Goal: Task Accomplishment & Management: Manage account settings

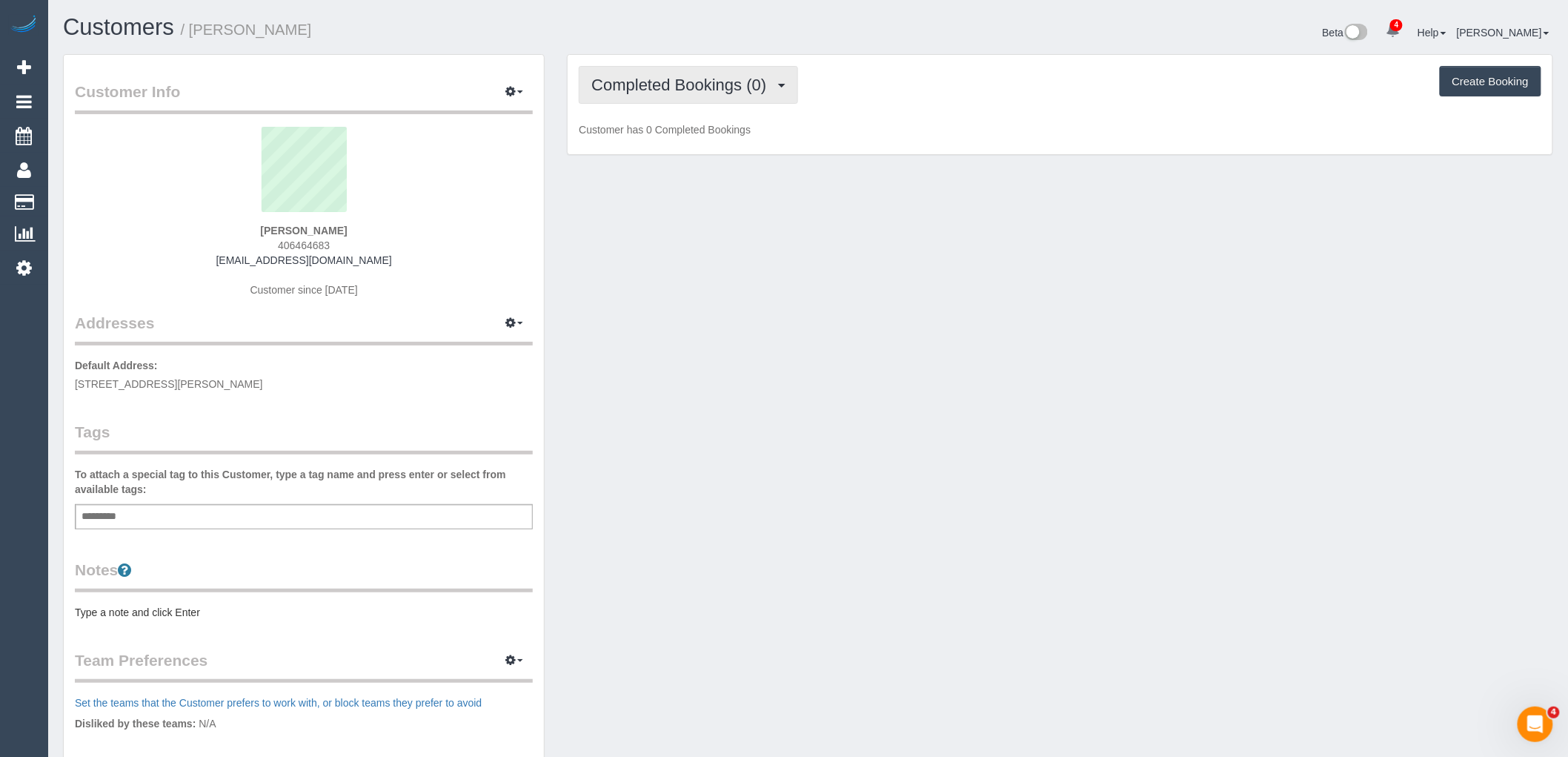
click at [724, 87] on span "Completed Bookings (0)" at bounding box center [682, 84] width 182 height 19
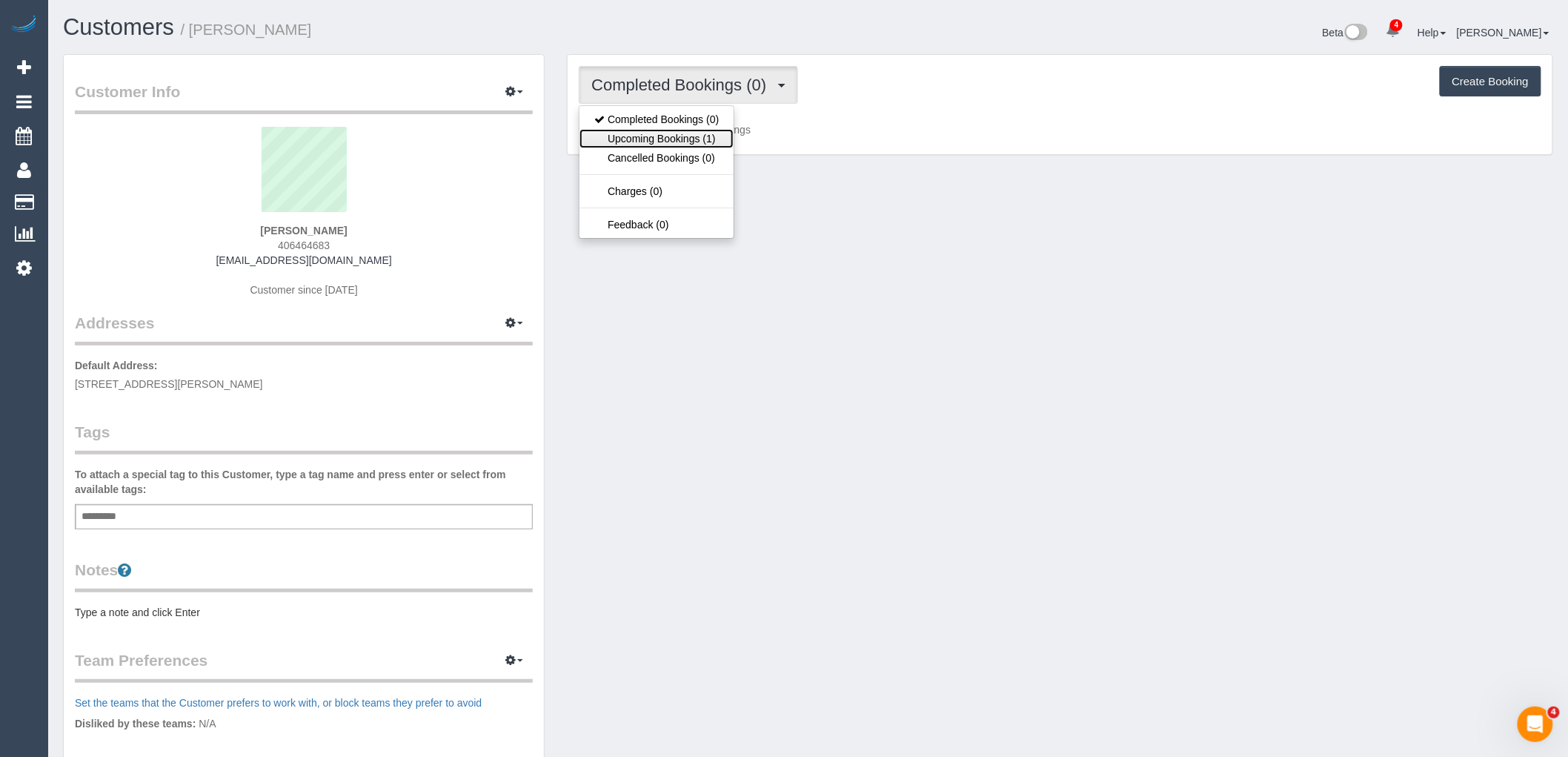
click at [720, 136] on link "Upcoming Bookings (1)" at bounding box center [657, 139] width 154 height 20
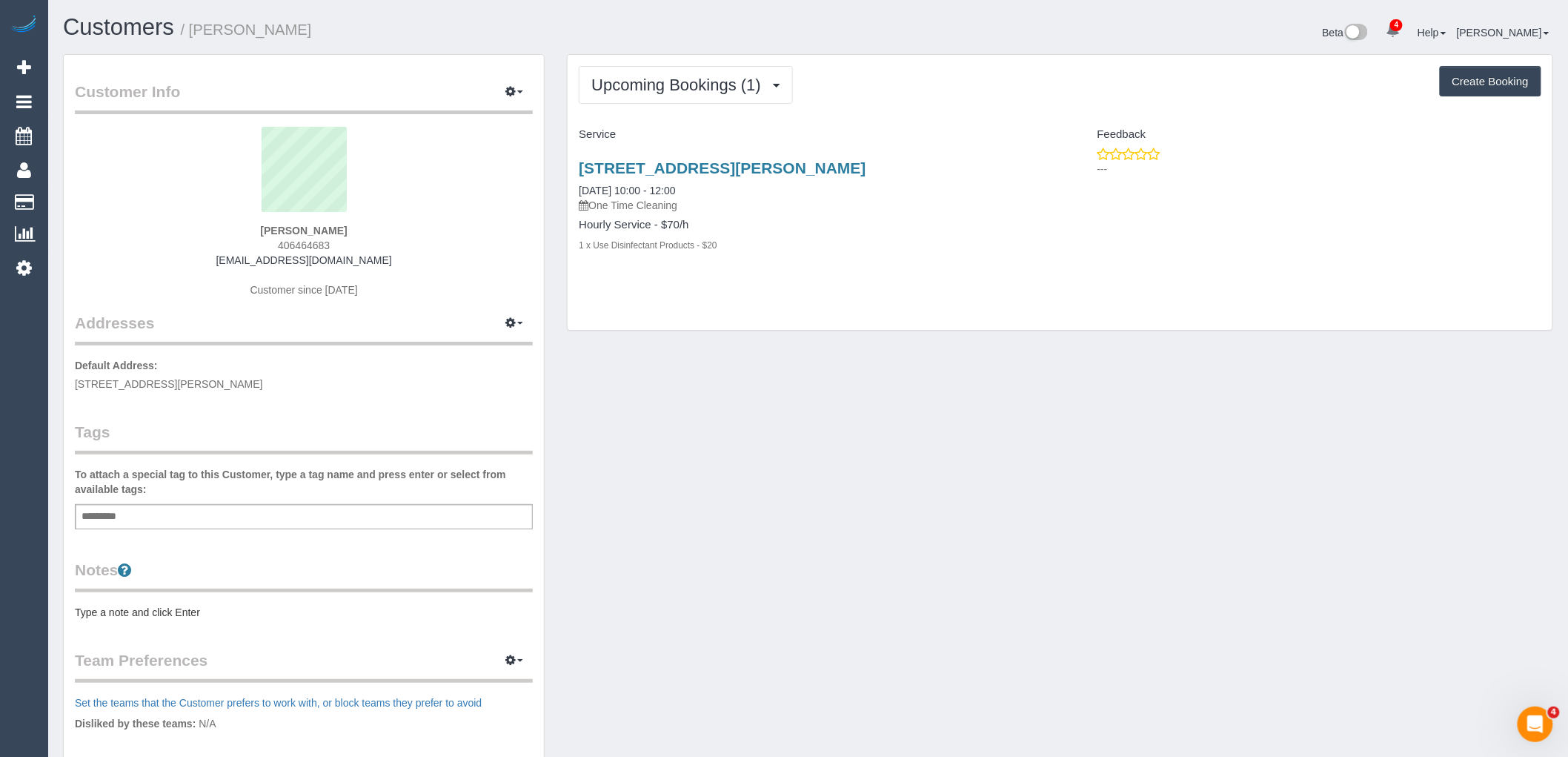
click at [975, 358] on div "Customer Info Edit Contact Info Send Message Email Preferences Special Sales Ta…" at bounding box center [808, 536] width 1512 height 964
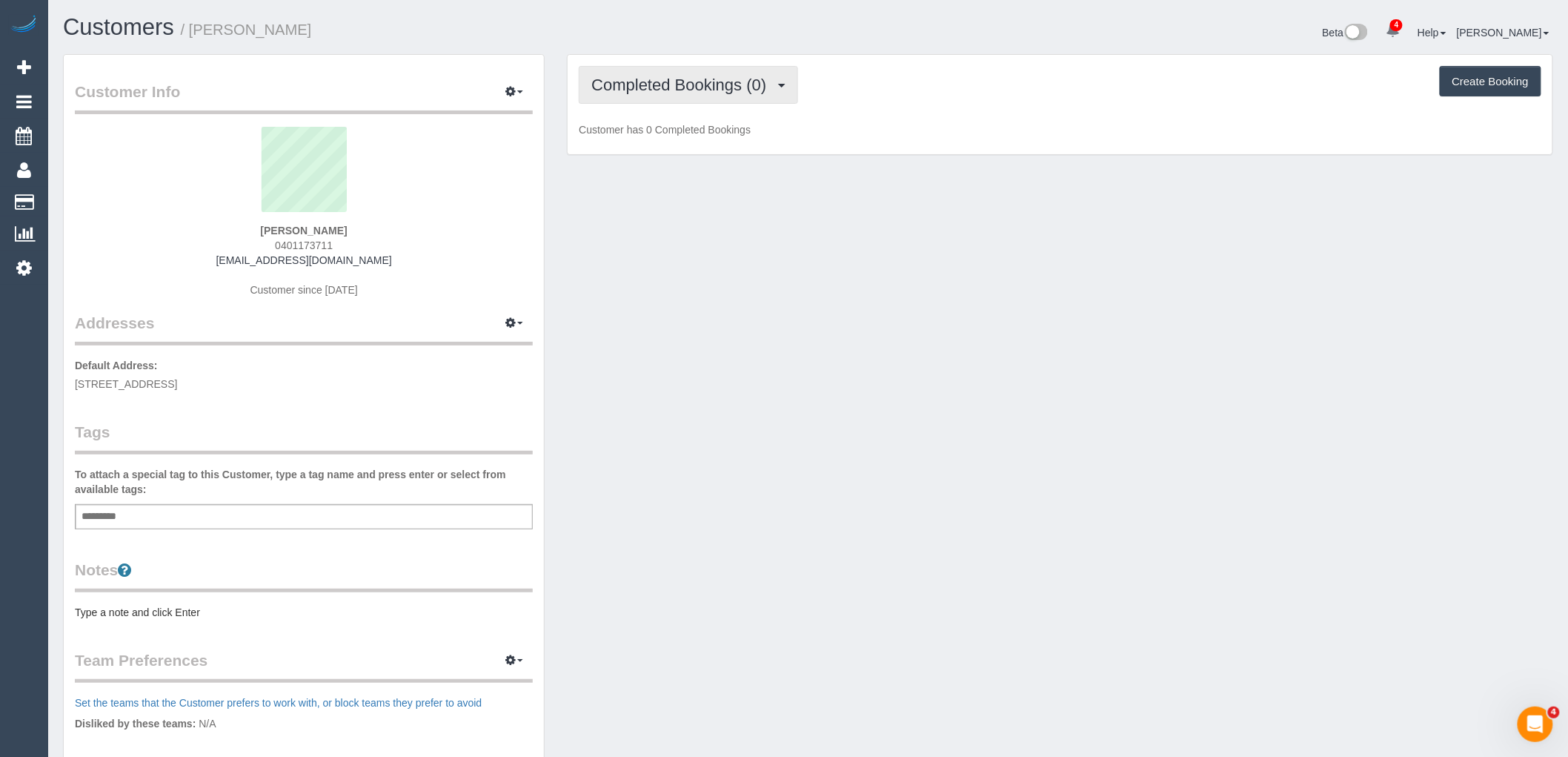
click at [718, 89] on span "Completed Bookings (0)" at bounding box center [682, 84] width 182 height 19
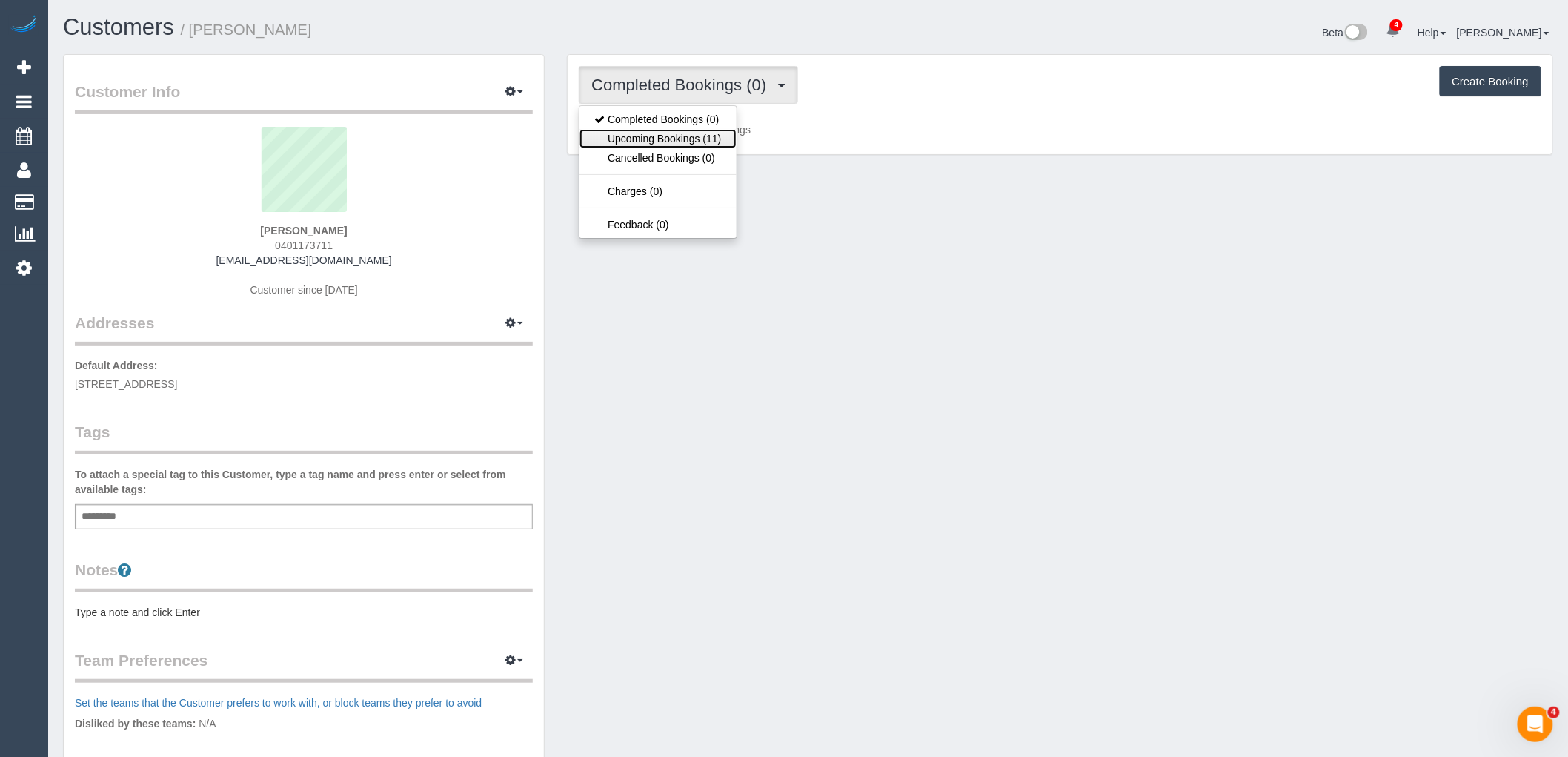
click at [715, 141] on link "Upcoming Bookings (11)" at bounding box center [657, 139] width 156 height 20
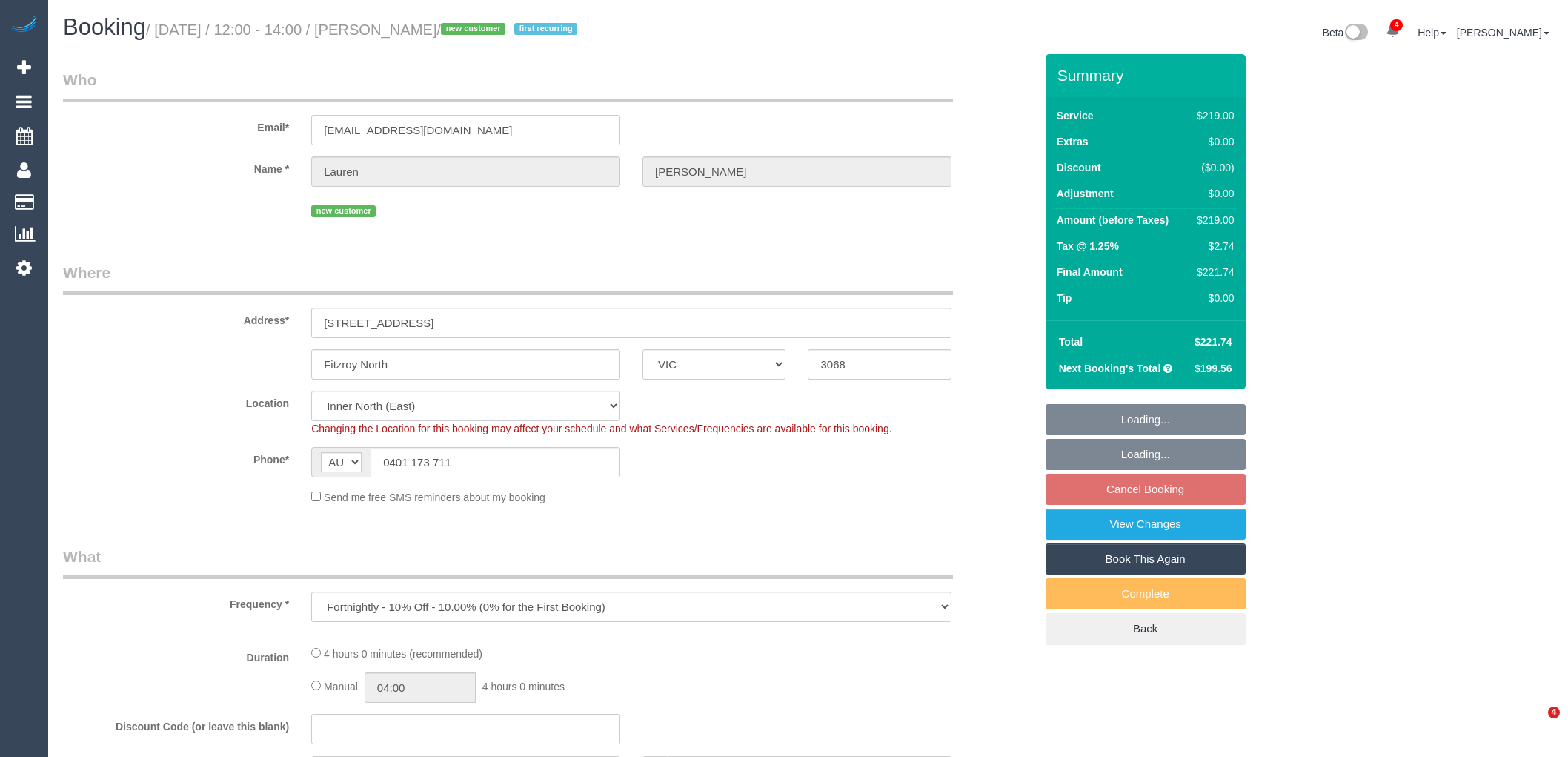
select select "VIC"
select select "number:27"
select select "number:16"
select select "number:19"
select select "number:22"
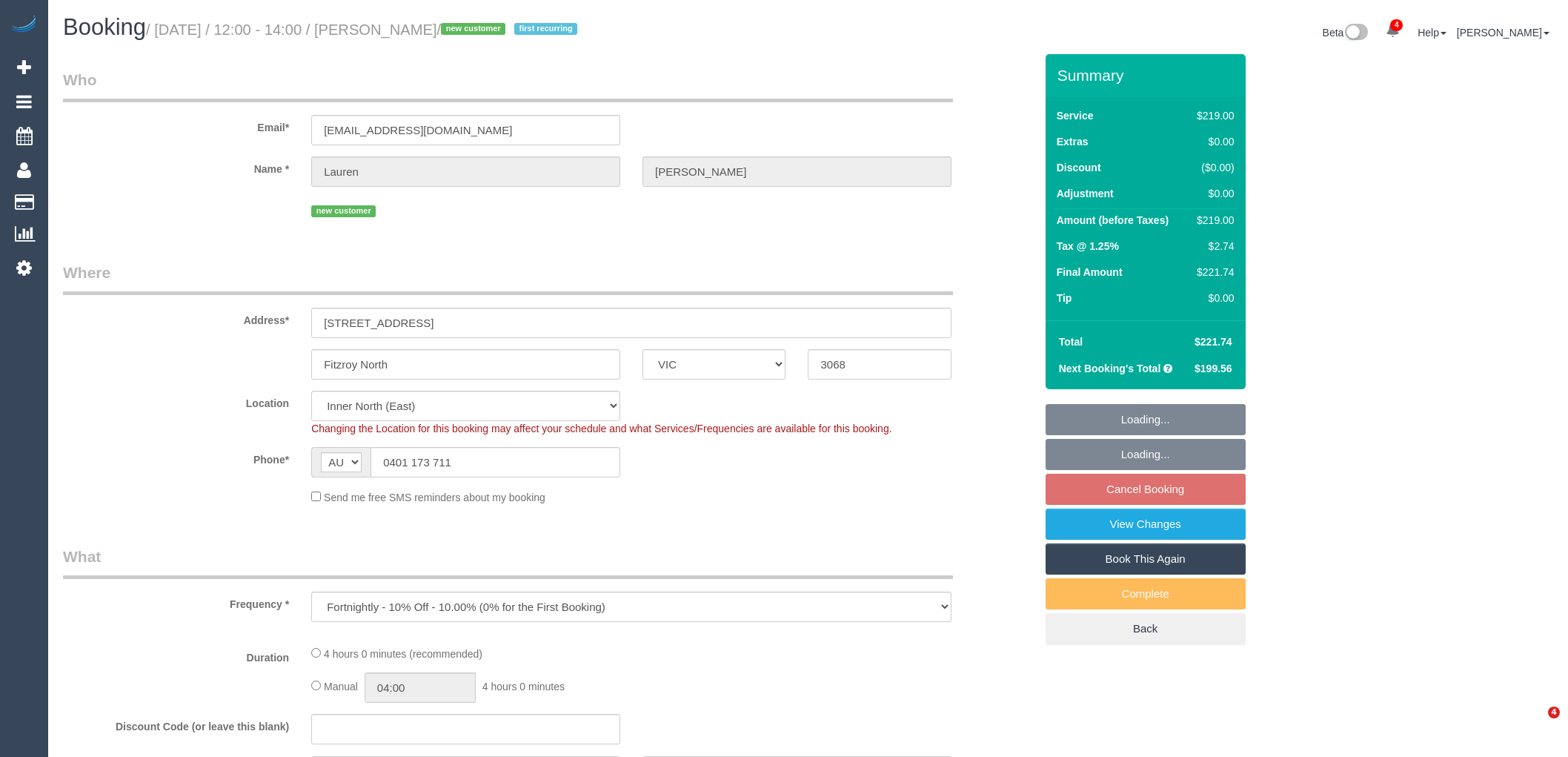
select select "number:34"
select select "number:12"
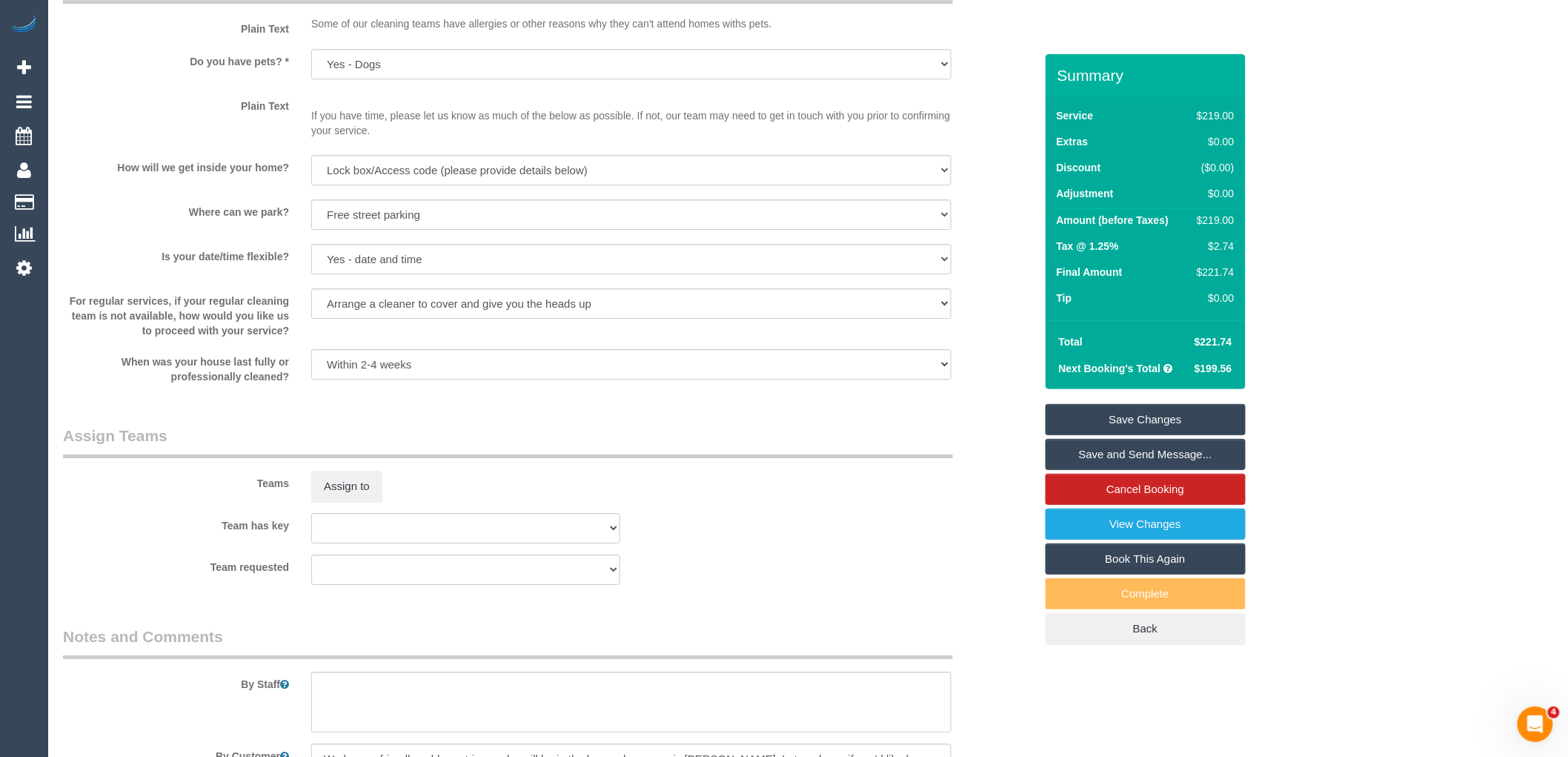
scroll to position [2178, 0]
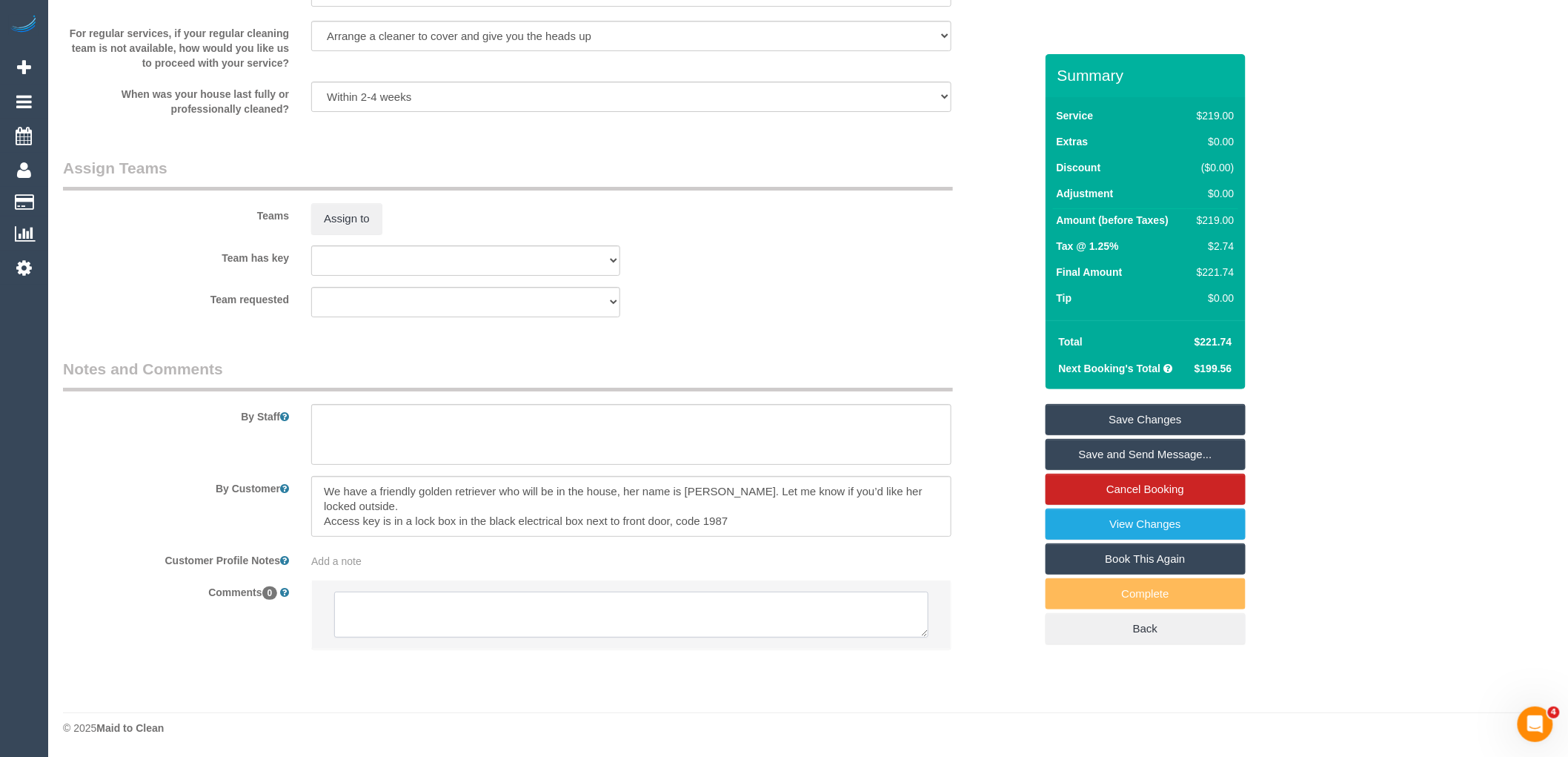
click at [456, 597] on textarea at bounding box center [631, 614] width 594 height 46
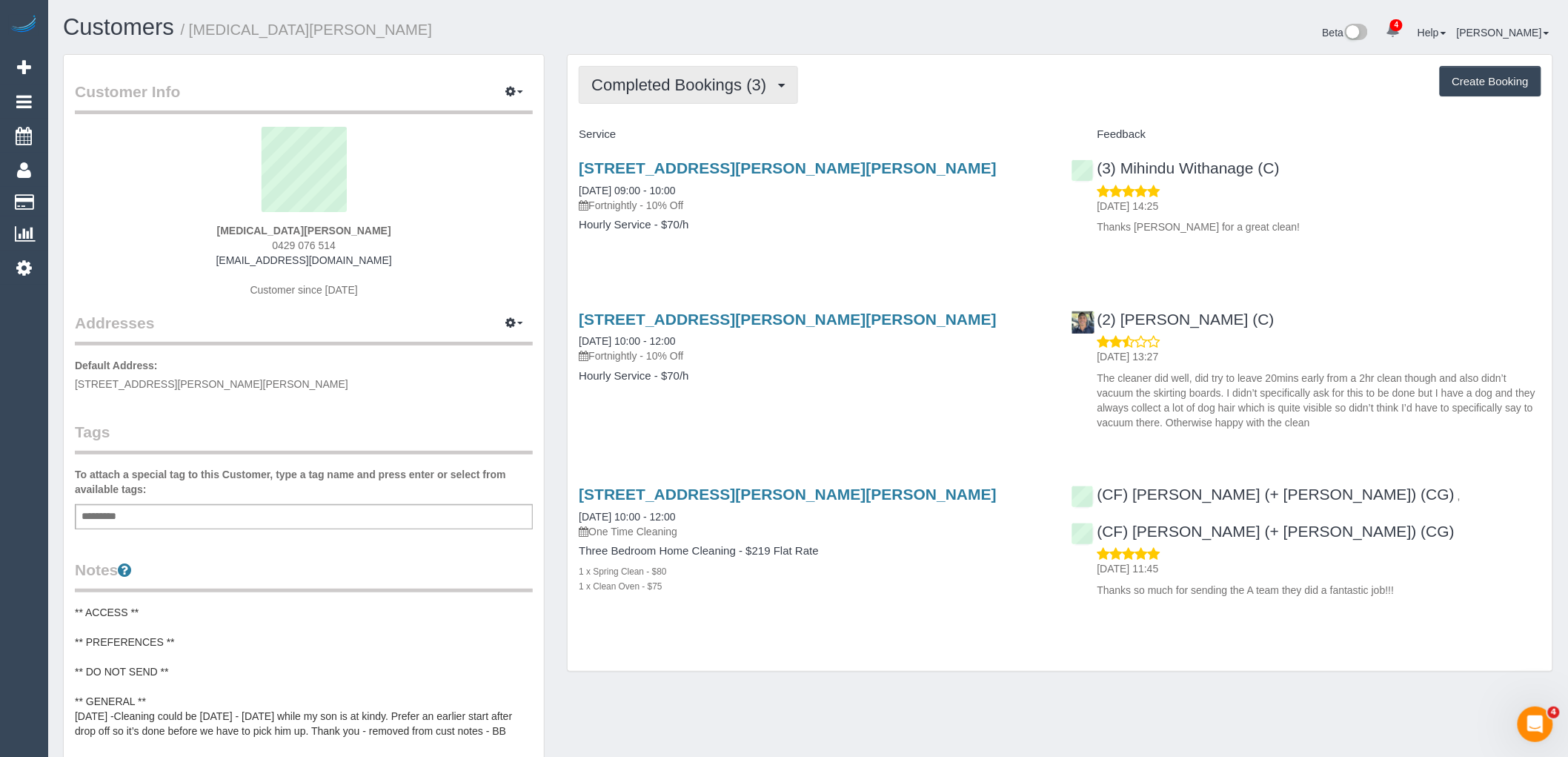
click at [713, 83] on span "Completed Bookings (3)" at bounding box center [682, 84] width 182 height 19
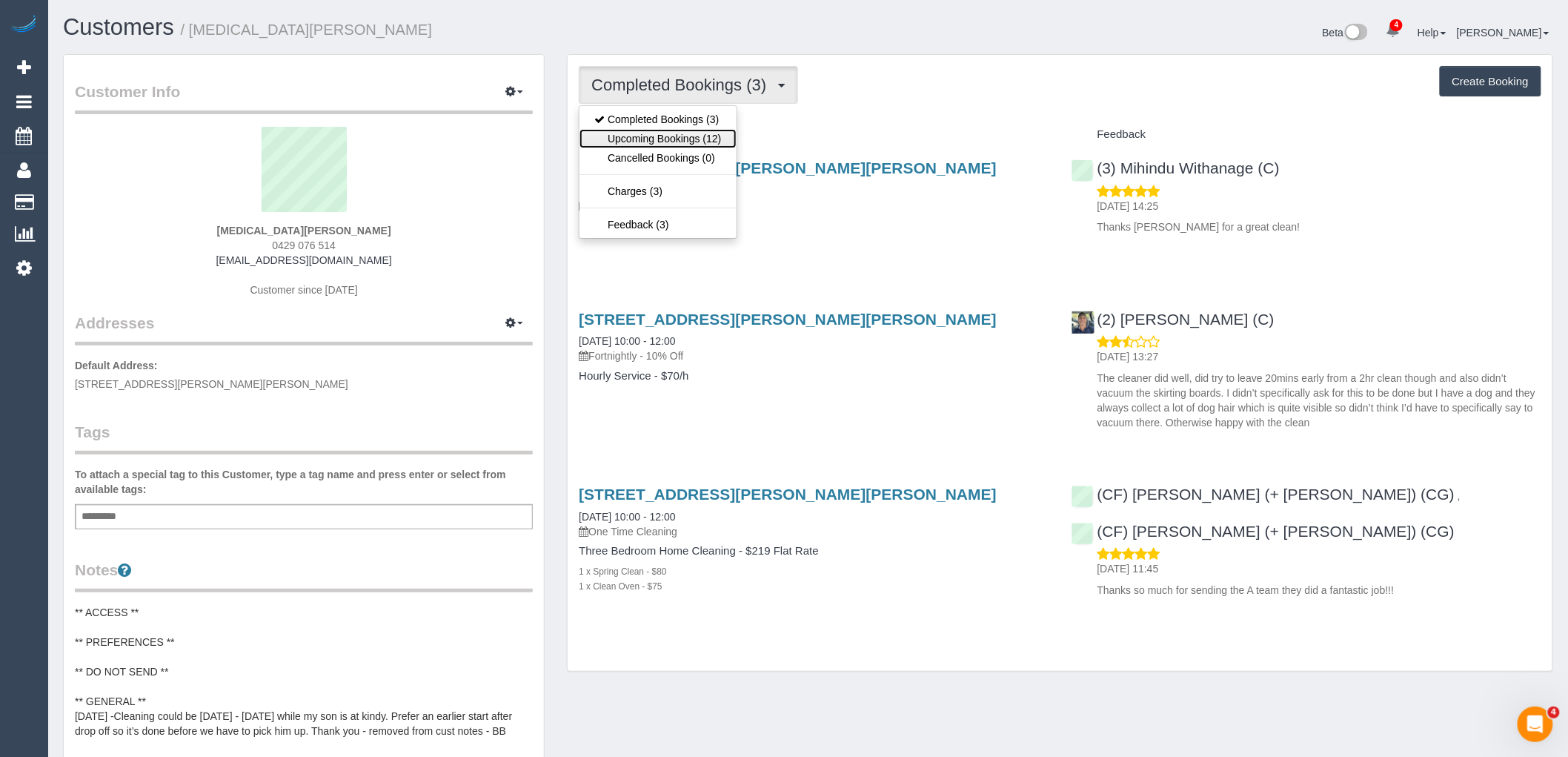
click at [719, 131] on link "Upcoming Bookings (12)" at bounding box center [657, 139] width 156 height 20
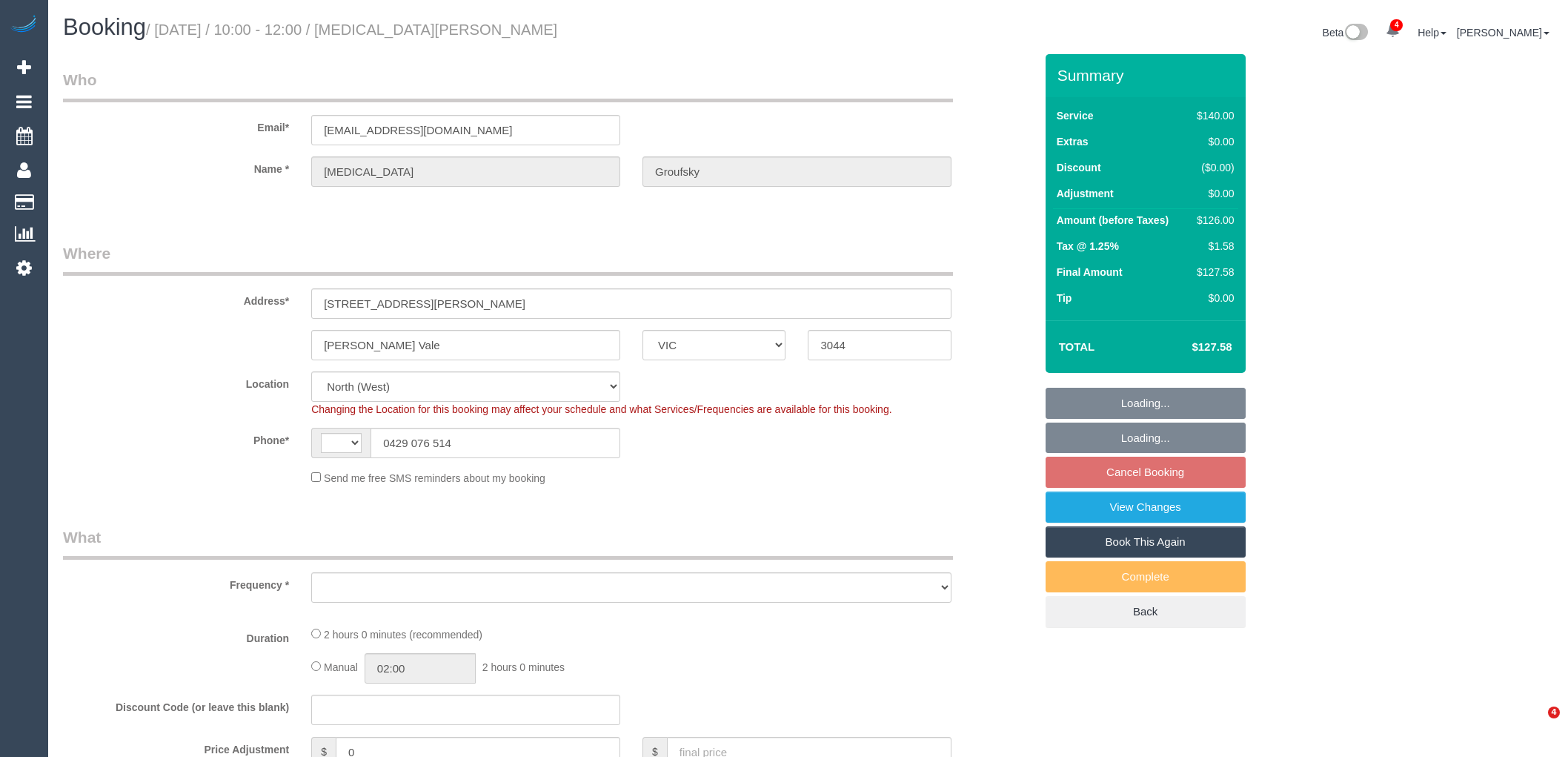
select select "VIC"
select select "string:AU"
select select "object:727"
select select "string:stripe-pm_1RYm4r2GScqysDRVOroQIJER"
select select "number:27"
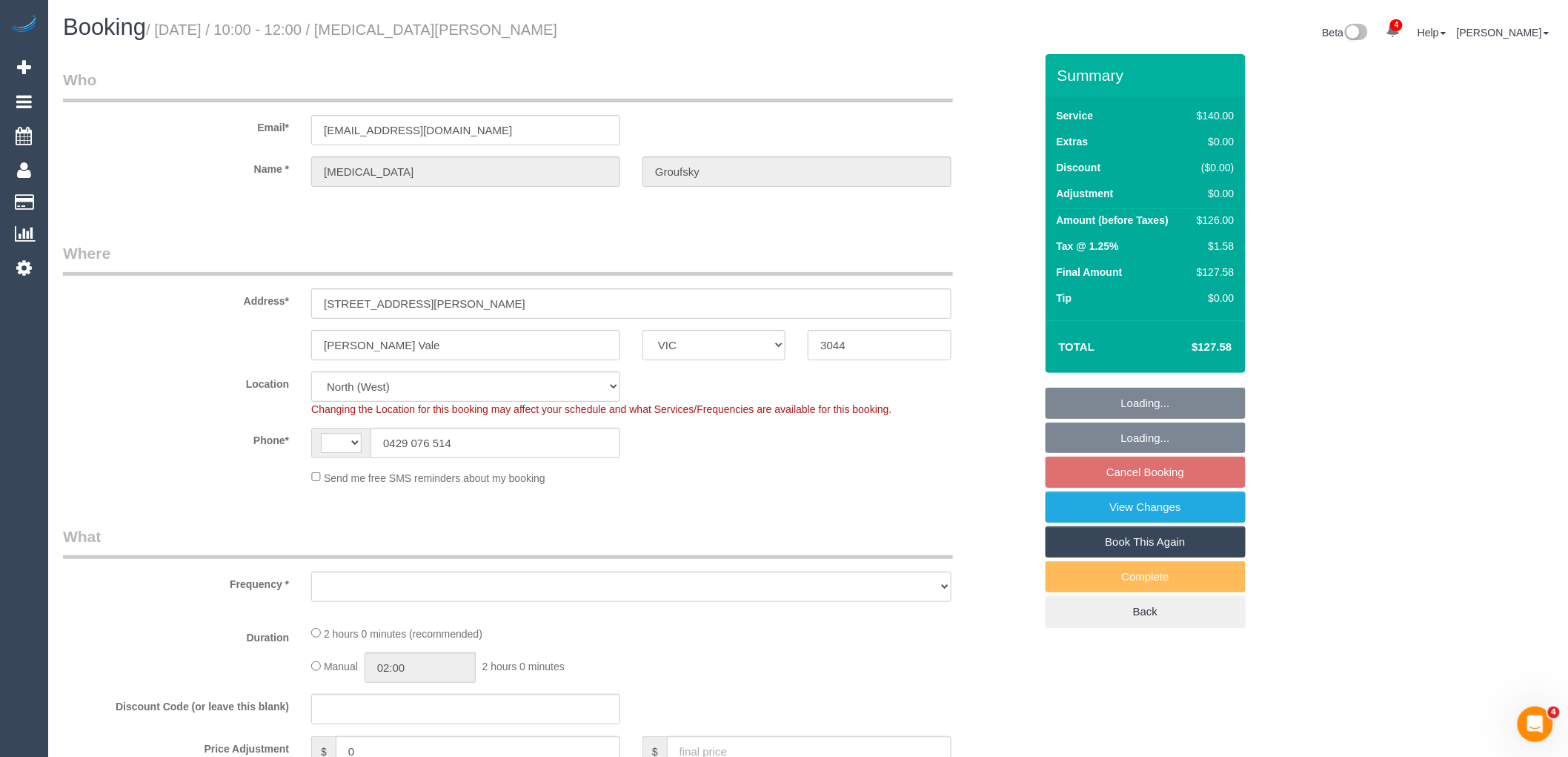
select select "number:14"
select select "number:18"
select select "number:22"
select select "number:34"
select select "number:13"
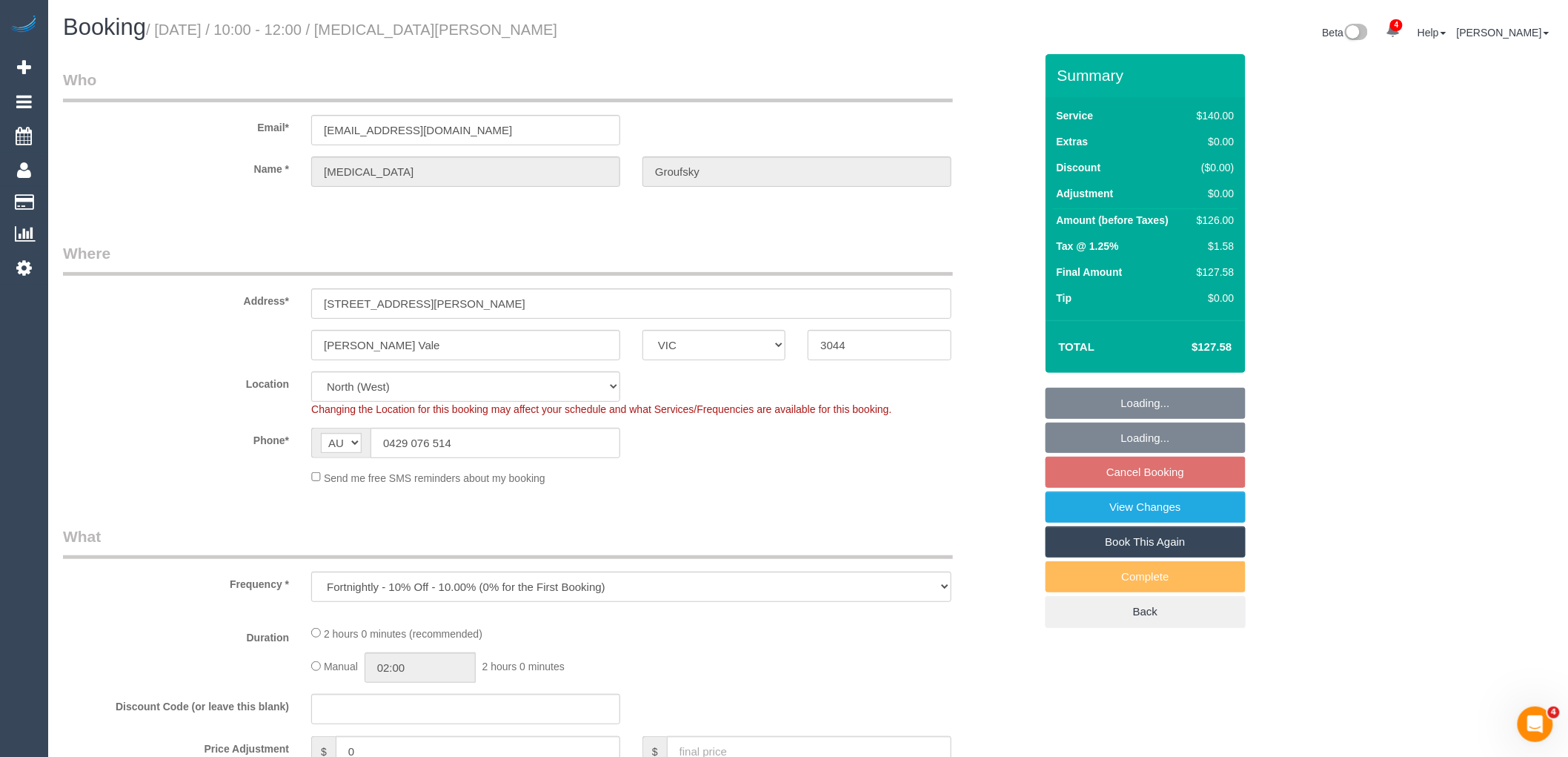
select select "object:736"
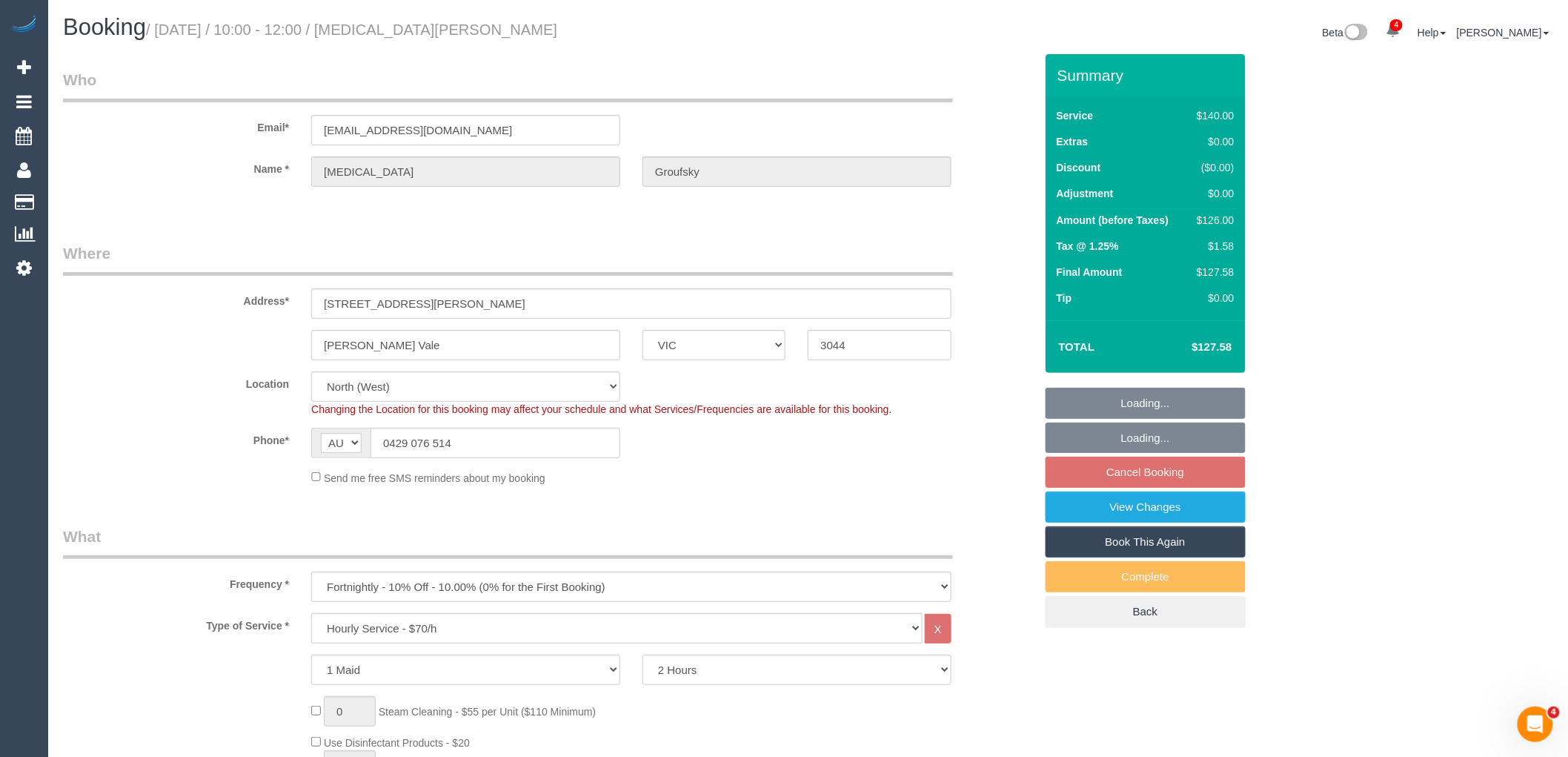
select select "spot3"
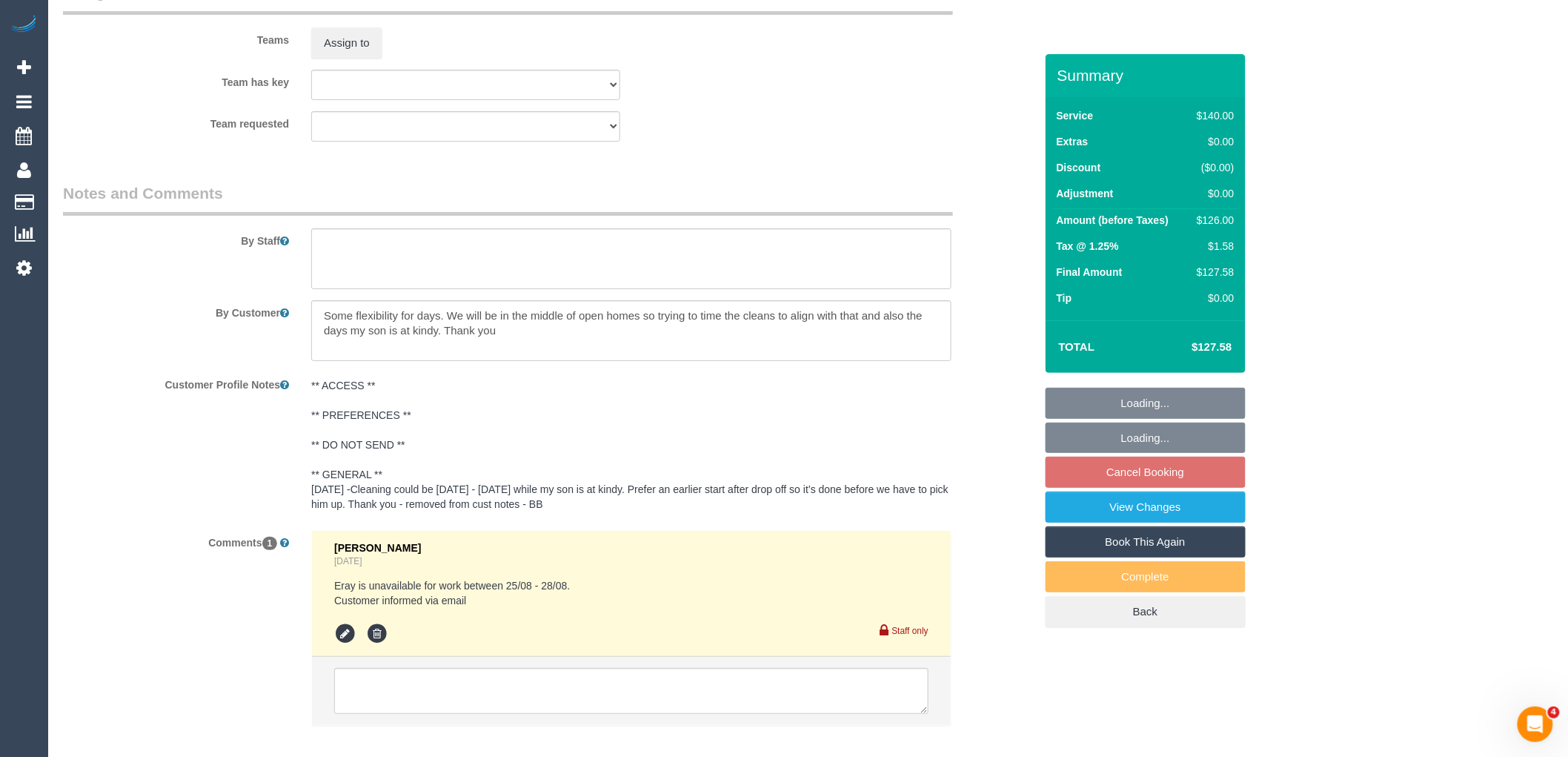
scroll to position [2307, 0]
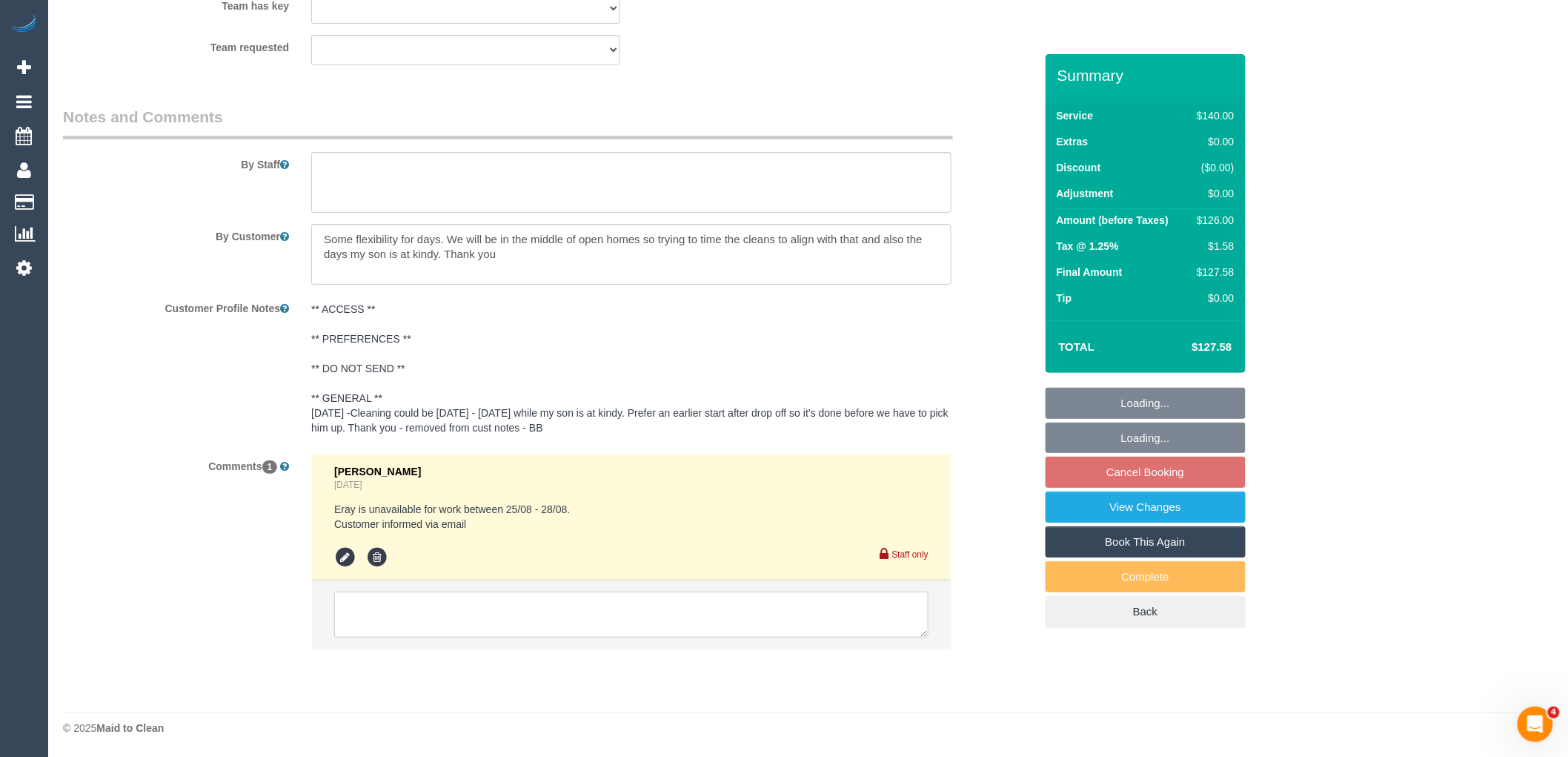
click at [451, 606] on textarea at bounding box center [631, 614] width 594 height 46
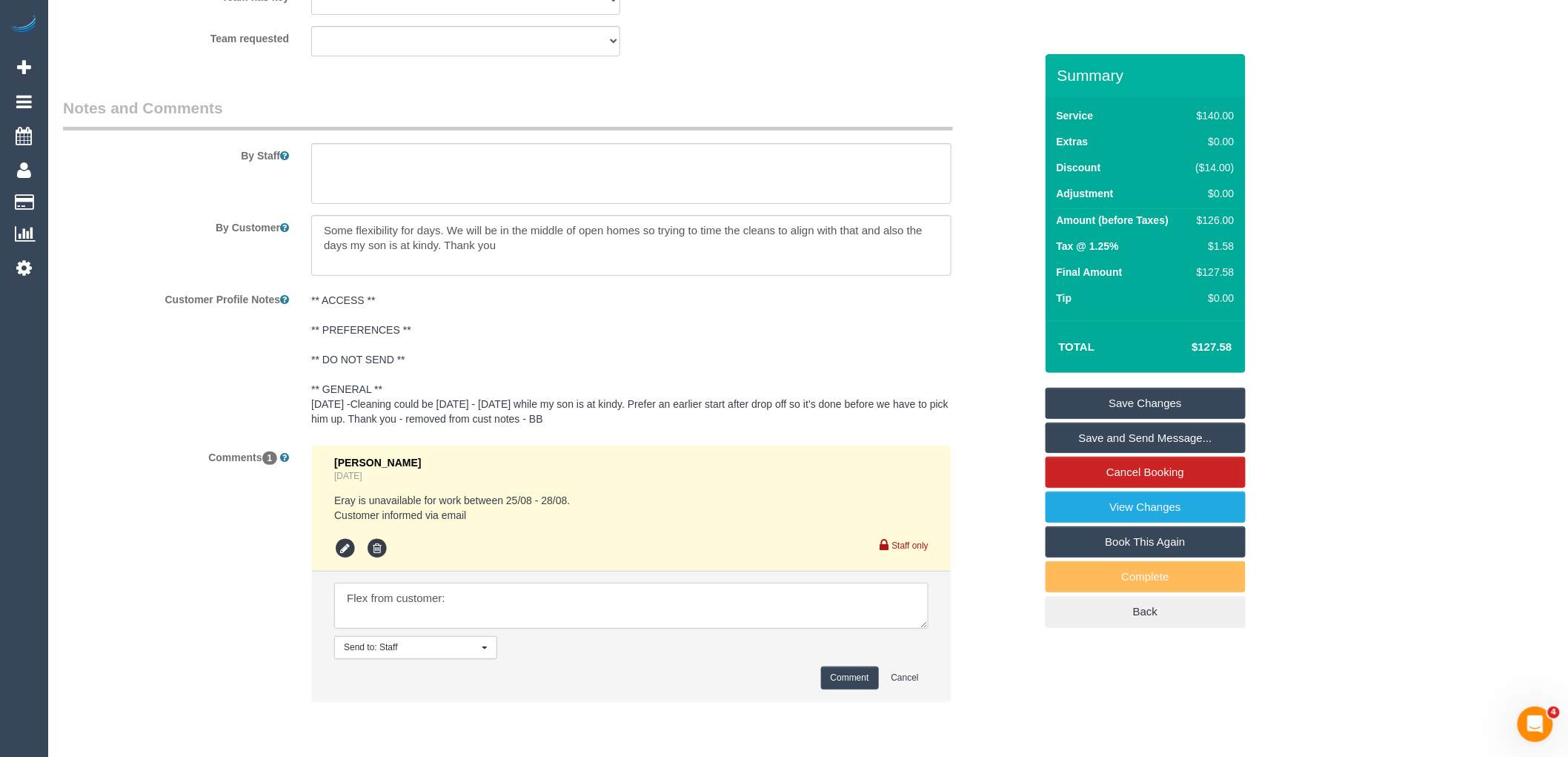
paste textarea "We are available for this clean to be rechecked on either Monday 25th arriving …"
type textarea "Flex from customer: We are available for this clean to be rechecked on either M…"
click at [849, 685] on button "Comment" at bounding box center [850, 678] width 58 height 23
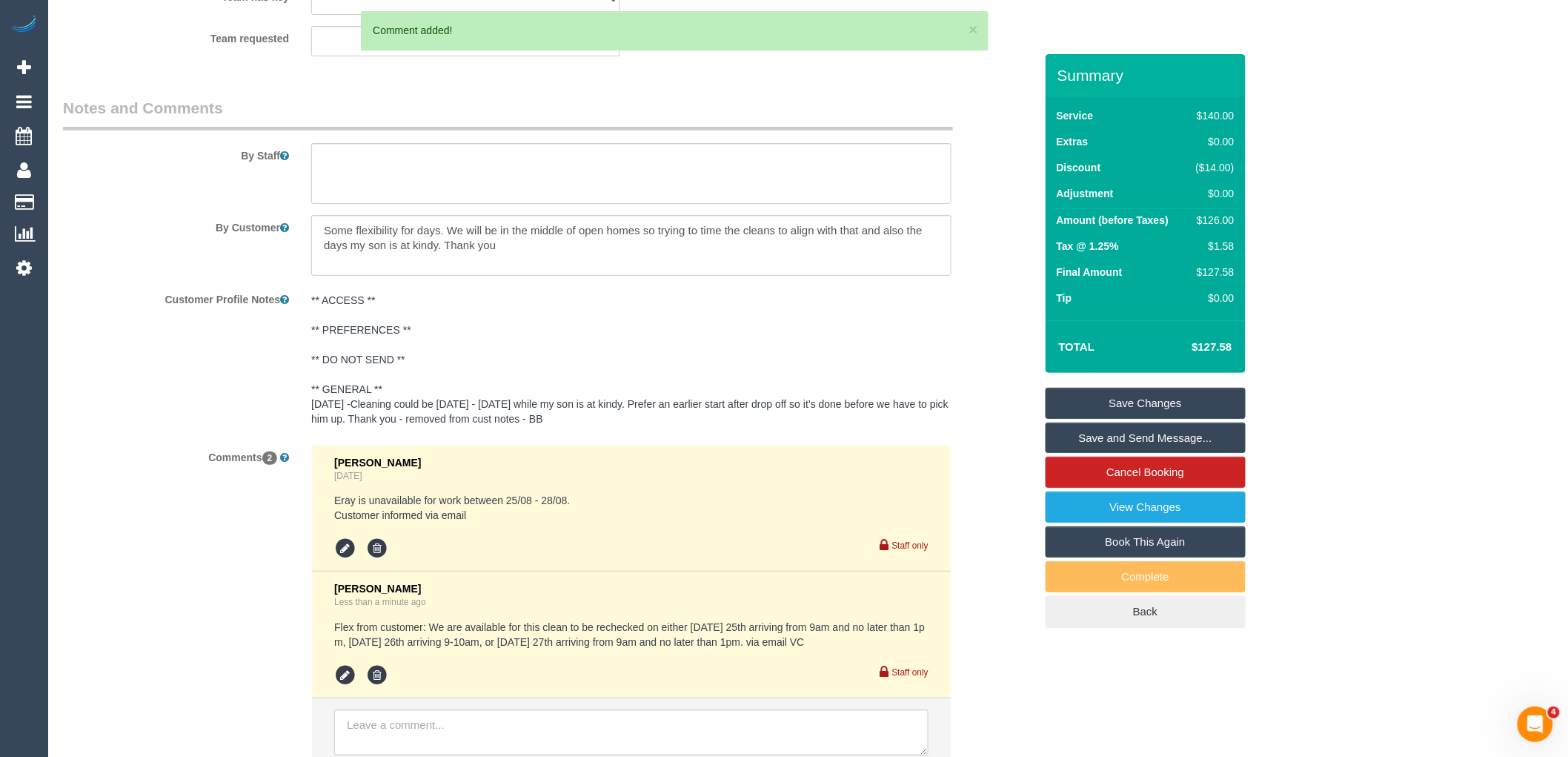
click at [1132, 406] on link "Save Changes" at bounding box center [1145, 403] width 200 height 31
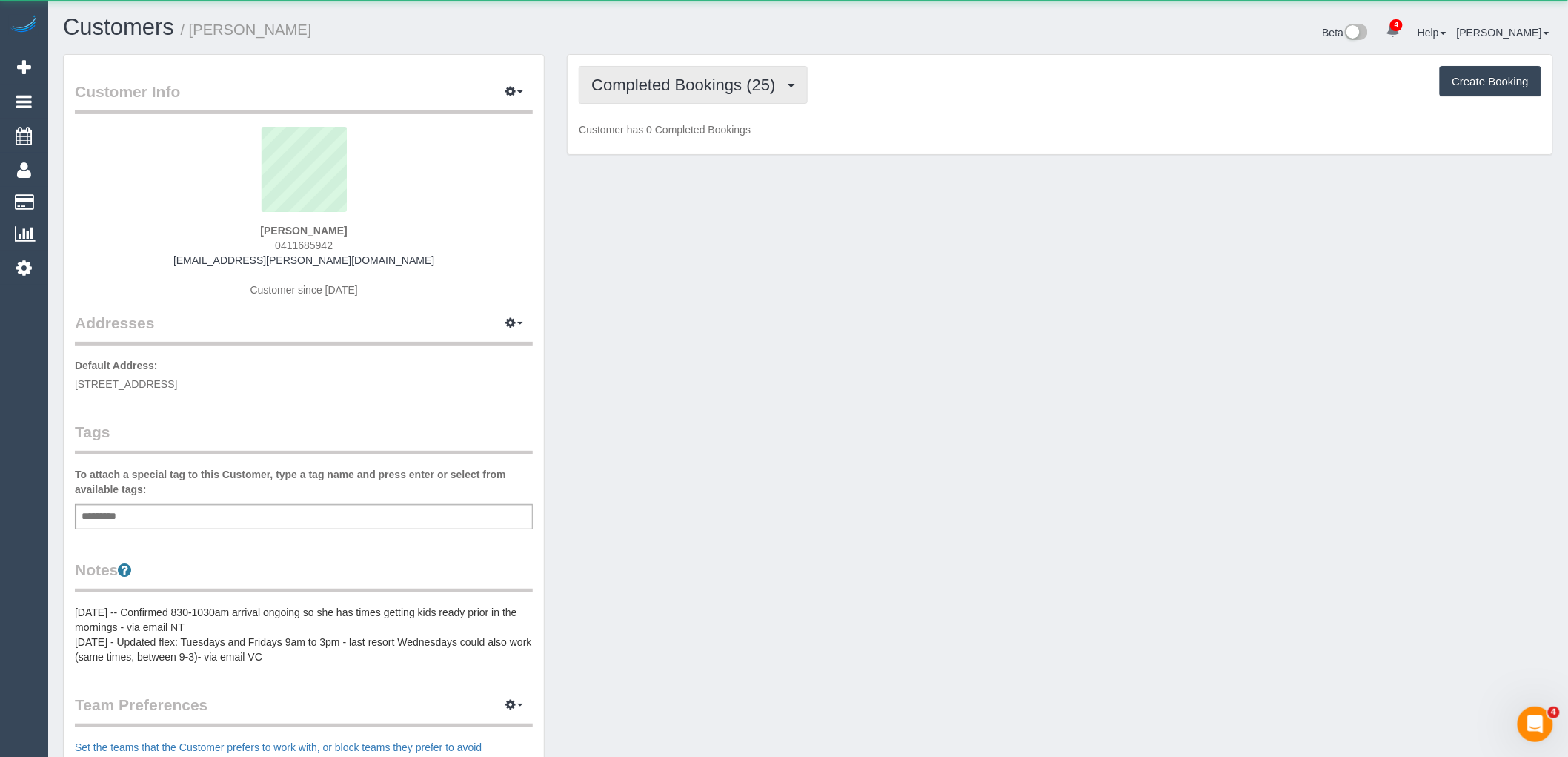
click at [691, 90] on span "Completed Bookings (25)" at bounding box center [687, 84] width 191 height 19
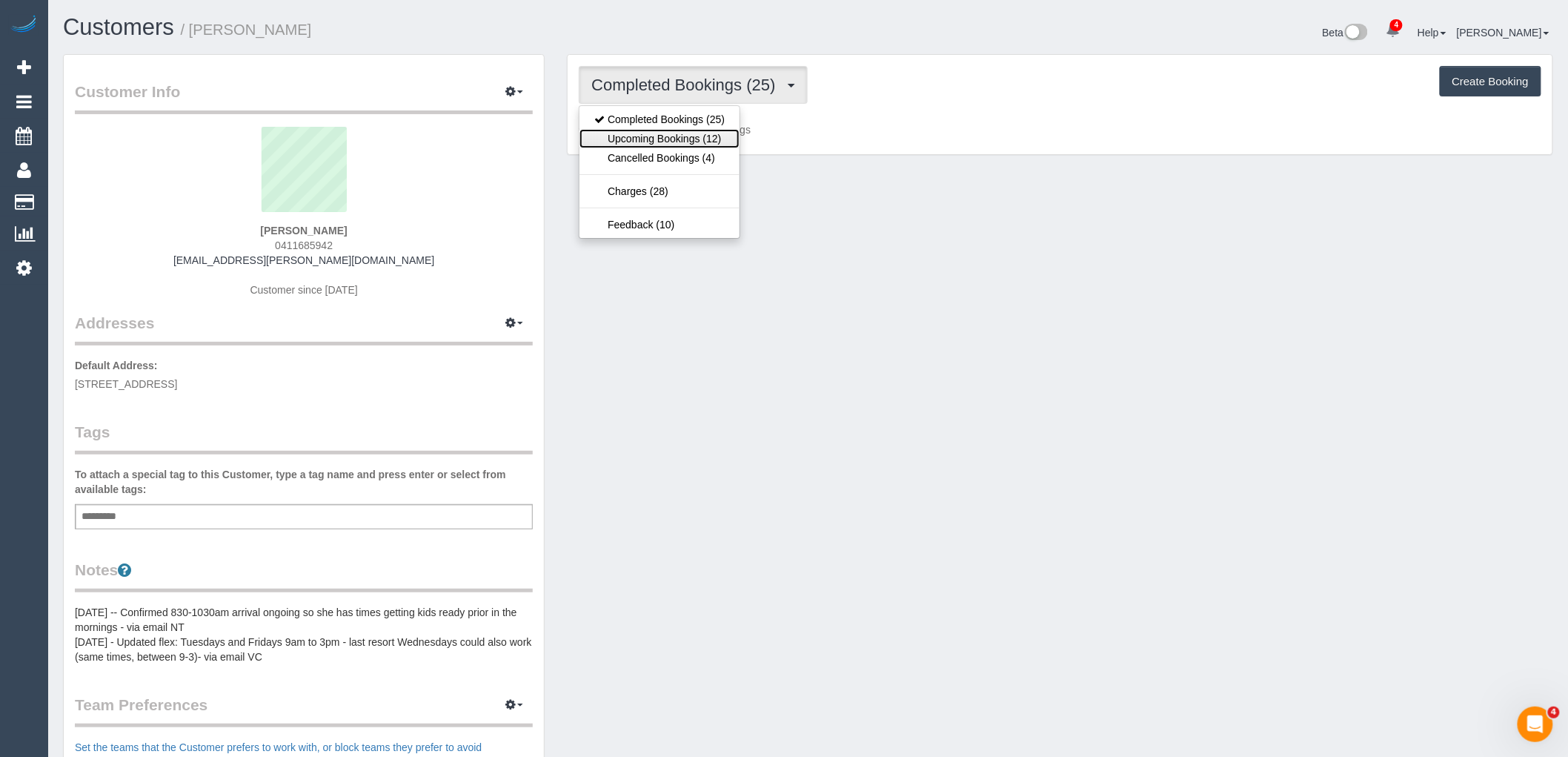
click at [694, 135] on link "Upcoming Bookings (12)" at bounding box center [660, 139] width 160 height 20
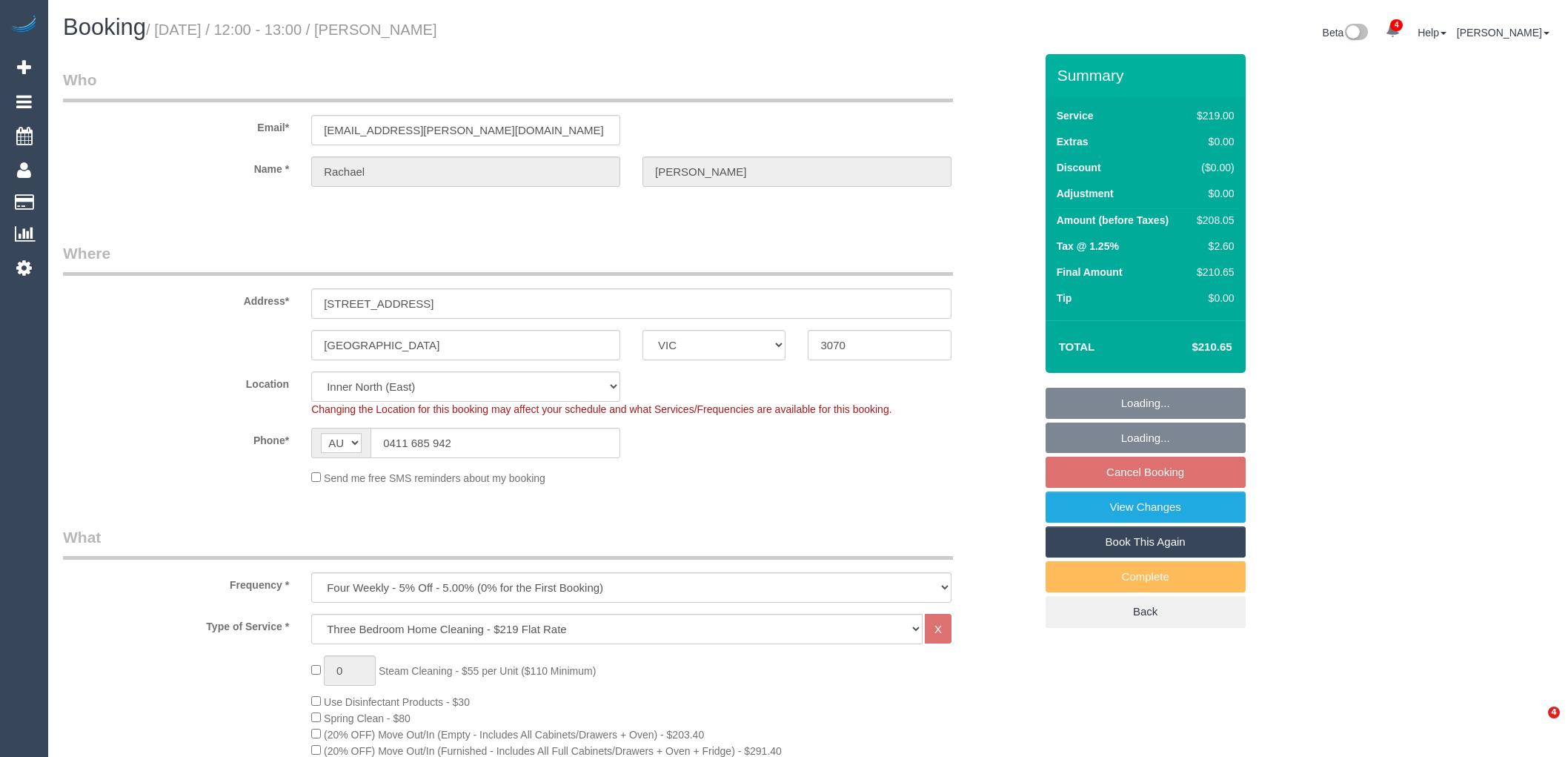
select select "VIC"
select select "number:29"
select select "number:14"
select select "number:19"
select select "number:22"
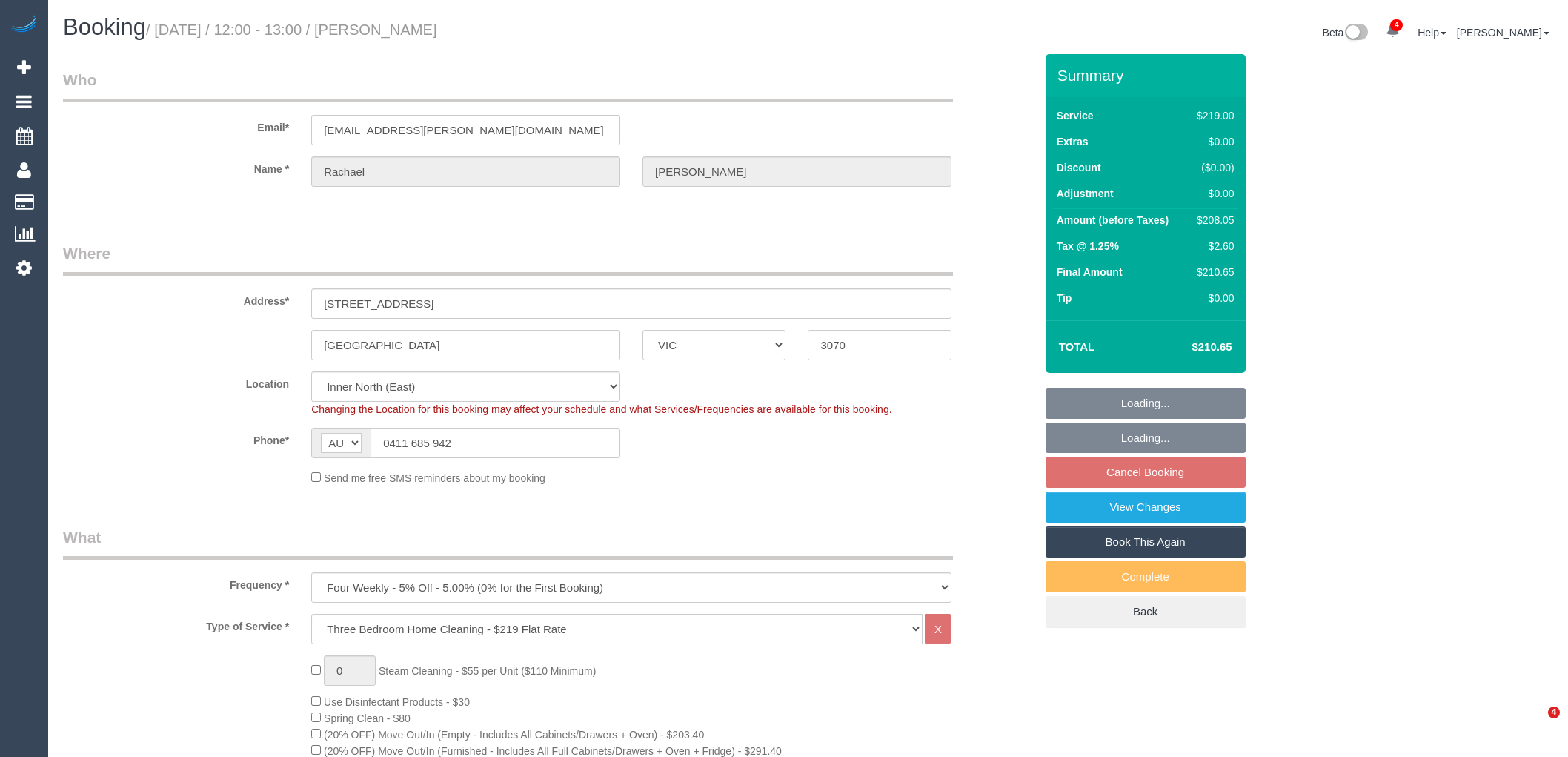
select select "number:33"
select select "number:12"
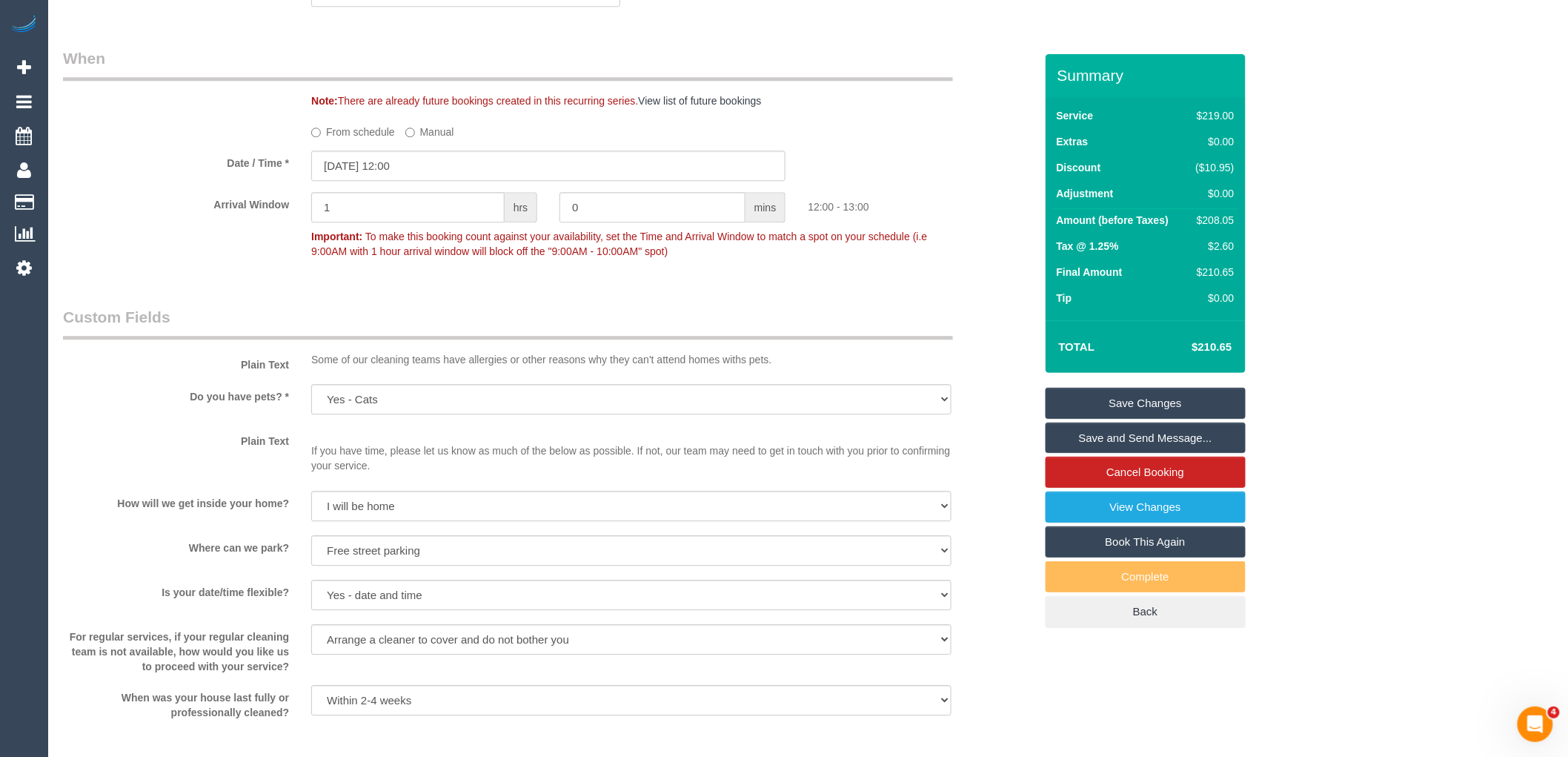
scroll to position [2306, 0]
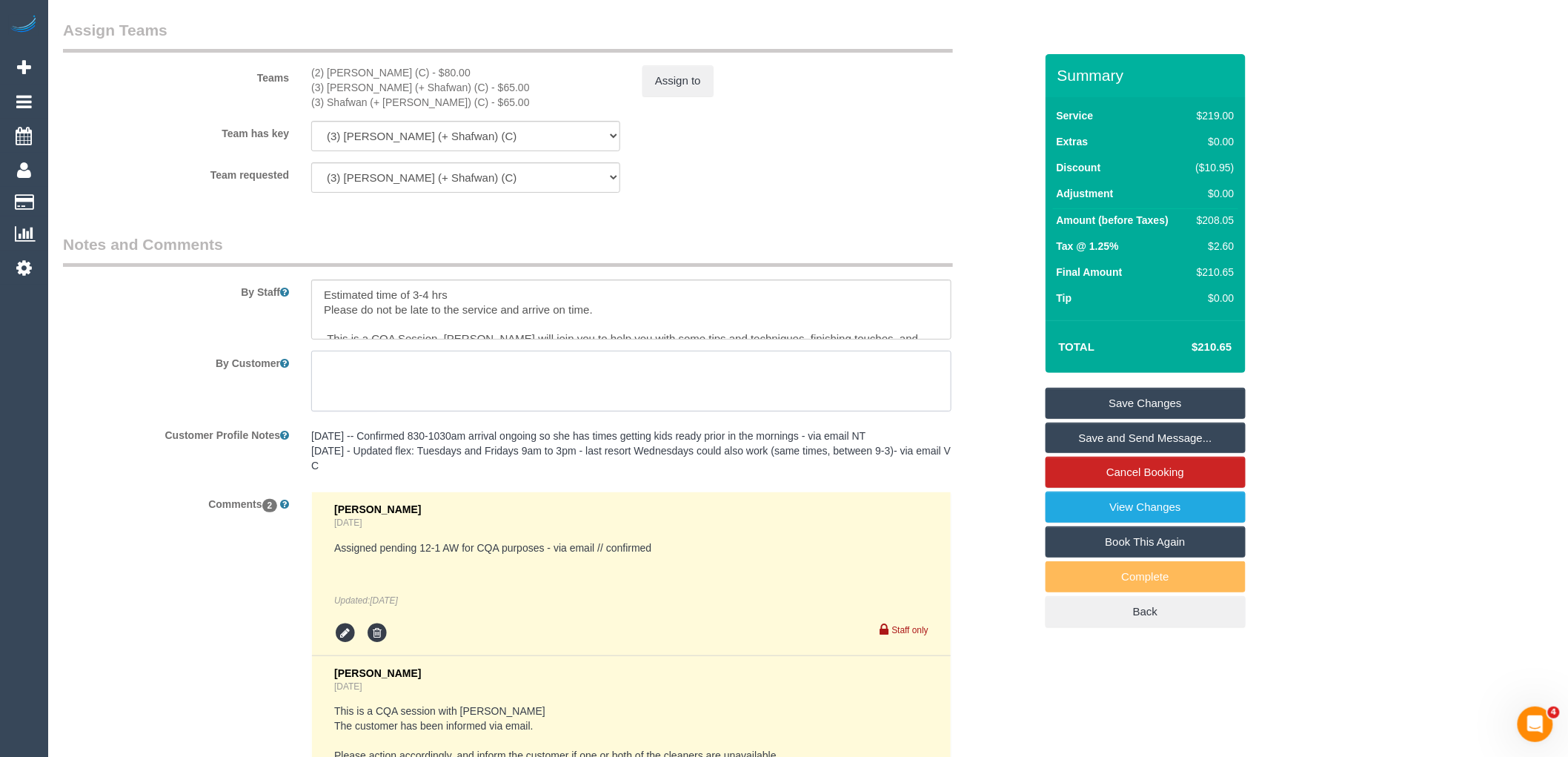
click at [509, 412] on textarea at bounding box center [631, 381] width 640 height 61
paste textarea "We won’t be home at the time the cleaners arrive - the front door will be left …"
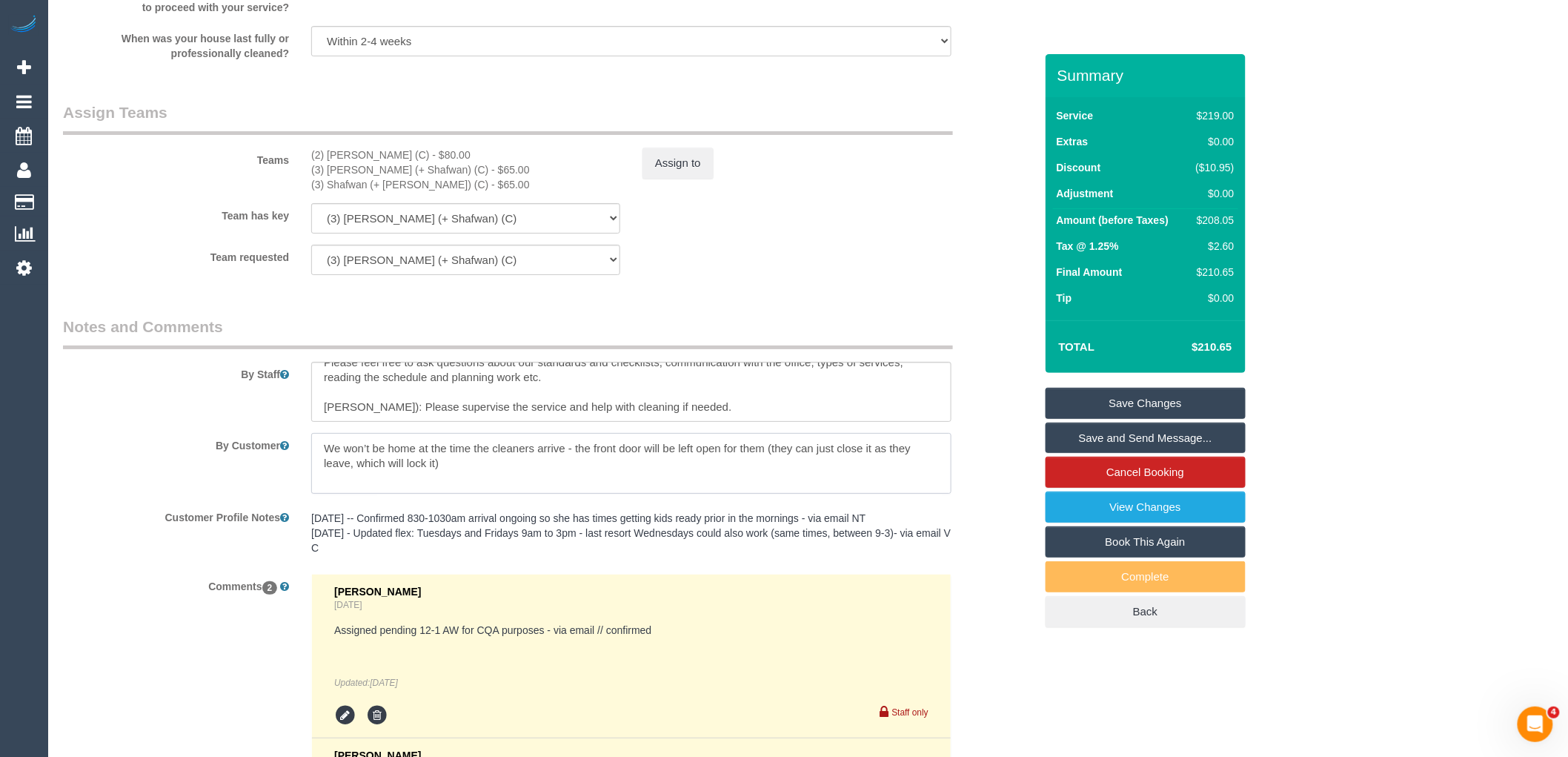
scroll to position [2141, 0]
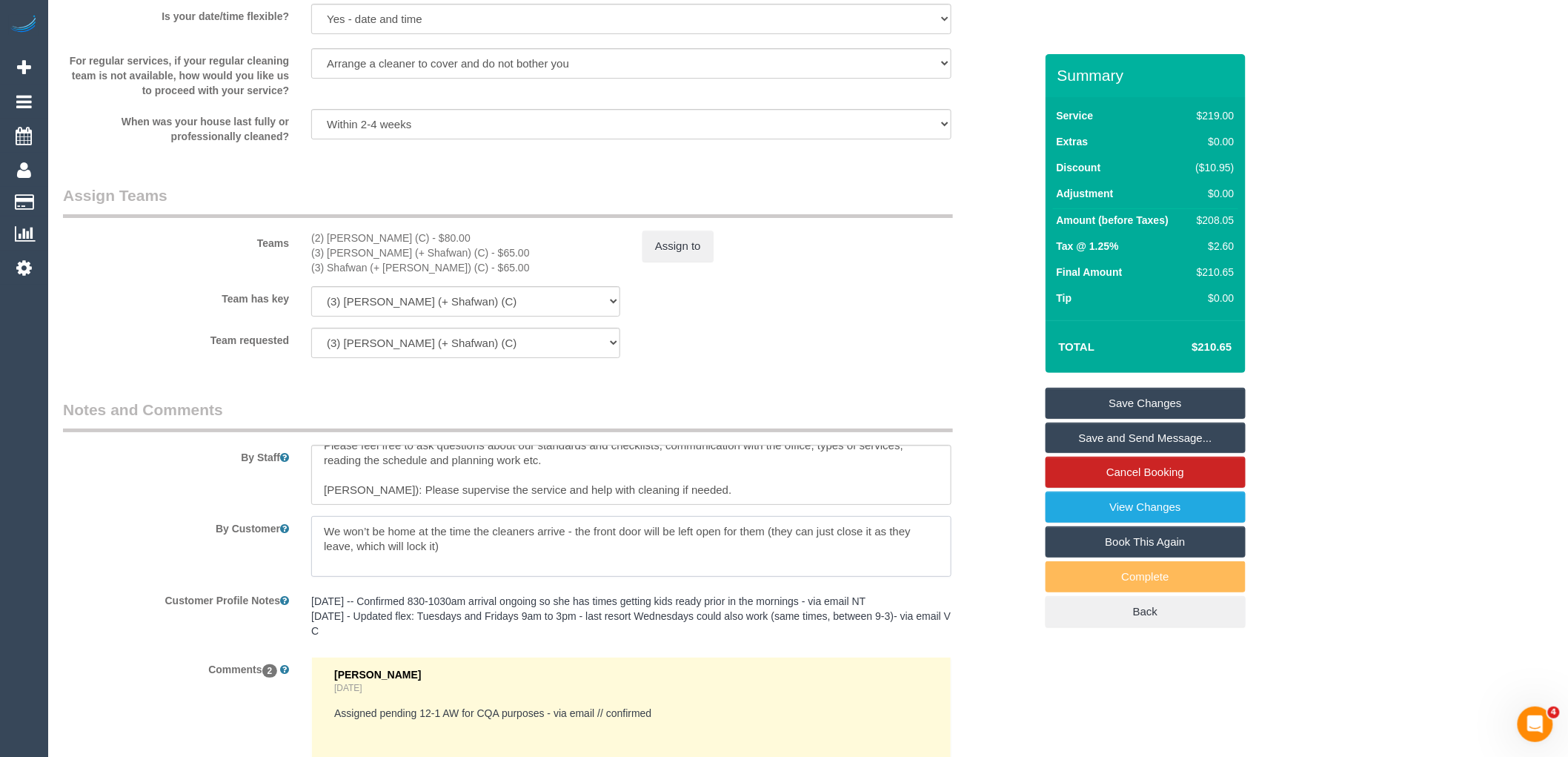
type textarea "We won’t be home at the time the cleaners arrive - the front door will be left …"
click at [1159, 406] on link "Save Changes" at bounding box center [1145, 403] width 200 height 31
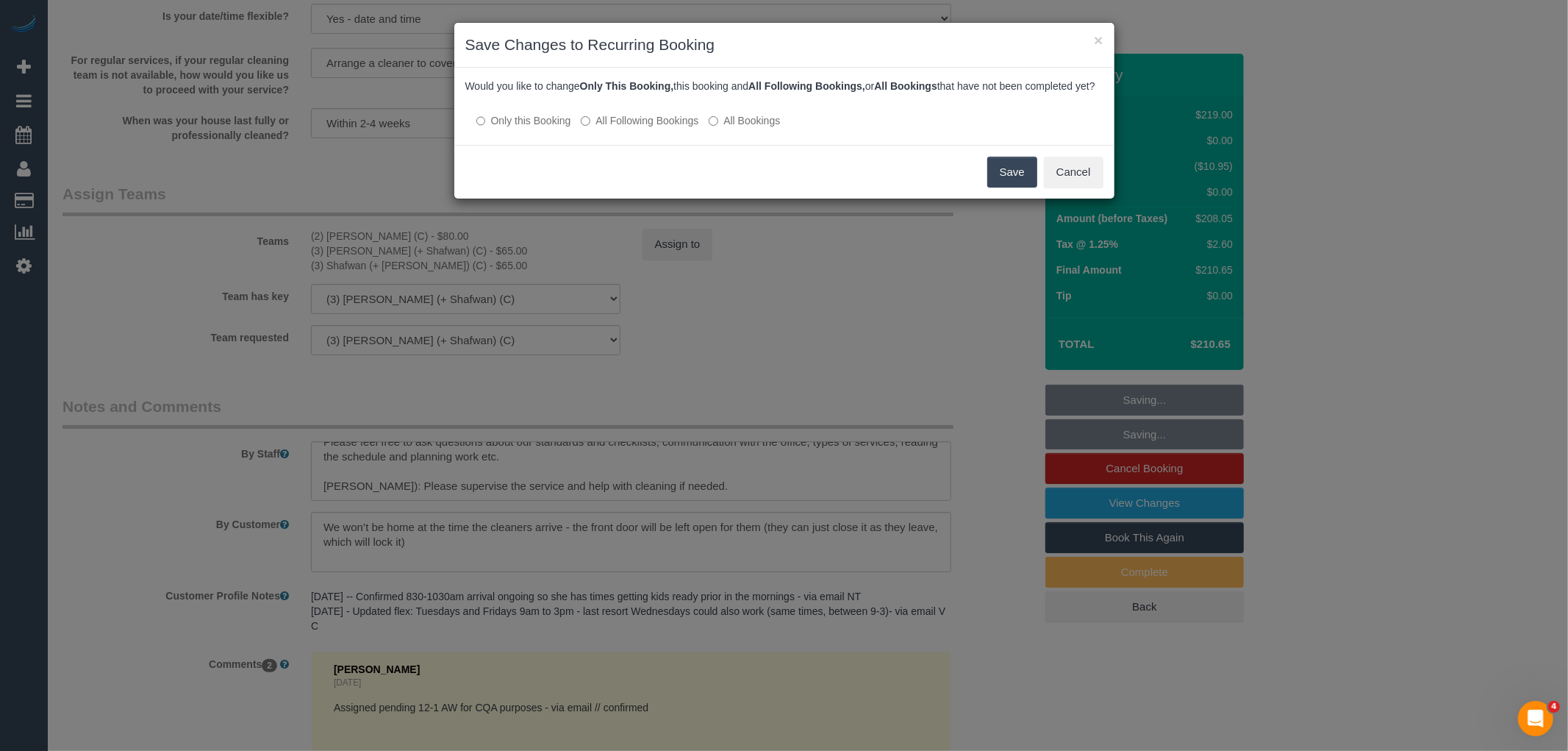
click at [1012, 184] on button "Save" at bounding box center [1012, 171] width 50 height 31
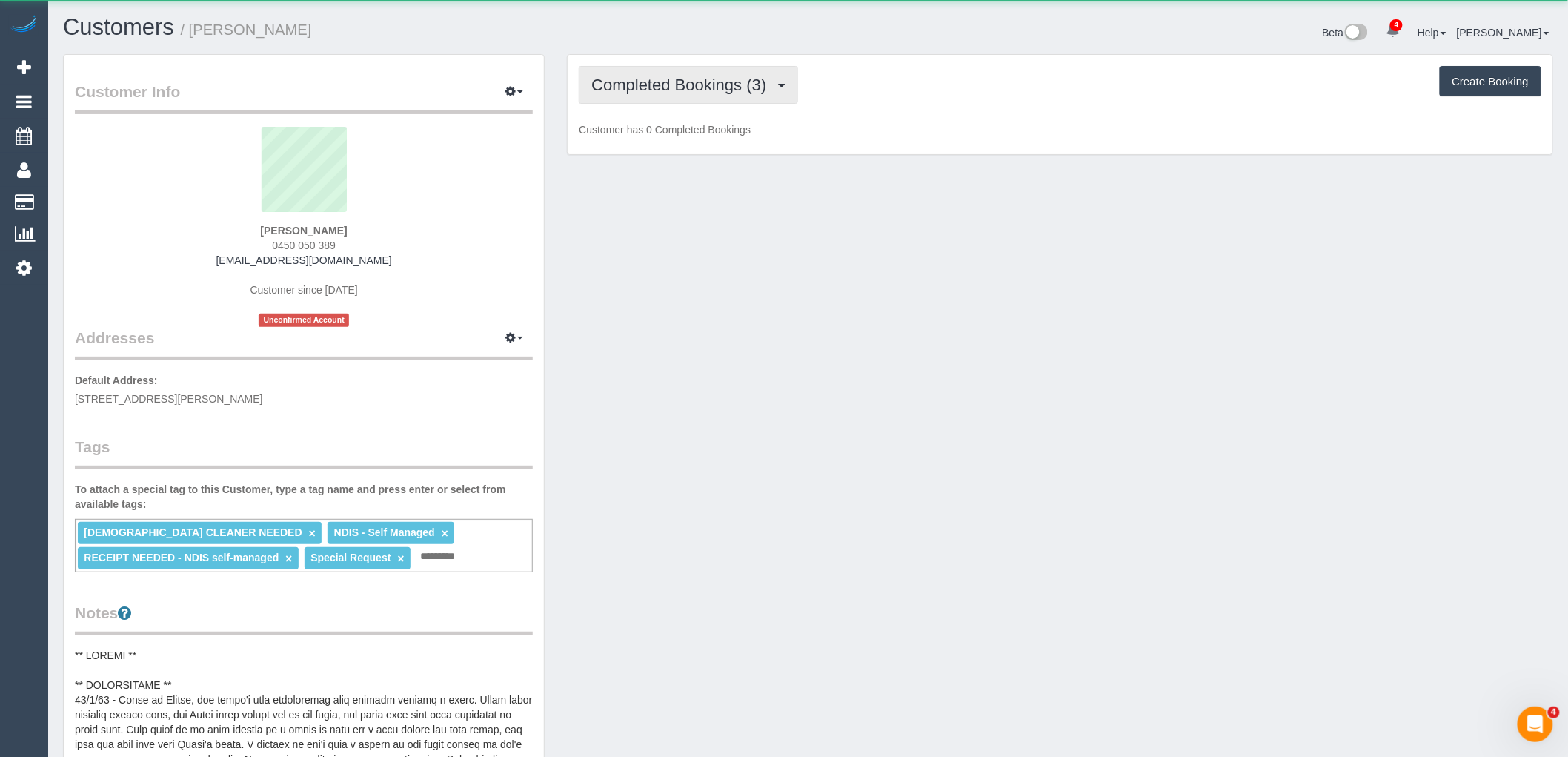
click at [723, 92] on span "Completed Bookings (3)" at bounding box center [682, 84] width 182 height 19
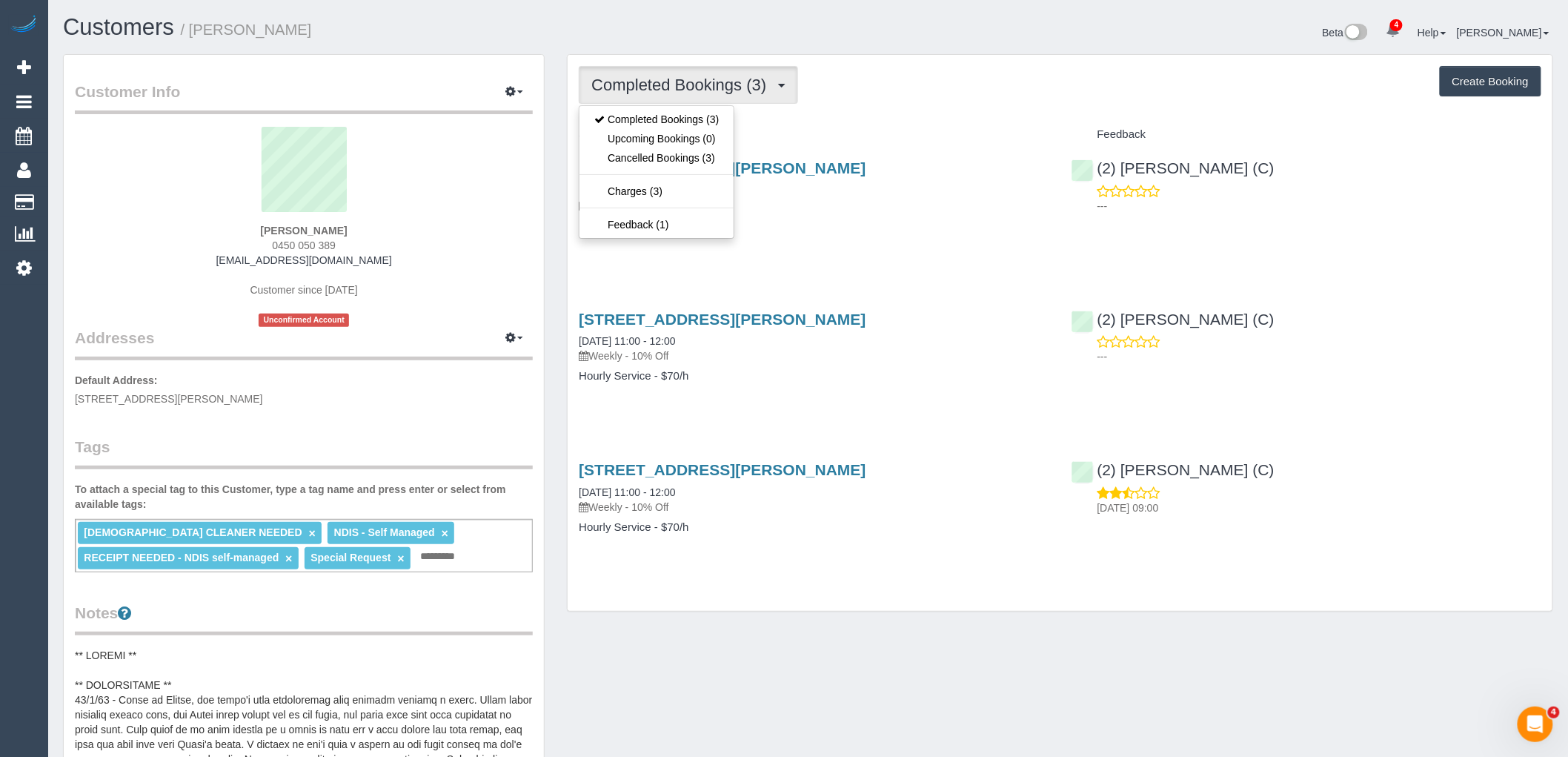
click at [865, 132] on h4 "Service" at bounding box center [813, 134] width 470 height 13
click at [680, 84] on span "Completed Bookings (3)" at bounding box center [682, 84] width 182 height 19
click at [691, 158] on link "Cancelled Bookings (3)" at bounding box center [657, 158] width 154 height 20
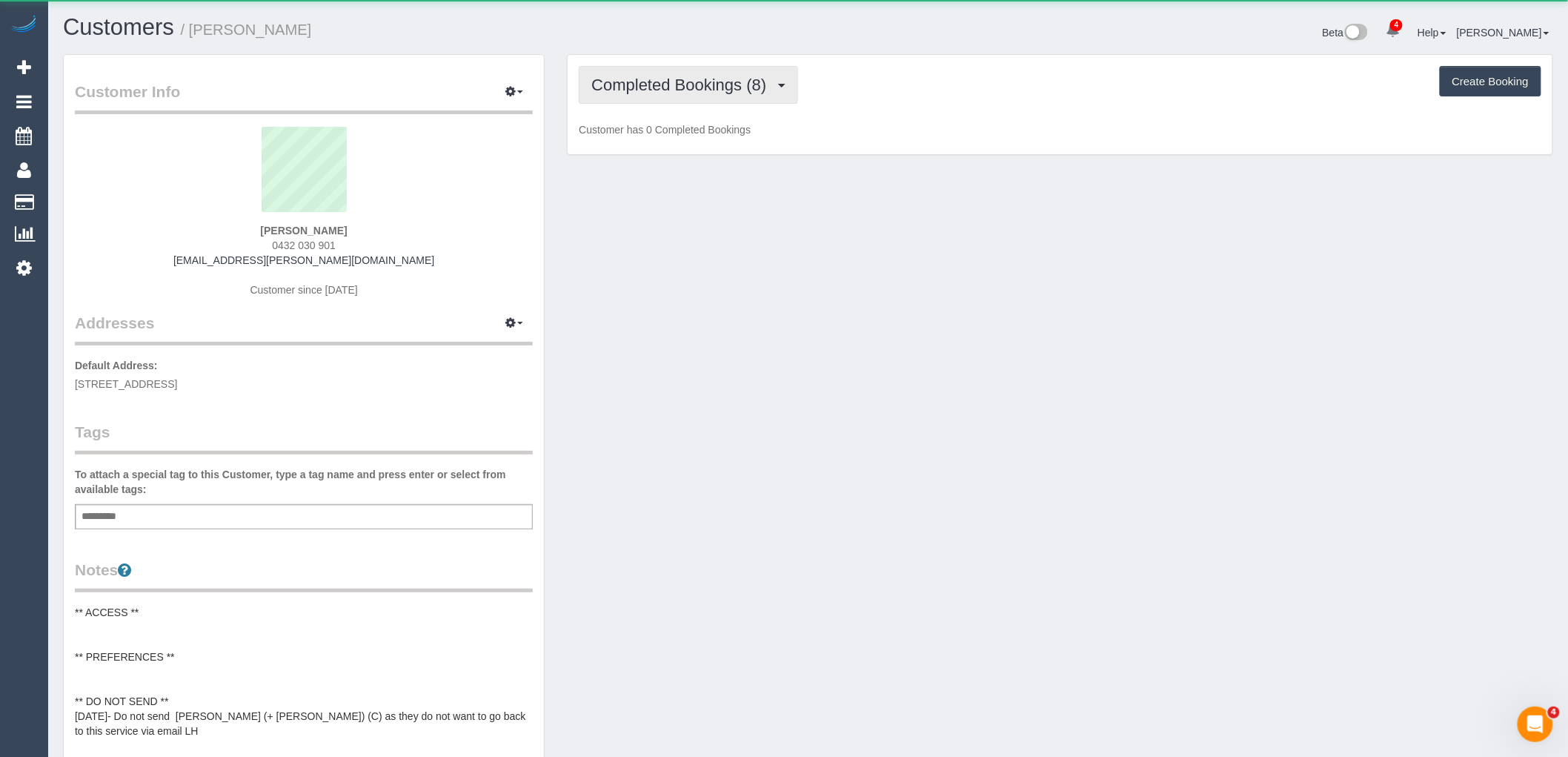
click at [663, 92] on span "Completed Bookings (8)" at bounding box center [682, 84] width 182 height 19
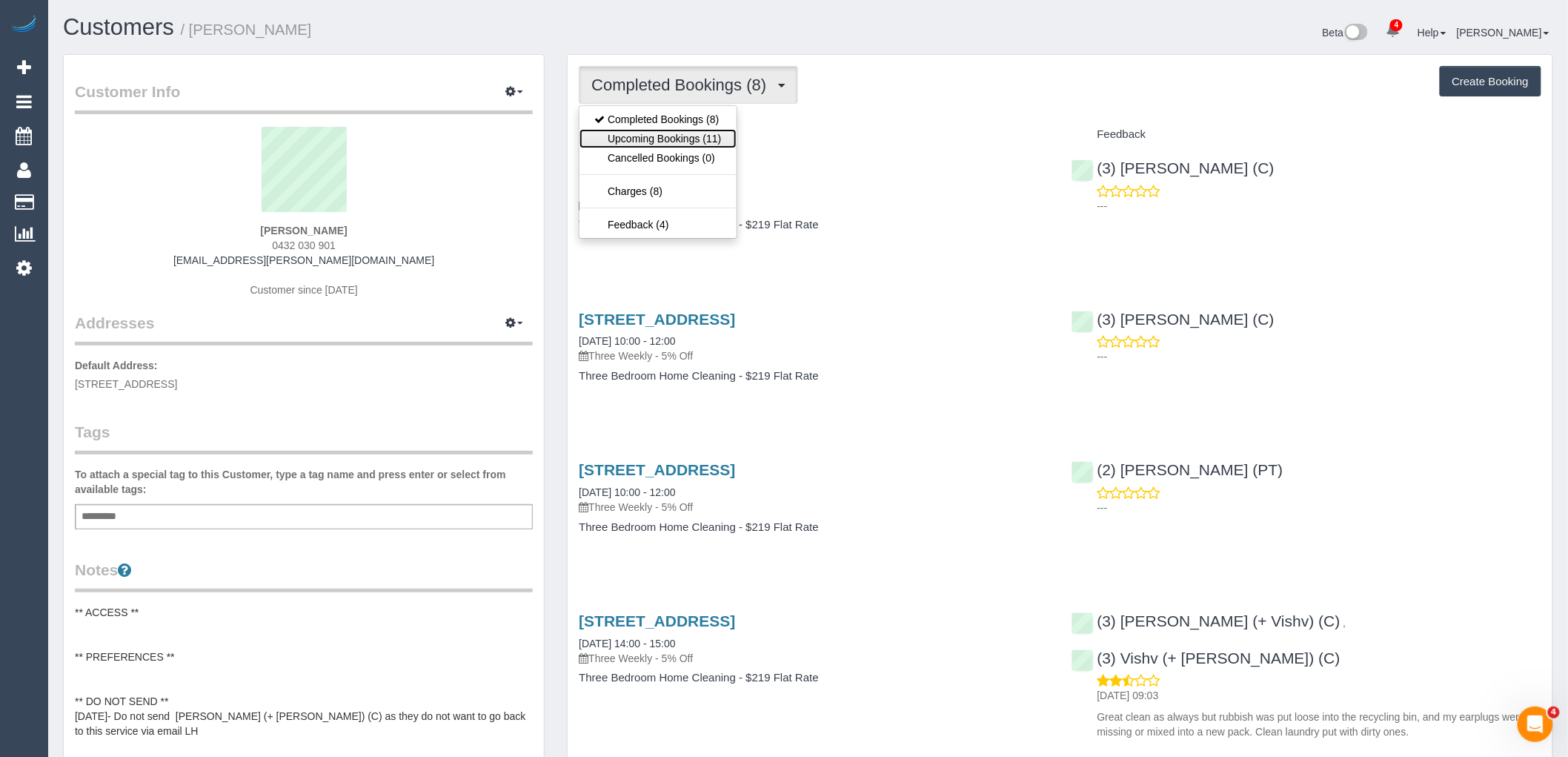
click at [669, 139] on link "Upcoming Bookings (11)" at bounding box center [657, 139] width 156 height 20
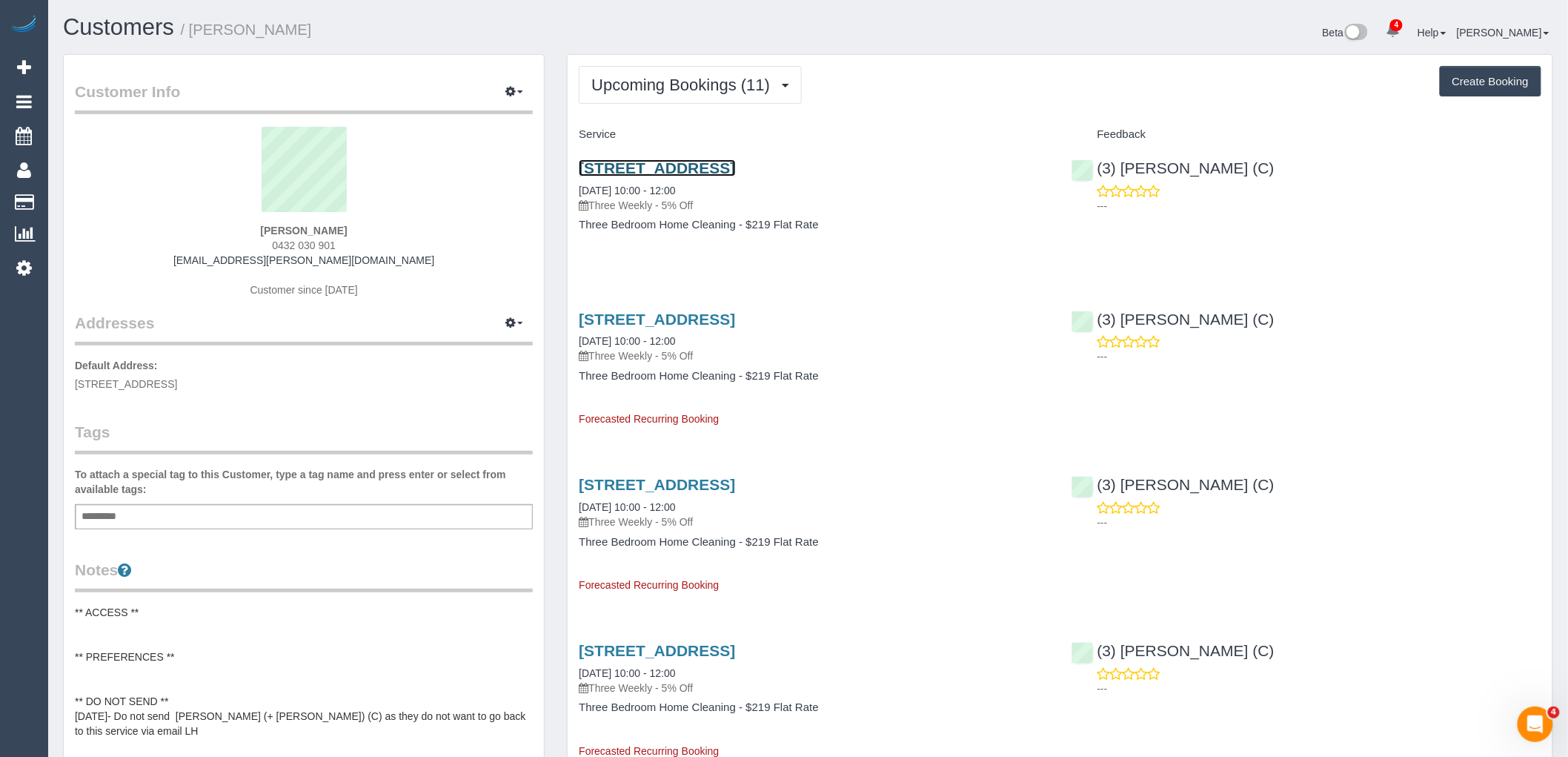
click at [735, 161] on link "7 Albion Street, South Yarra, VIC 3141" at bounding box center [657, 167] width 156 height 17
click at [639, 84] on span "Upcoming Bookings (11)" at bounding box center [684, 84] width 186 height 19
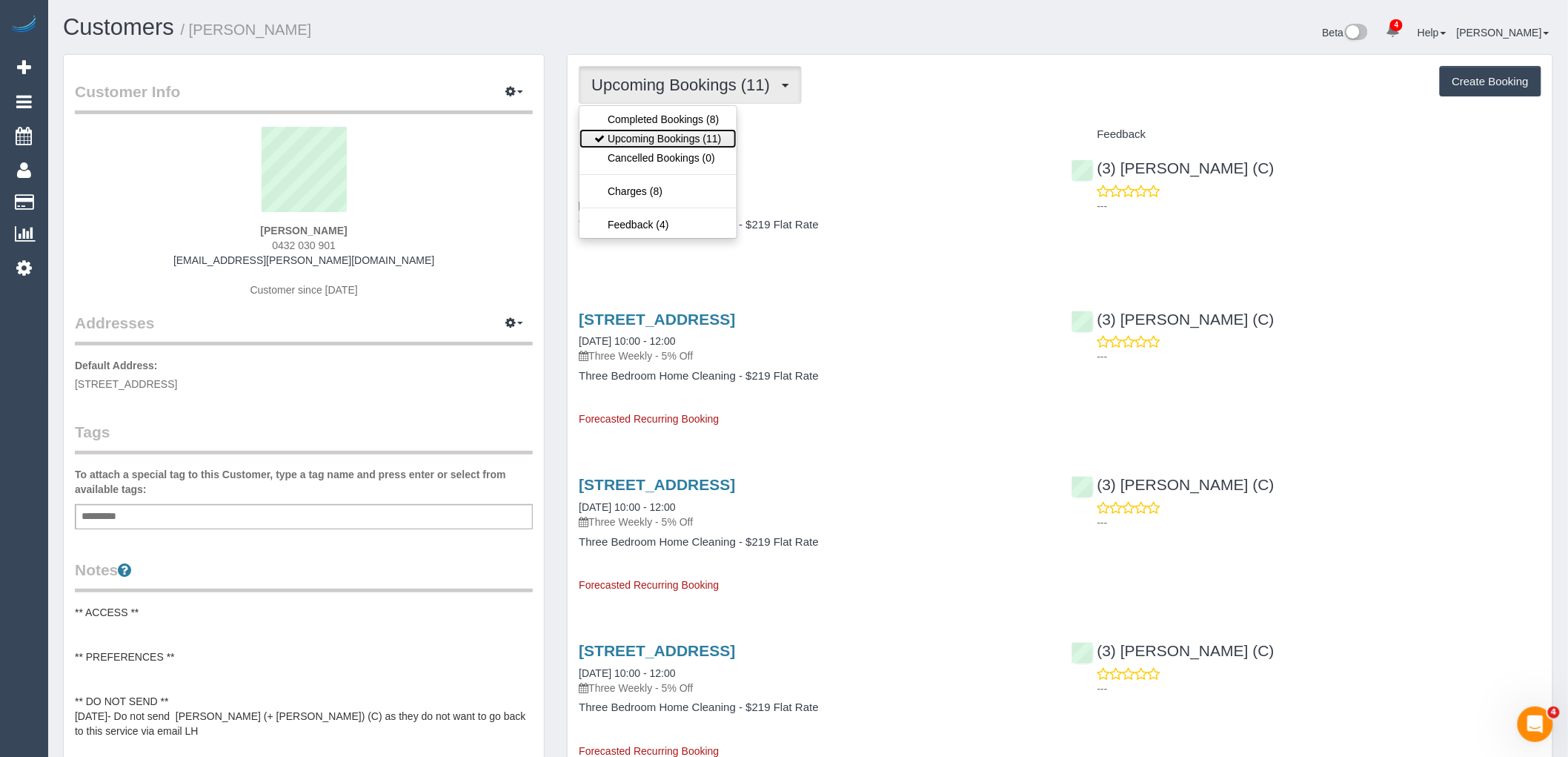
click at [683, 141] on link "Upcoming Bookings (11)" at bounding box center [657, 139] width 156 height 20
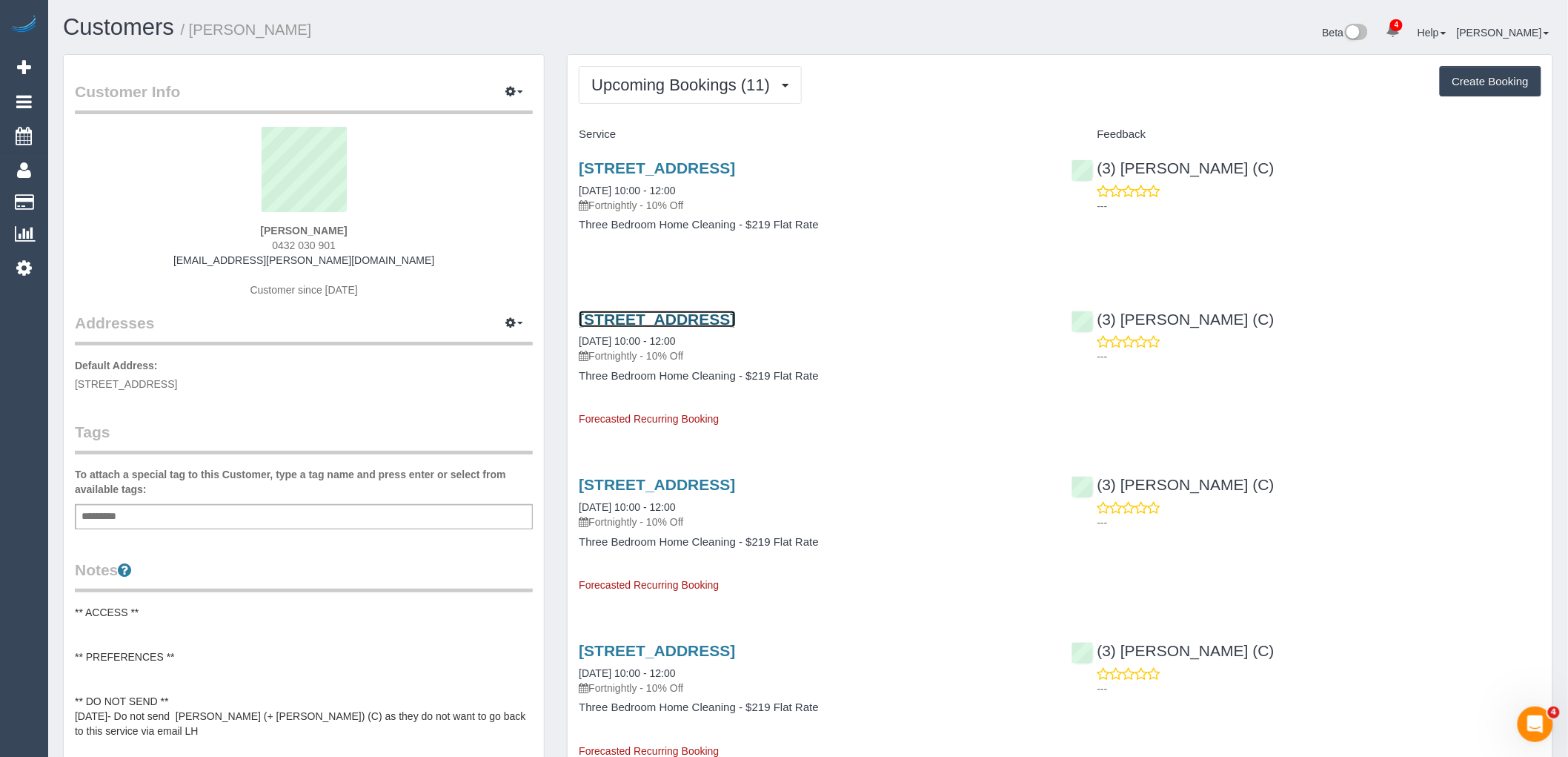
click at [727, 320] on link "7 Albion Street, South Yarra, VIC 3141" at bounding box center [657, 319] width 156 height 17
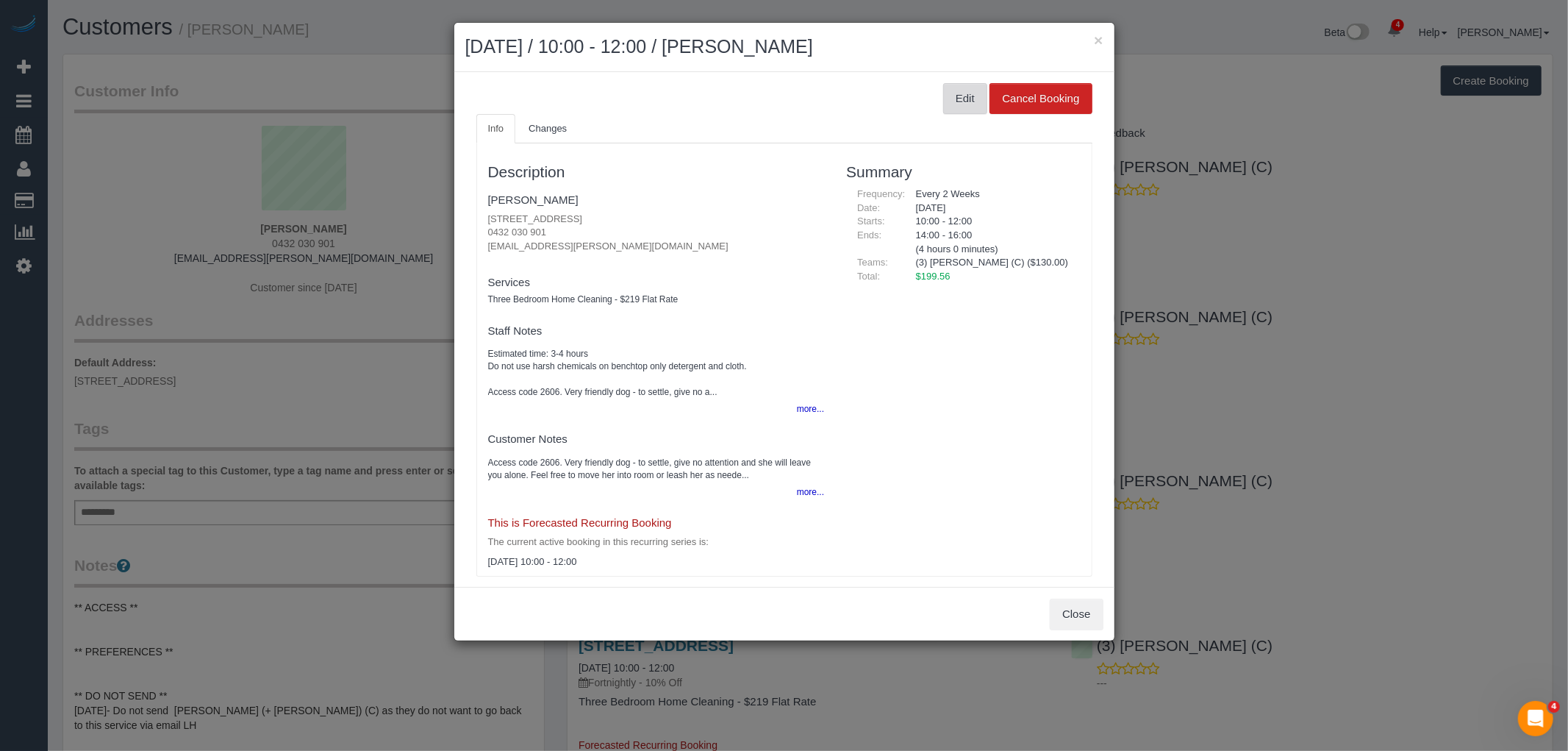
click at [943, 96] on button "Edit" at bounding box center [965, 98] width 44 height 31
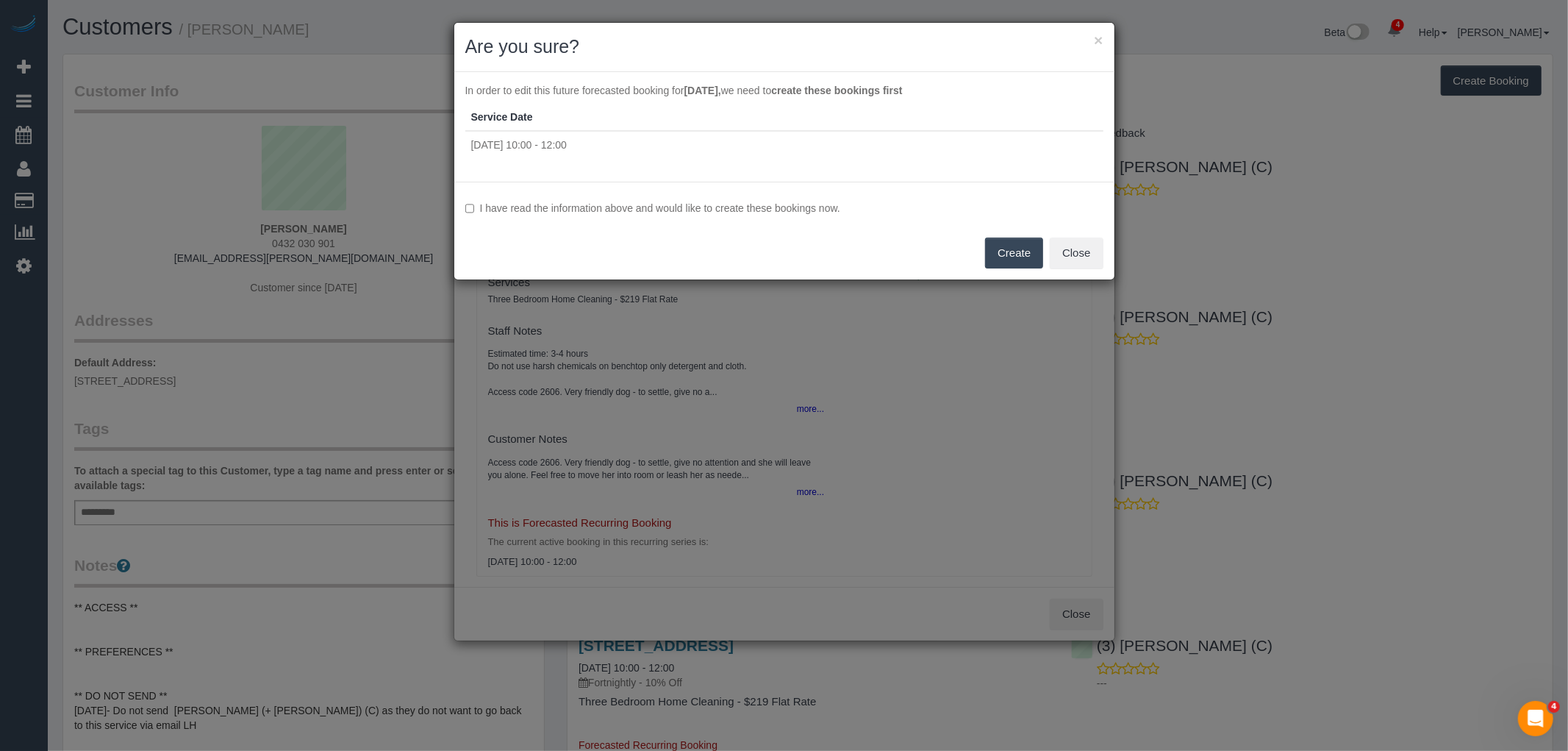
click at [621, 215] on div "I have read the information above and would like to create these bookings now. …" at bounding box center [784, 230] width 660 height 98
click at [759, 209] on label "I have read the information above and would like to create these bookings now." at bounding box center [784, 208] width 638 height 15
click at [993, 245] on button "Create" at bounding box center [1014, 252] width 58 height 31
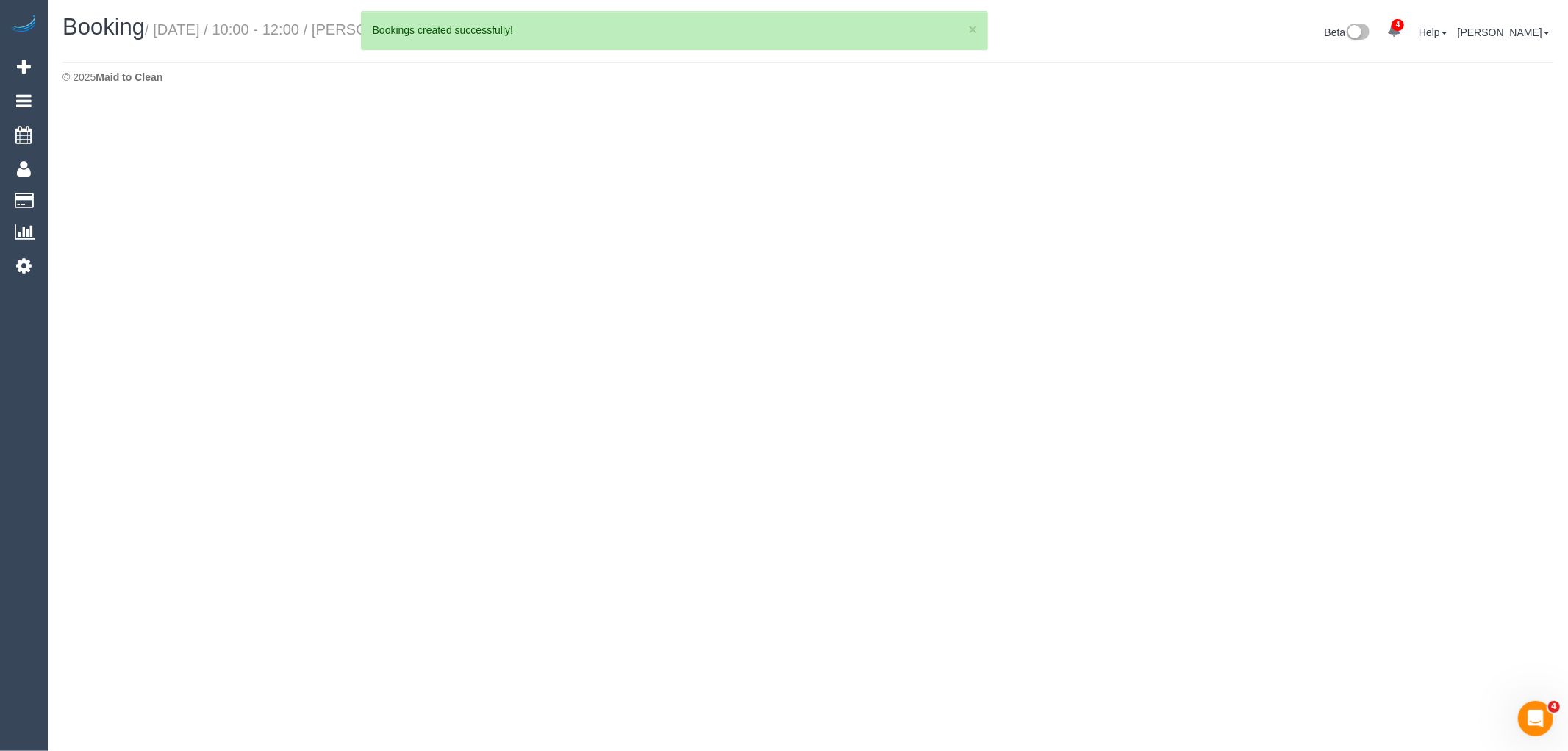
select select "VIC"
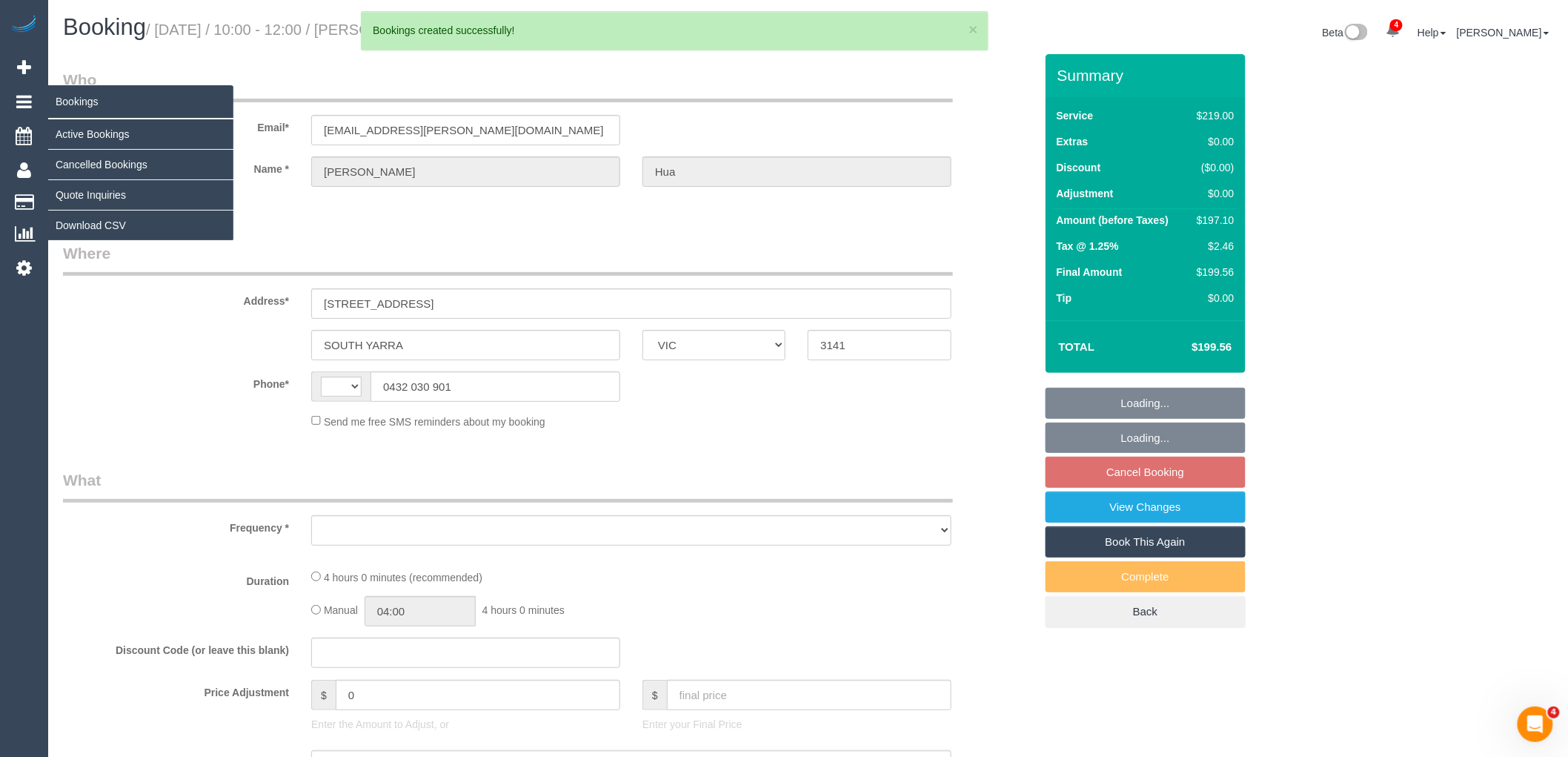
select select "string:AU"
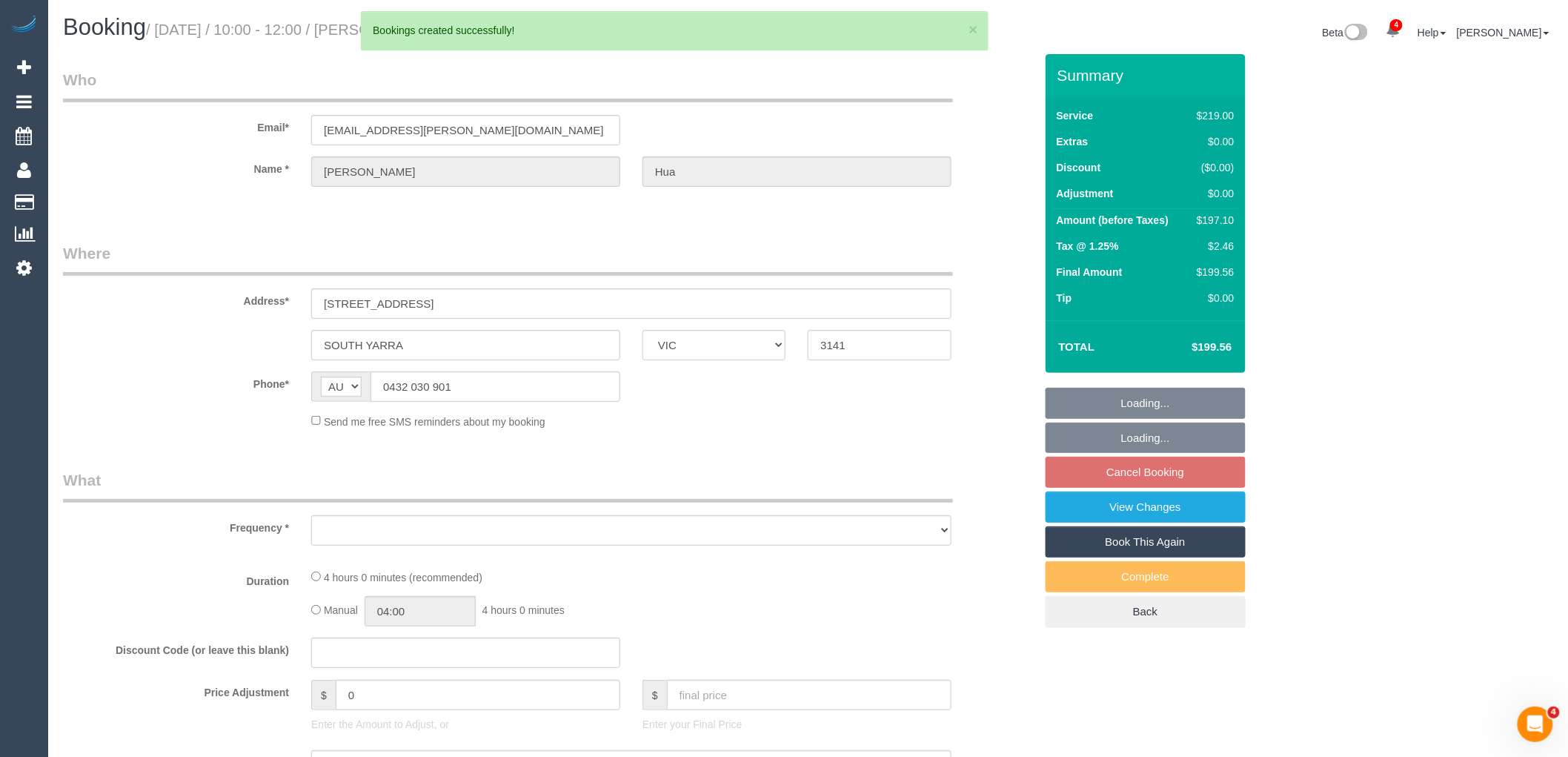
select select "number:27"
select select "number:16"
select select "number:18"
select select "number:22"
select select "number:34"
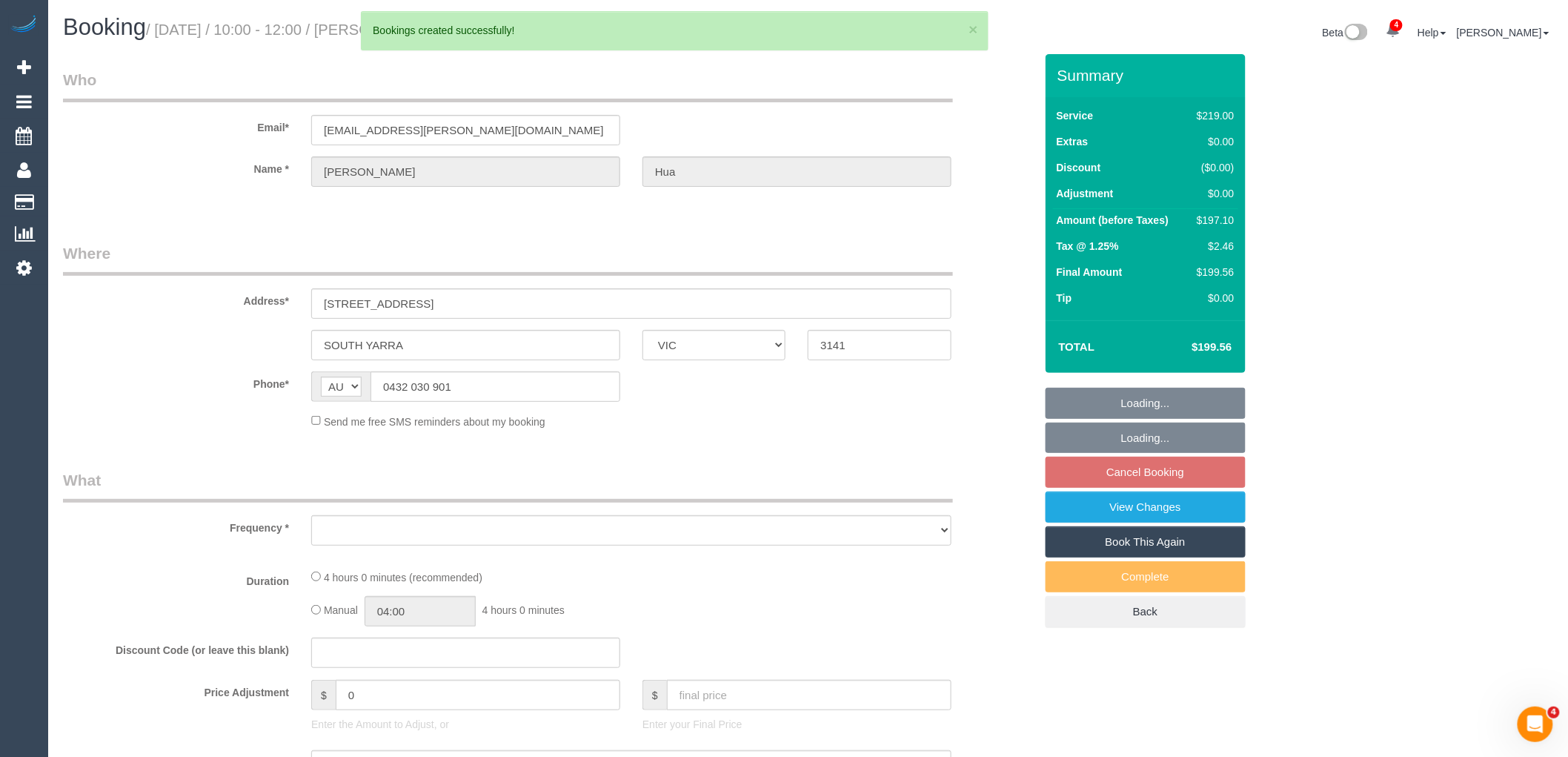
select select "number:12"
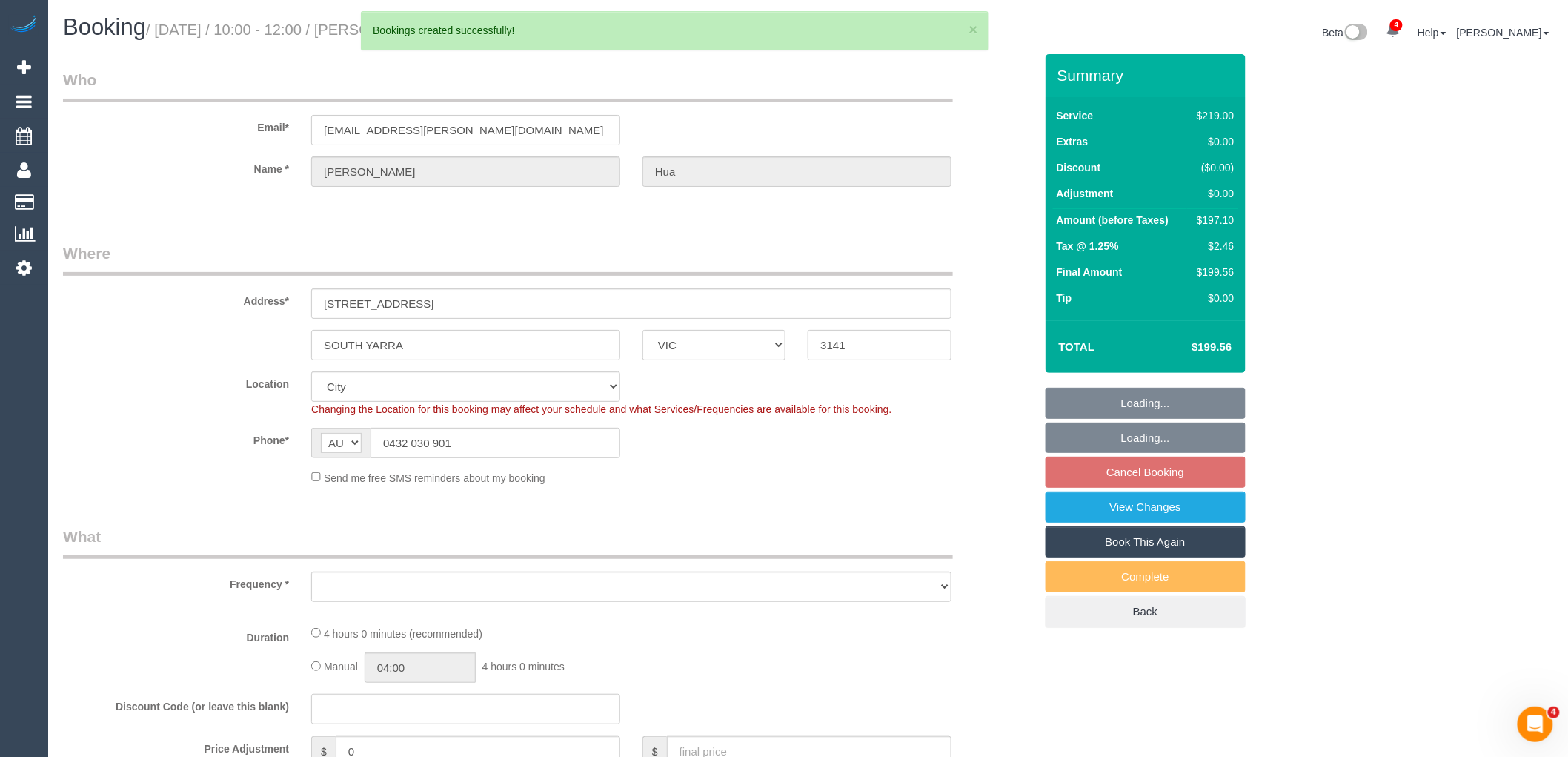
select select "object:2740"
select select "string:stripe-pm_1QyP7C2GScqysDRVslpn0F0K"
select select "spot3"
select select "object:2745"
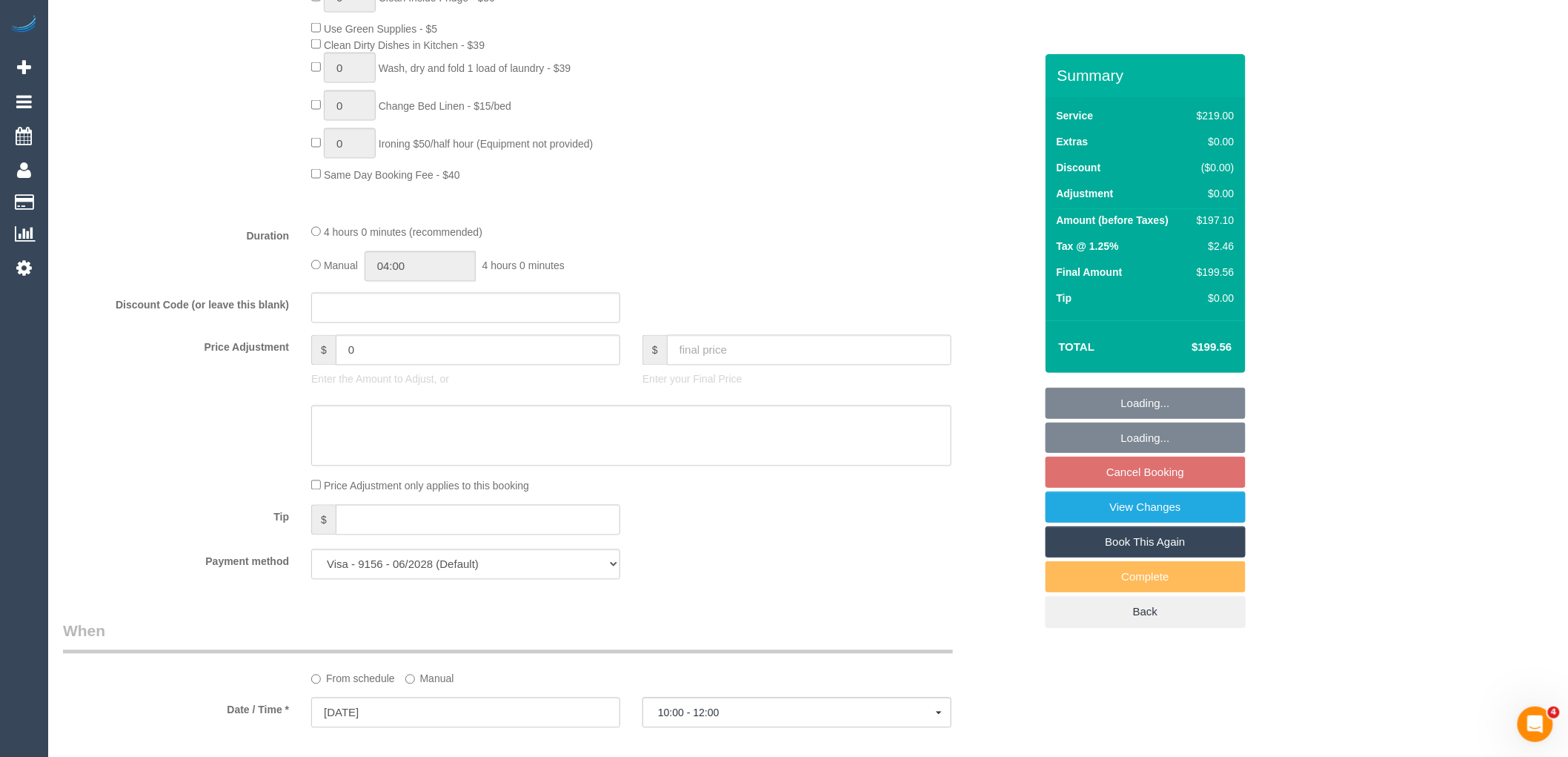
scroll to position [1317, 0]
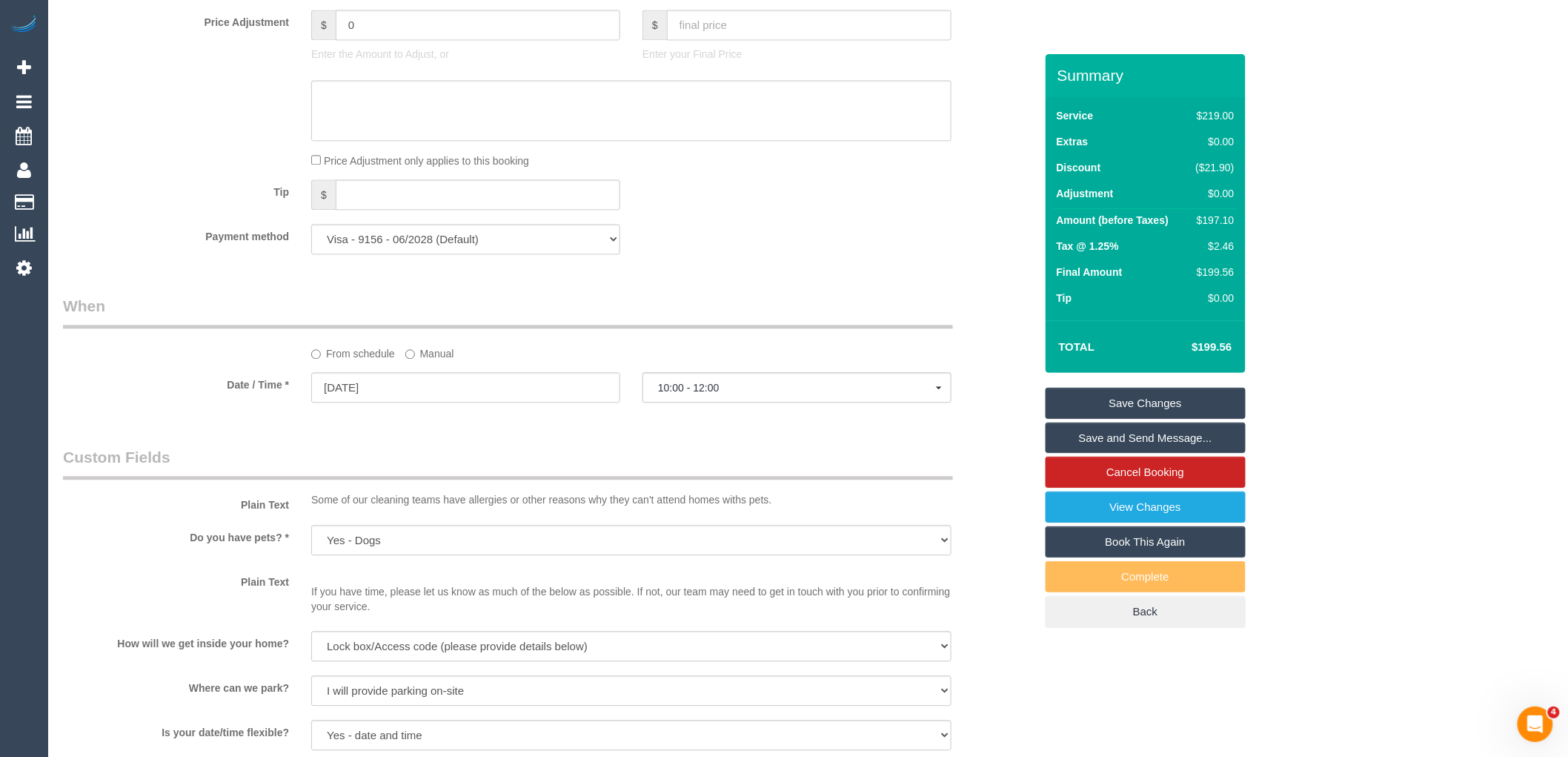
click at [617, 455] on div "Who Email* hua.shelley@gmail.com Name * Shelley Hua Where Address* 7 Albion Str…" at bounding box center [549, 207] width 994 height 2941
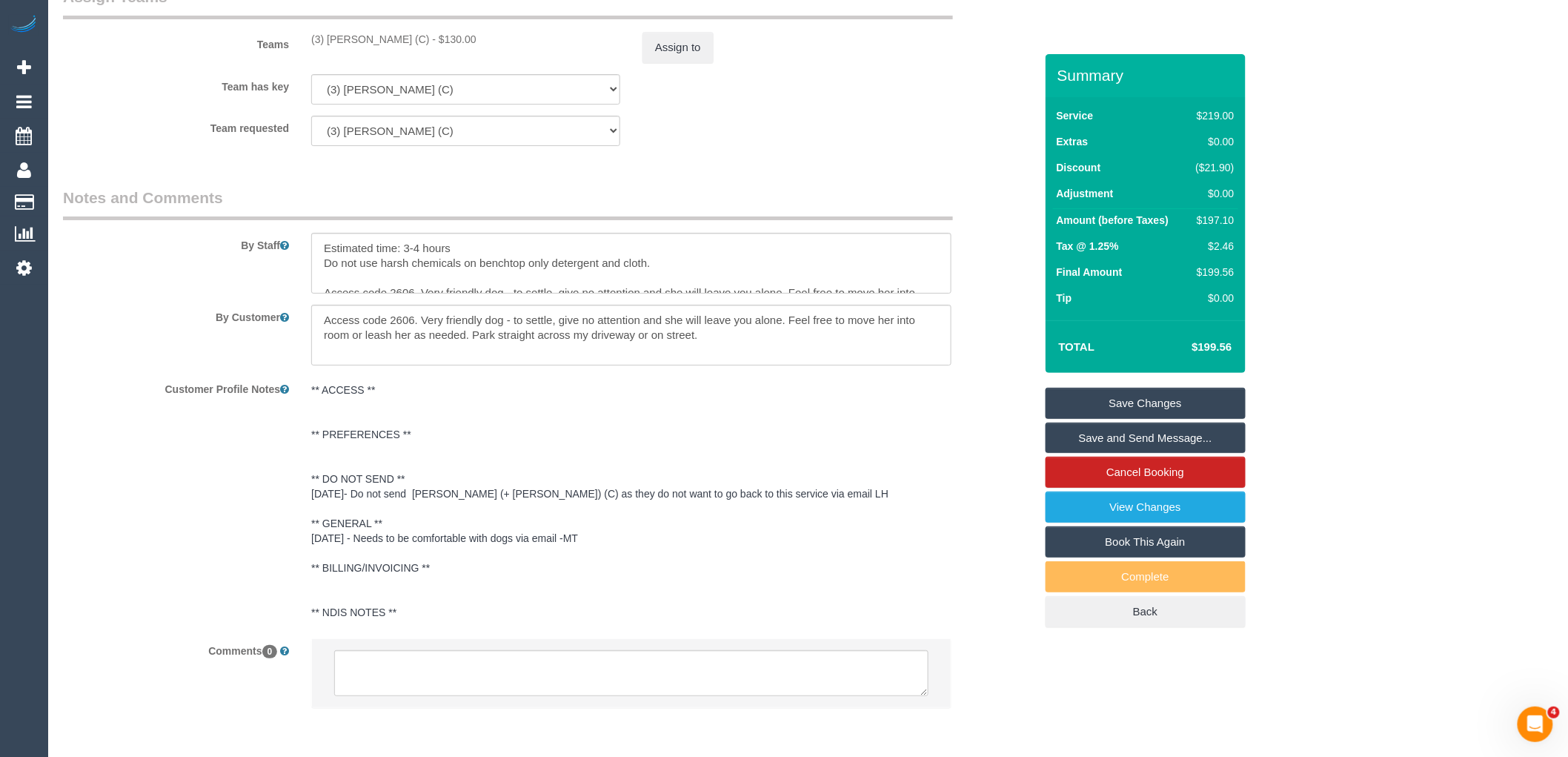
scroll to position [2306, 0]
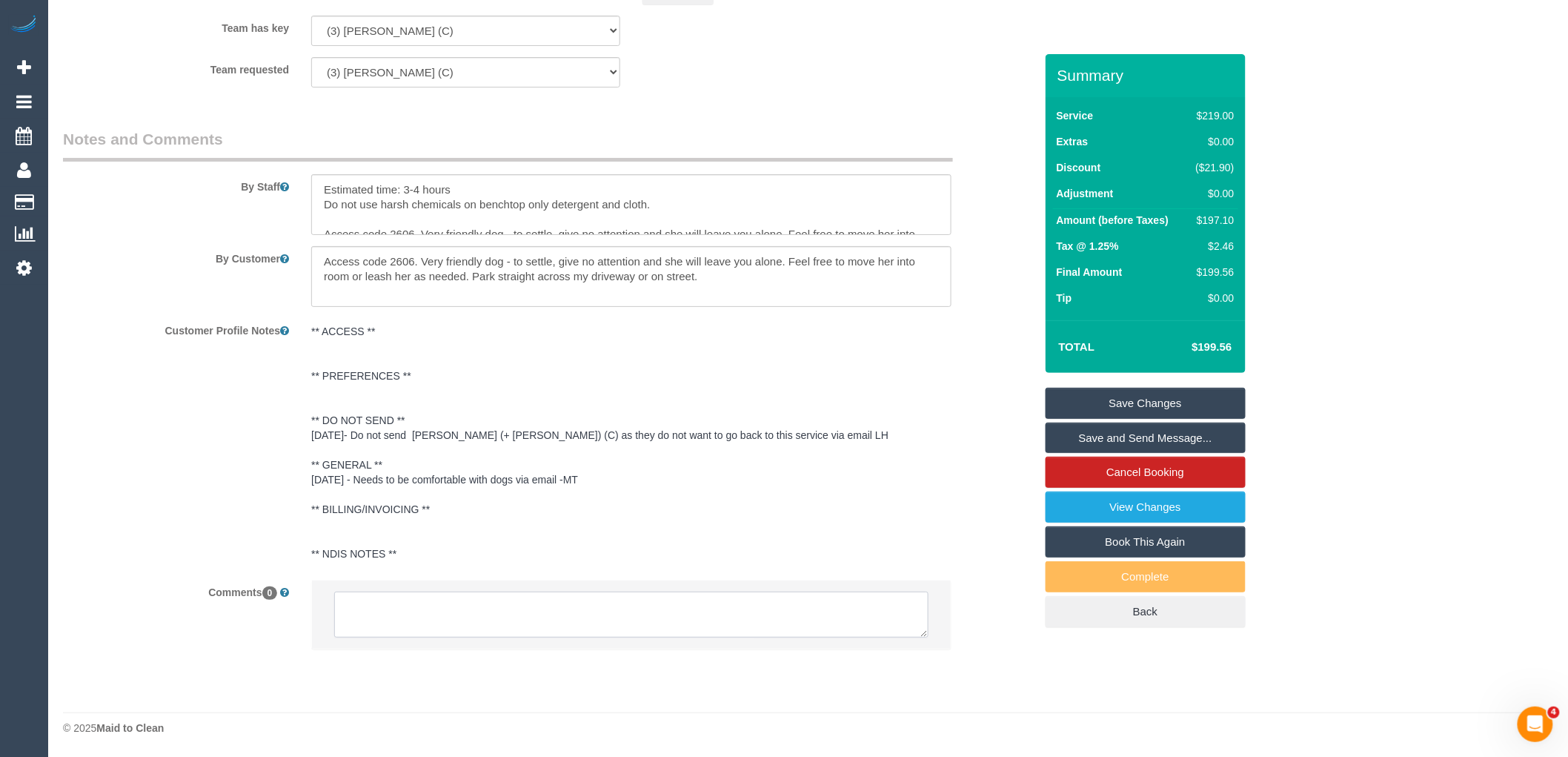
click at [476, 630] on textarea at bounding box center [631, 614] width 594 height 46
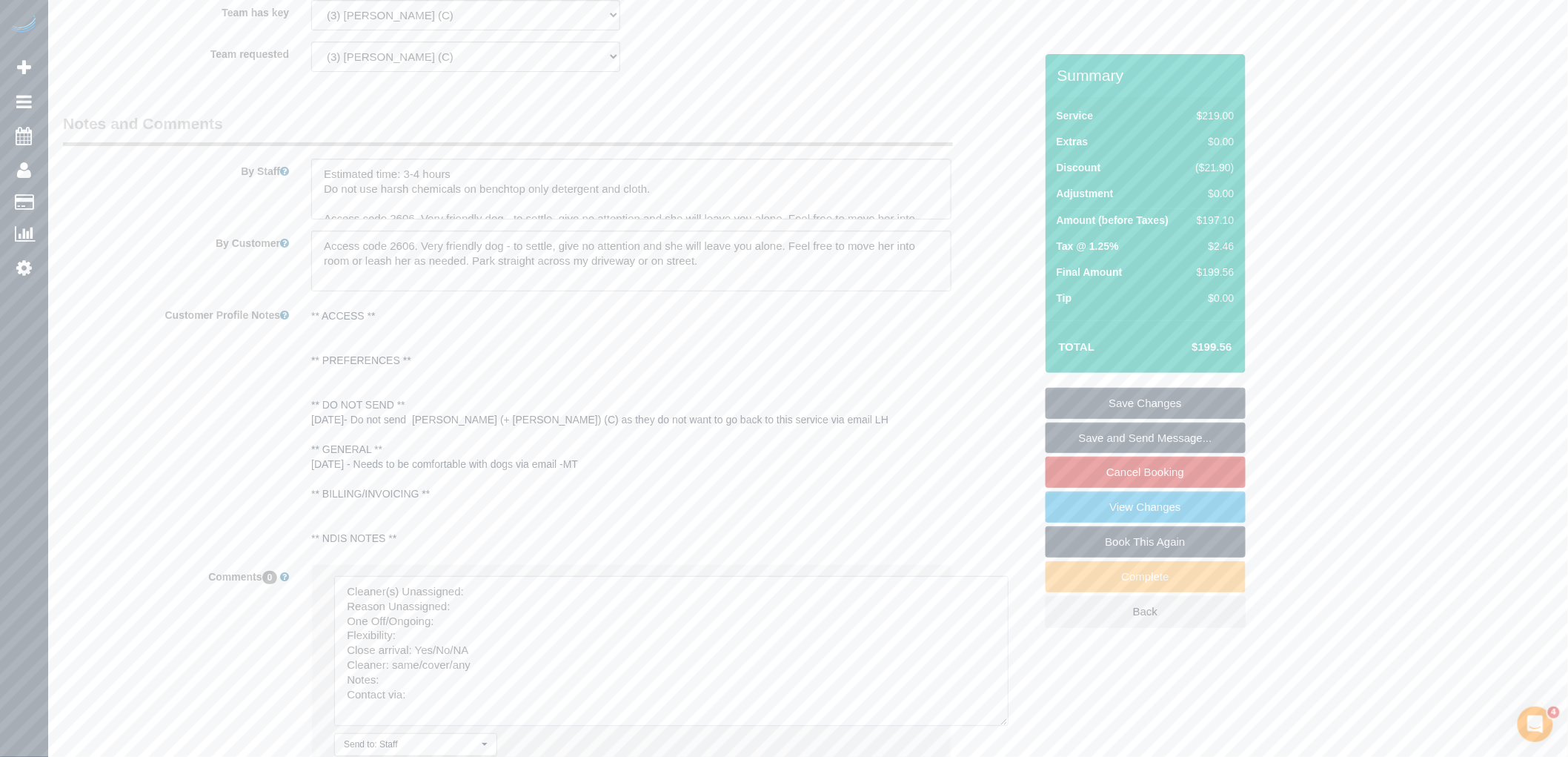
drag, startPoint x: 917, startPoint y: 630, endPoint x: 787, endPoint y: 580, distance: 139.3
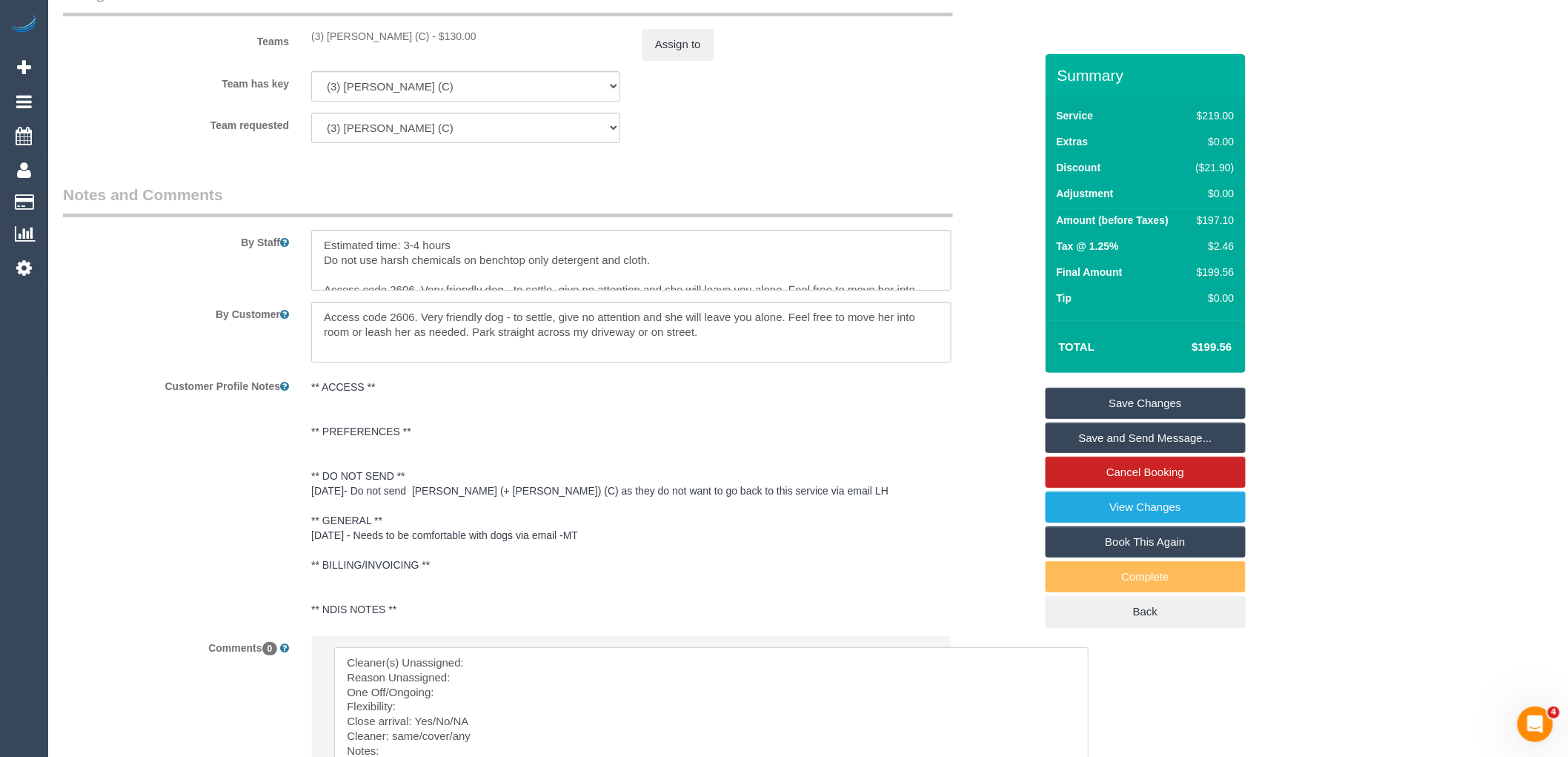
scroll to position [1975, 0]
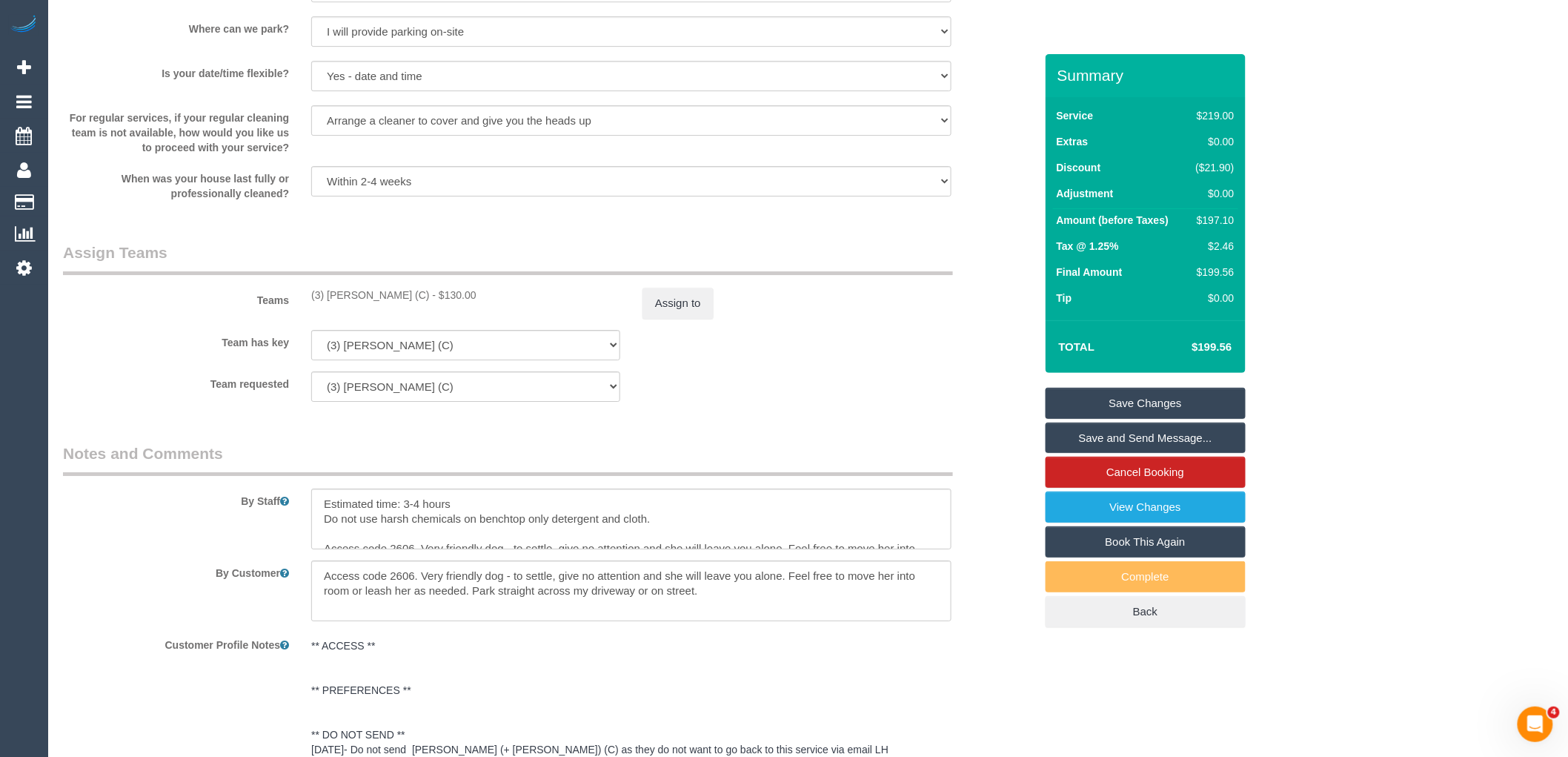
drag, startPoint x: 427, startPoint y: 307, endPoint x: 302, endPoint y: 310, distance: 125.0
click at [302, 302] on div "(3) Andres Arredondo (C) - $130.00" at bounding box center [465, 295] width 331 height 15
copy div "(3) [PERSON_NAME] (C)"
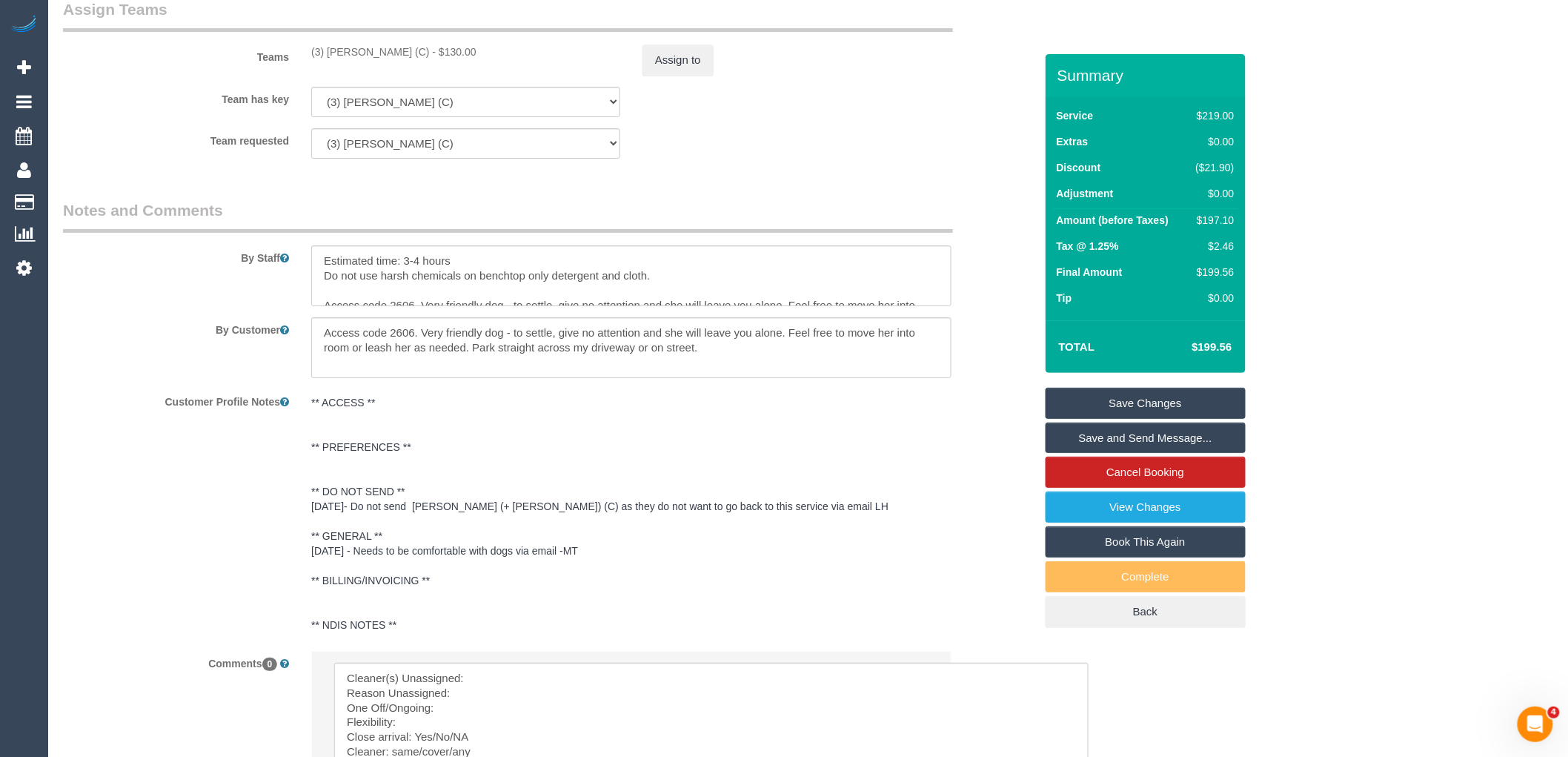
scroll to position [2524, 0]
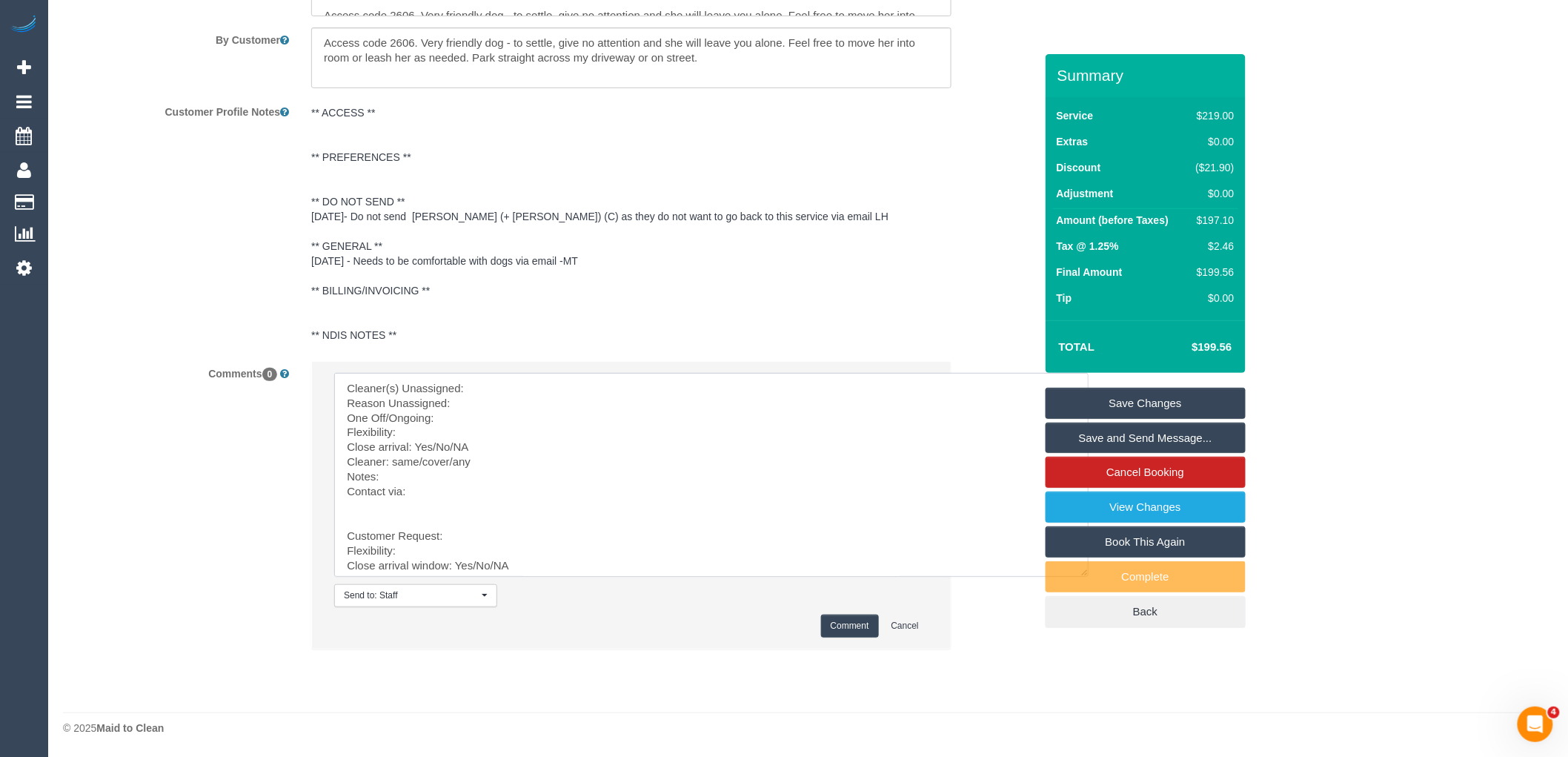
click at [534, 384] on textarea at bounding box center [711, 474] width 755 height 204
paste textarea "(3) Andres Arredondo (C)"
drag, startPoint x: 385, startPoint y: 507, endPoint x: 611, endPoint y: 730, distance: 317.5
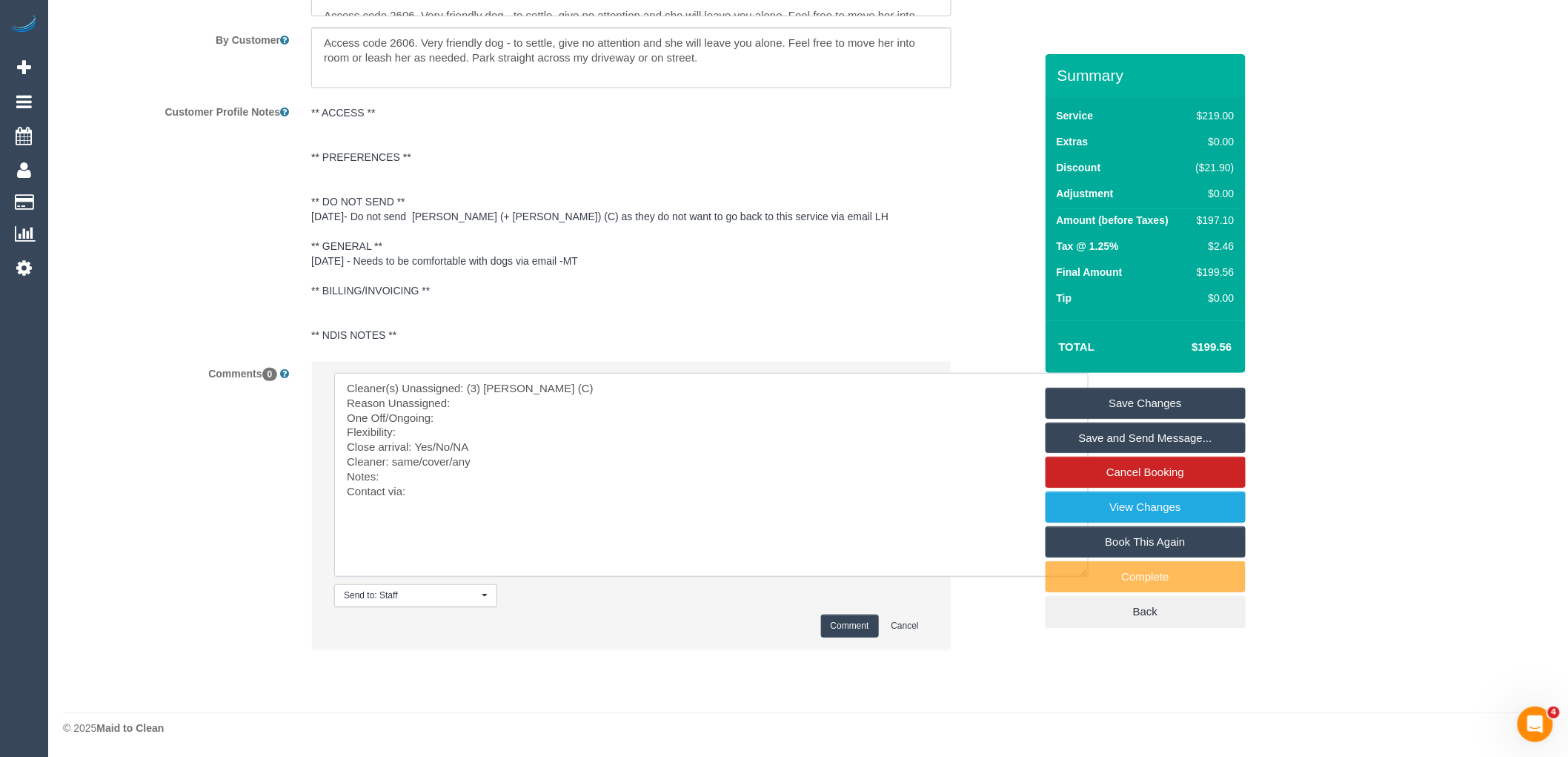
scroll to position [0, 0]
click at [512, 401] on textarea at bounding box center [711, 474] width 755 height 204
click at [492, 406] on textarea at bounding box center [711, 474] width 755 height 204
click at [489, 411] on textarea at bounding box center [711, 474] width 755 height 204
click at [430, 441] on textarea at bounding box center [711, 474] width 755 height 204
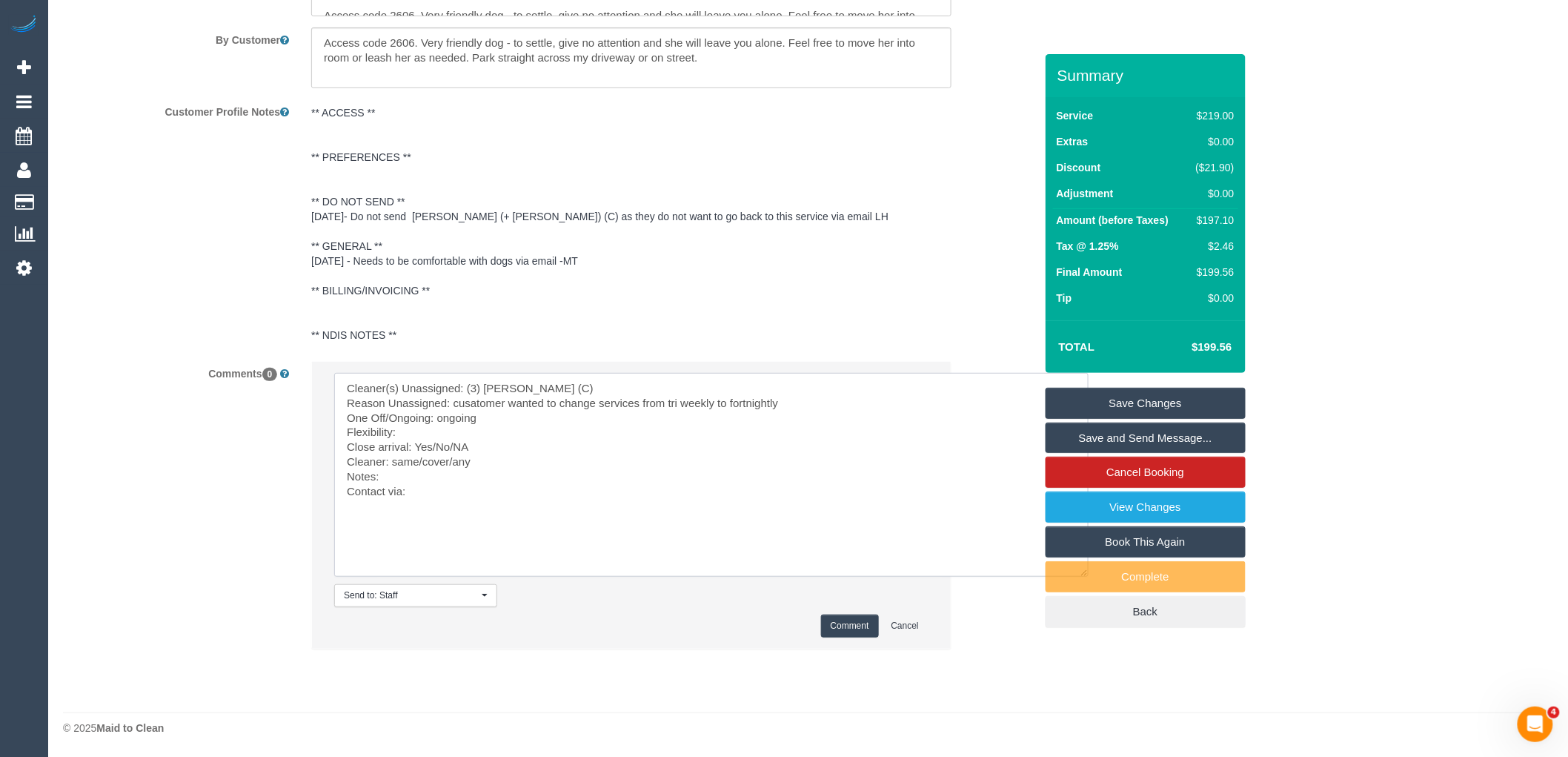
click at [439, 433] on textarea at bounding box center [711, 474] width 755 height 204
click at [434, 434] on textarea at bounding box center [711, 474] width 755 height 204
paste textarea "anytime on Tuesday would be good."
drag, startPoint x: 489, startPoint y: 448, endPoint x: 431, endPoint y: 442, distance: 58.3
click at [431, 442] on textarea at bounding box center [711, 474] width 755 height 204
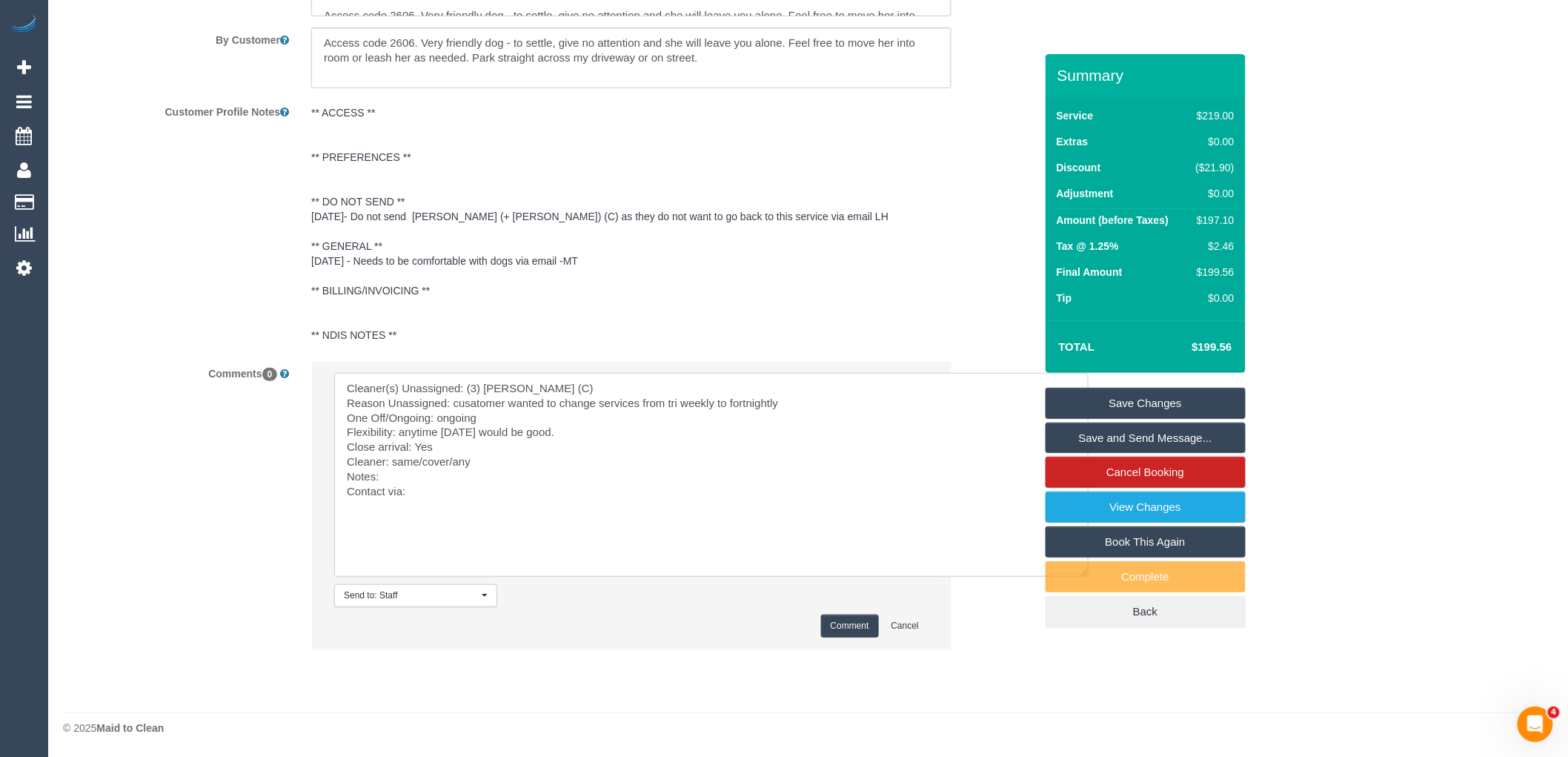
drag, startPoint x: 454, startPoint y: 460, endPoint x: 394, endPoint y: 458, distance: 60.0
click at [394, 458] on textarea at bounding box center [711, 474] width 755 height 204
click at [430, 495] on textarea at bounding box center [711, 474] width 755 height 204
click at [397, 477] on textarea at bounding box center [711, 474] width 755 height 204
paste textarea "cnv_q6tv7v3"
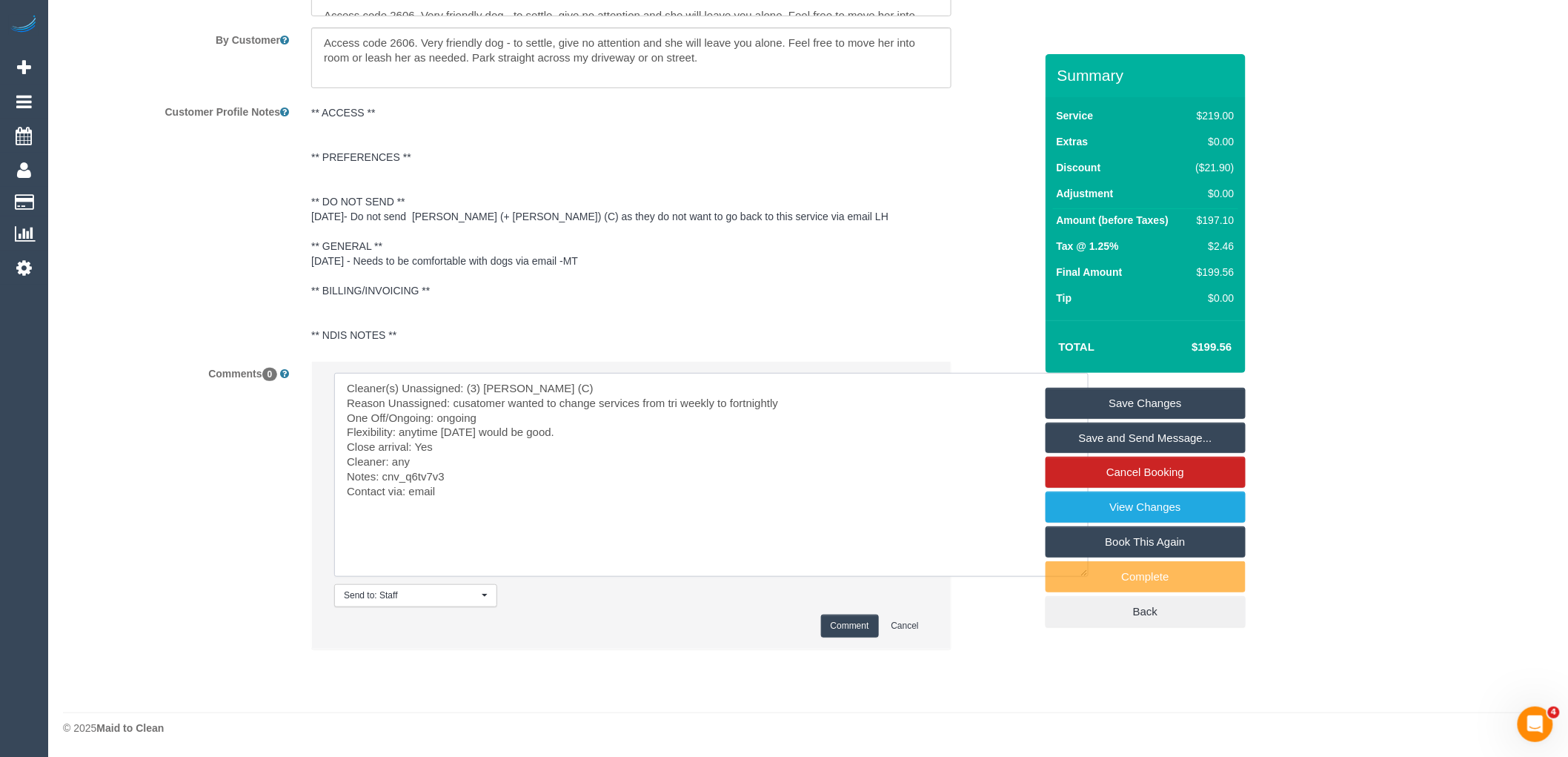
type textarea "Cleaner(s) Unassigned: (3) Andres Arredondo (C) Reason Unassigned: cusatomer wa…"
click at [857, 615] on button "Comment" at bounding box center [850, 626] width 58 height 23
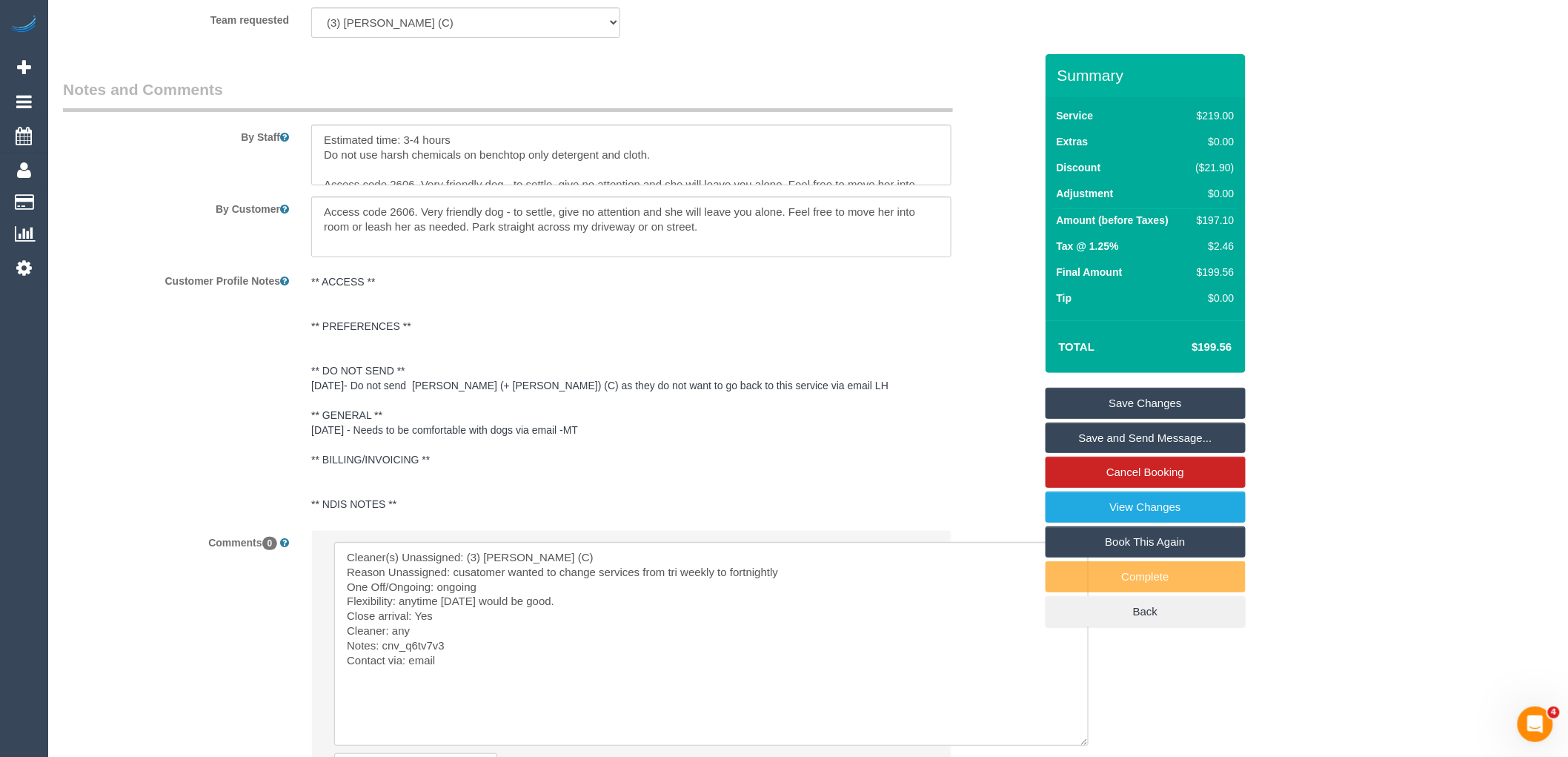
scroll to position [2113, 0]
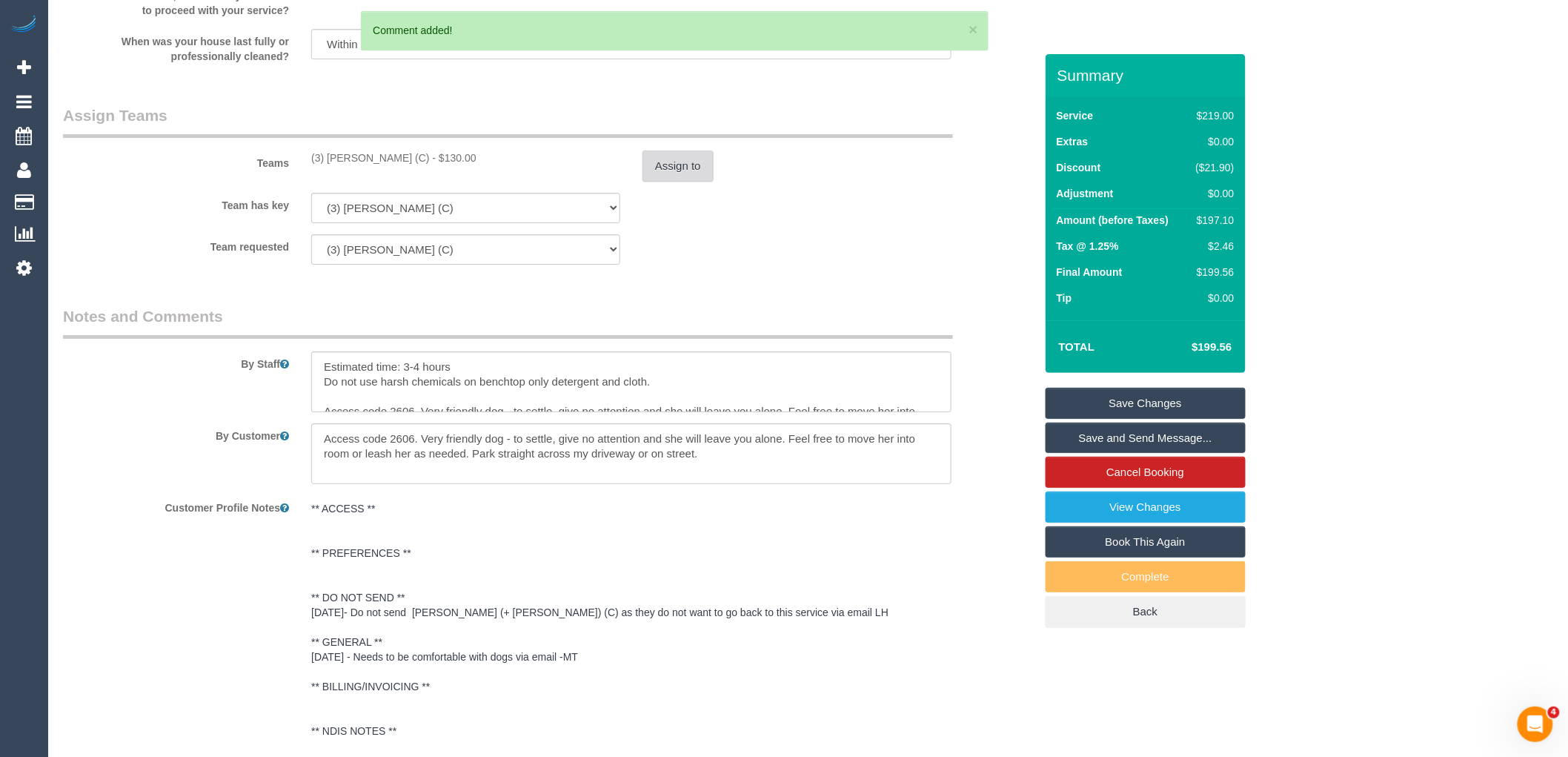
click at [662, 176] on button "Assign to" at bounding box center [678, 166] width 71 height 31
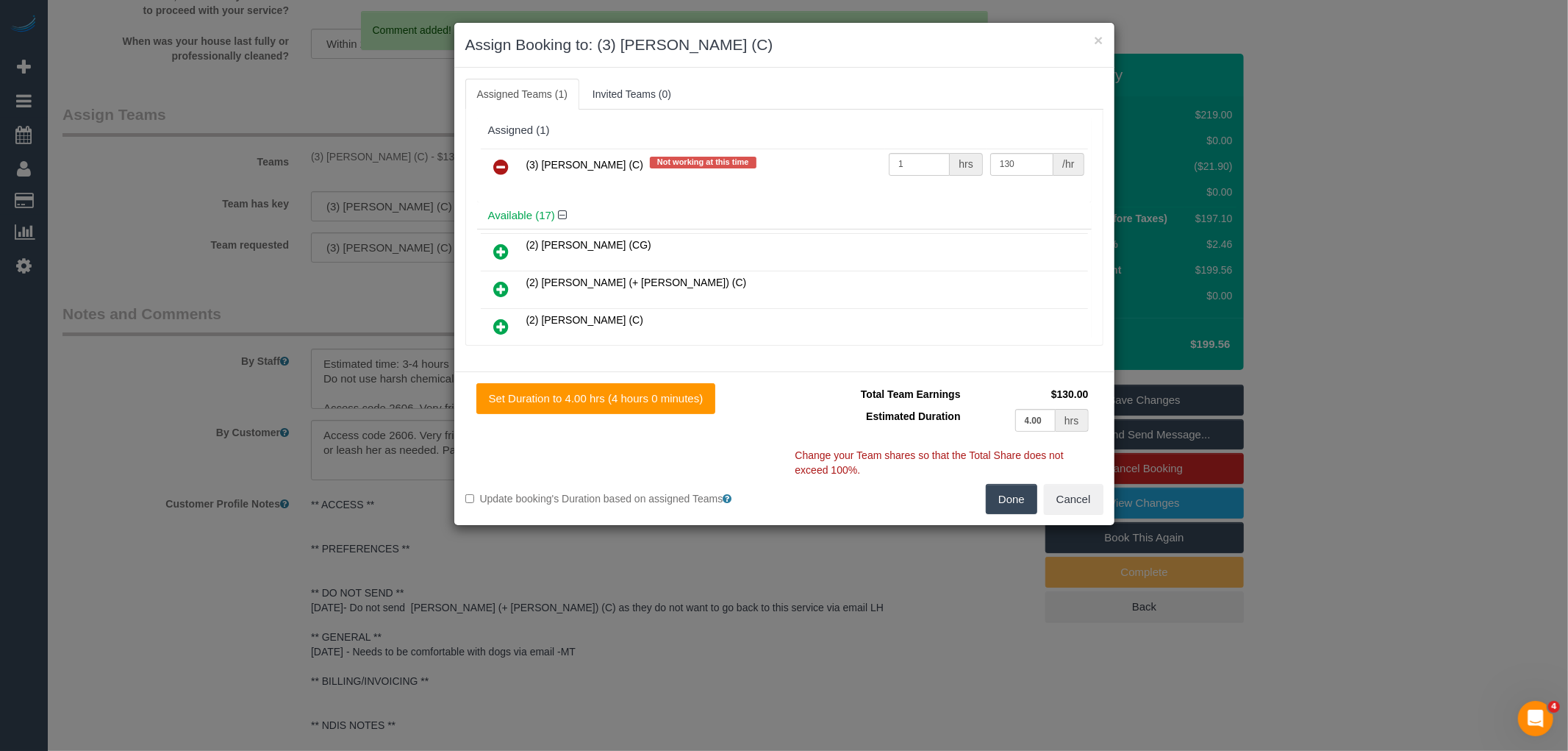
click at [508, 159] on icon at bounding box center [502, 167] width 16 height 18
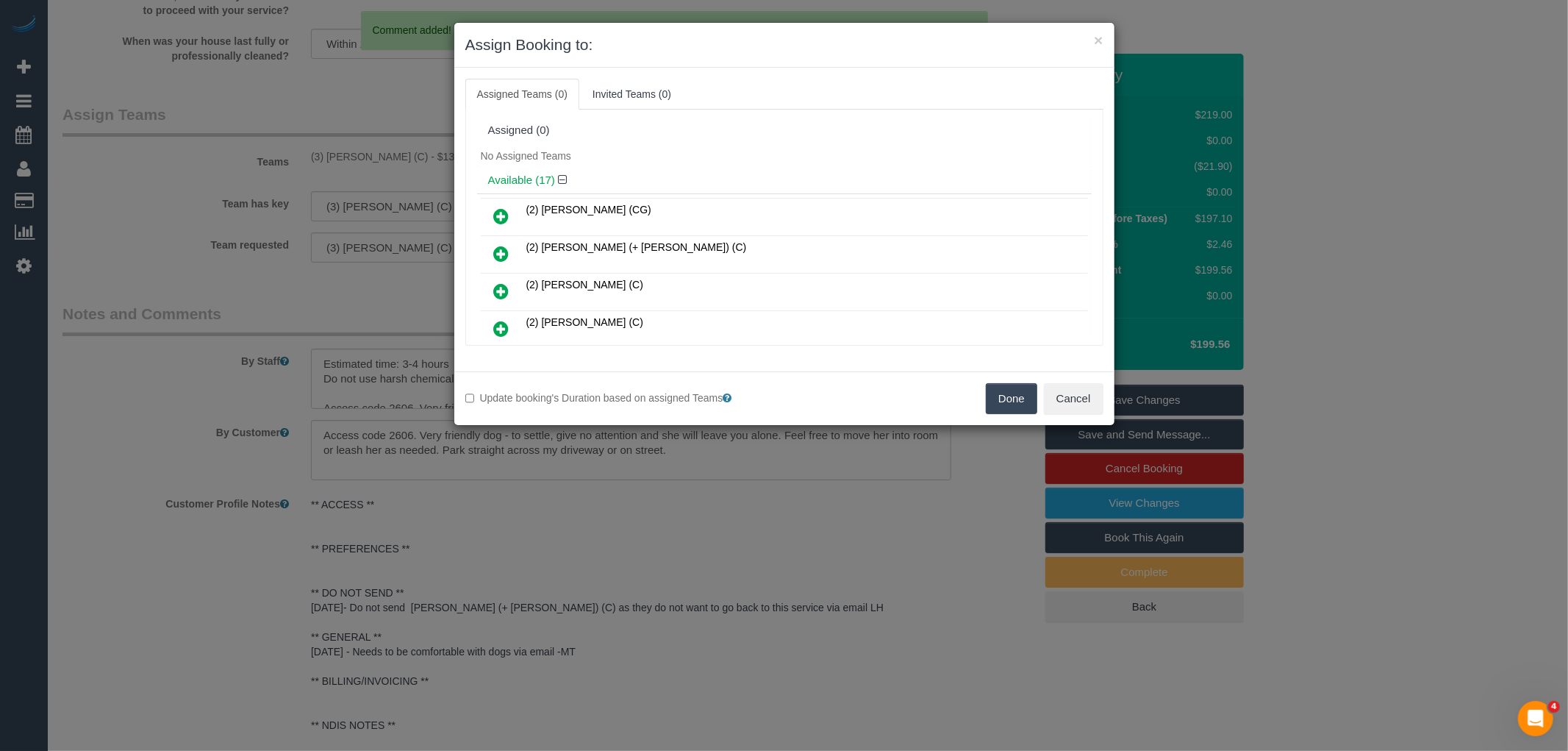
click at [1005, 391] on button "Done" at bounding box center [1011, 398] width 52 height 31
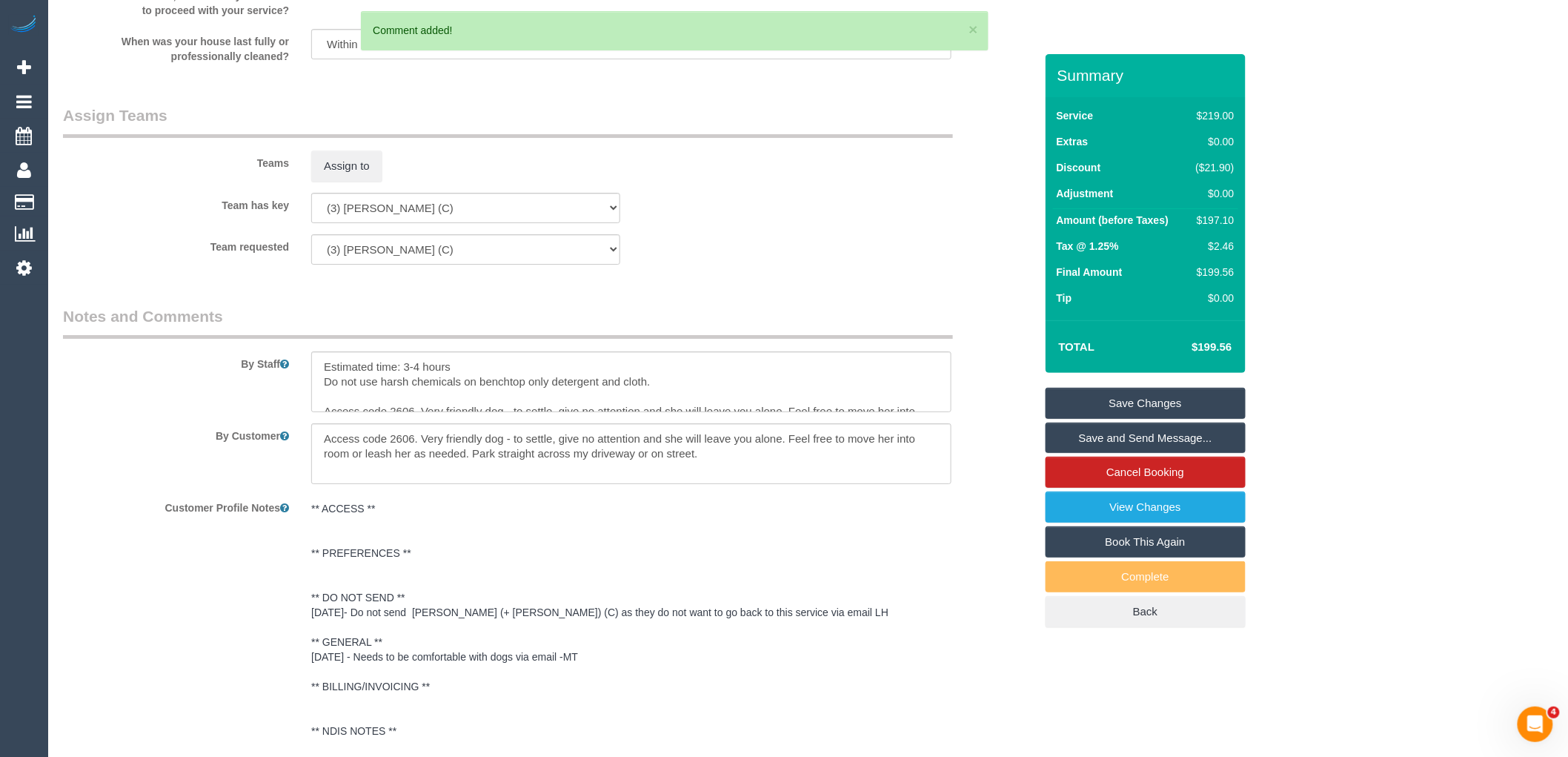
click at [1174, 396] on link "Save Changes" at bounding box center [1145, 403] width 200 height 31
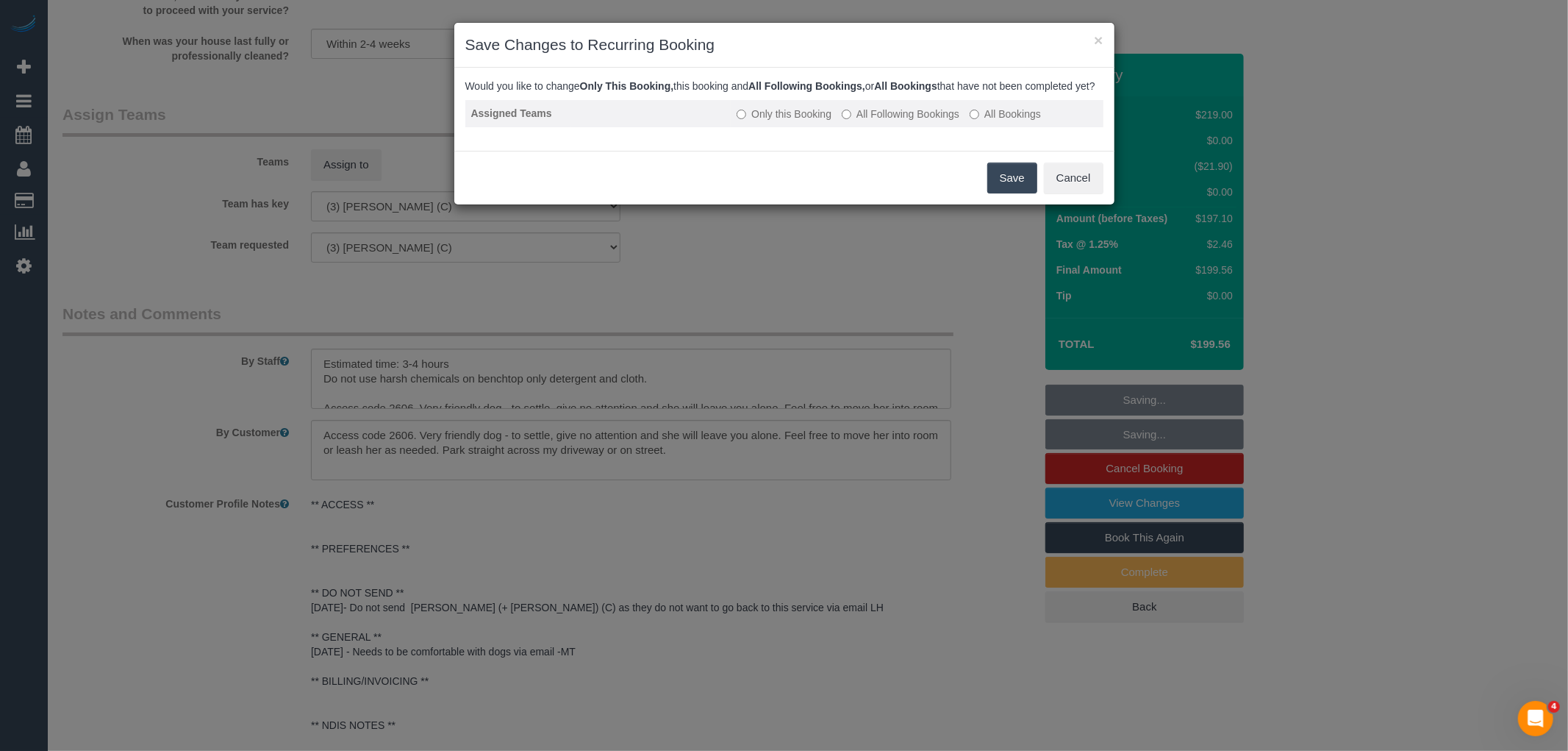
click at [898, 121] on label "All Following Bookings" at bounding box center [900, 114] width 117 height 15
click at [1014, 190] on button "Save" at bounding box center [1012, 177] width 50 height 31
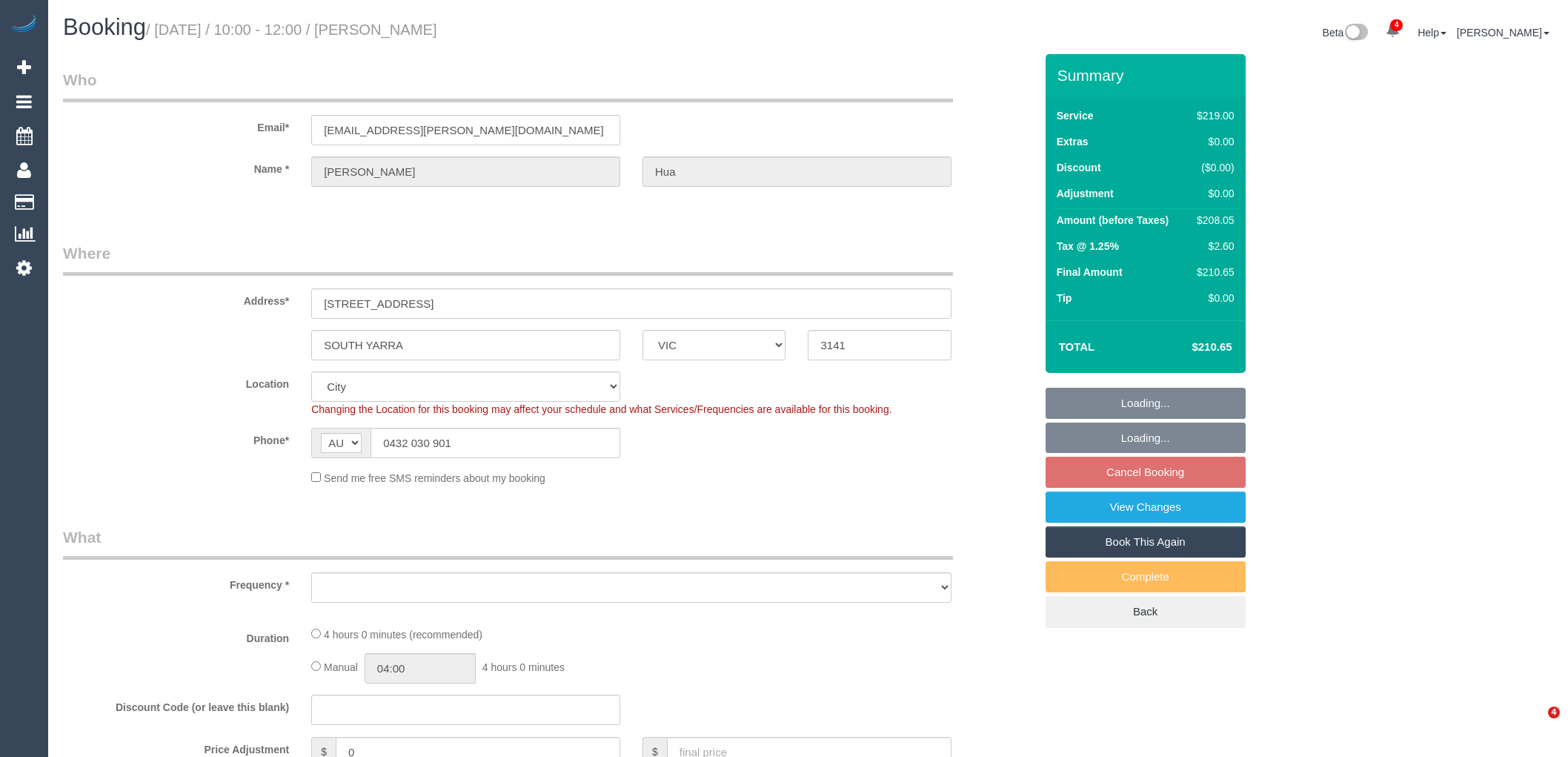
select select "VIC"
select select "string:stripe-pm_1QyP7C2GScqysDRVslpn0F0K"
select select "spot3"
select select "object:571"
select select "number:27"
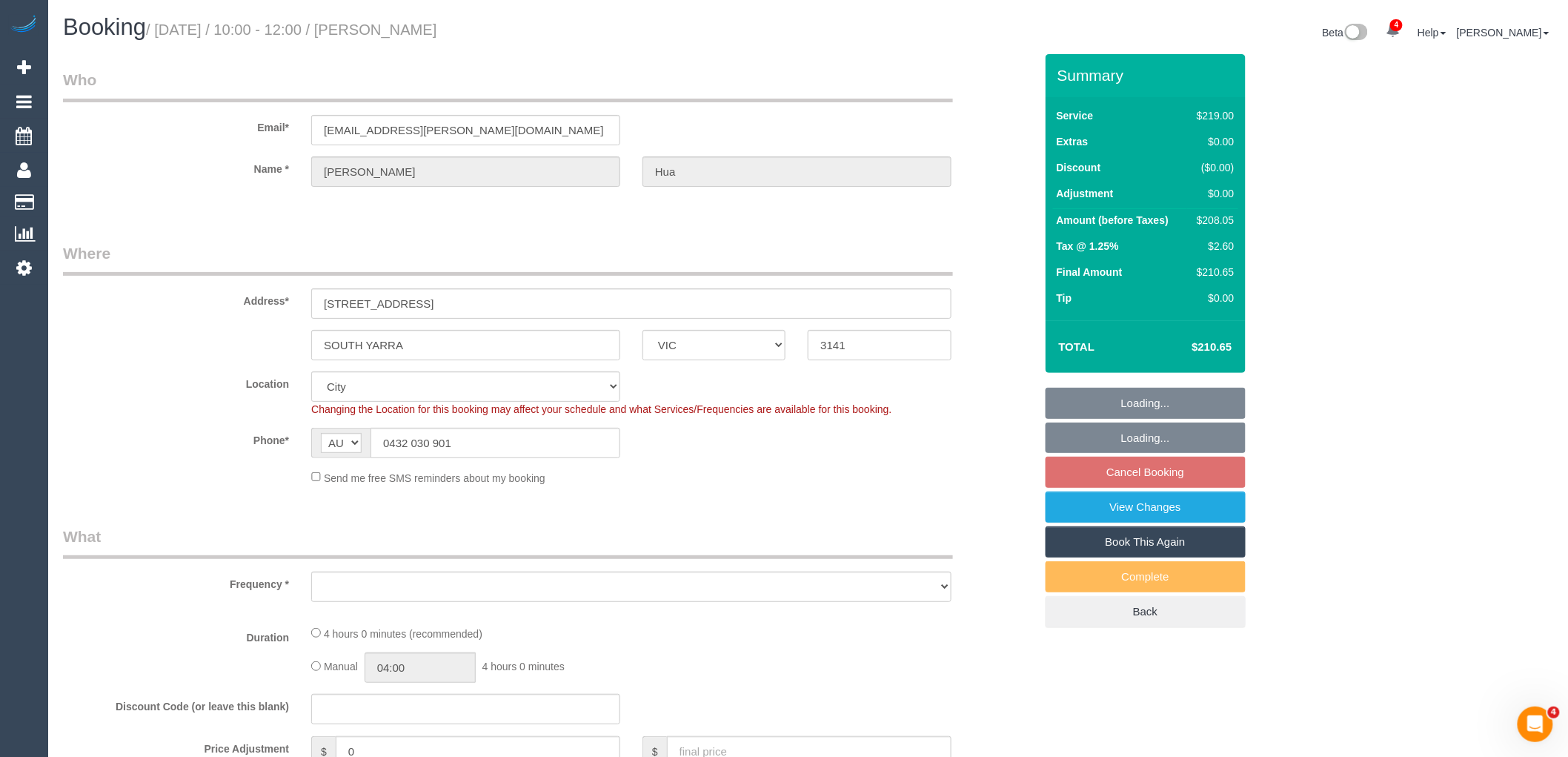
select select "number:16"
select select "number:18"
select select "number:22"
select select "number:34"
select select "number:12"
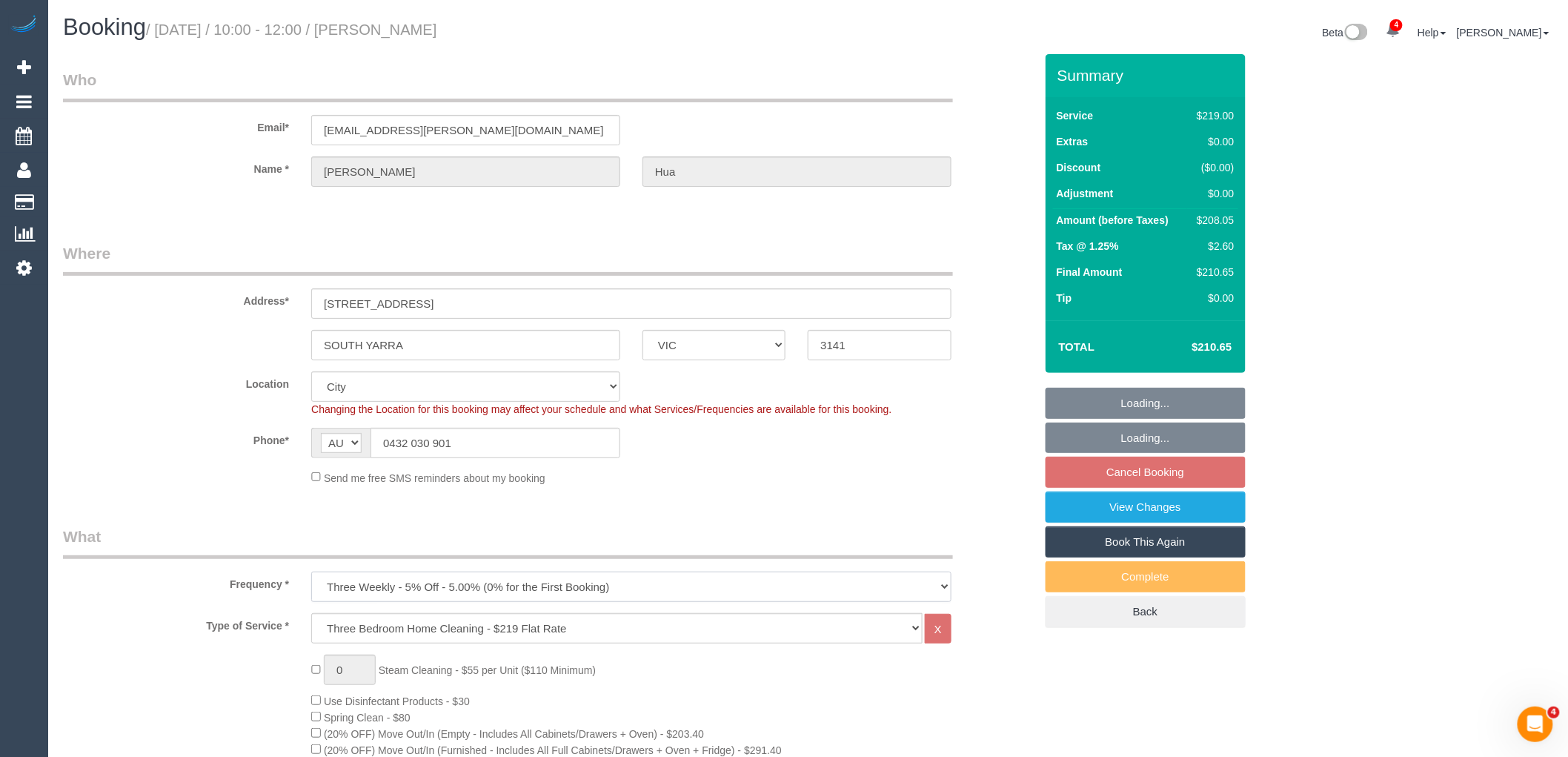
click at [654, 593] on select "One Time Cleaning Weekly - 10% Off - 10.00% (0% for the First Booking) Fortnigh…" at bounding box center [631, 587] width 640 height 30
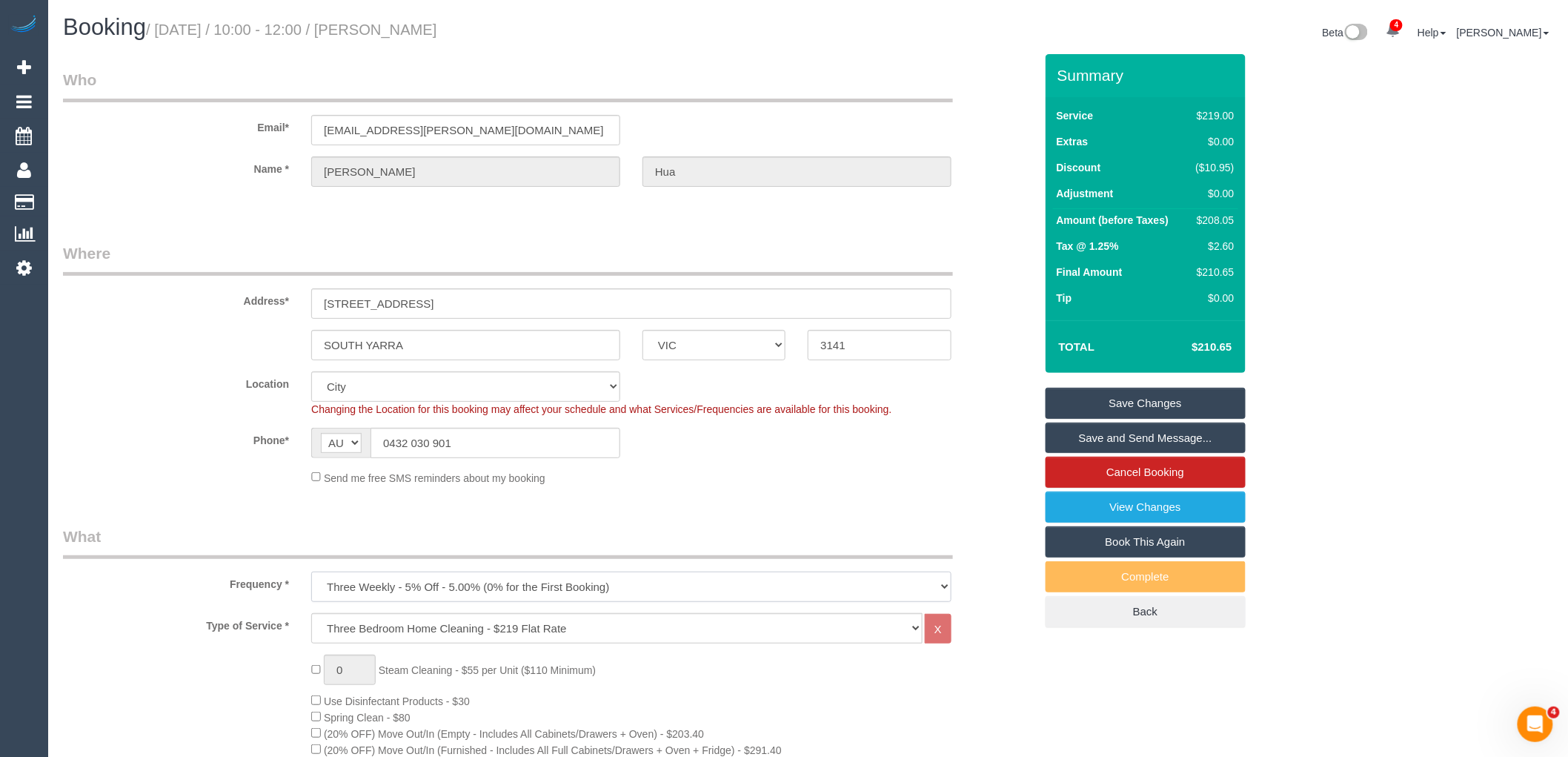
select select "object:1123"
click at [311, 573] on select "One Time Cleaning Weekly - 10% Off - 10.00% (0% for the First Booking) Fortnigh…" at bounding box center [631, 587] width 640 height 30
click at [550, 536] on legend "What" at bounding box center [508, 542] width 890 height 33
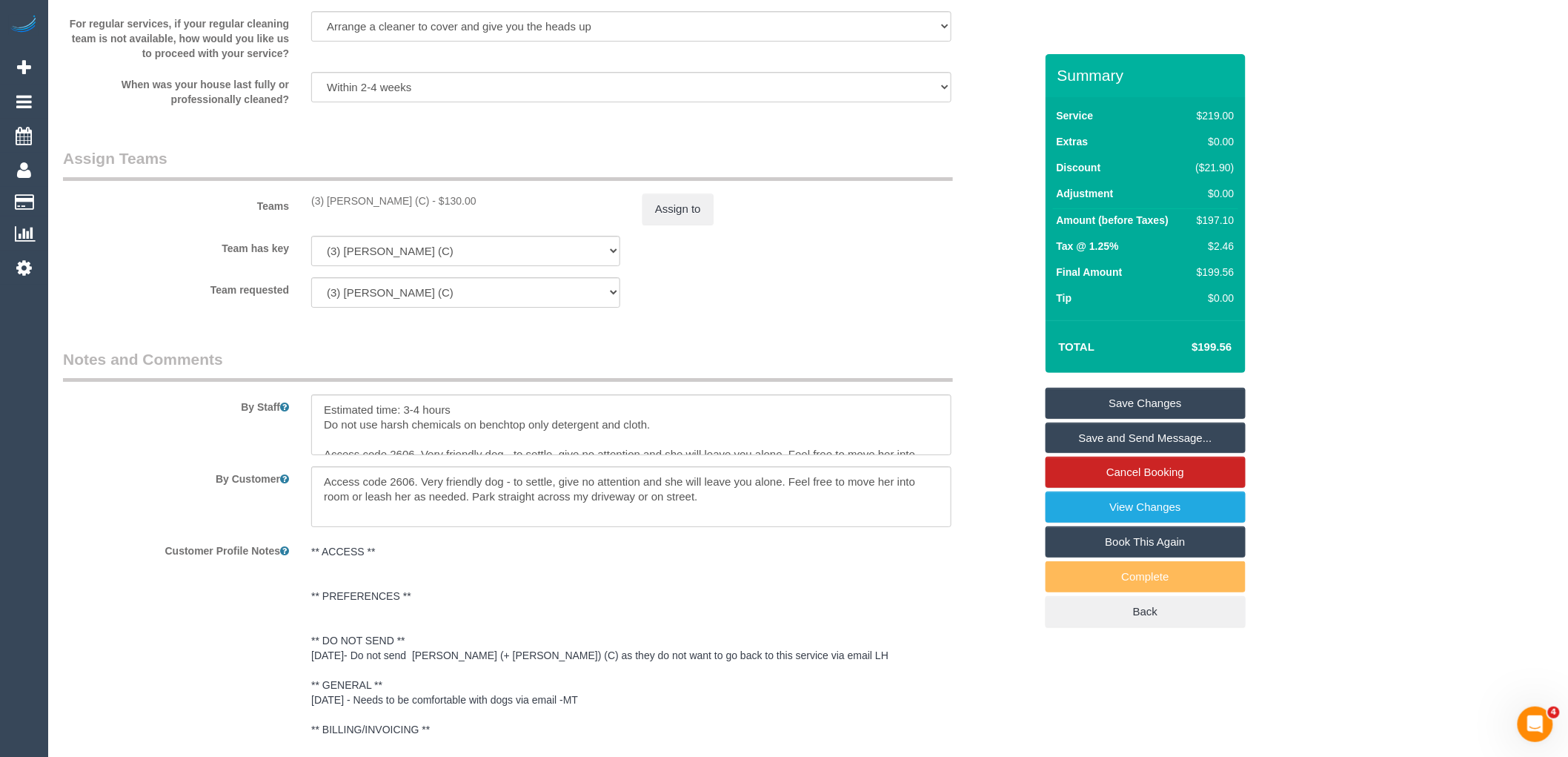
scroll to position [2306, 0]
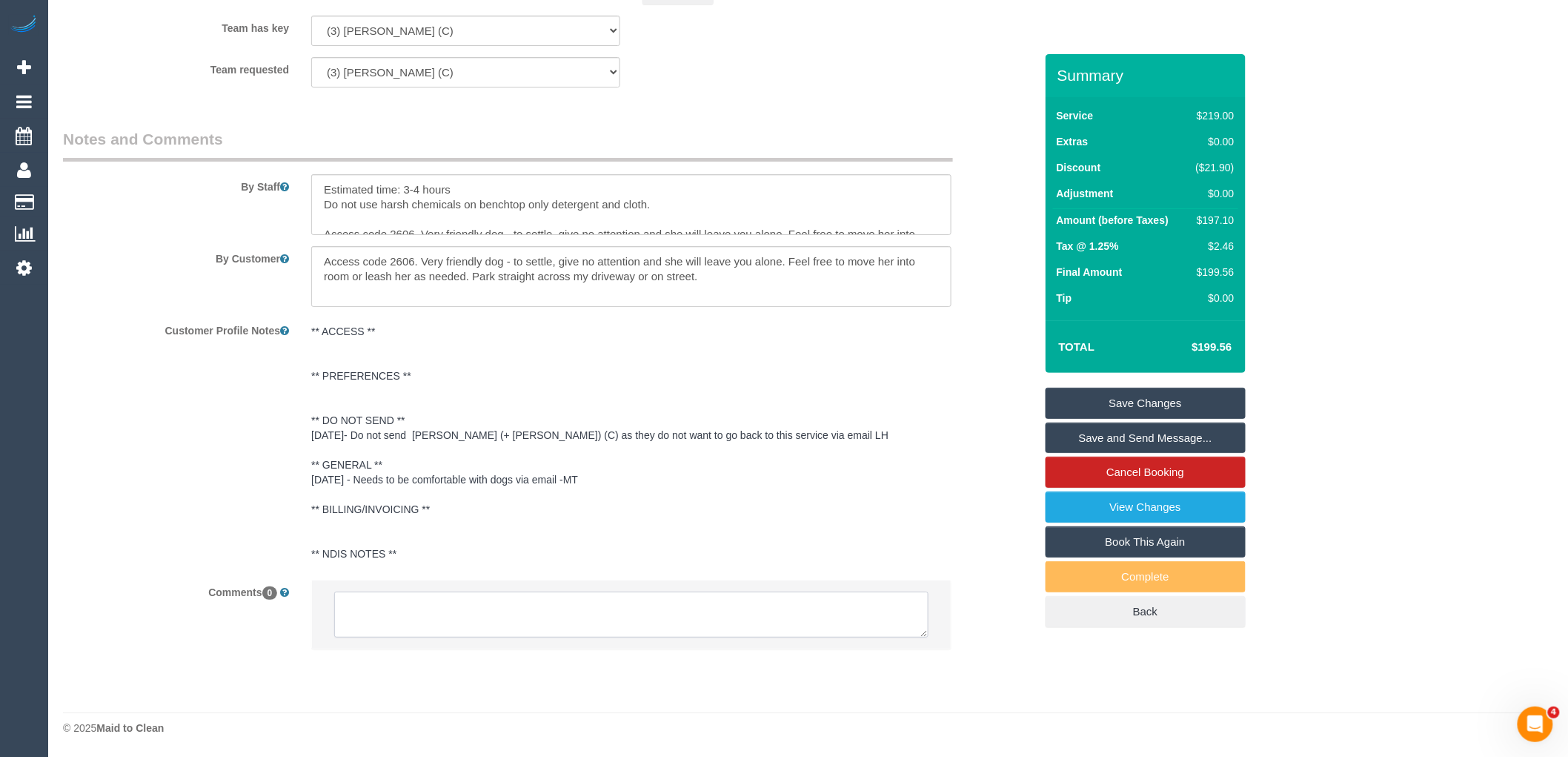
click at [453, 624] on textarea at bounding box center [631, 614] width 594 height 46
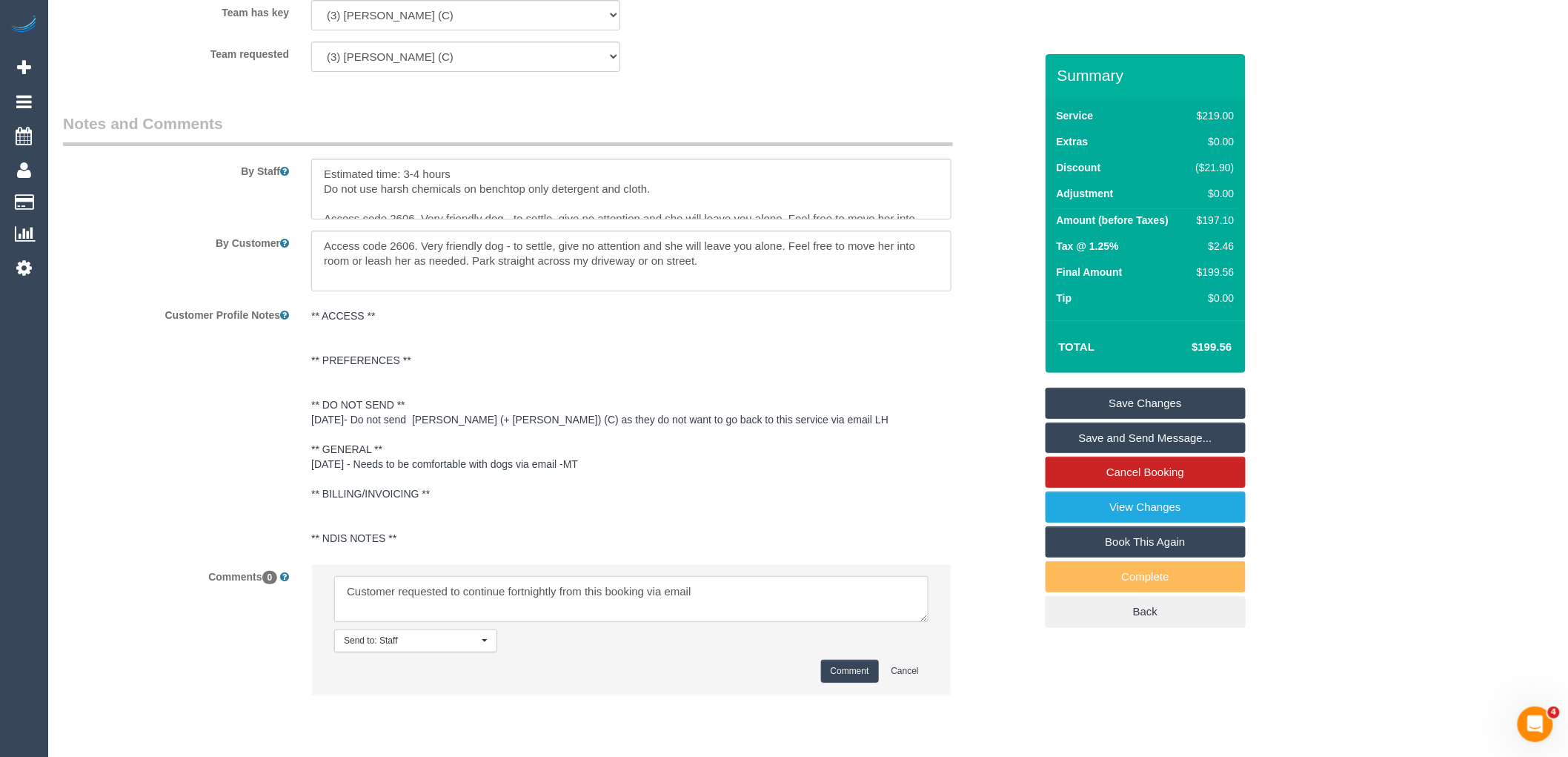
type textarea "Customer requested to continue fortnightly from this booking via email"
click at [861, 682] on button "Comment" at bounding box center [850, 671] width 58 height 23
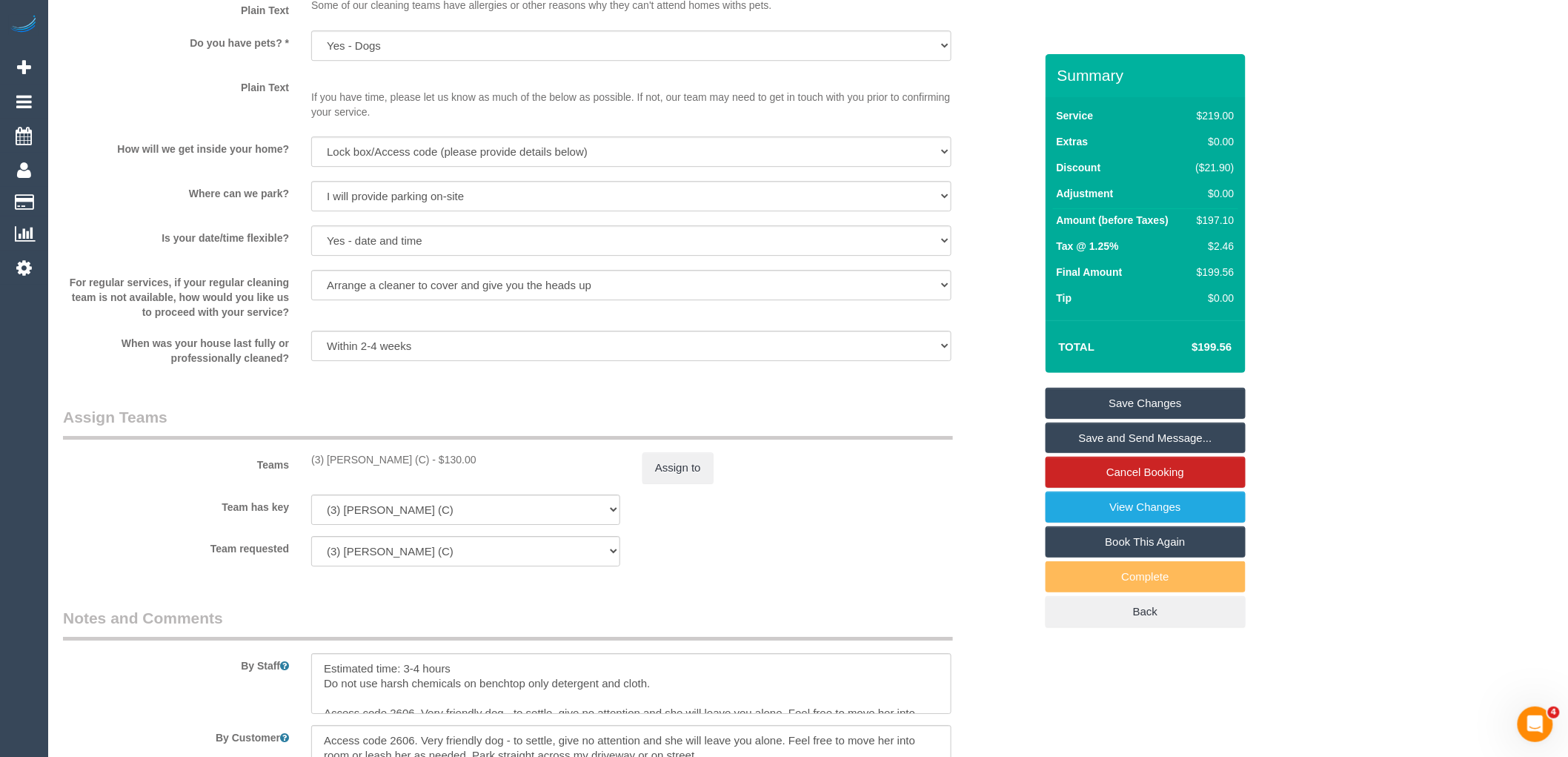
click at [1147, 412] on link "Save Changes" at bounding box center [1145, 403] width 200 height 31
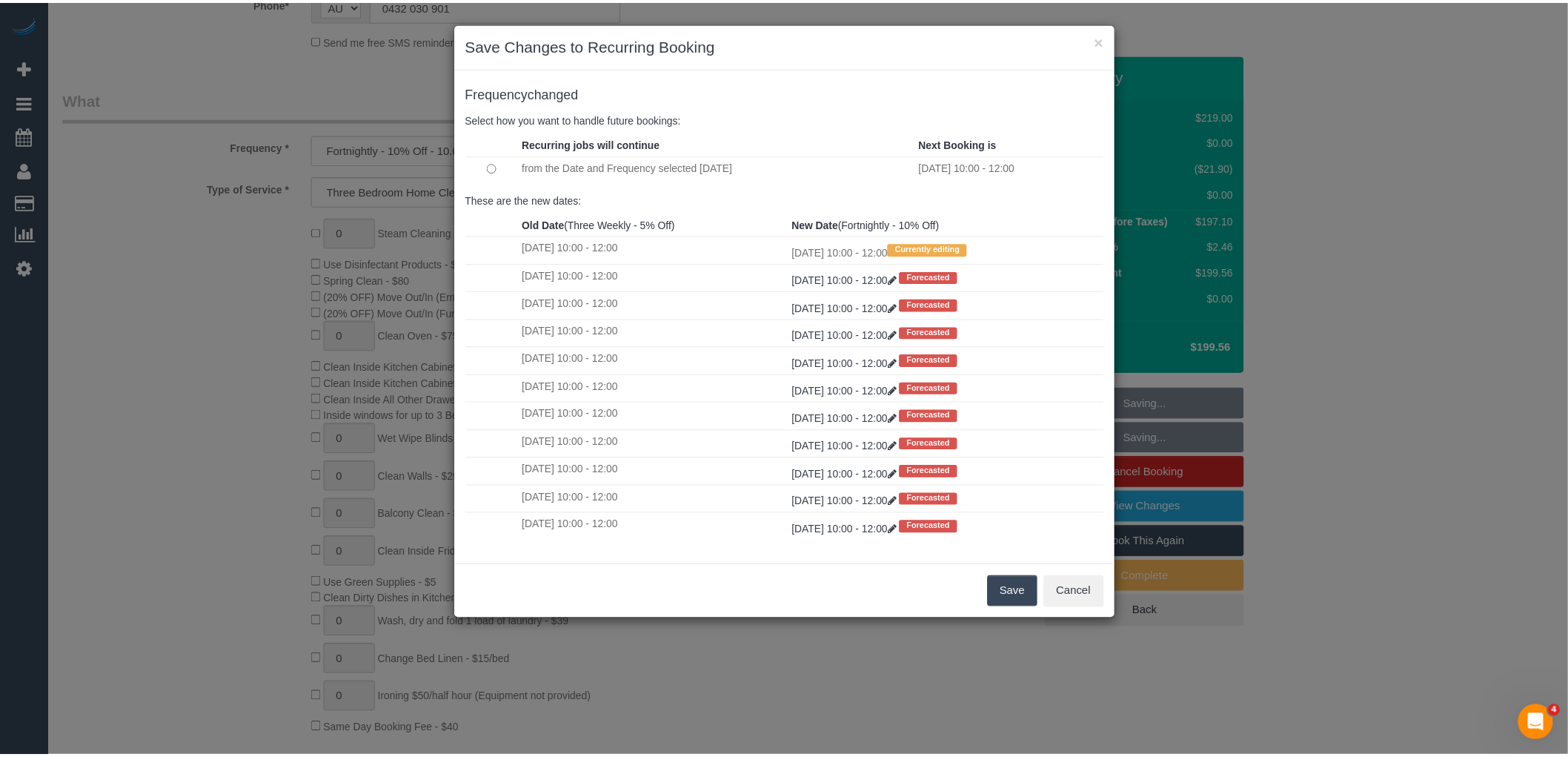
scroll to position [412, 0]
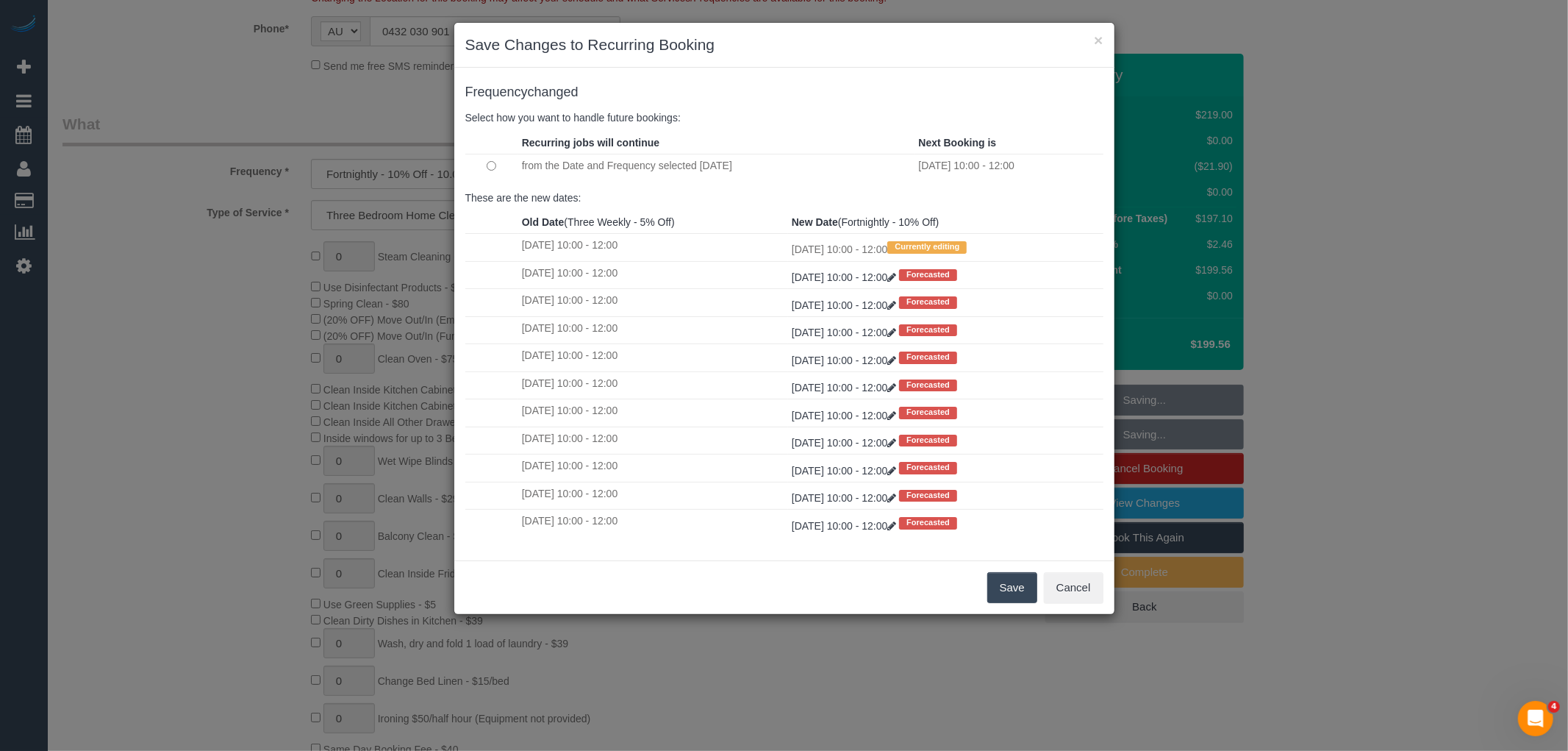
click at [1019, 603] on button "Save" at bounding box center [1012, 587] width 50 height 31
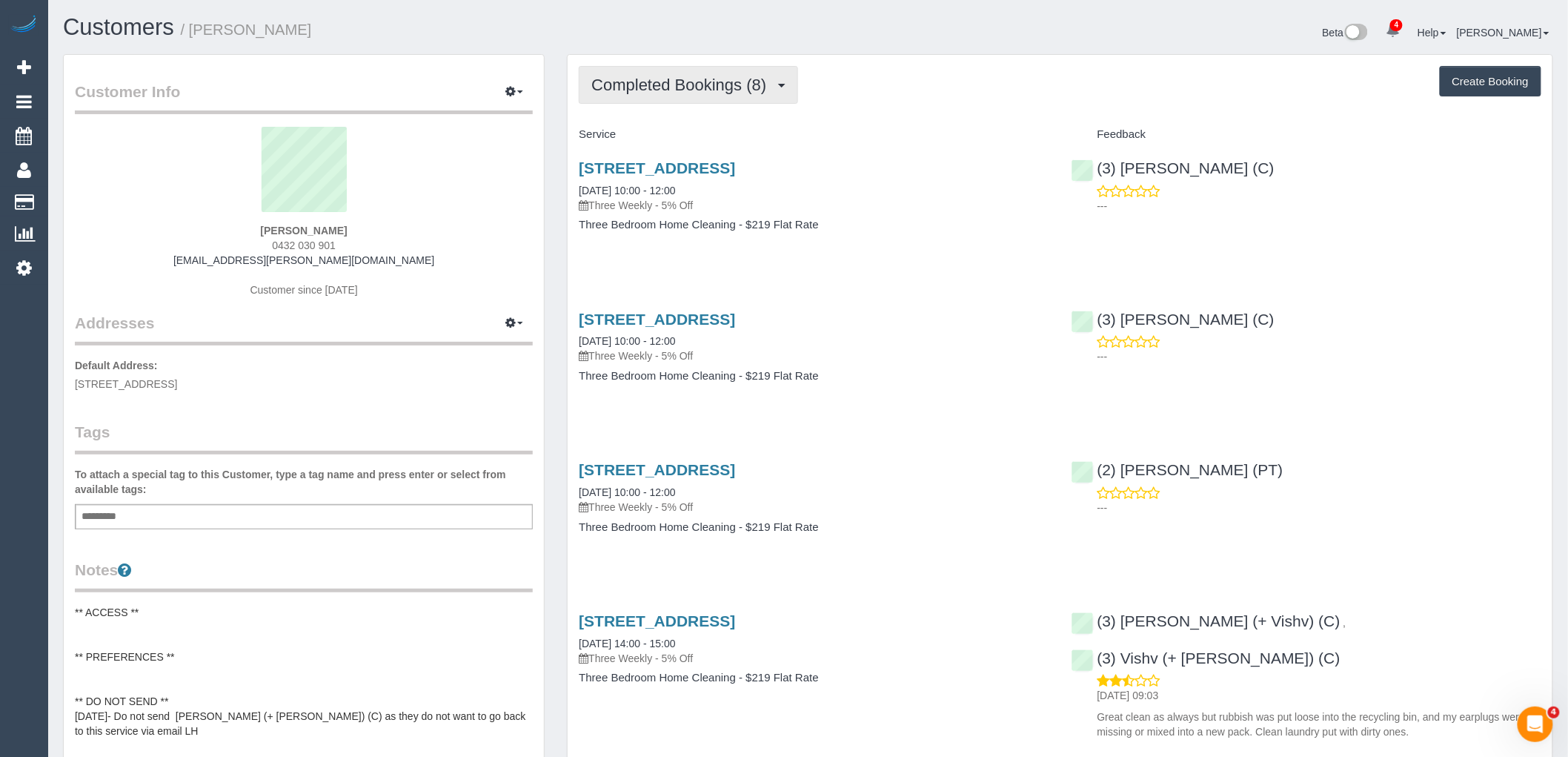
click at [627, 106] on div "Completed Bookings (8) Completed Bookings (8) Upcoming Bookings (12) Cancelled …" at bounding box center [1060, 768] width 985 height 1426
click at [639, 97] on button "Completed Bookings (8)" at bounding box center [688, 84] width 219 height 38
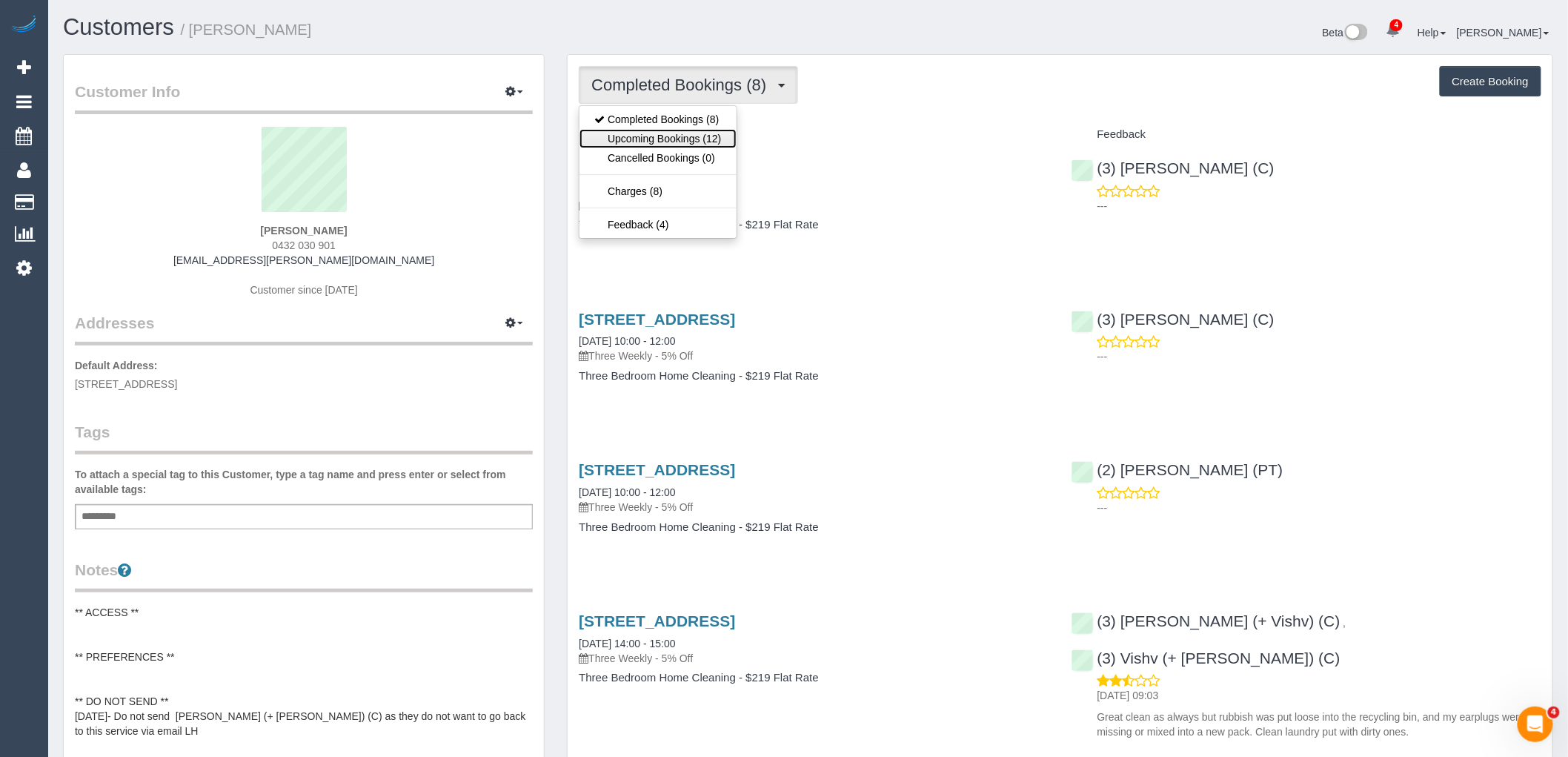
click at [657, 145] on link "Upcoming Bookings (12)" at bounding box center [657, 139] width 156 height 20
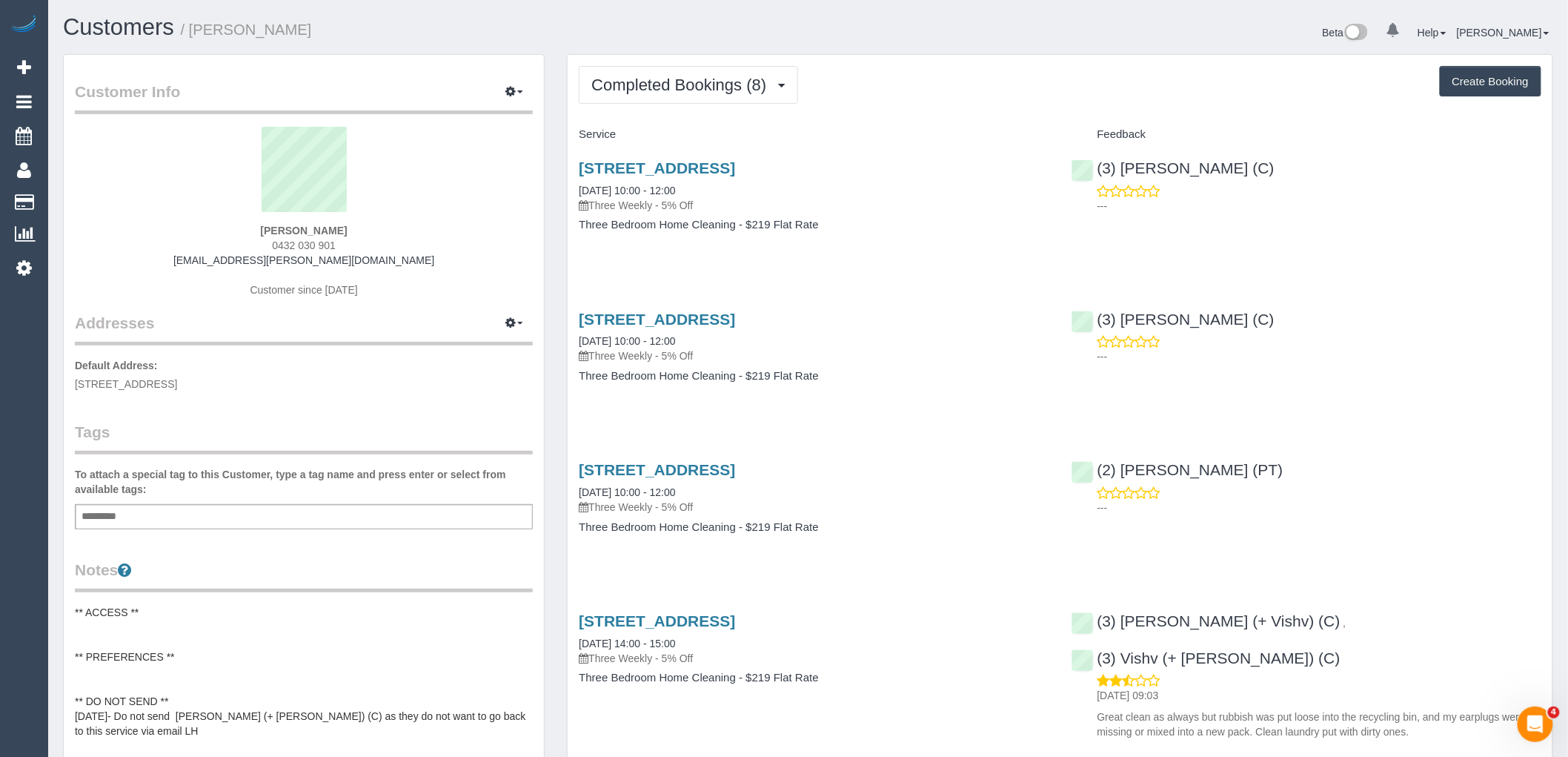
click at [109, 657] on pre "** ACCESS ** ** PREFERENCES ** ** DO NOT SEND ** [DATE]- Do not send [PERSON_NA…" at bounding box center [303, 731] width 458 height 252
click at [238, 668] on textarea "**********" at bounding box center [303, 681] width 458 height 152
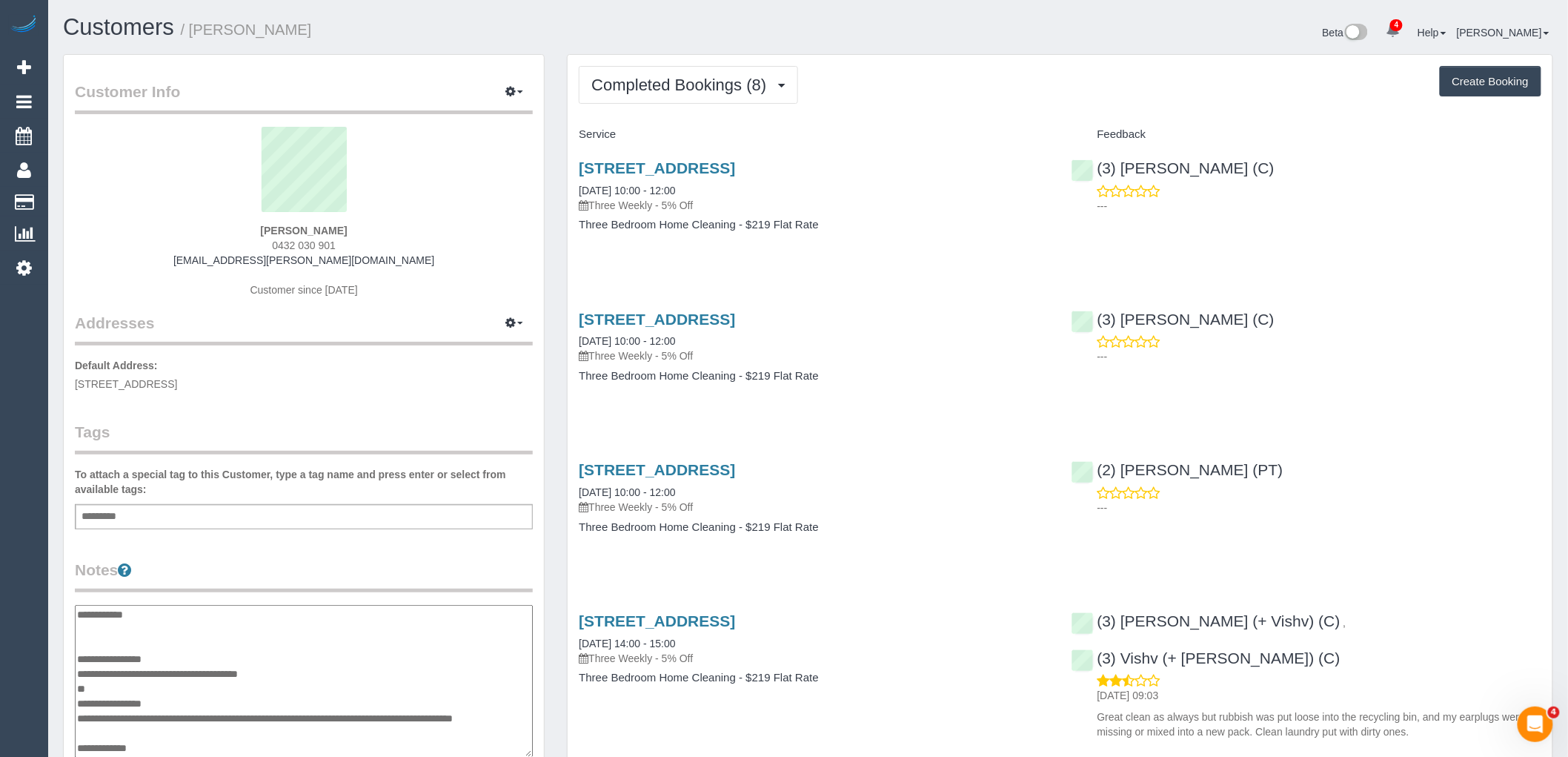
type textarea "**********"
click at [463, 528] on div "Add a tag" at bounding box center [303, 516] width 458 height 25
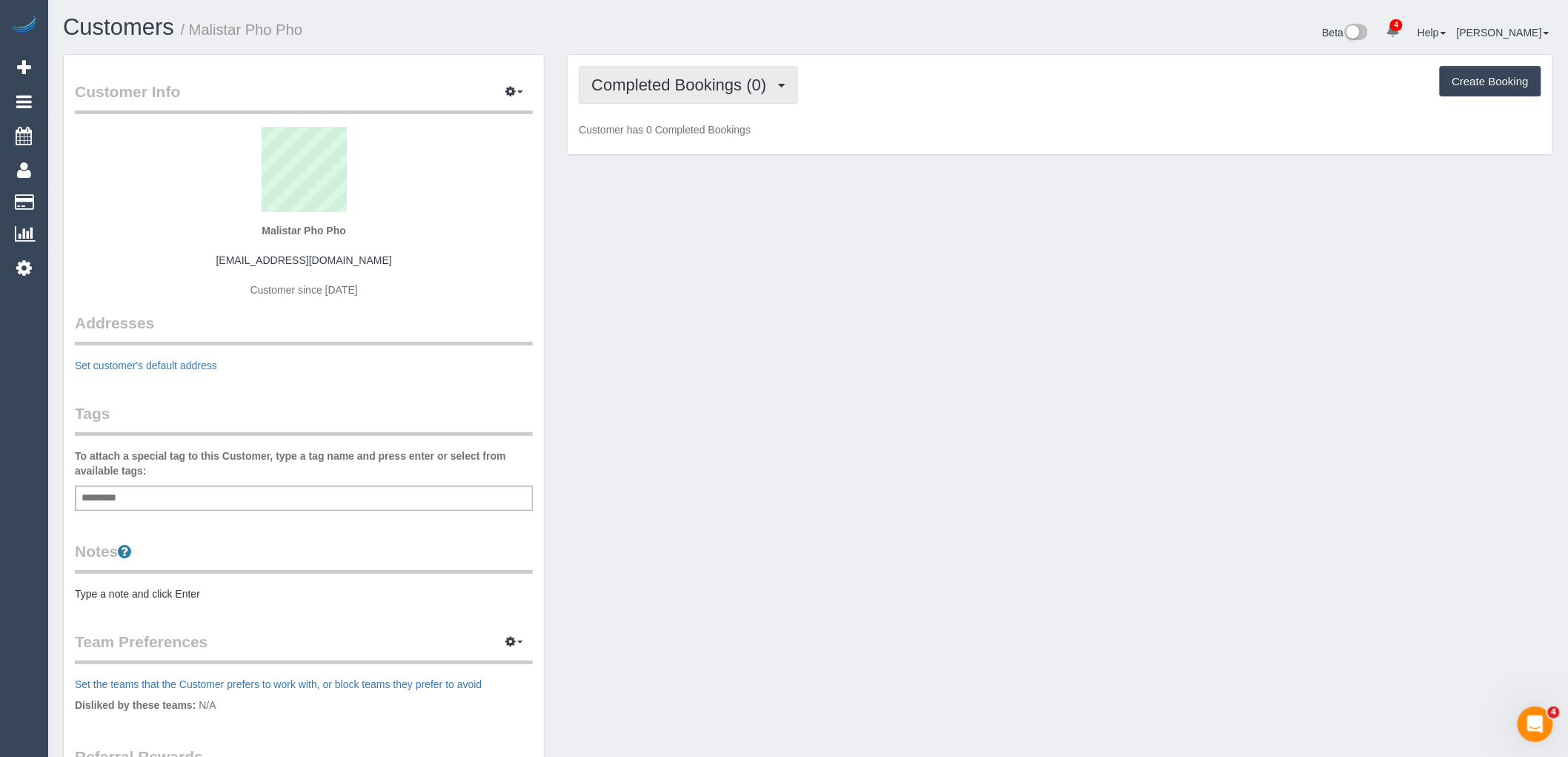
click at [733, 89] on span "Completed Bookings (0)" at bounding box center [682, 84] width 182 height 19
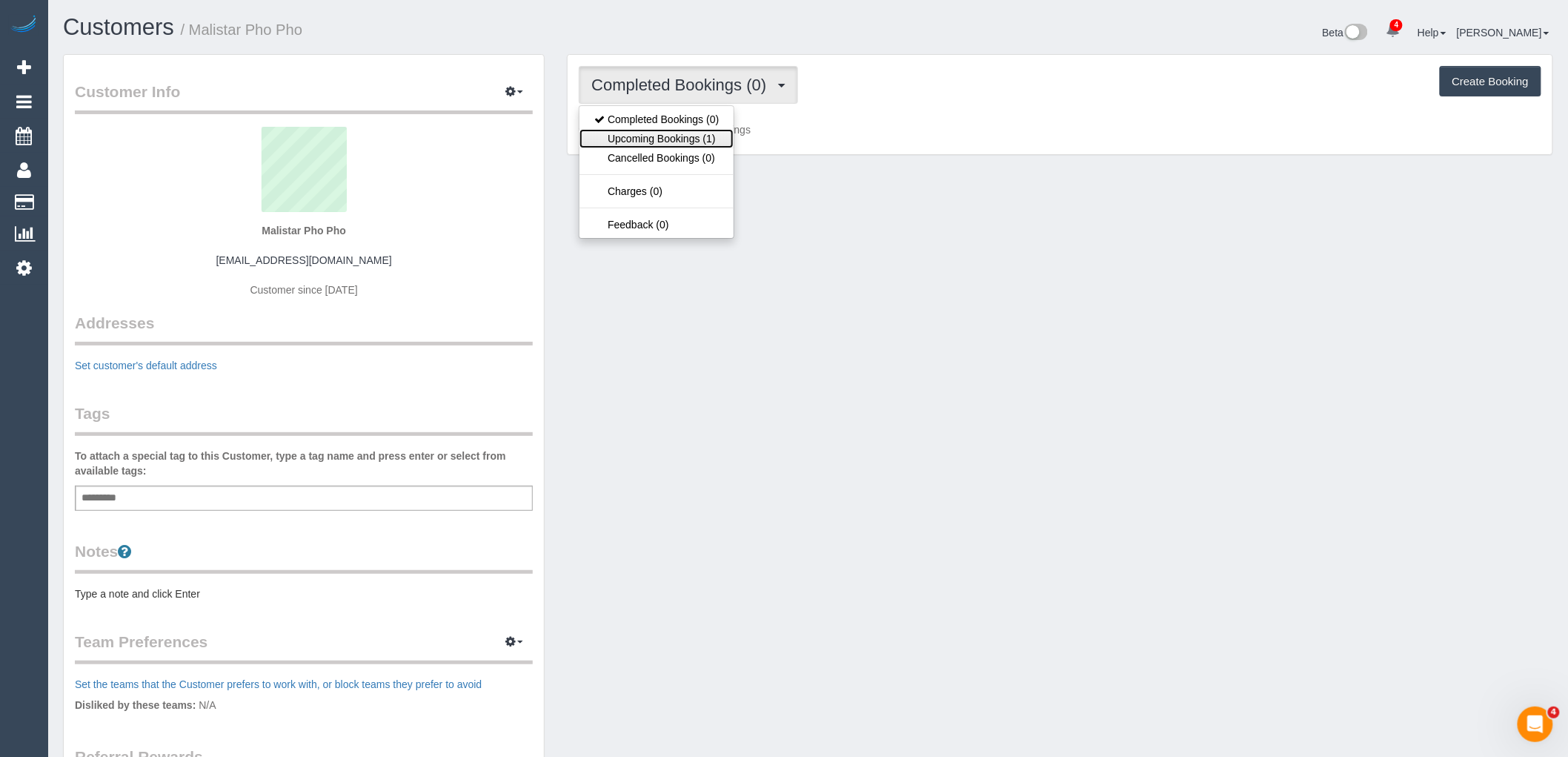
click at [706, 136] on link "Upcoming Bookings (1)" at bounding box center [657, 139] width 154 height 20
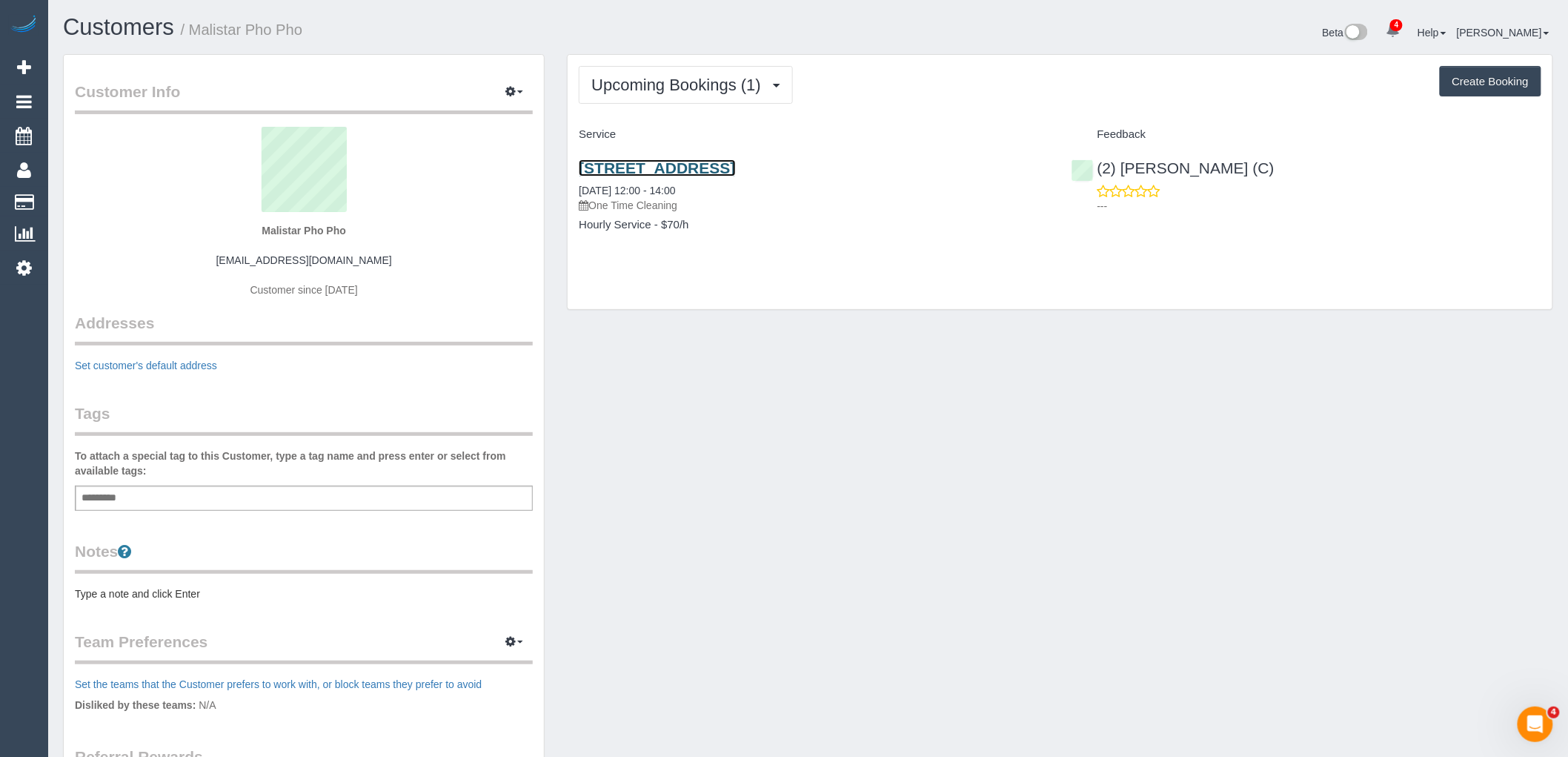
click at [709, 166] on link "[STREET_ADDRESS]" at bounding box center [657, 167] width 156 height 17
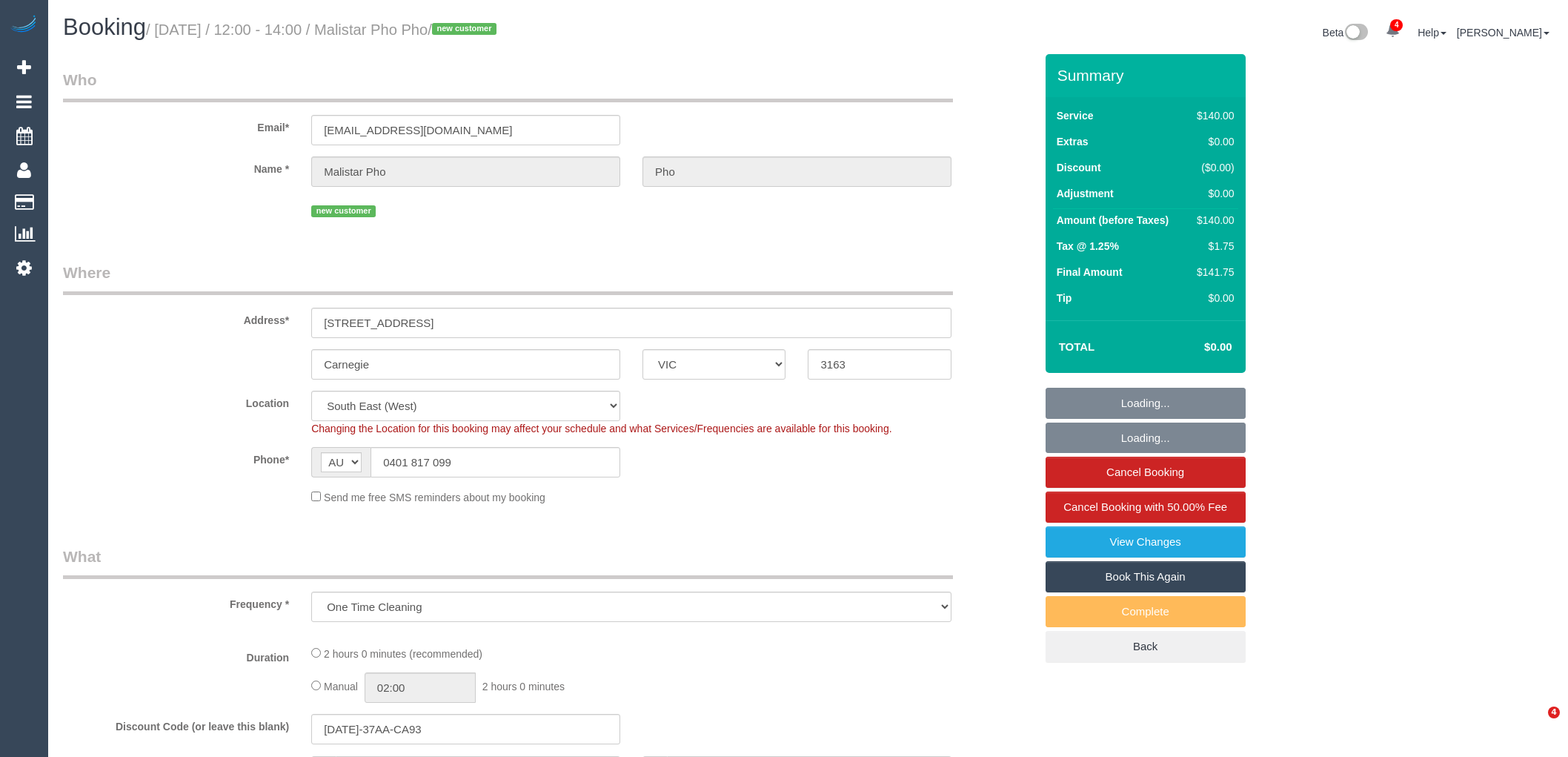
select select "VIC"
select select "object:584"
select select "string:stripe-pm_1RwIEK2GScqysDRVUGJVnaB2"
select select "number:28"
select select "number:14"
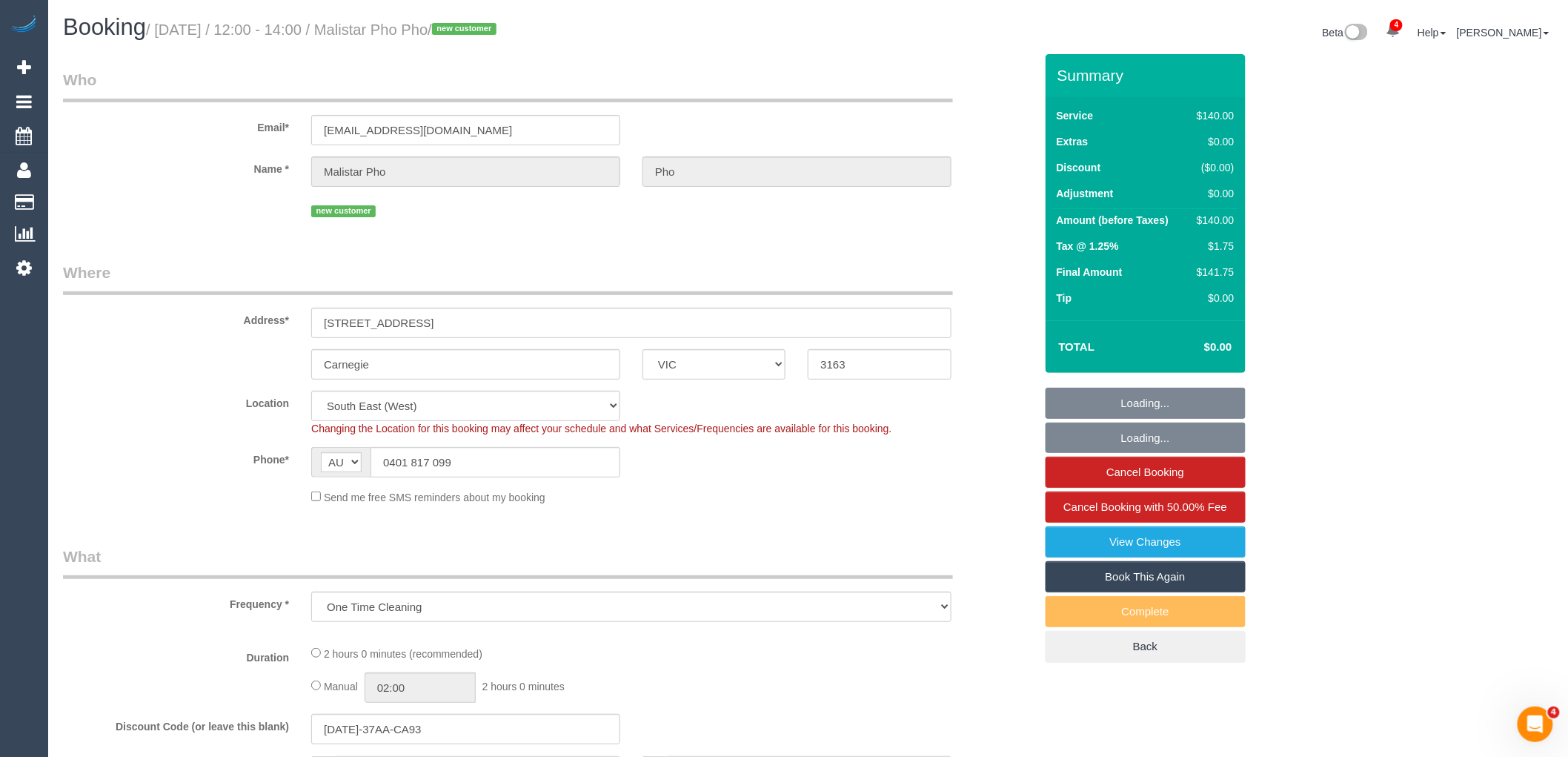
select select "number:19"
select select "number:22"
select select "number:11"
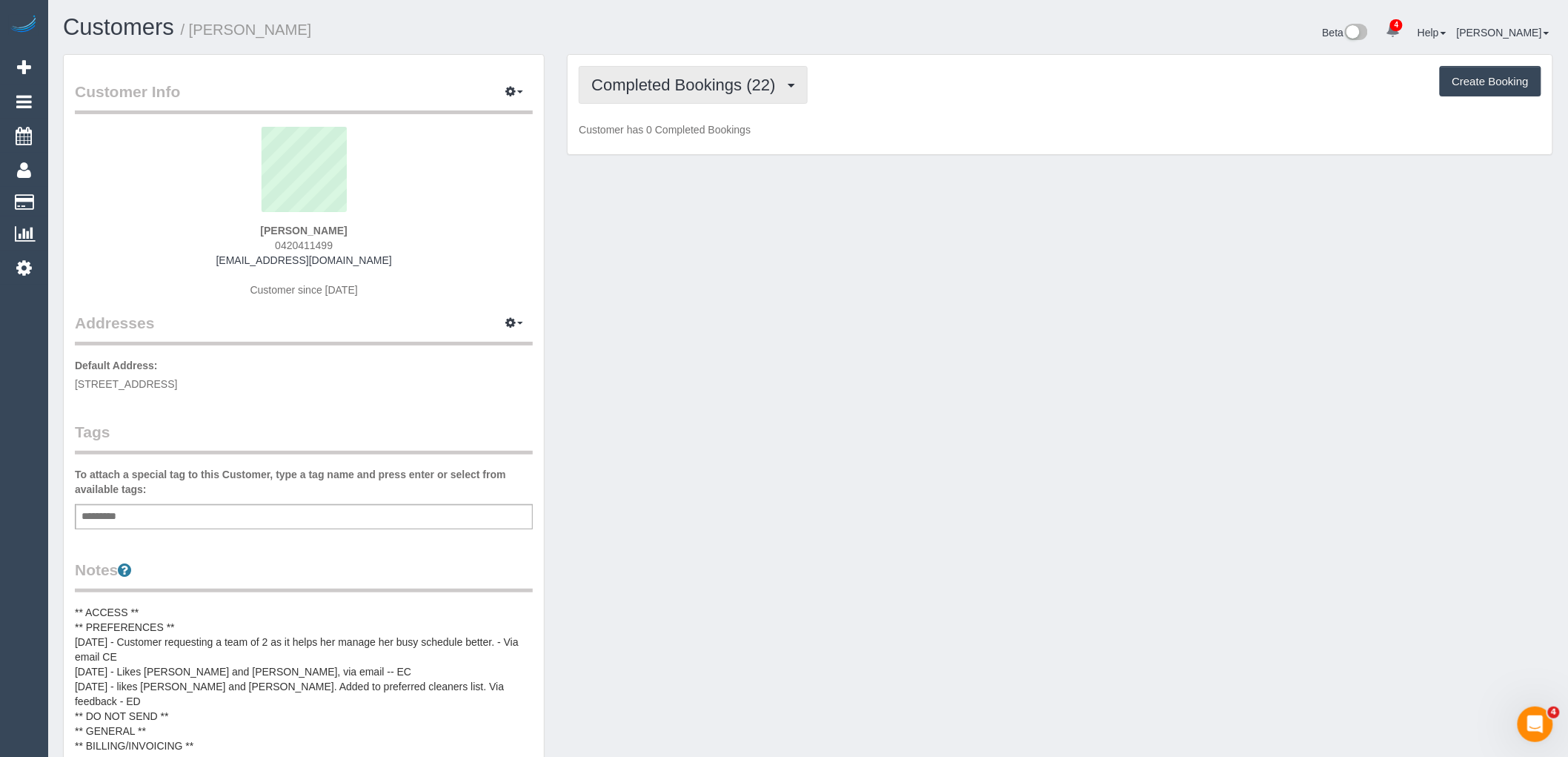
click at [686, 77] on span "Completed Bookings (22)" at bounding box center [687, 84] width 191 height 19
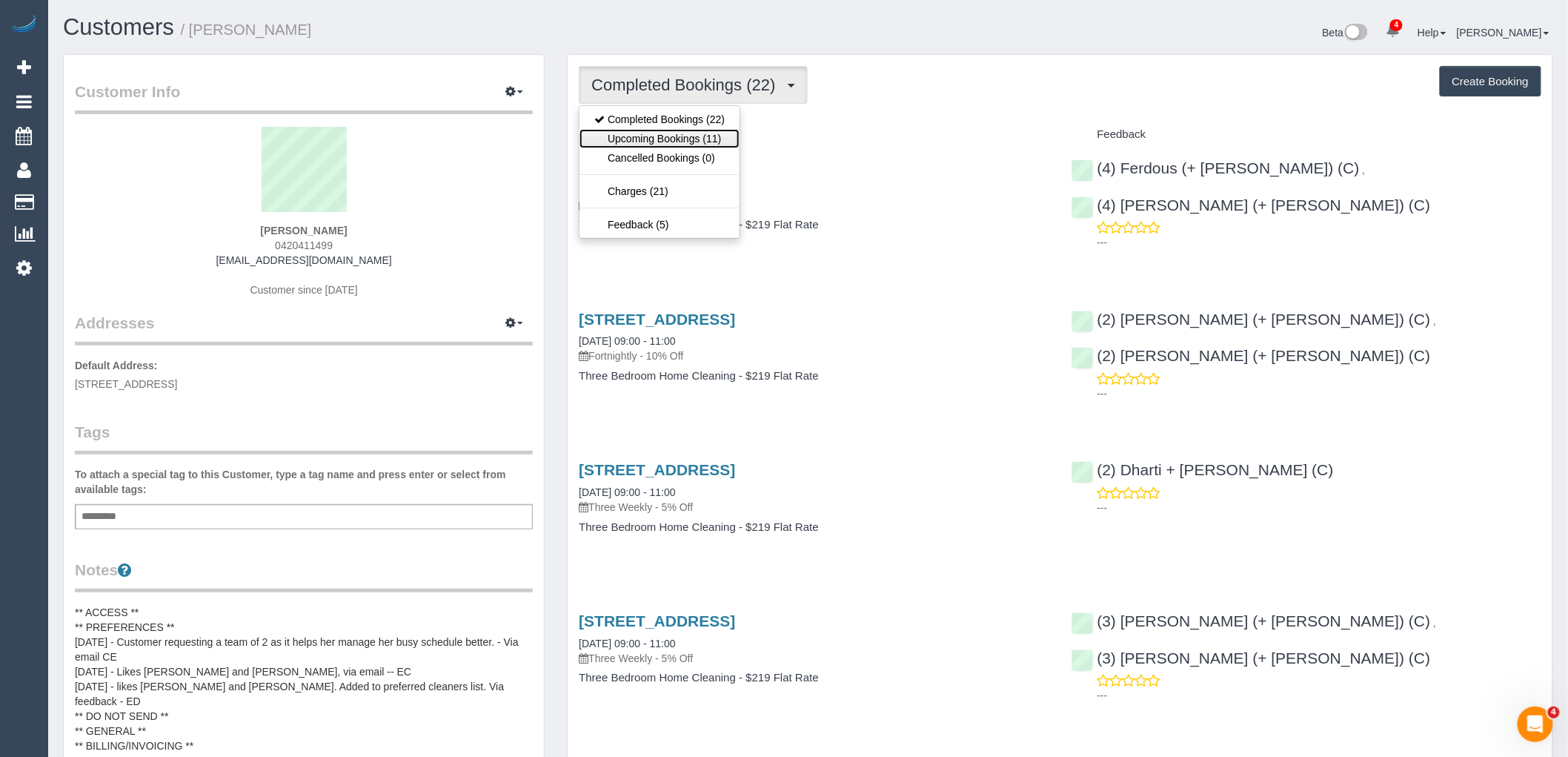
click at [707, 132] on link "Upcoming Bookings (11)" at bounding box center [660, 139] width 160 height 20
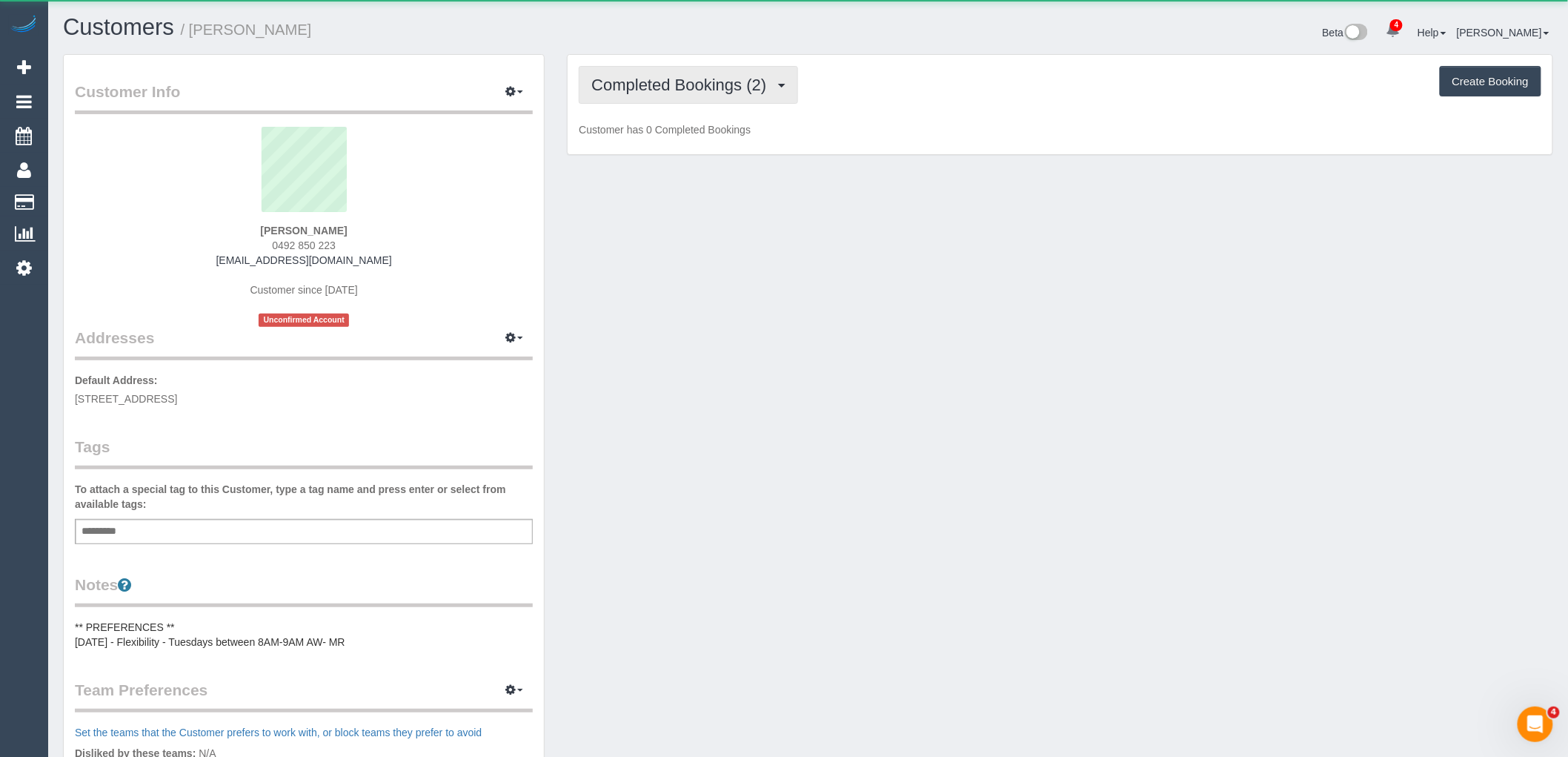
click at [708, 89] on span "Completed Bookings (2)" at bounding box center [682, 84] width 182 height 19
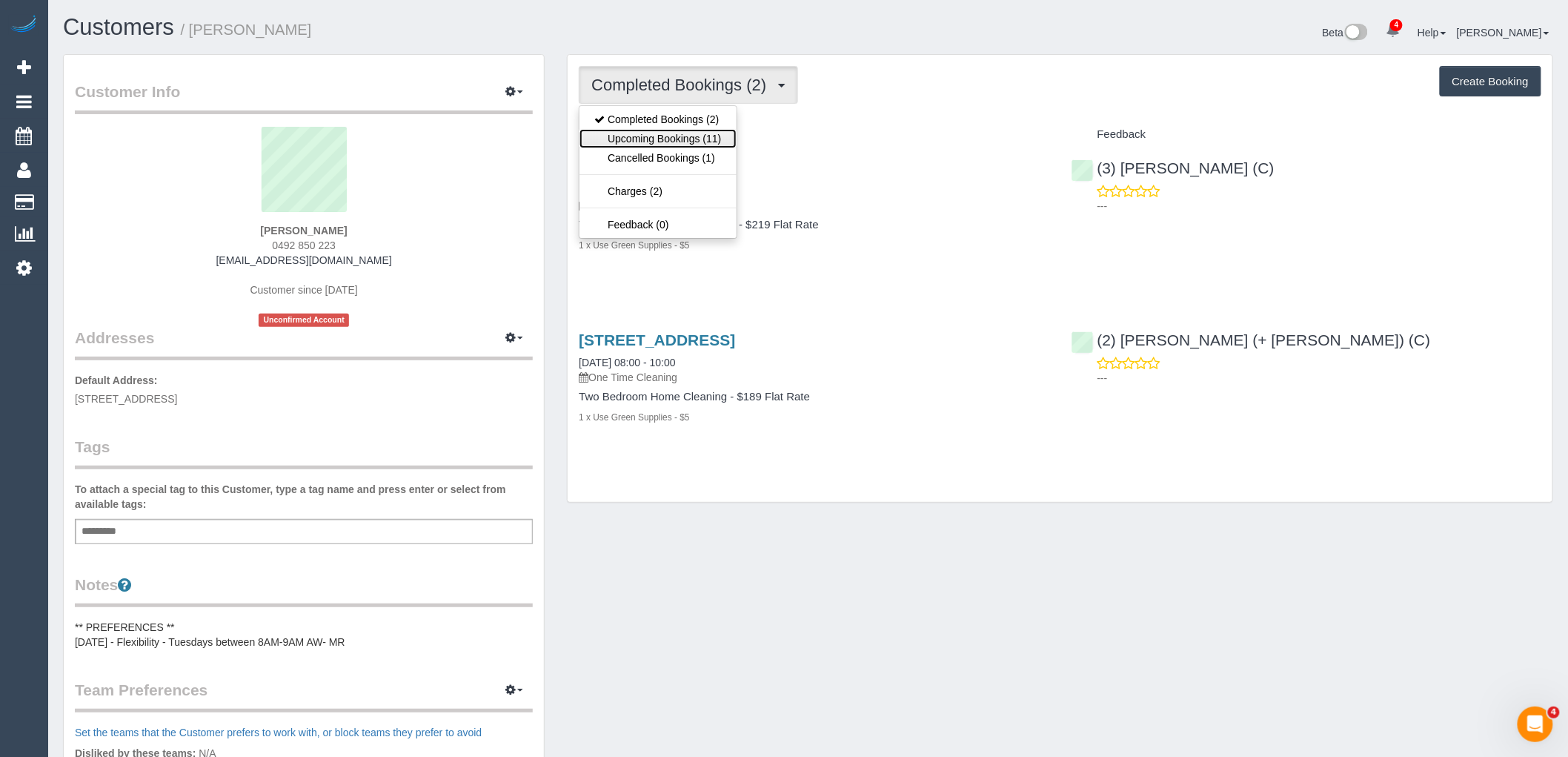
click at [715, 136] on link "Upcoming Bookings (11)" at bounding box center [657, 139] width 156 height 20
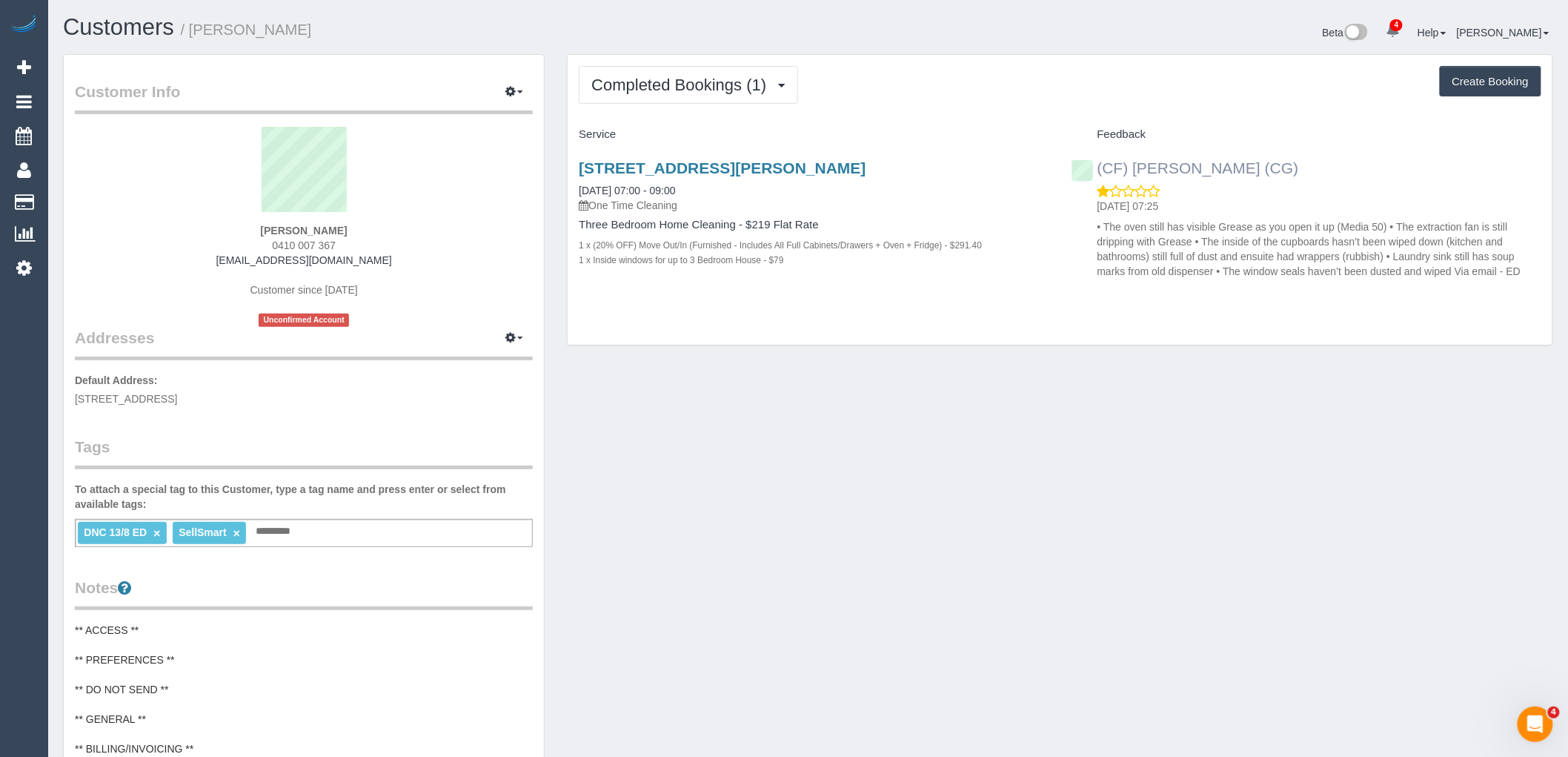
drag, startPoint x: 1193, startPoint y: 172, endPoint x: 1097, endPoint y: 170, distance: 96.0
click at [1097, 170] on div "(CF) Kasun De Silva (CG) 18/08/2025 07:25 • The oven still has visible Grease a…" at bounding box center [1306, 216] width 492 height 139
copy link "(CF) [PERSON_NAME] (CG)"
click at [683, 89] on span "Completed Bookings (1)" at bounding box center [682, 84] width 182 height 19
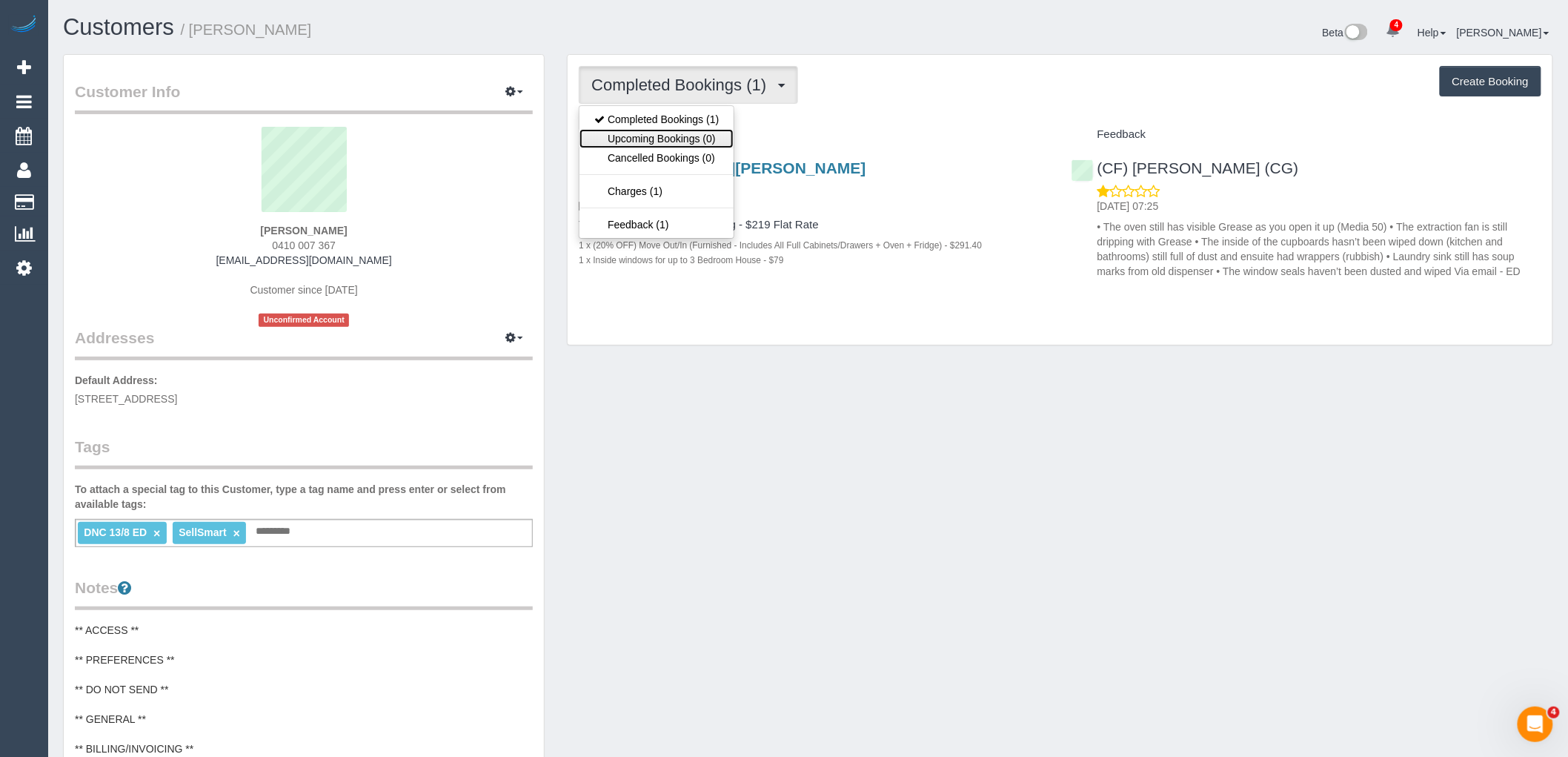
click at [706, 135] on link "Upcoming Bookings (0)" at bounding box center [657, 139] width 154 height 20
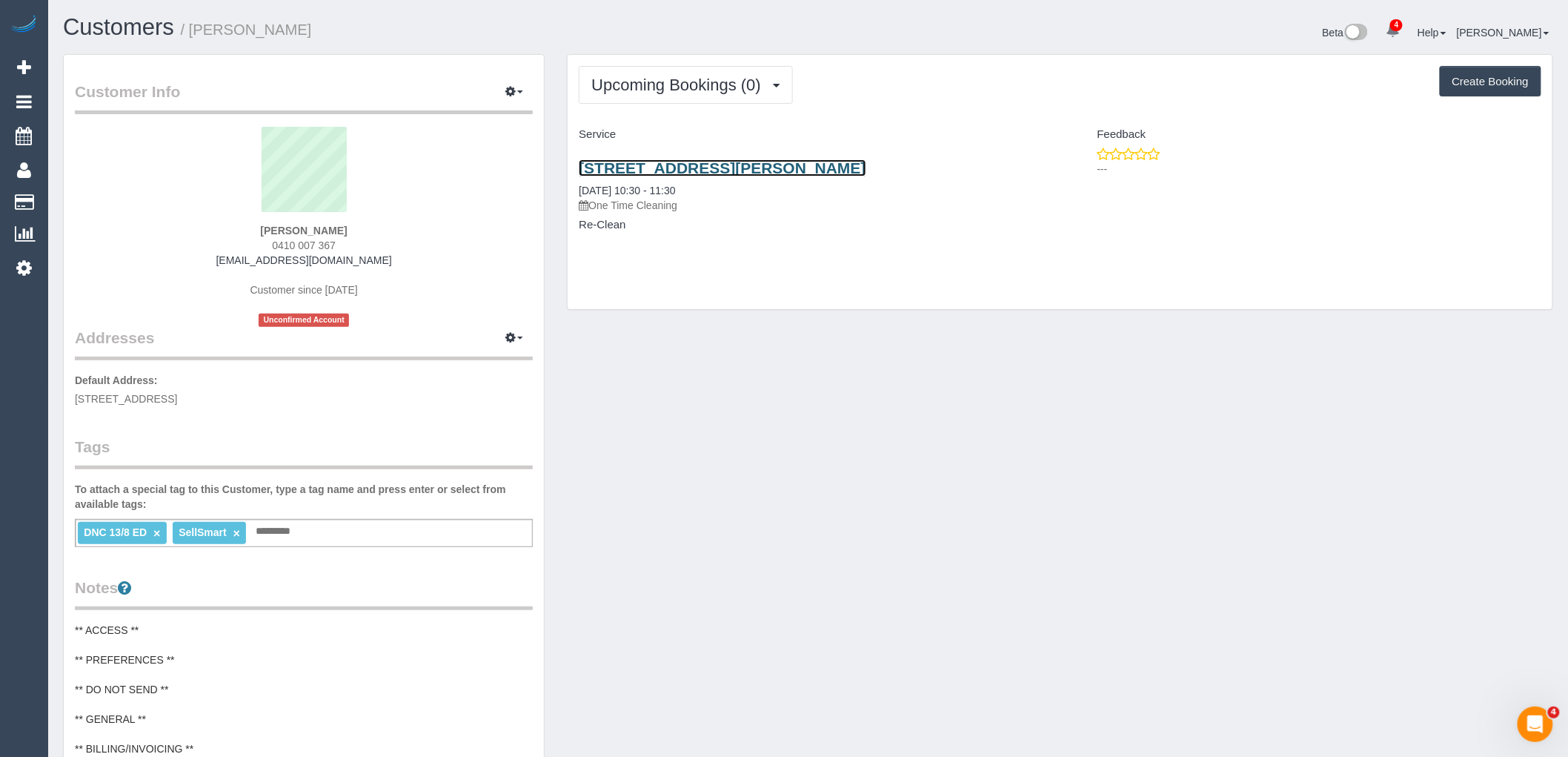
click at [730, 170] on link "6 Inala Ct, Frankston, VIC 3199" at bounding box center [722, 167] width 286 height 17
drag, startPoint x: 326, startPoint y: 219, endPoint x: 211, endPoint y: 223, distance: 115.1
click at [211, 223] on div "Phoebe Wells 0410 007 367 phoebewells@hotmail.com Customer since 2025 Unconfirm…" at bounding box center [303, 226] width 458 height 200
drag, startPoint x: 268, startPoint y: 230, endPoint x: 154, endPoint y: 231, distance: 114.0
click at [176, 230] on div "Phoebe Wells 0410 007 367 phoebewells@hotmail.com Customer since 2025 Unconfirm…" at bounding box center [303, 226] width 458 height 200
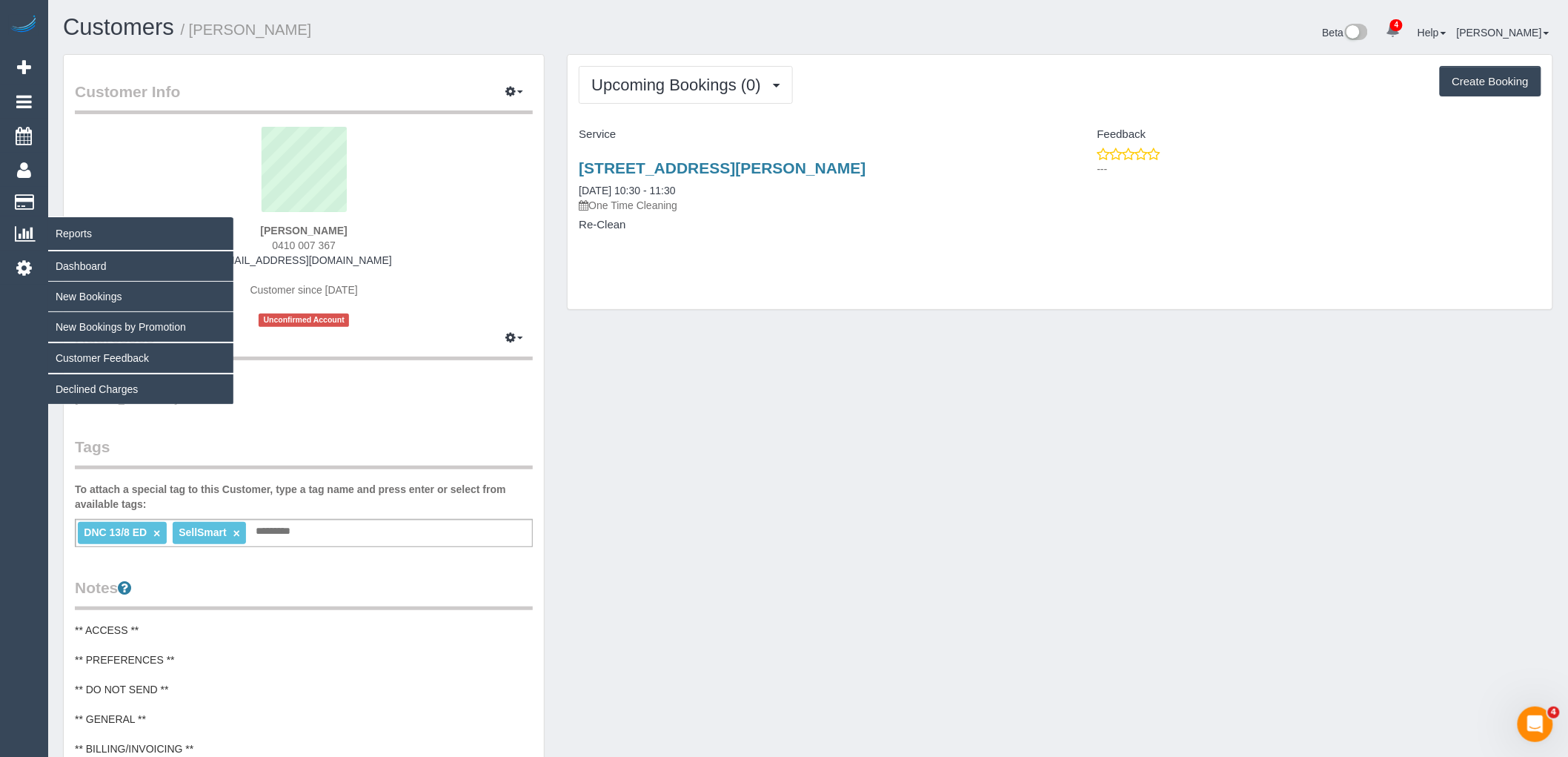
copy strong "Phoebe Wells"
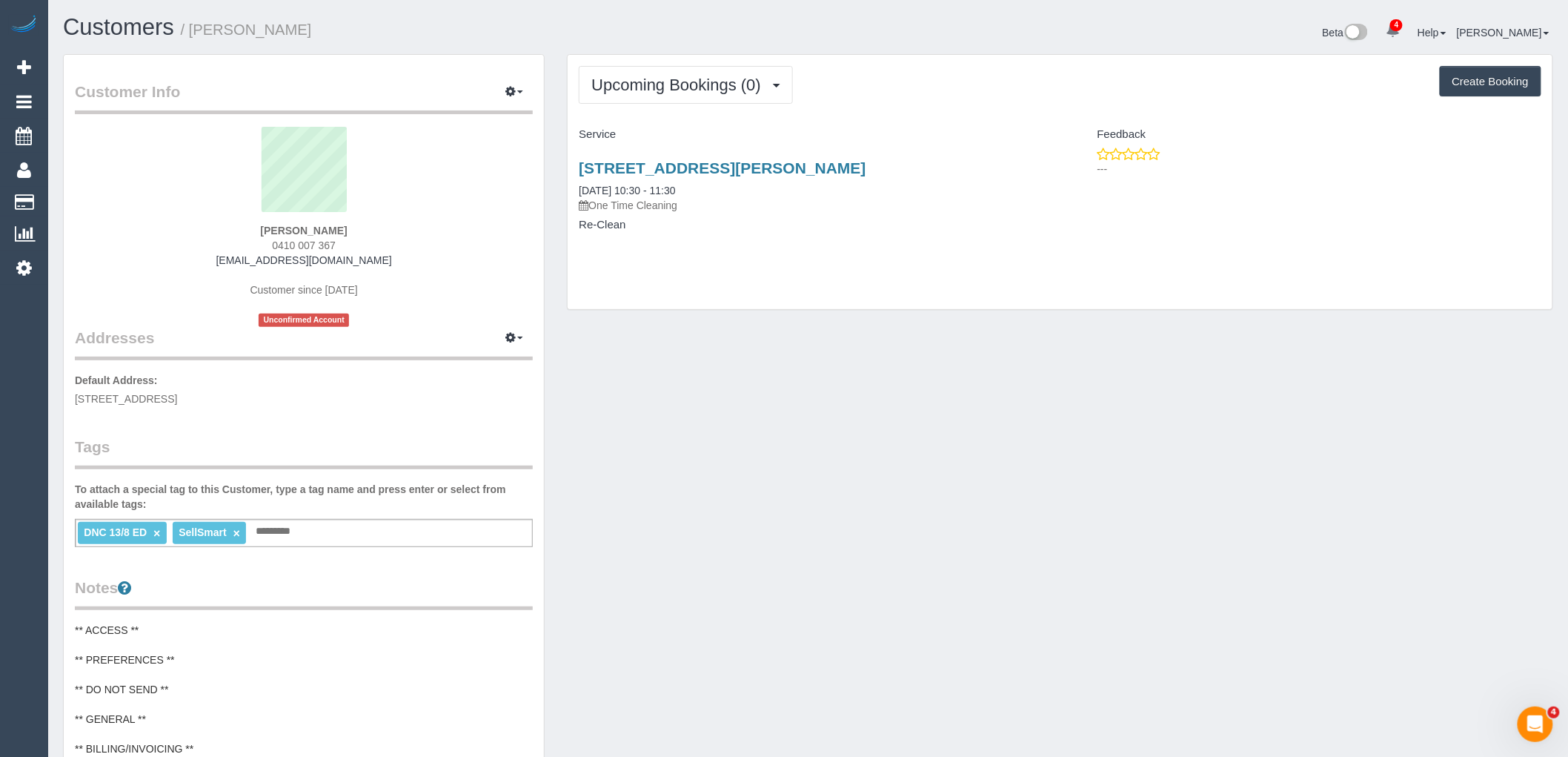
click at [723, 108] on div "Upcoming Bookings (0) Completed Bookings (1) Upcoming Bookings (0) Cancelled Bo…" at bounding box center [1060, 182] width 985 height 254
click at [715, 90] on span "Upcoming Bookings (0)" at bounding box center [679, 84] width 177 height 19
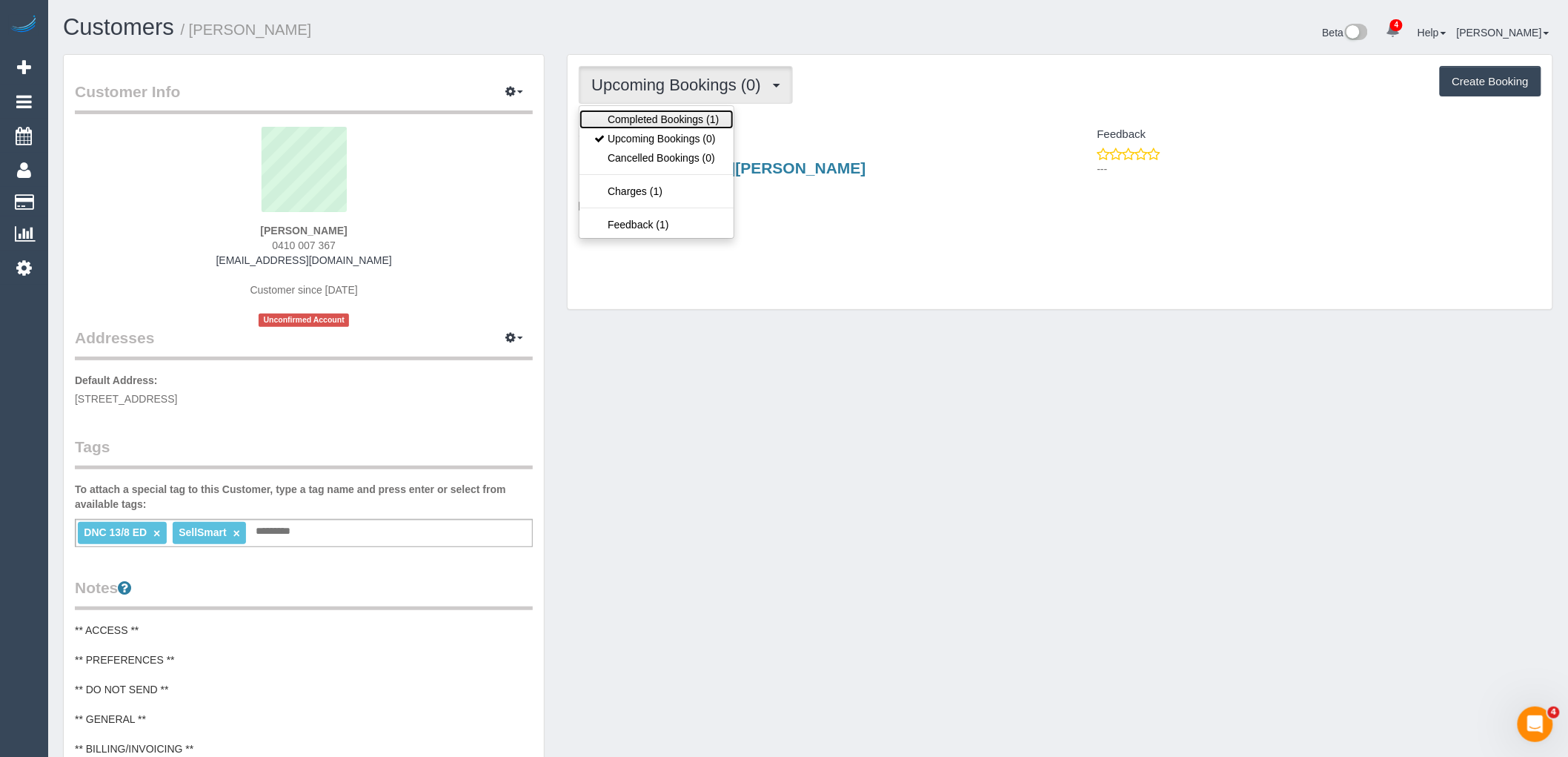
click at [716, 129] on link "Completed Bookings (1)" at bounding box center [657, 119] width 154 height 20
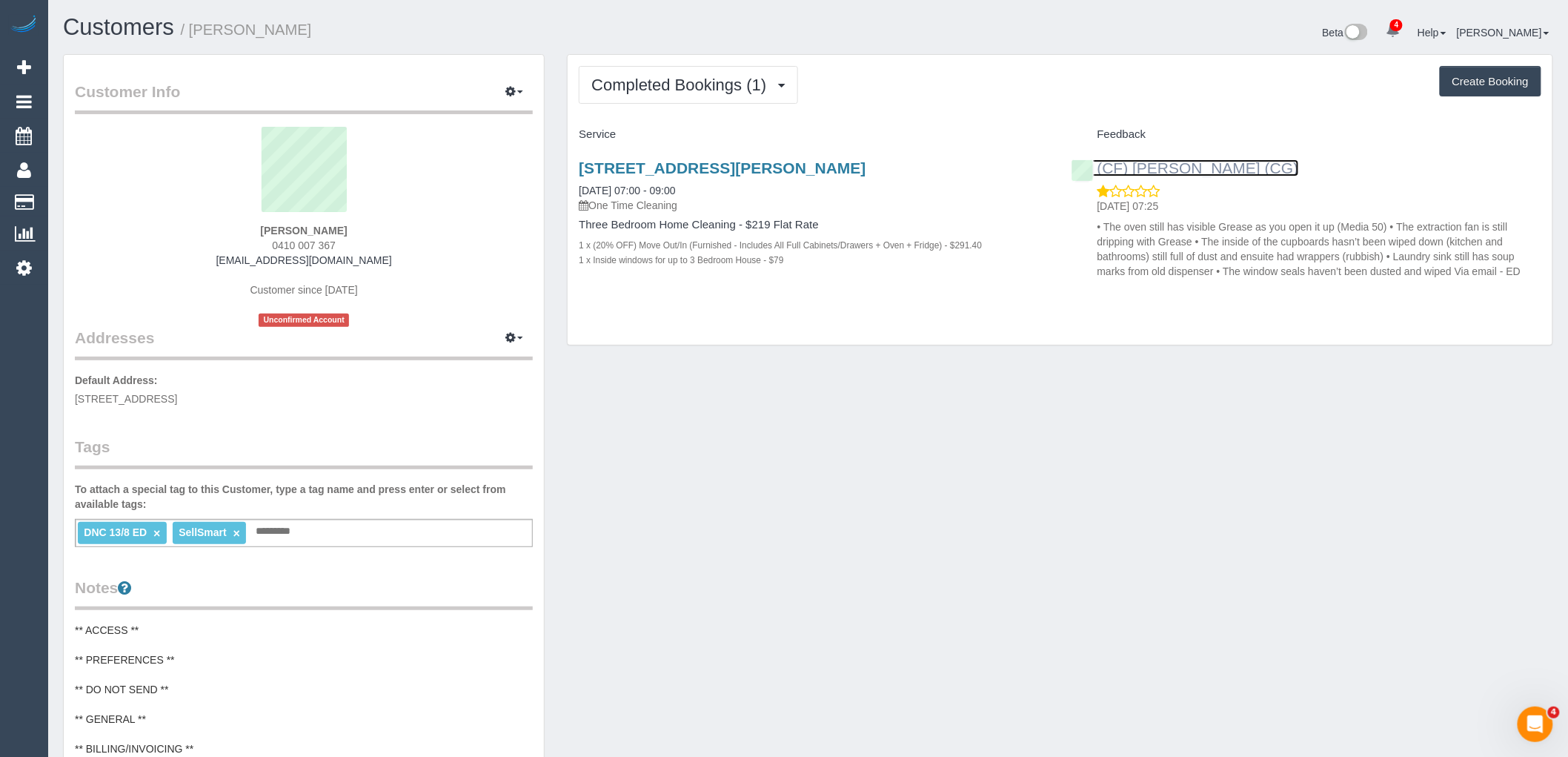
click at [1236, 169] on link "(CF) [PERSON_NAME] (CG)" at bounding box center [1185, 167] width 228 height 17
click at [700, 109] on div "Completed Bookings (1) Completed Bookings (1) Upcoming Bookings (0) Cancelled B…" at bounding box center [1060, 200] width 985 height 290
click at [712, 93] on span "Completed Bookings (1)" at bounding box center [682, 84] width 182 height 19
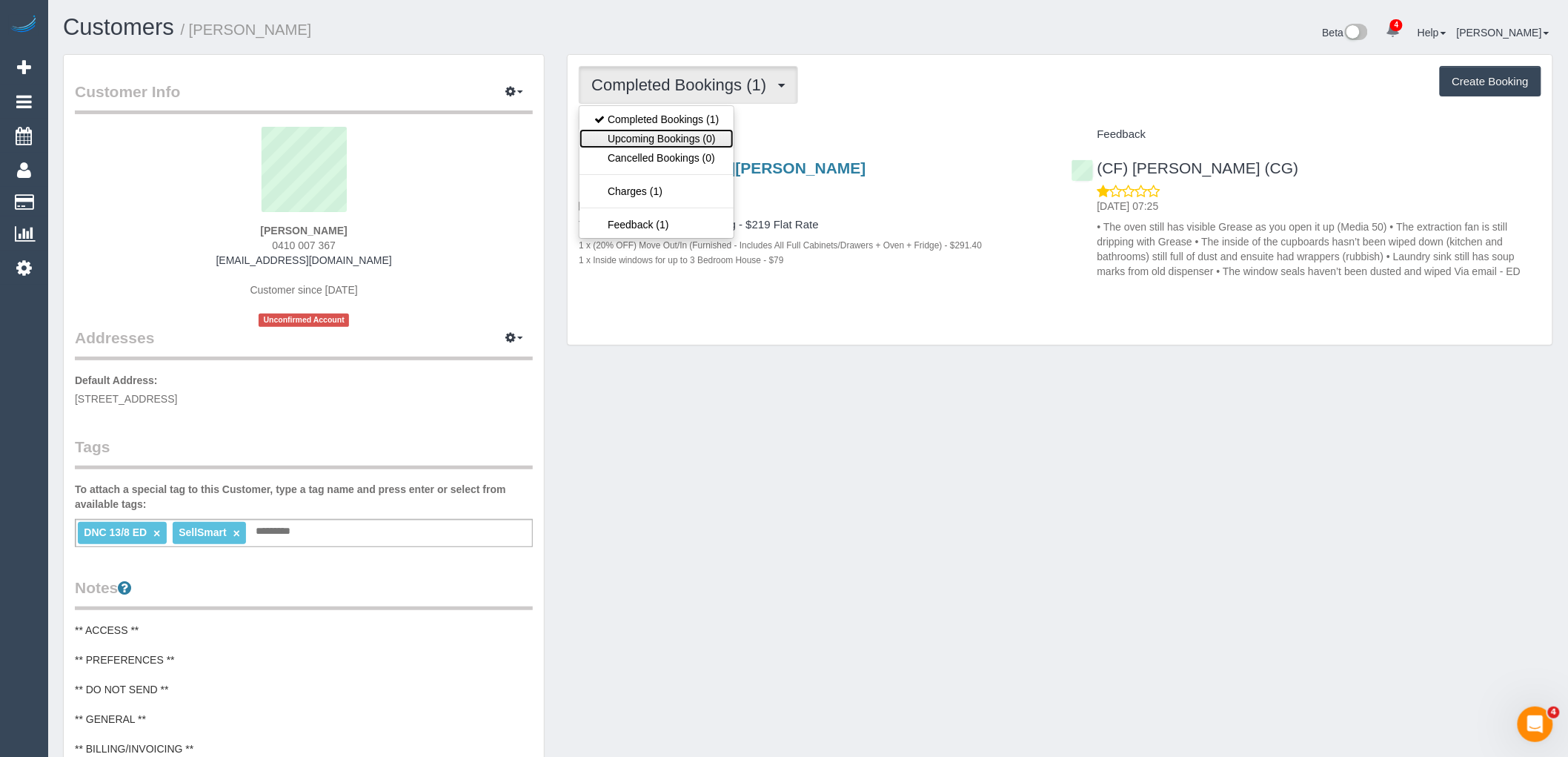
click at [707, 143] on link "Upcoming Bookings (0)" at bounding box center [657, 139] width 154 height 20
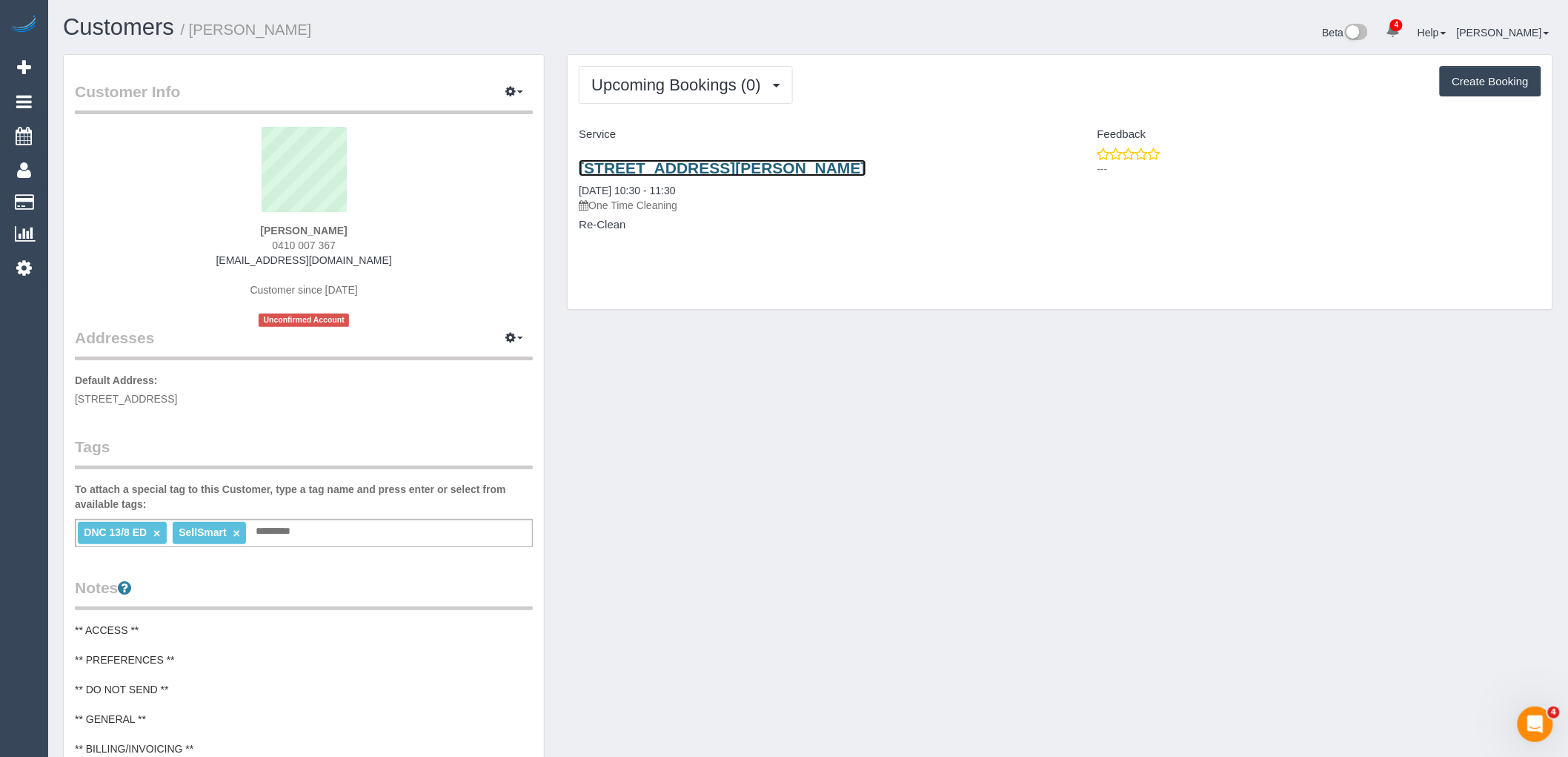
click at [724, 171] on link "6 Inala Ct, Frankston, VIC 3199" at bounding box center [722, 167] width 286 height 17
drag, startPoint x: 359, startPoint y: 228, endPoint x: 132, endPoint y: 231, distance: 227.0
click at [138, 231] on div "Phoebe Wells 0410 007 367 phoebewells@hotmail.com Customer since 2025 Unconfirm…" at bounding box center [303, 226] width 458 height 200
copy strong "Phoebe Wells"
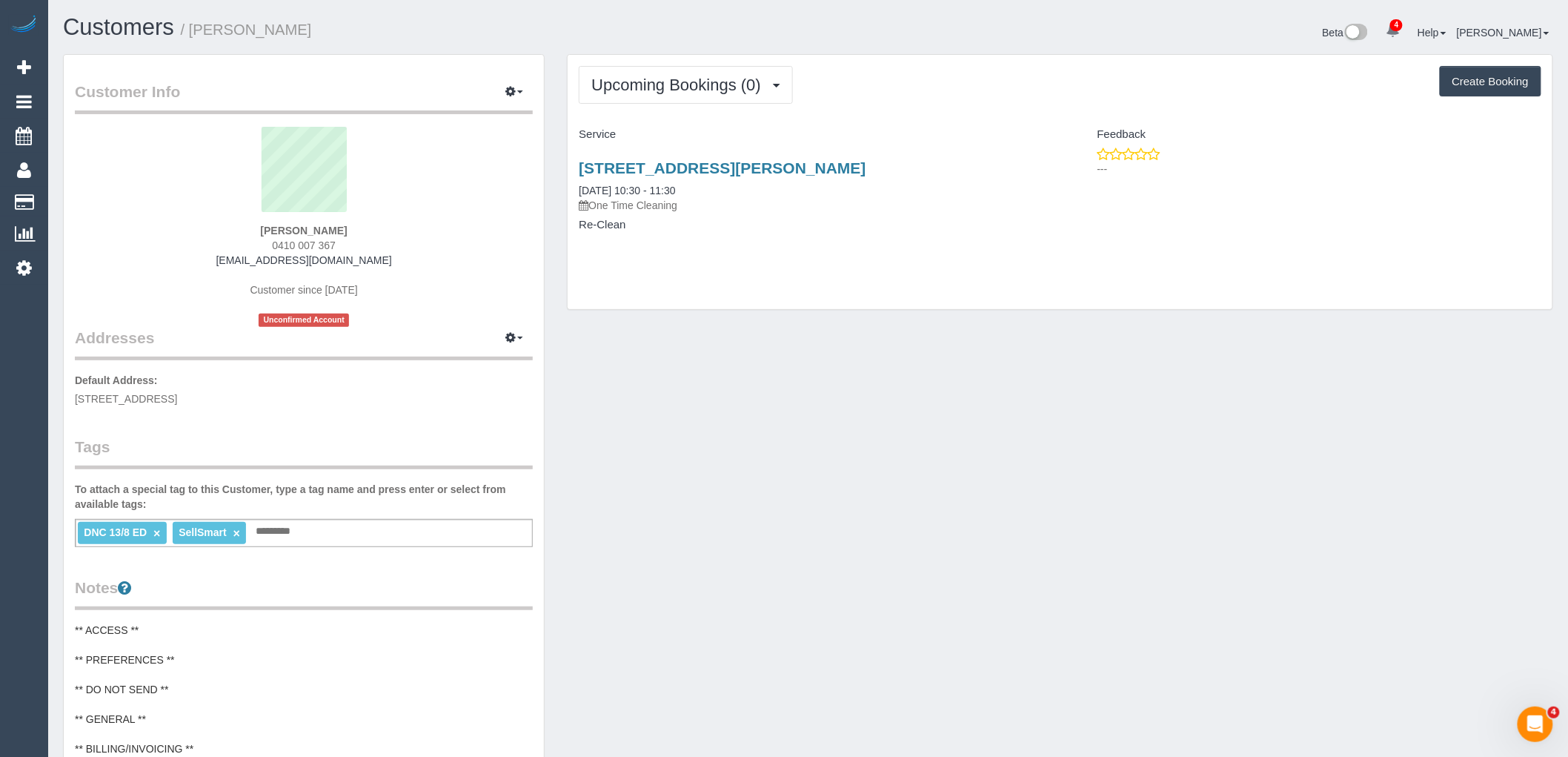
click at [406, 179] on sui-profile-pic at bounding box center [304, 175] width 436 height 97
drag, startPoint x: 354, startPoint y: 245, endPoint x: 228, endPoint y: 227, distance: 127.3
click at [228, 227] on div "Phoebe Wells 0410 007 367 phoebewells@hotmail.com Customer since 2025 Unconfirm…" at bounding box center [303, 226] width 458 height 200
copy div "Phoebe Wells 0410 007 367"
drag, startPoint x: 694, startPoint y: 87, endPoint x: 697, endPoint y: 109, distance: 22.2
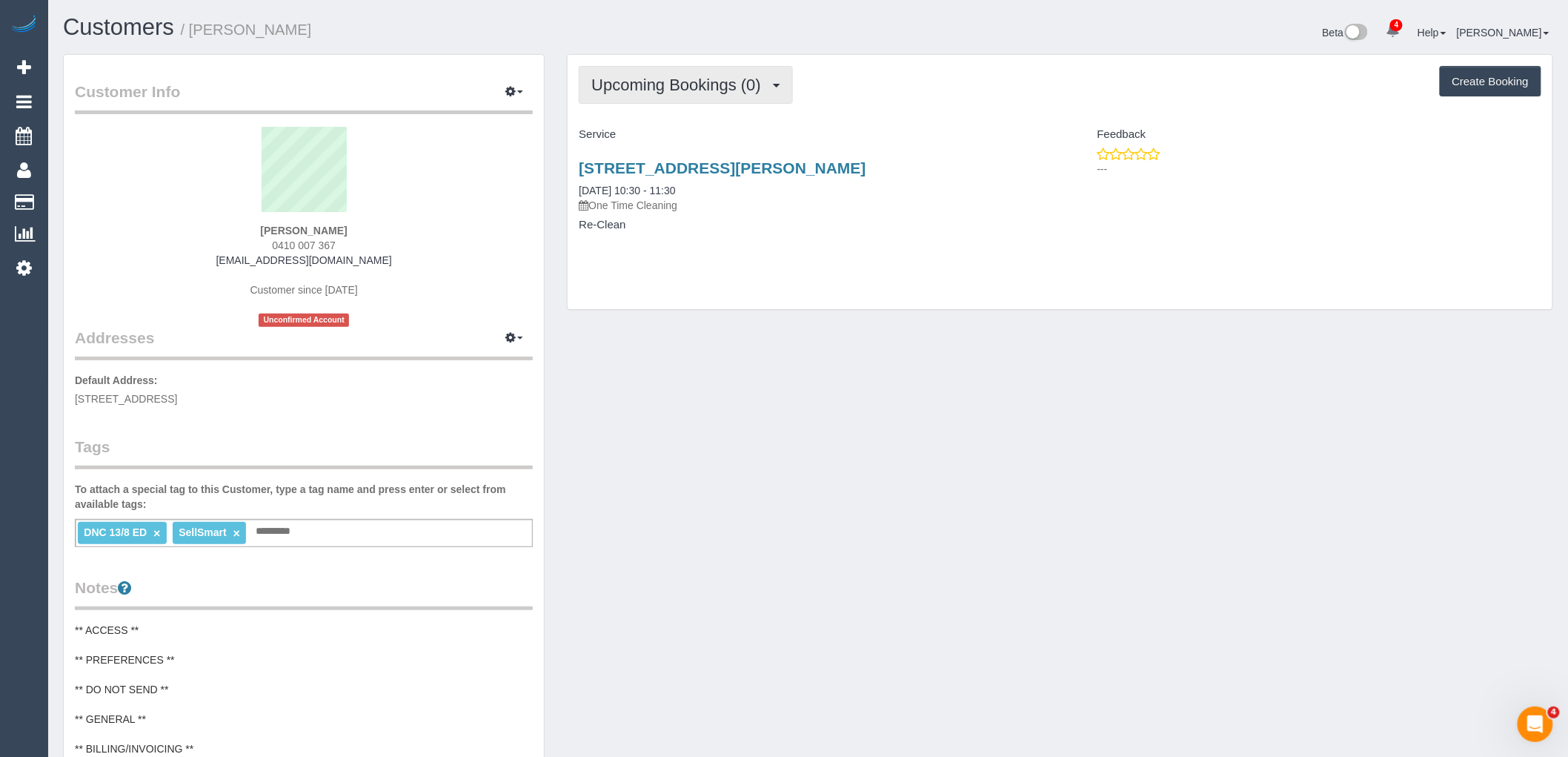
click at [694, 87] on span "Upcoming Bookings (0)" at bounding box center [679, 84] width 177 height 19
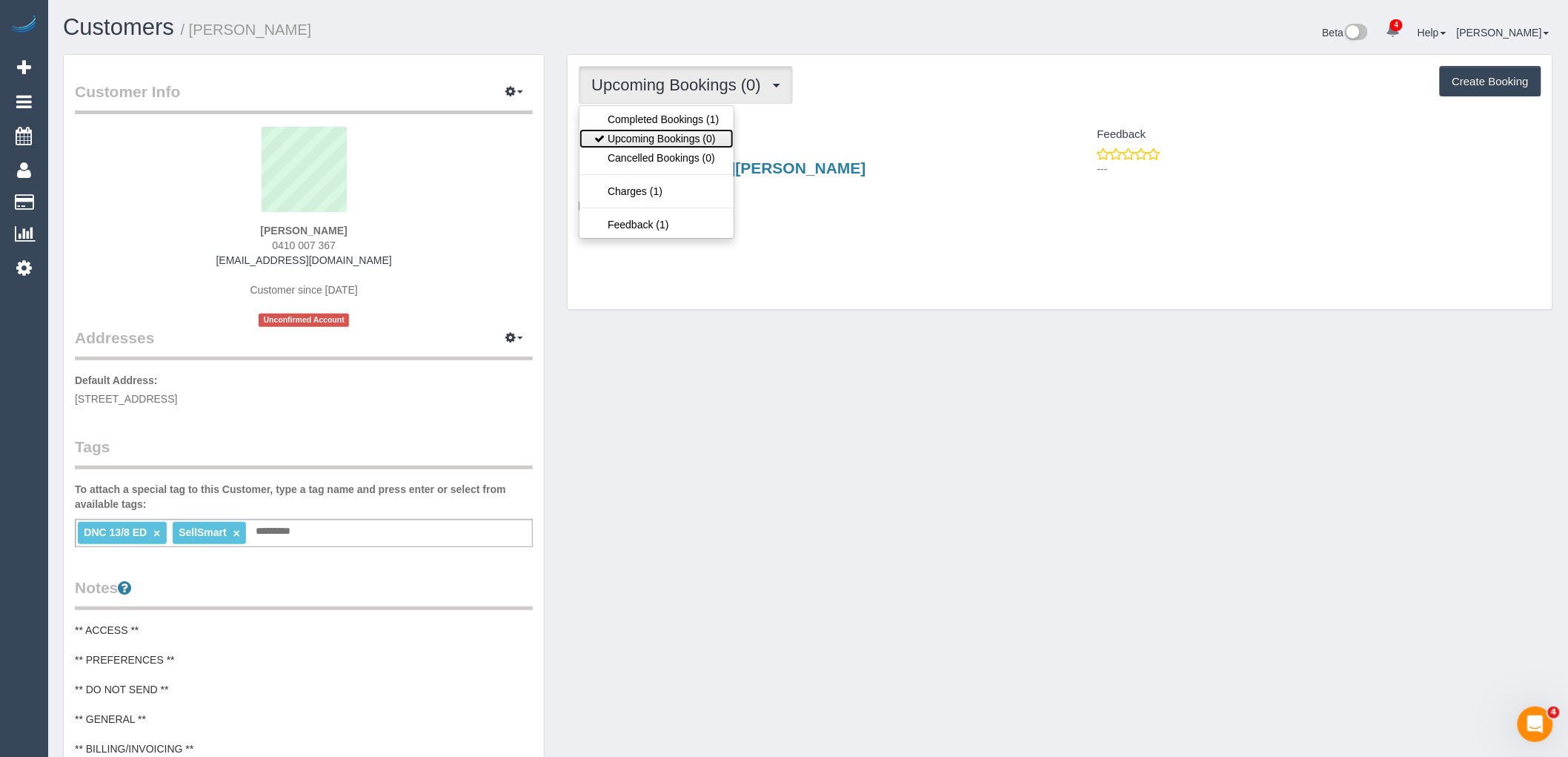
click at [697, 139] on link "Upcoming Bookings (0)" at bounding box center [657, 139] width 154 height 20
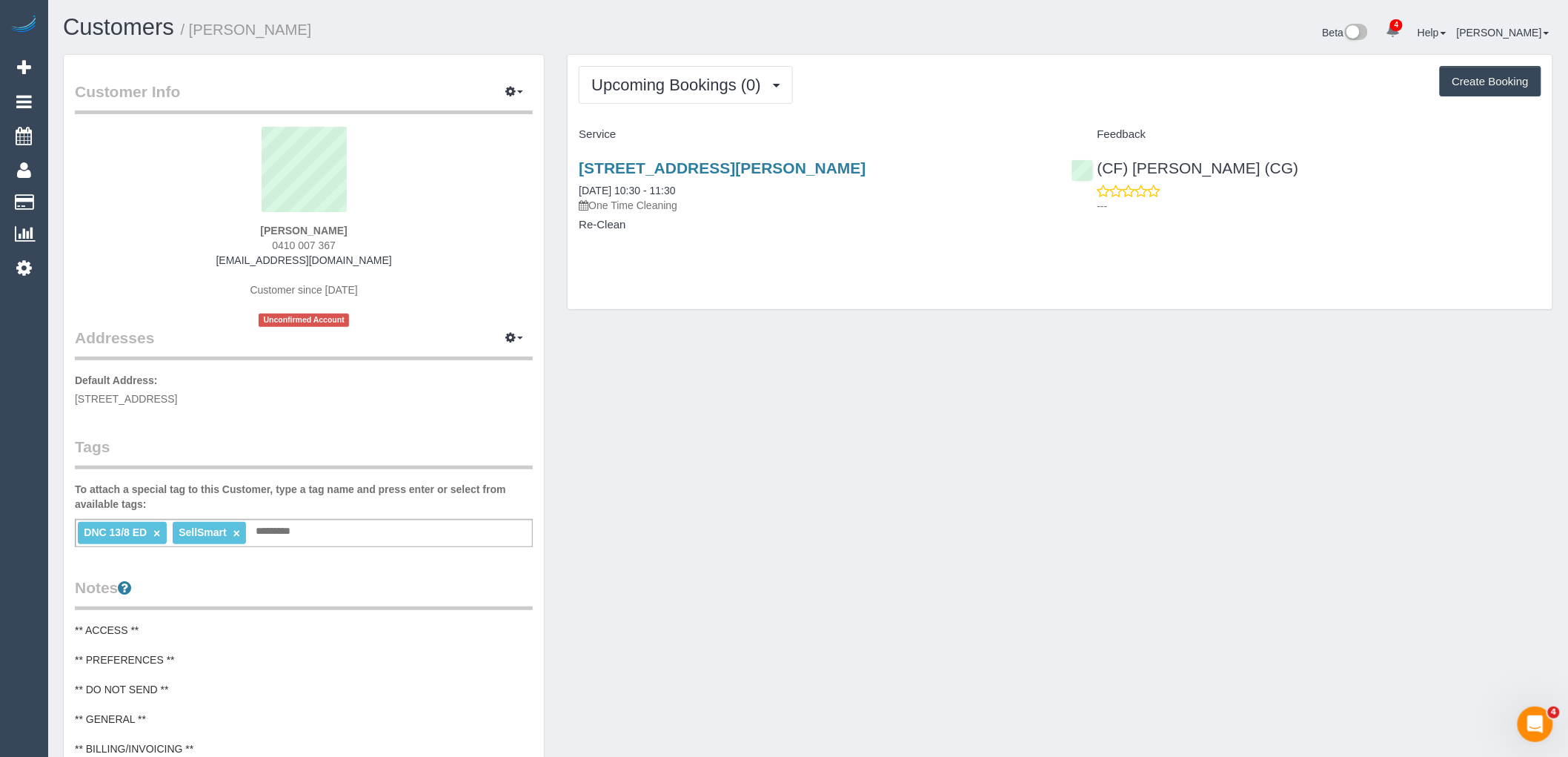
click at [399, 240] on div "Phoebe Wells 0410 007 367 phoebewells@hotmail.com Customer since 2025 Unconfirm…" at bounding box center [303, 226] width 458 height 200
click at [721, 78] on span "Upcoming Bookings (0)" at bounding box center [679, 84] width 177 height 19
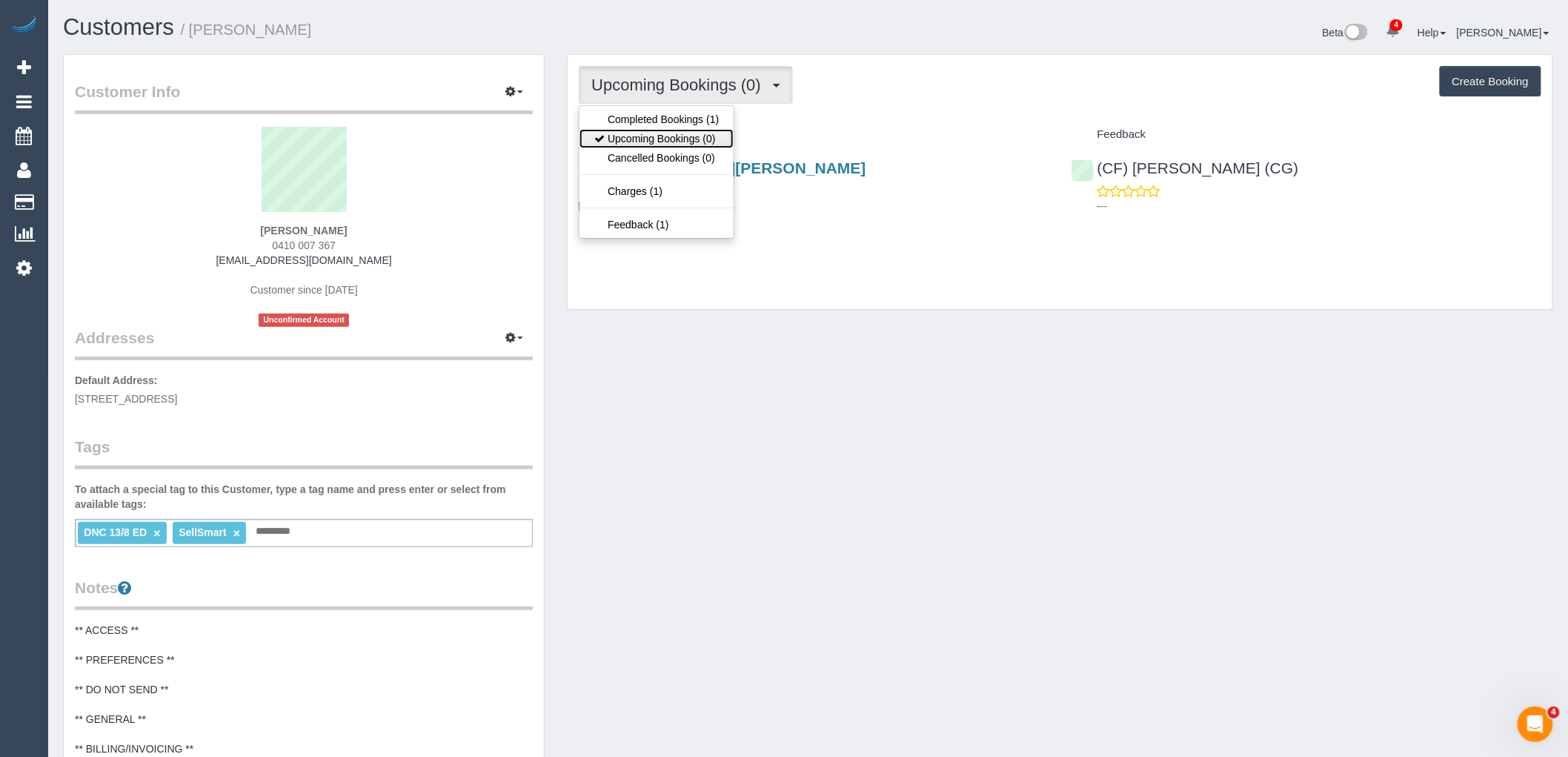
click at [708, 145] on link "Upcoming Bookings (0)" at bounding box center [657, 139] width 154 height 20
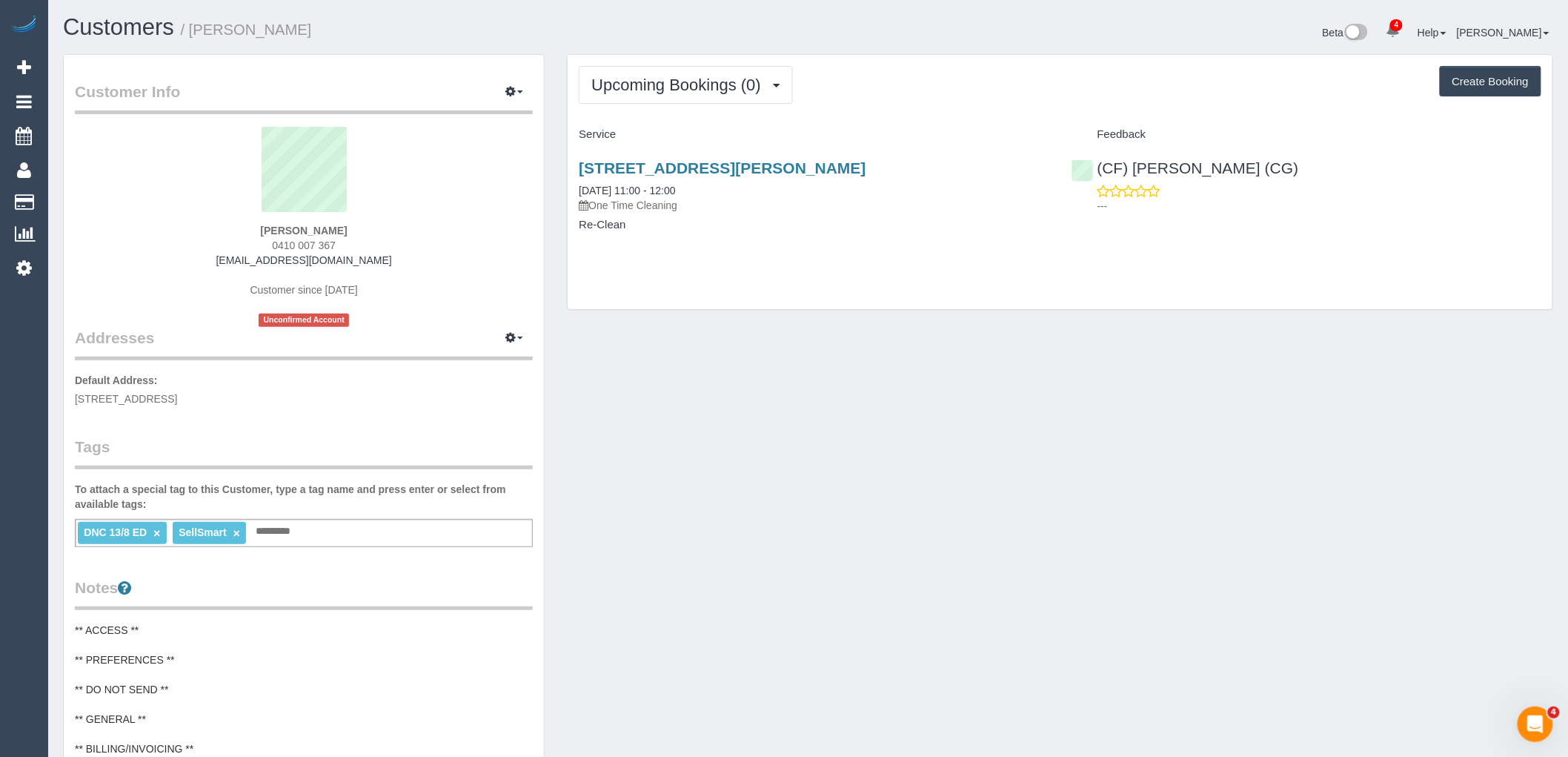
click at [511, 257] on div "Phoebe Wells 0410 007 367 phoebewells@hotmail.com Customer since 2025 Unconfirm…" at bounding box center [303, 226] width 458 height 200
click at [709, 75] on button "Upcoming Bookings (0)" at bounding box center [686, 84] width 214 height 38
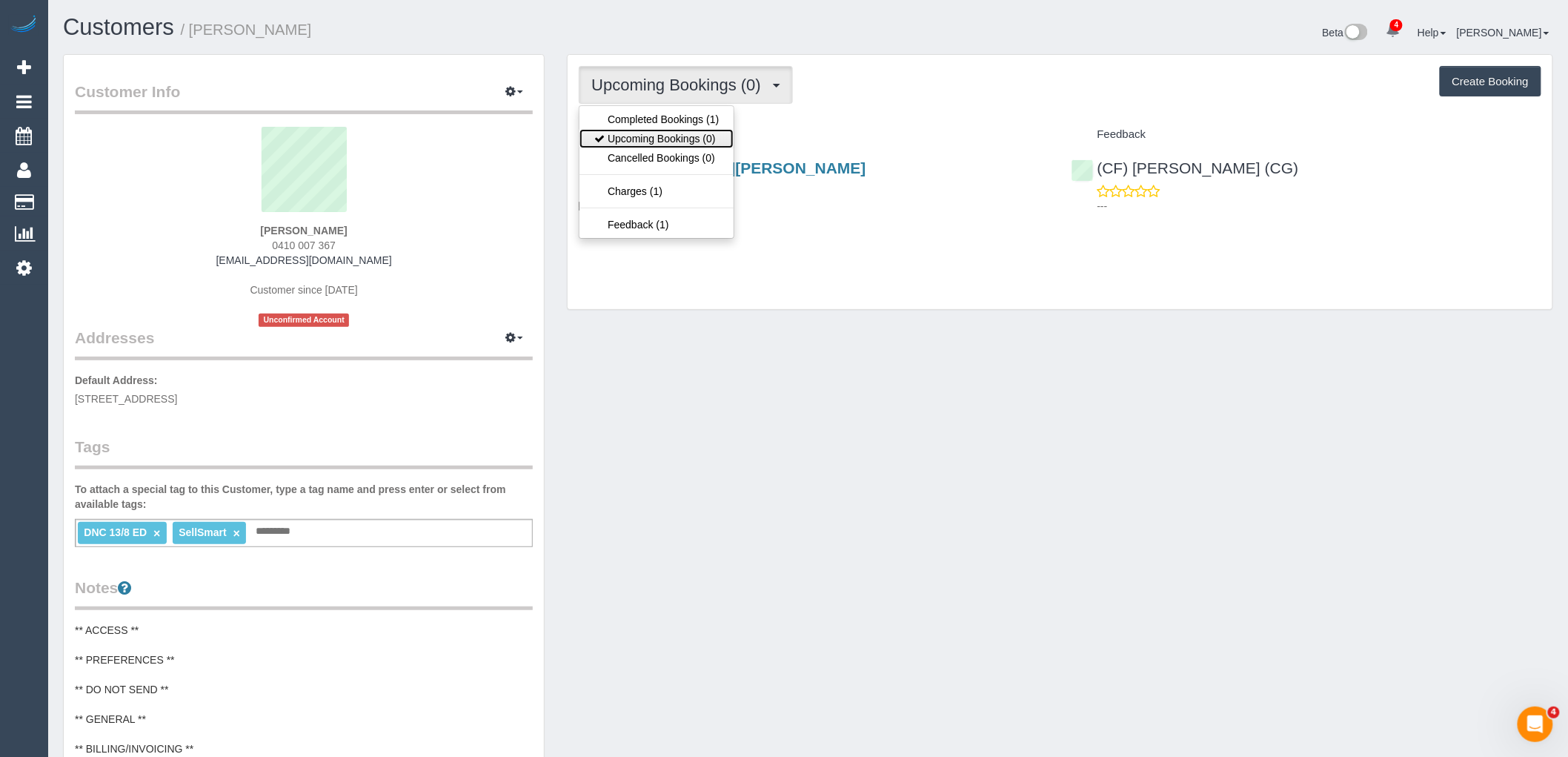
click at [715, 143] on link "Upcoming Bookings (0)" at bounding box center [657, 139] width 154 height 20
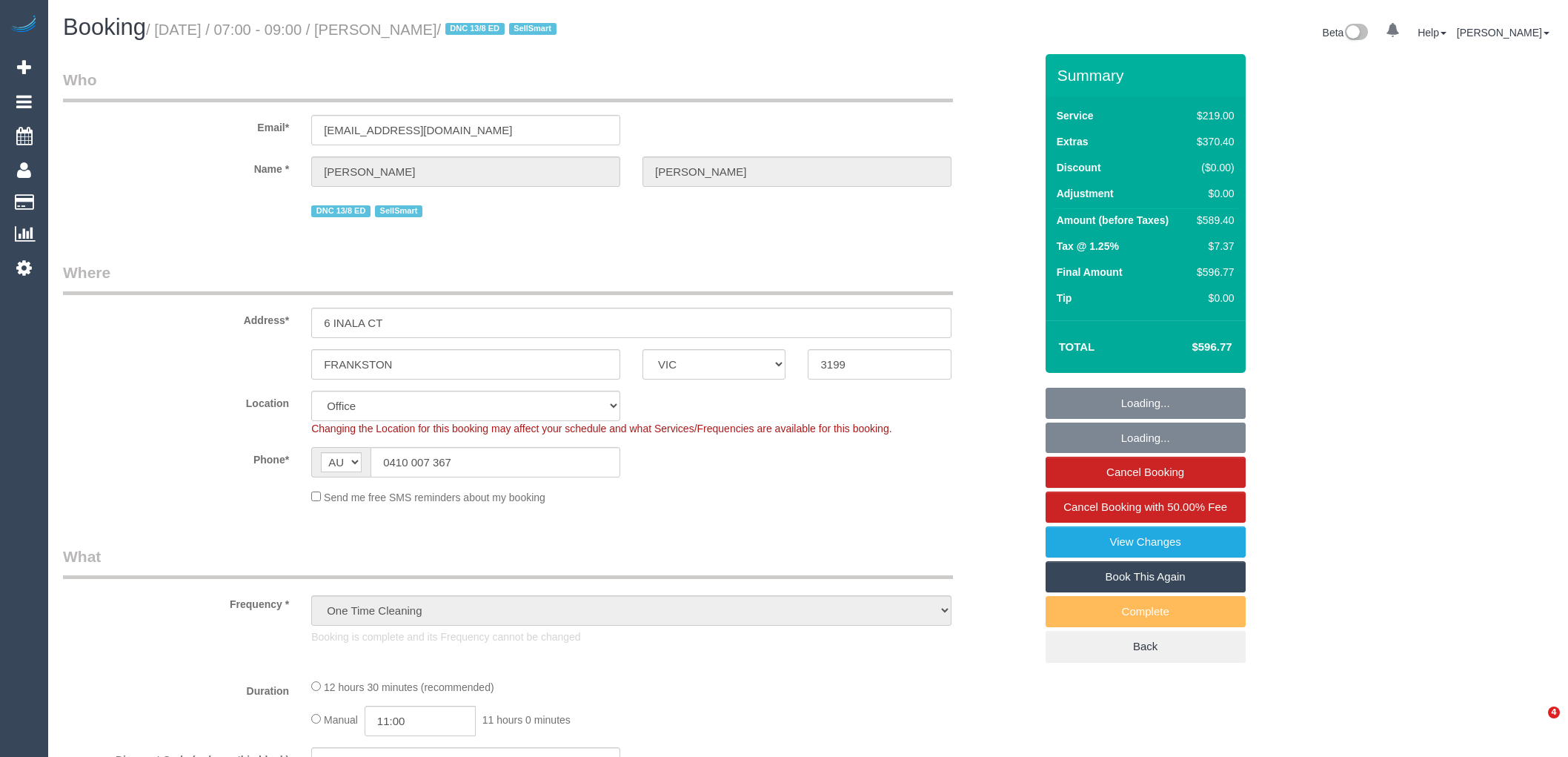
select select "VIC"
select select "object:723"
select select "number:28"
select select "number:16"
select select "number:19"
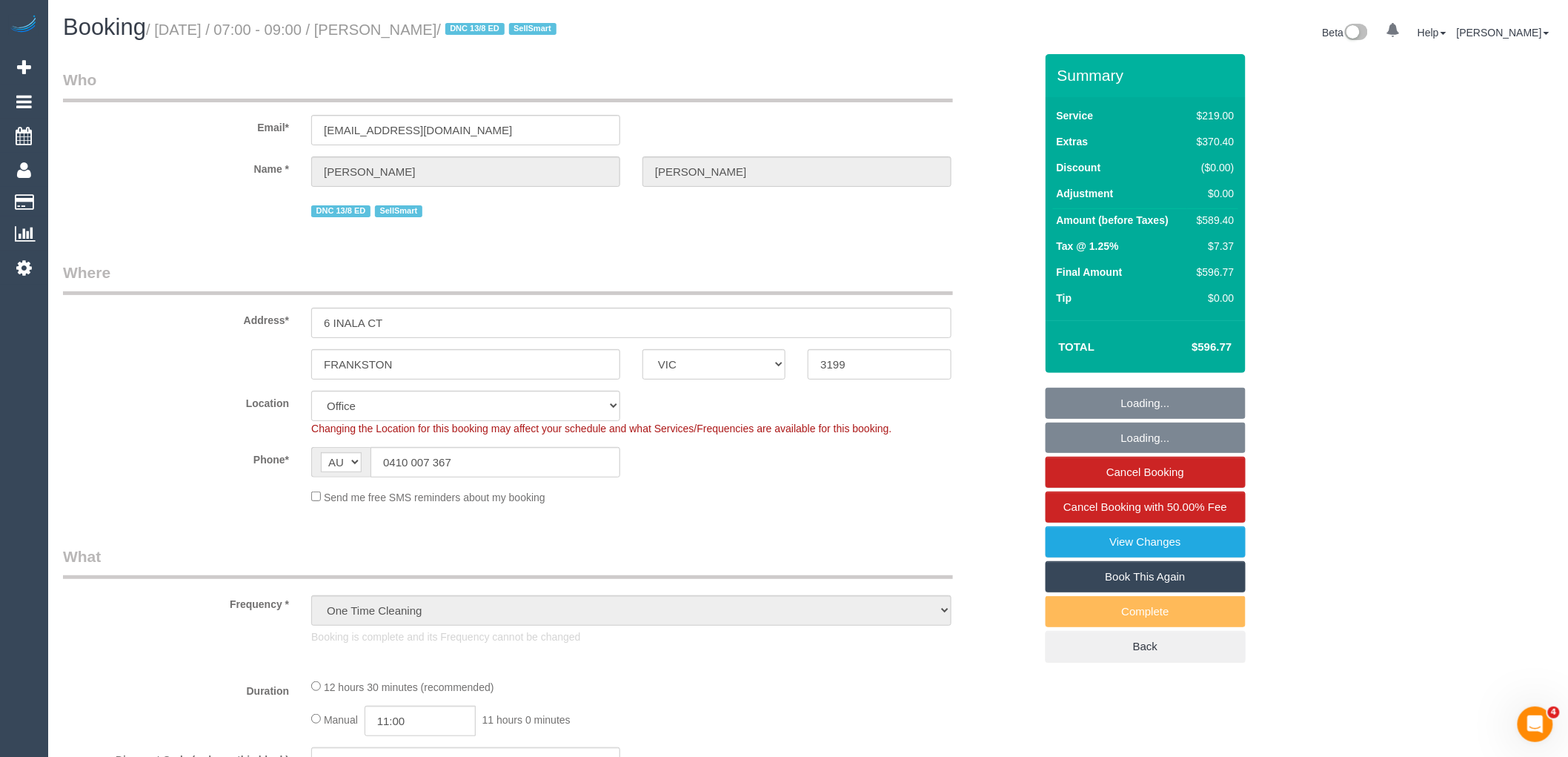
select select "number:36"
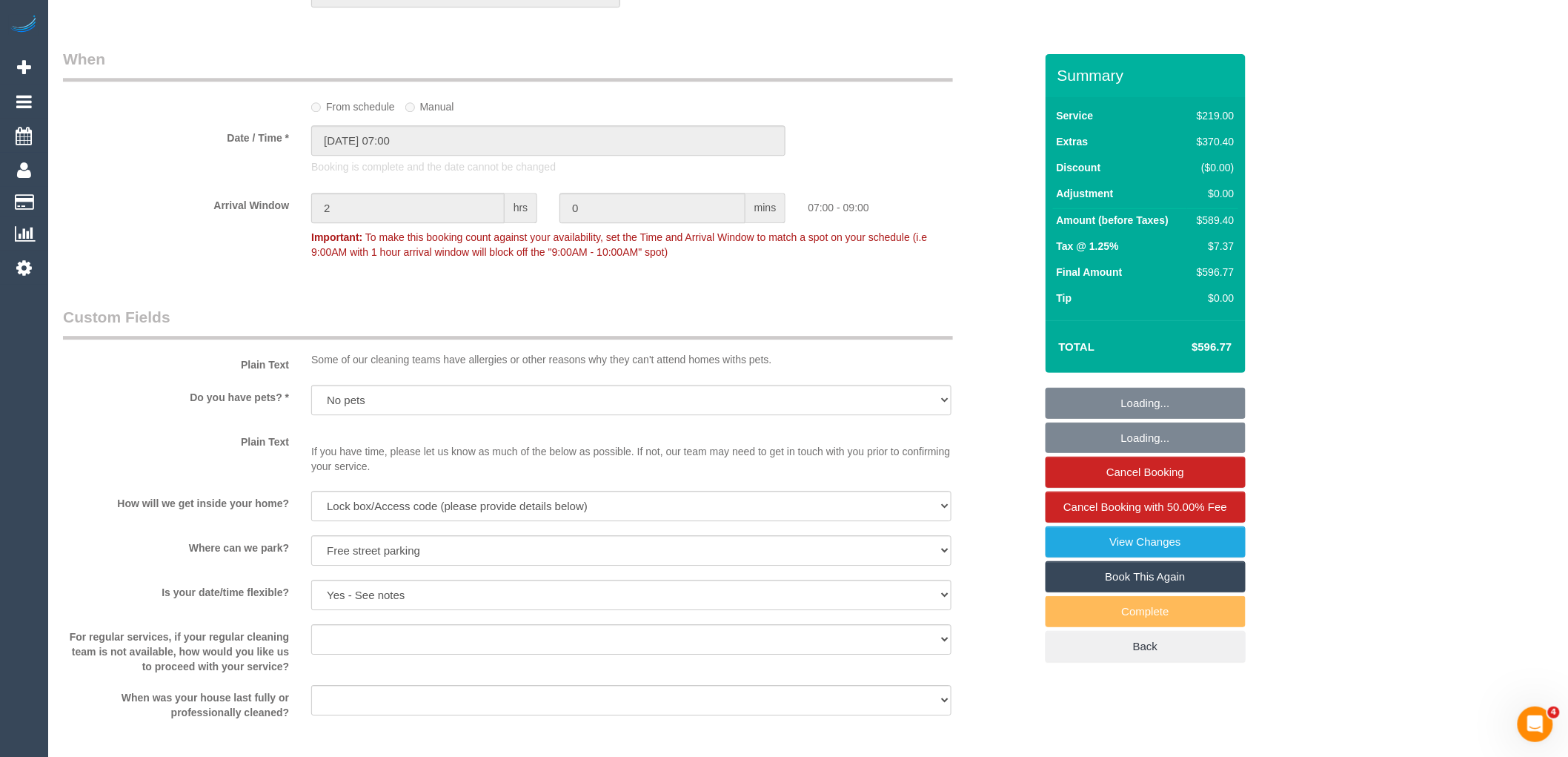
scroll to position [2414, 0]
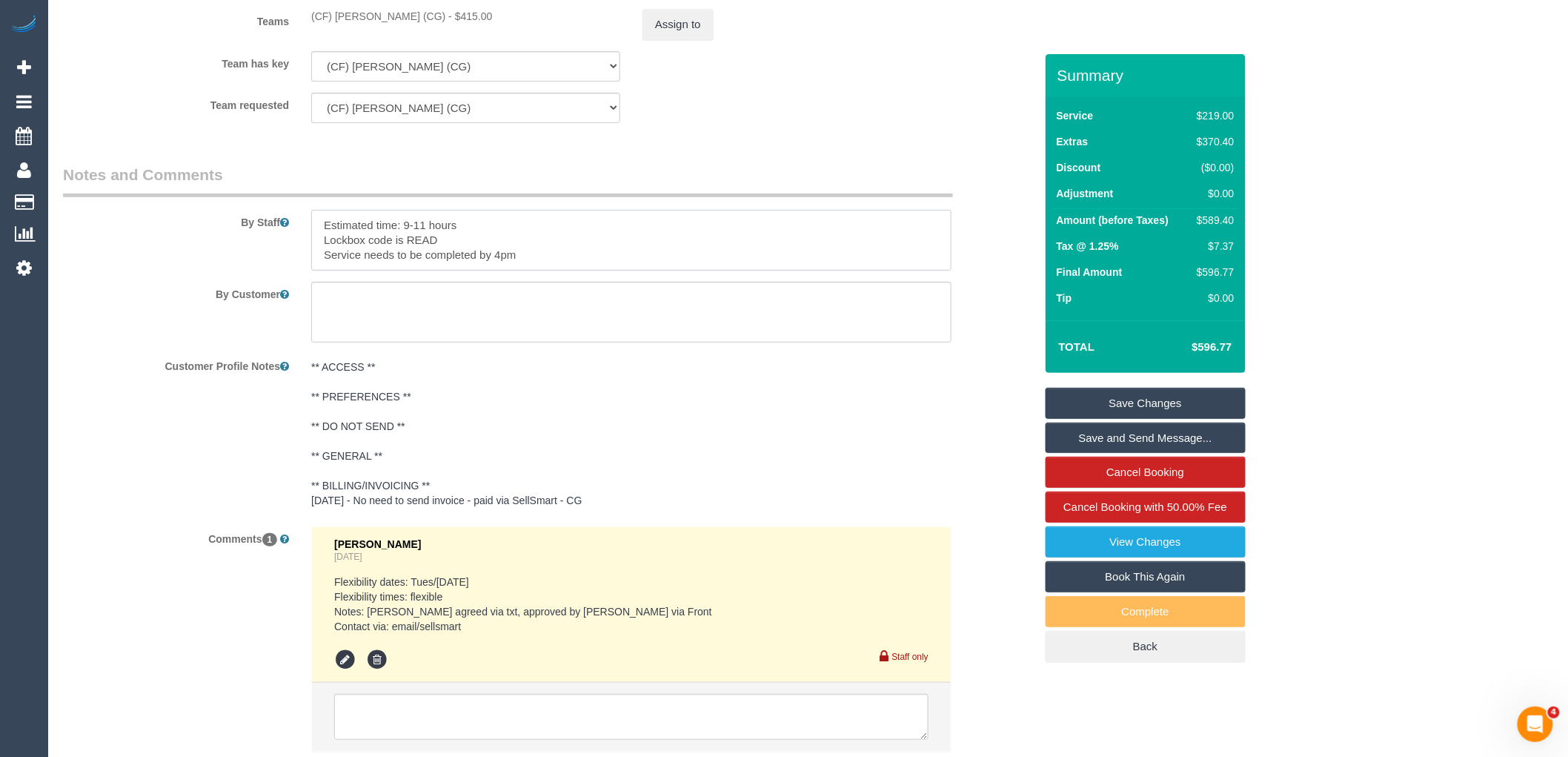
drag, startPoint x: 553, startPoint y: 271, endPoint x: 203, endPoint y: 198, distance: 357.5
click at [203, 198] on fieldset "Notes and Comments By Staff By Customer Customer Profile Notes ** ACCESS ** ** …" at bounding box center [549, 470] width 972 height 614
click at [1171, 578] on link "Book This Again" at bounding box center [1145, 576] width 200 height 31
select select "VIC"
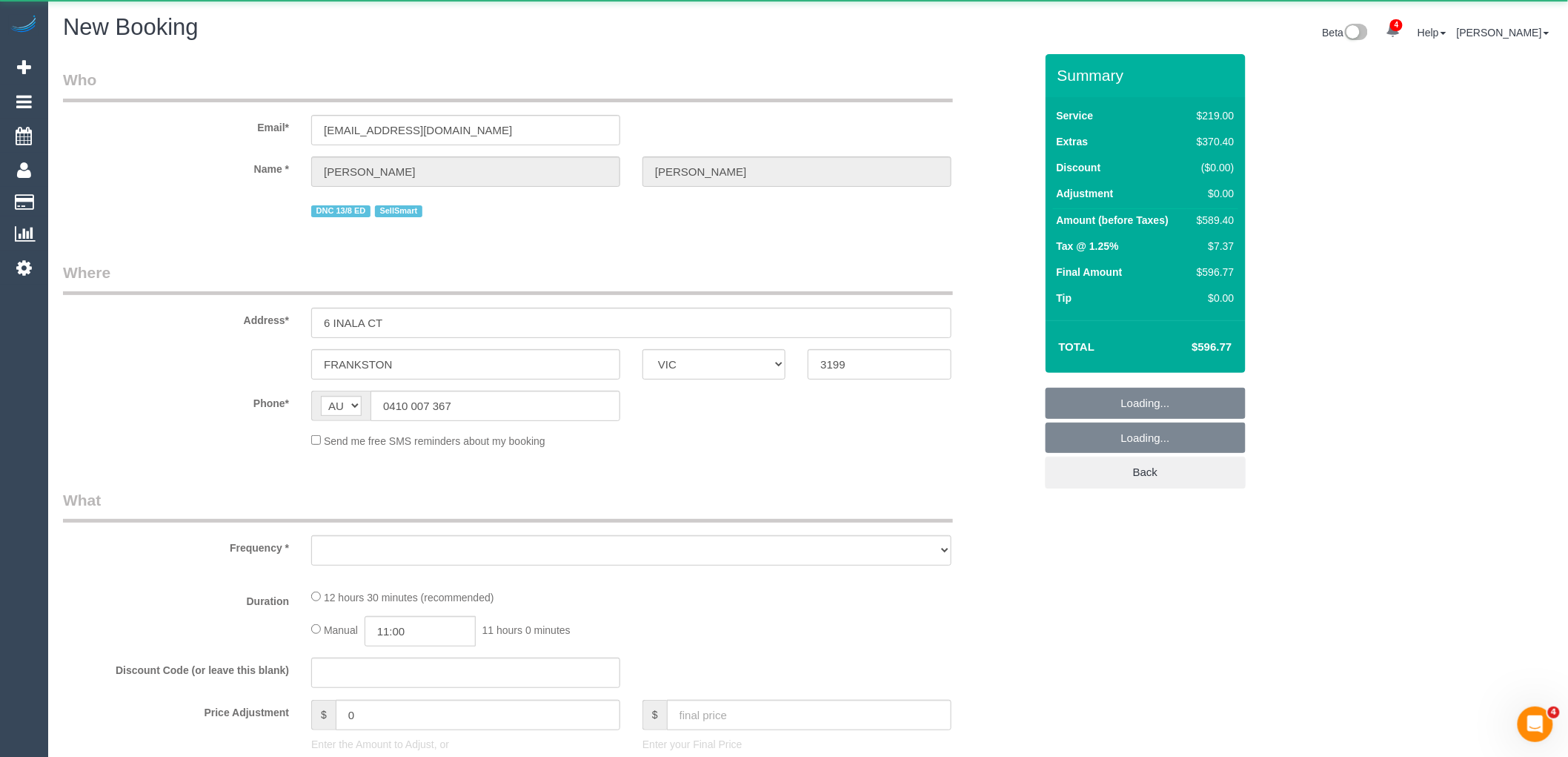
select select "number:28"
select select "number:16"
select select "number:19"
select select "number:36"
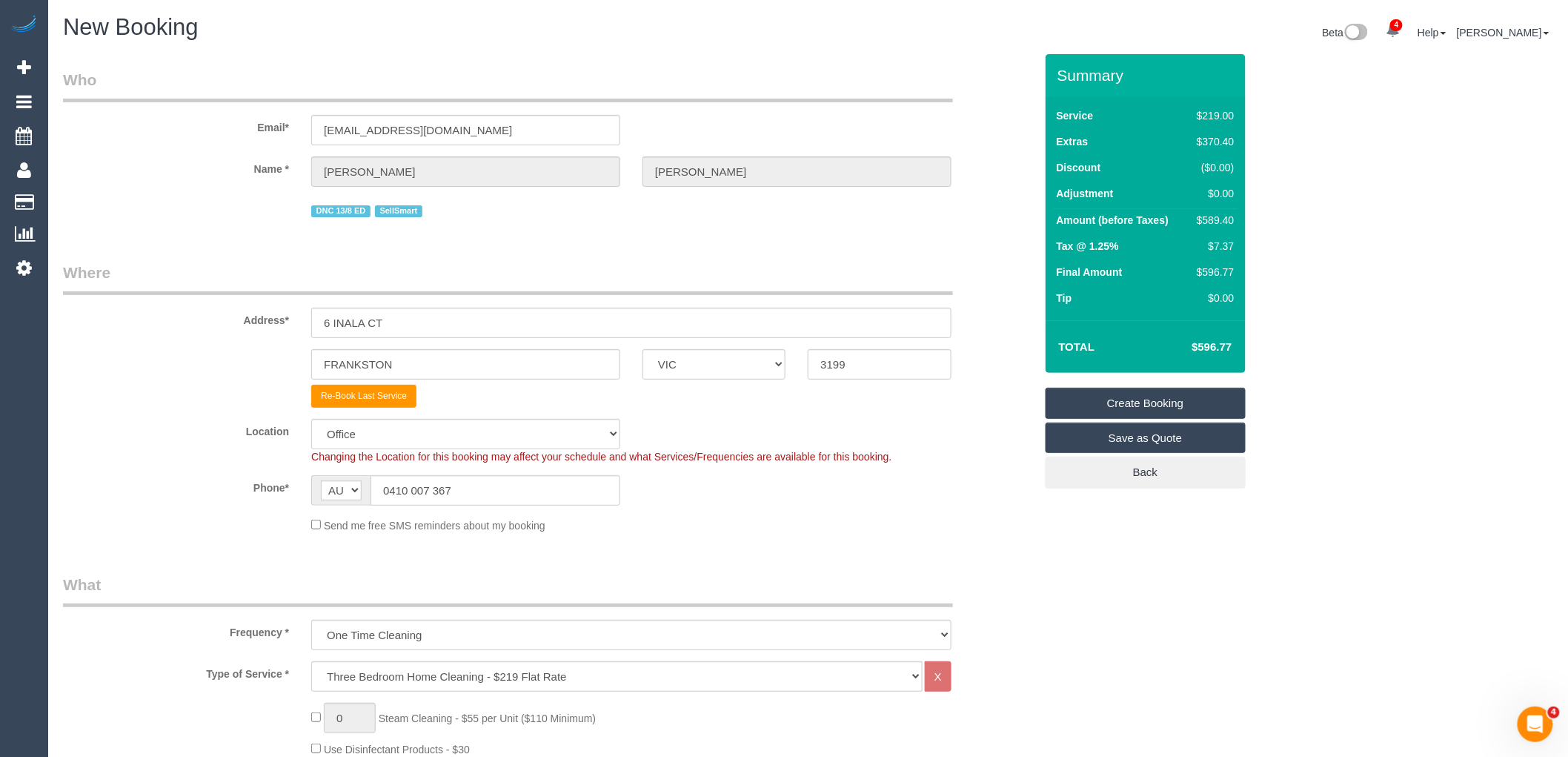
select select "object:5145"
click at [403, 432] on select "Office City East (North) East (South) Inner East Inner North (East) Inner North…" at bounding box center [466, 434] width 309 height 30
click at [843, 499] on div "Phone* AF AL DZ AD AO AI AQ AG AR AM AW AU AT AZ BS BH BD BB BY BE BZ BJ BM BT …" at bounding box center [549, 490] width 994 height 30
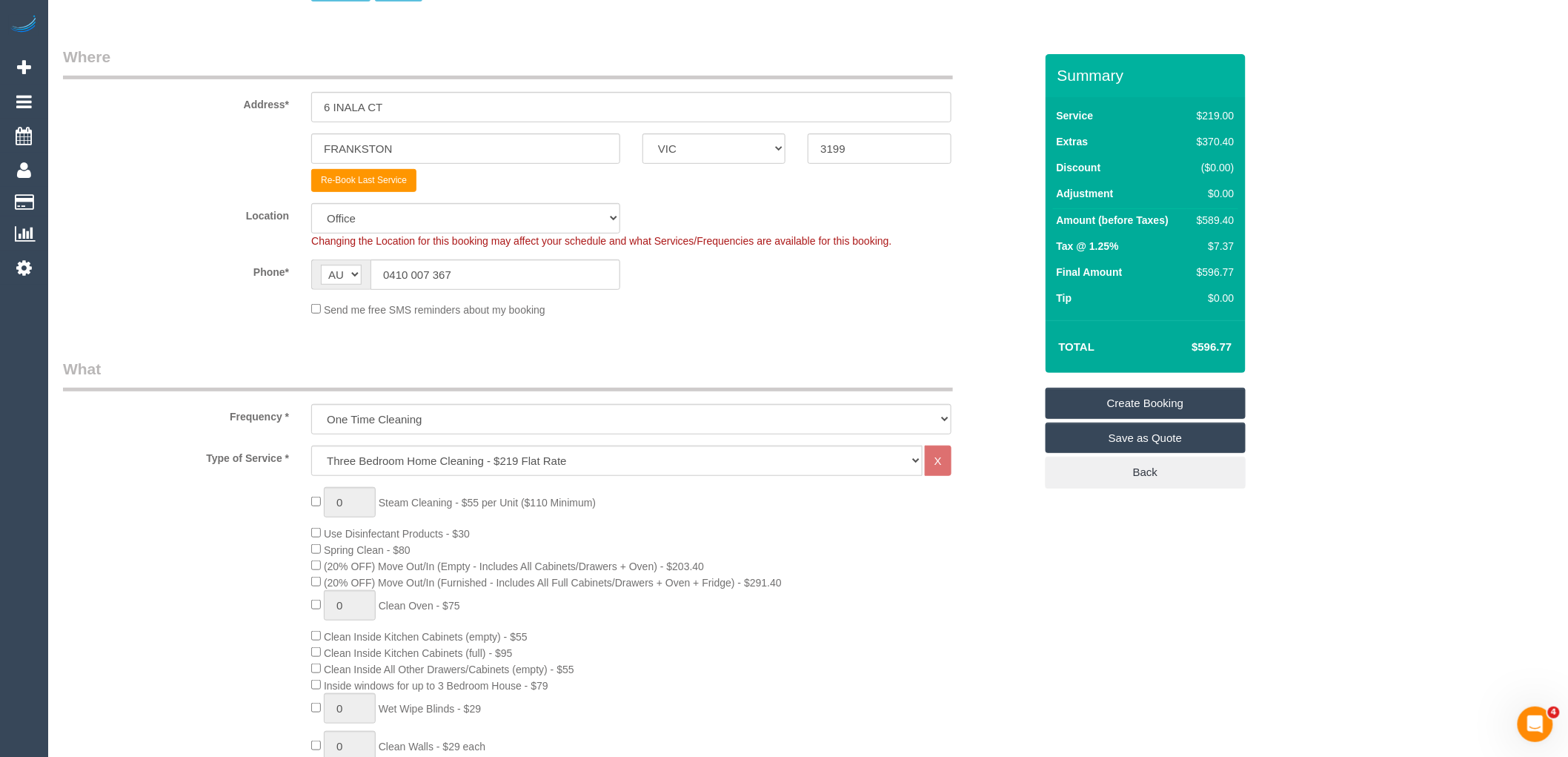
scroll to position [247, 0]
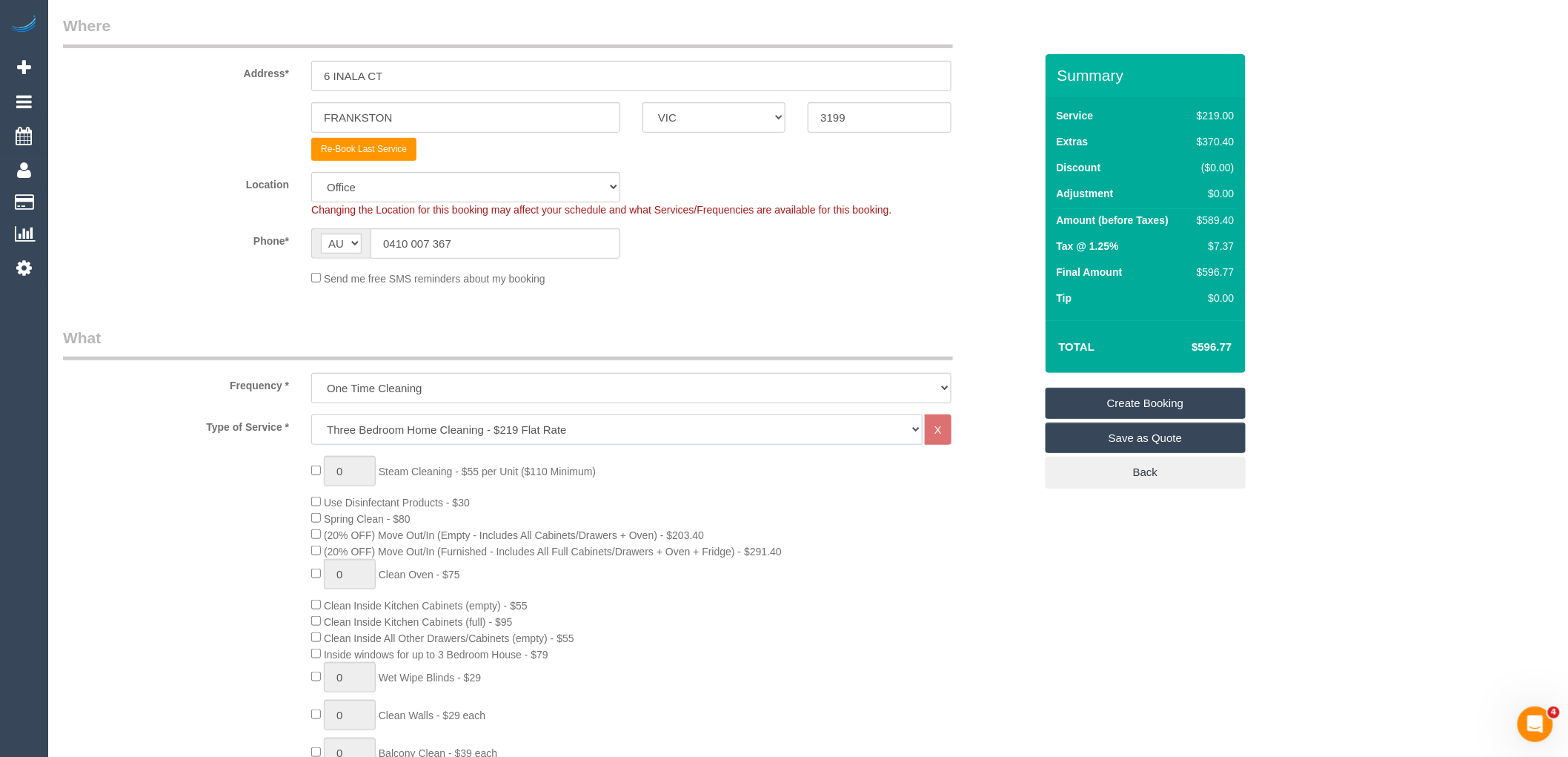
click at [632, 436] on select "Hourly Service - $70/h Hourly Service - $65/h Hourly Service - $60/h Hourly Ser…" at bounding box center [617, 429] width 611 height 30
select select "28"
click at [311, 416] on select "Hourly Service - $70/h Hourly Service - $65/h Hourly Service - $60/h Hourly Ser…" at bounding box center [617, 429] width 611 height 30
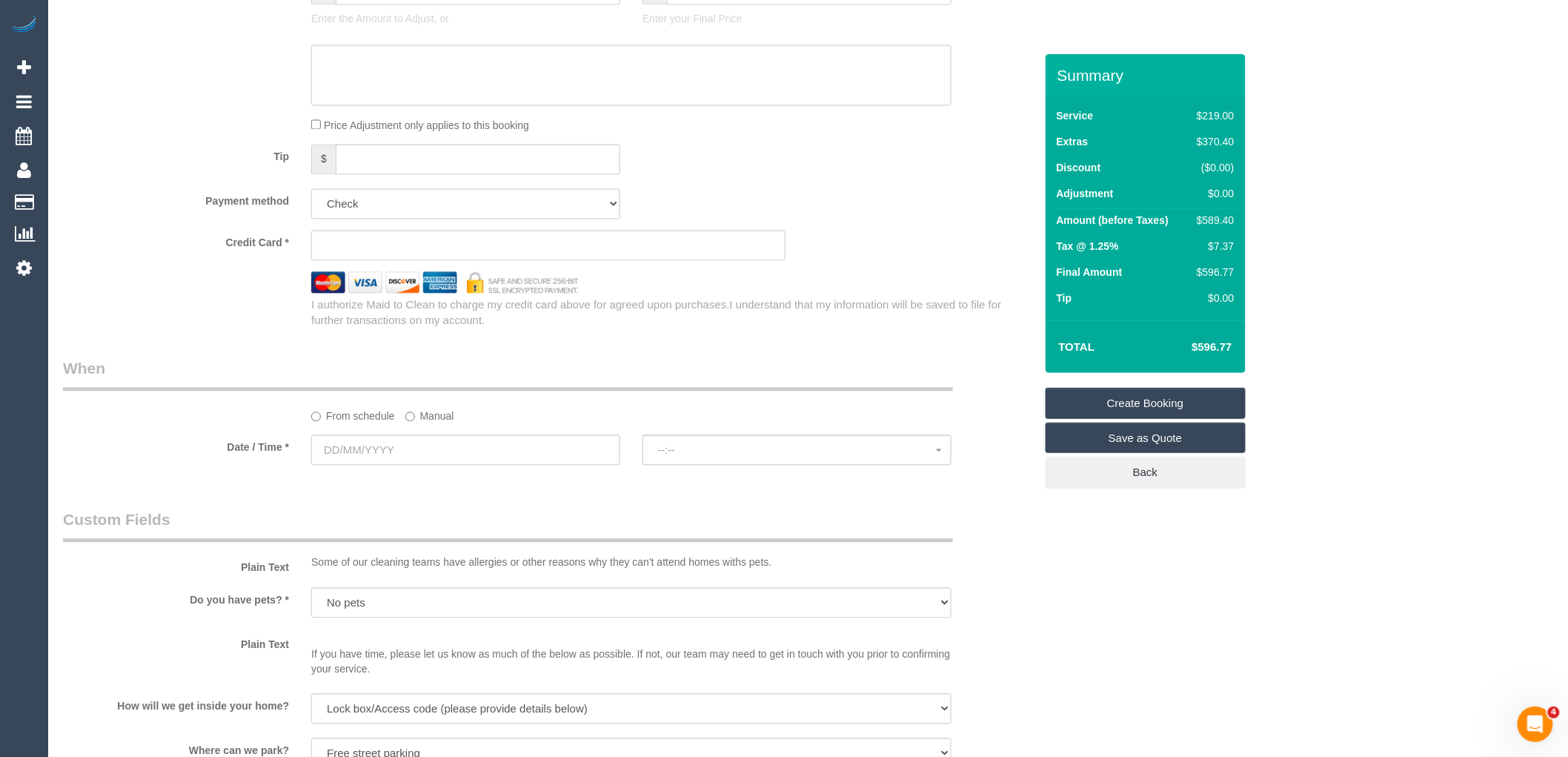
scroll to position [1317, 0]
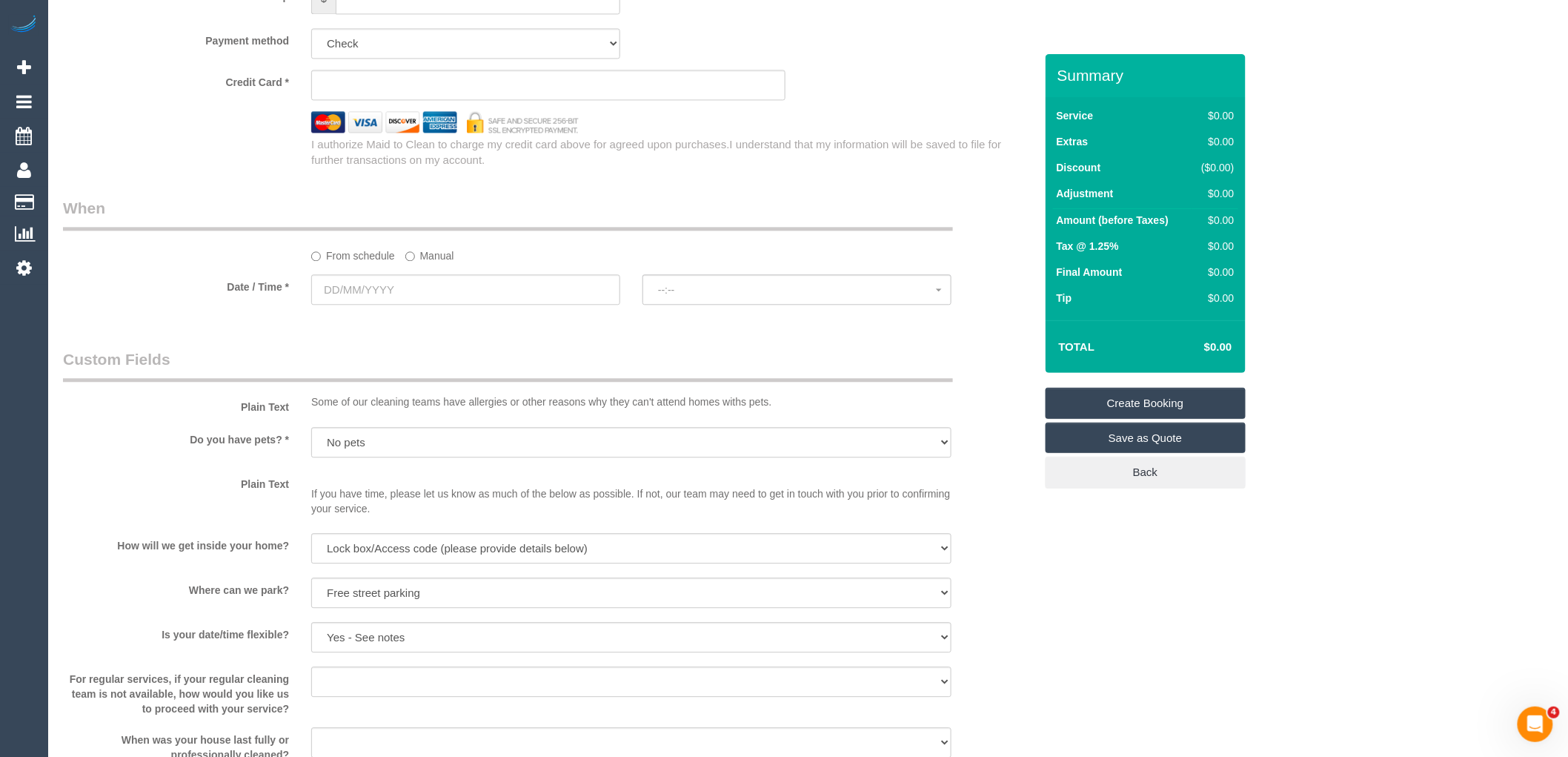
click at [428, 259] on label "Manual" at bounding box center [430, 253] width 49 height 20
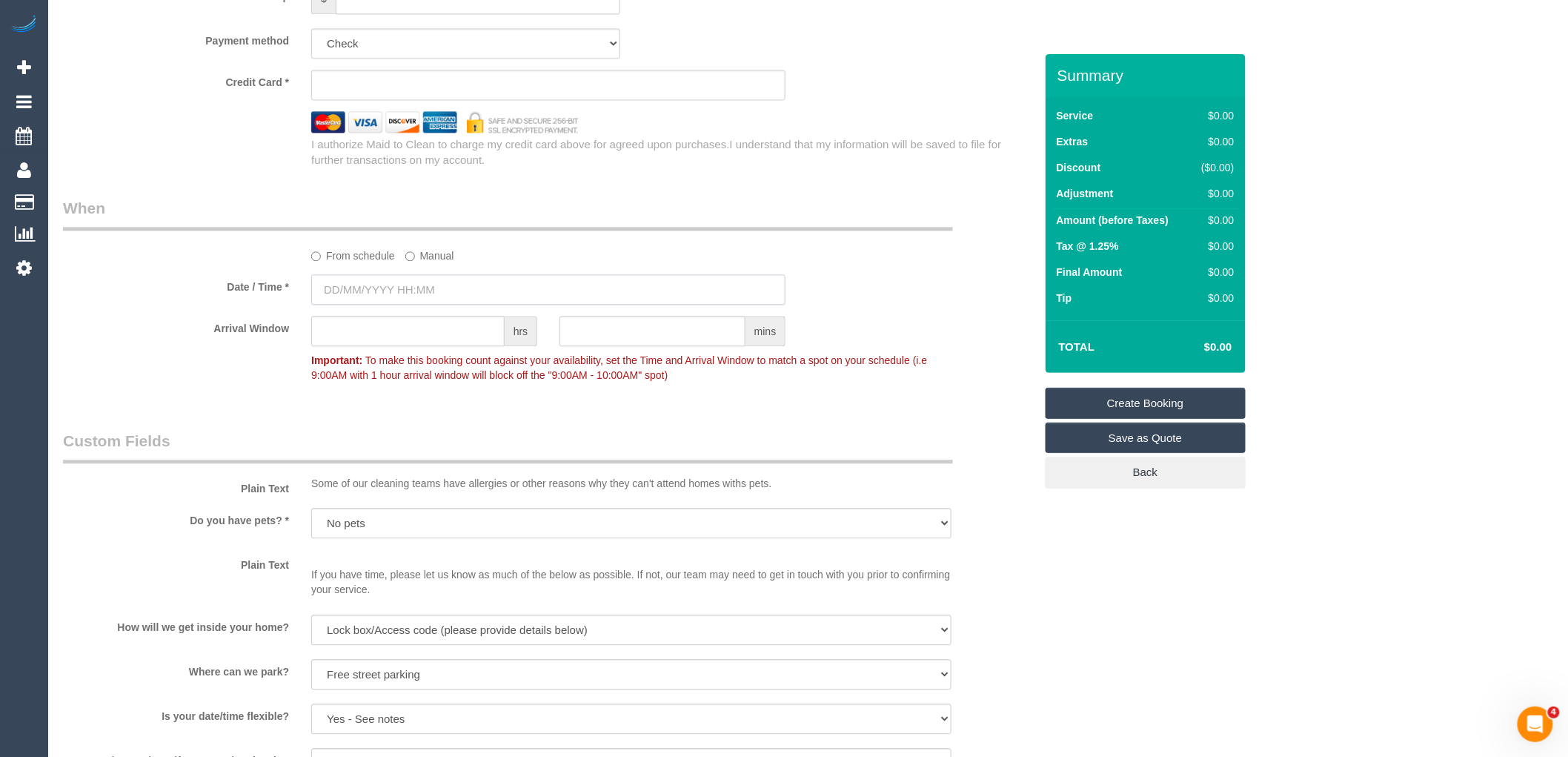
click at [438, 296] on input "text" at bounding box center [548, 290] width 474 height 30
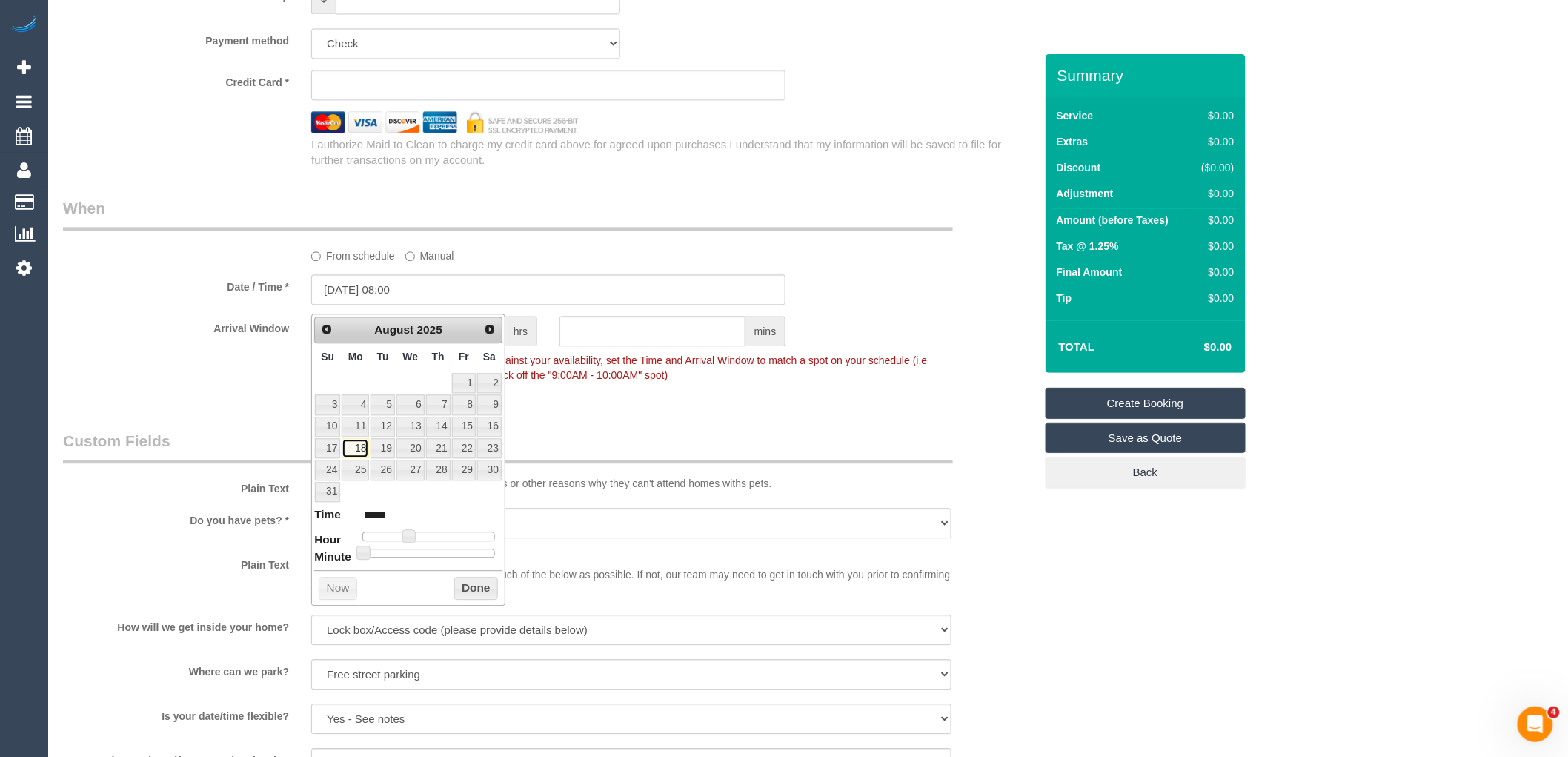
click at [357, 446] on link "18" at bounding box center [355, 448] width 27 height 20
drag, startPoint x: 404, startPoint y: 535, endPoint x: 425, endPoint y: 535, distance: 21.0
click at [415, 535] on span at bounding box center [409, 536] width 14 height 14
type input "18/08/2025 12:00"
type input "*****"
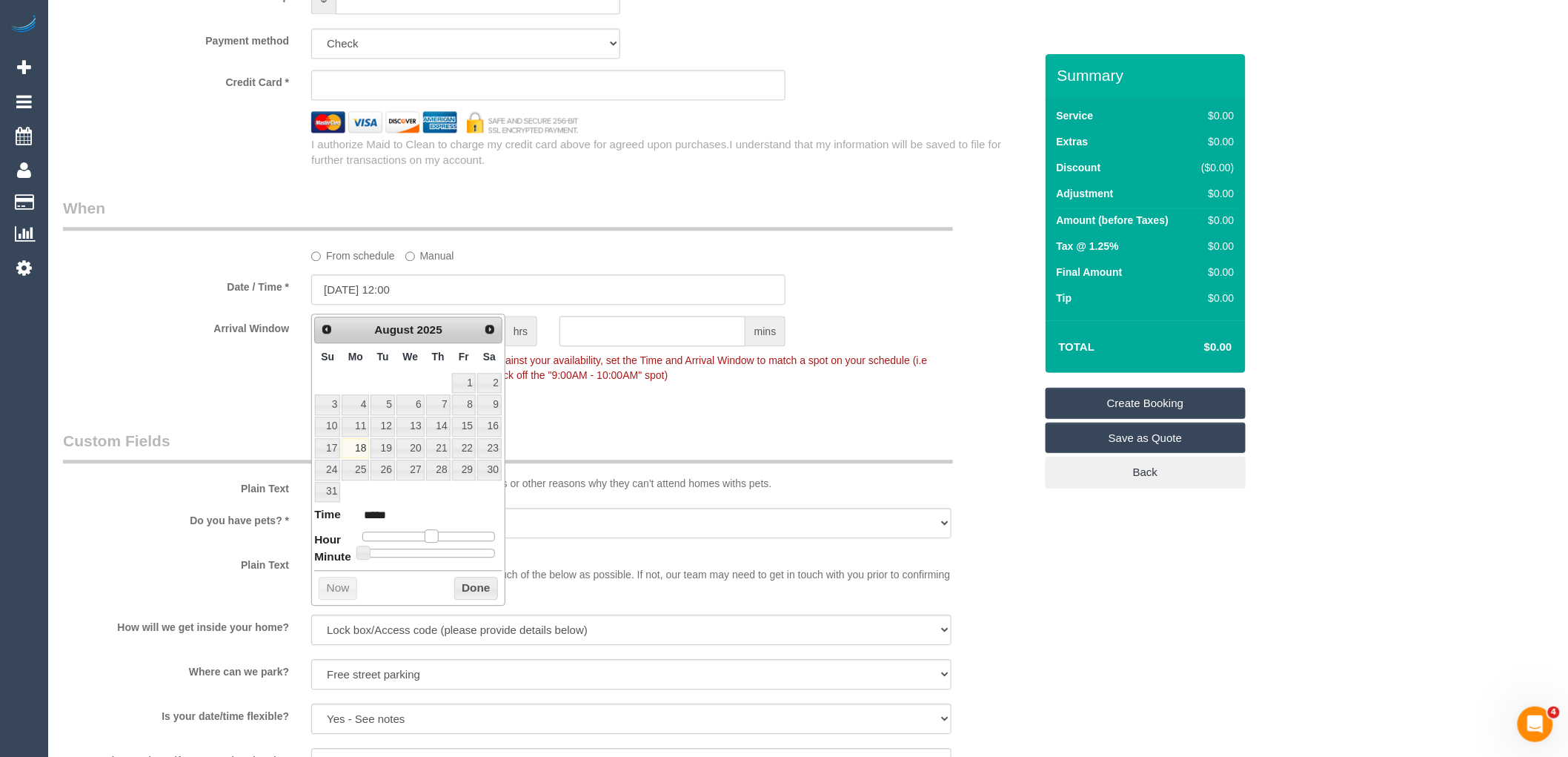
click at [425, 535] on span at bounding box center [431, 536] width 14 height 14
type input "18/08/2025 11:00"
type input "*****"
type input "18/08/2025 10:00"
type input "*****"
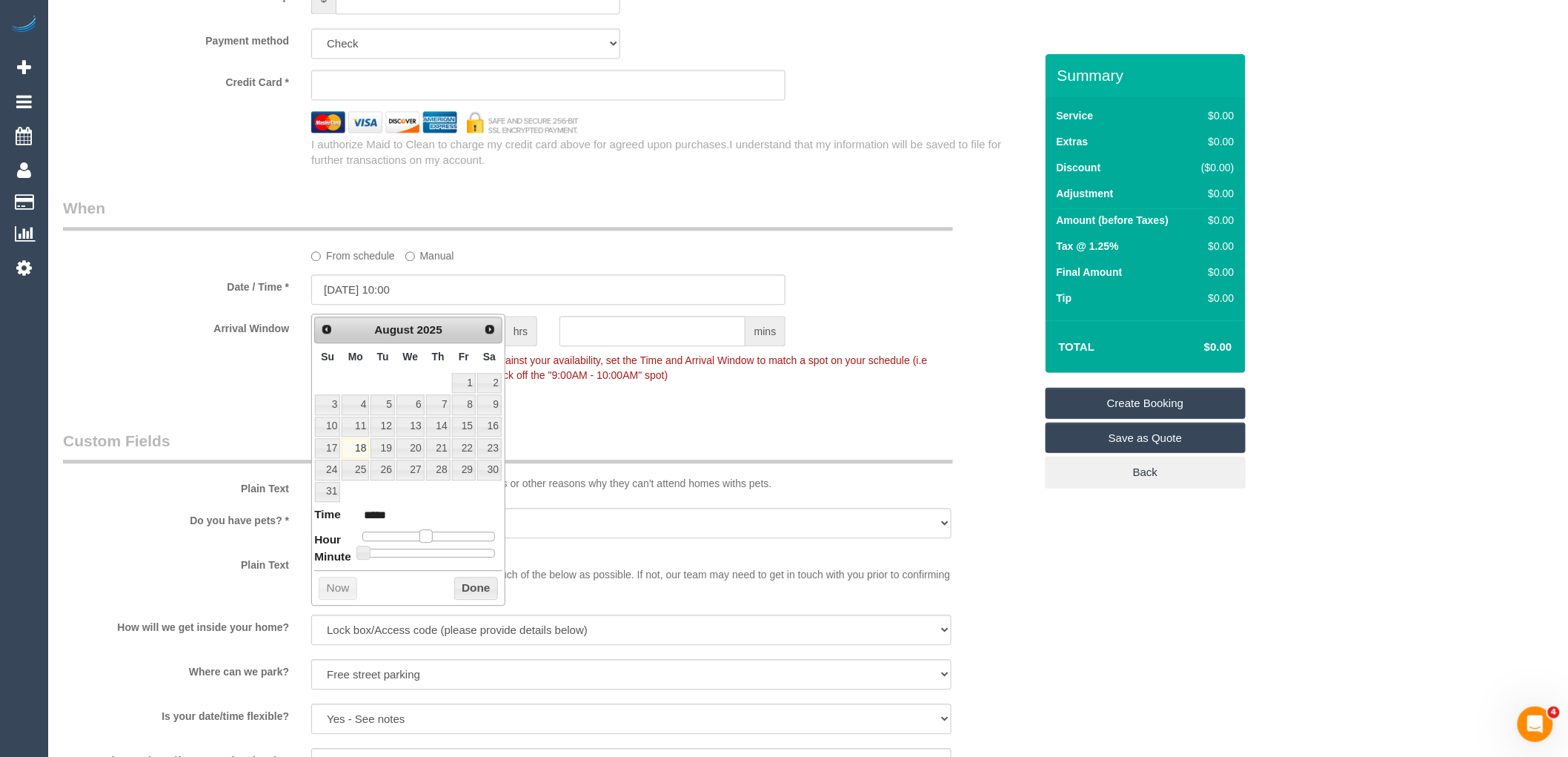
type input "18/08/2025 09:00"
type input "*****"
type input "18/08/2025 10:00"
type input "*****"
drag, startPoint x: 430, startPoint y: 535, endPoint x: 417, endPoint y: 536, distance: 13.0
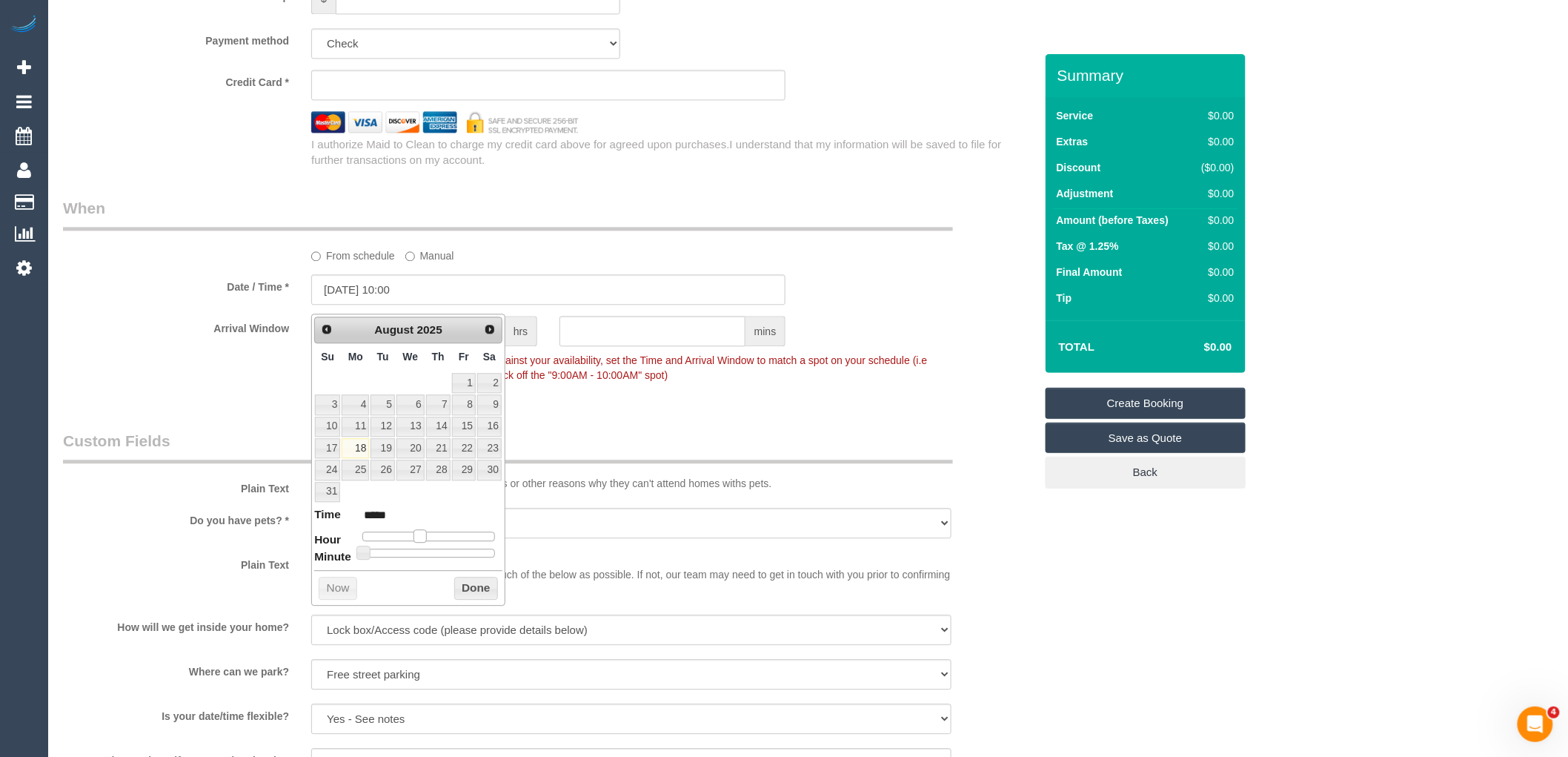
click at [417, 536] on span at bounding box center [420, 536] width 14 height 14
type input "18/08/2025 10:25"
type input "*****"
click at [418, 549] on div at bounding box center [429, 553] width 133 height 9
type input "[DATE] 10:30"
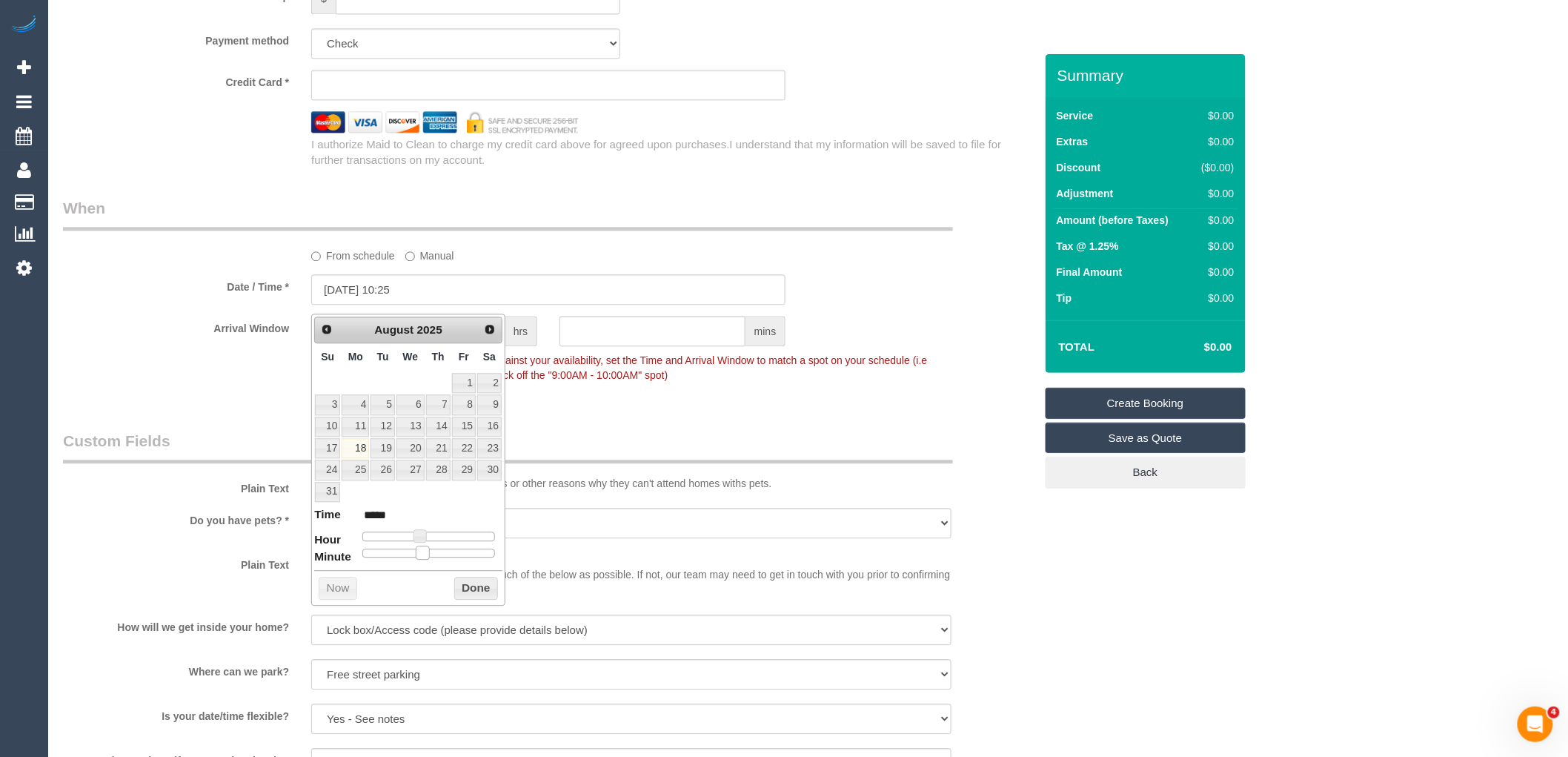
type input "*****"
drag, startPoint x: 420, startPoint y: 551, endPoint x: 431, endPoint y: 552, distance: 11.0
click at [431, 552] on span at bounding box center [434, 552] width 14 height 14
click at [465, 593] on button "Done" at bounding box center [476, 588] width 44 height 23
click at [454, 339] on div "Prev Next August 2025" at bounding box center [409, 329] width 188 height 26
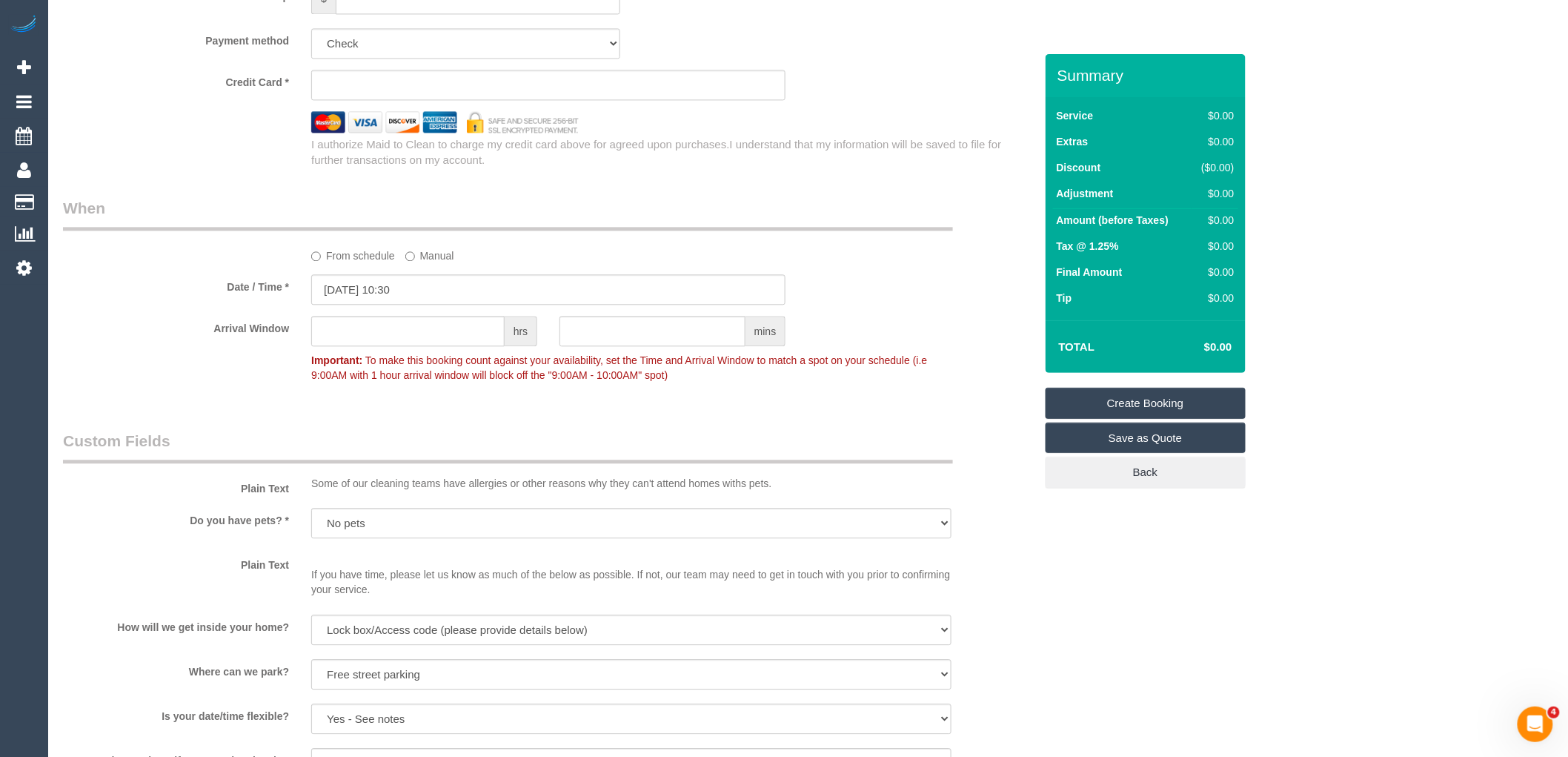
click at [646, 449] on legend "Custom Fields" at bounding box center [508, 446] width 890 height 33
click at [483, 342] on input "text" at bounding box center [408, 331] width 194 height 30
type input "1"
click at [523, 400] on fieldset "When From schedule Manual Date / Time * 18/08/2025 10:30 Arrival Window 1 hrs m…" at bounding box center [549, 298] width 972 height 203
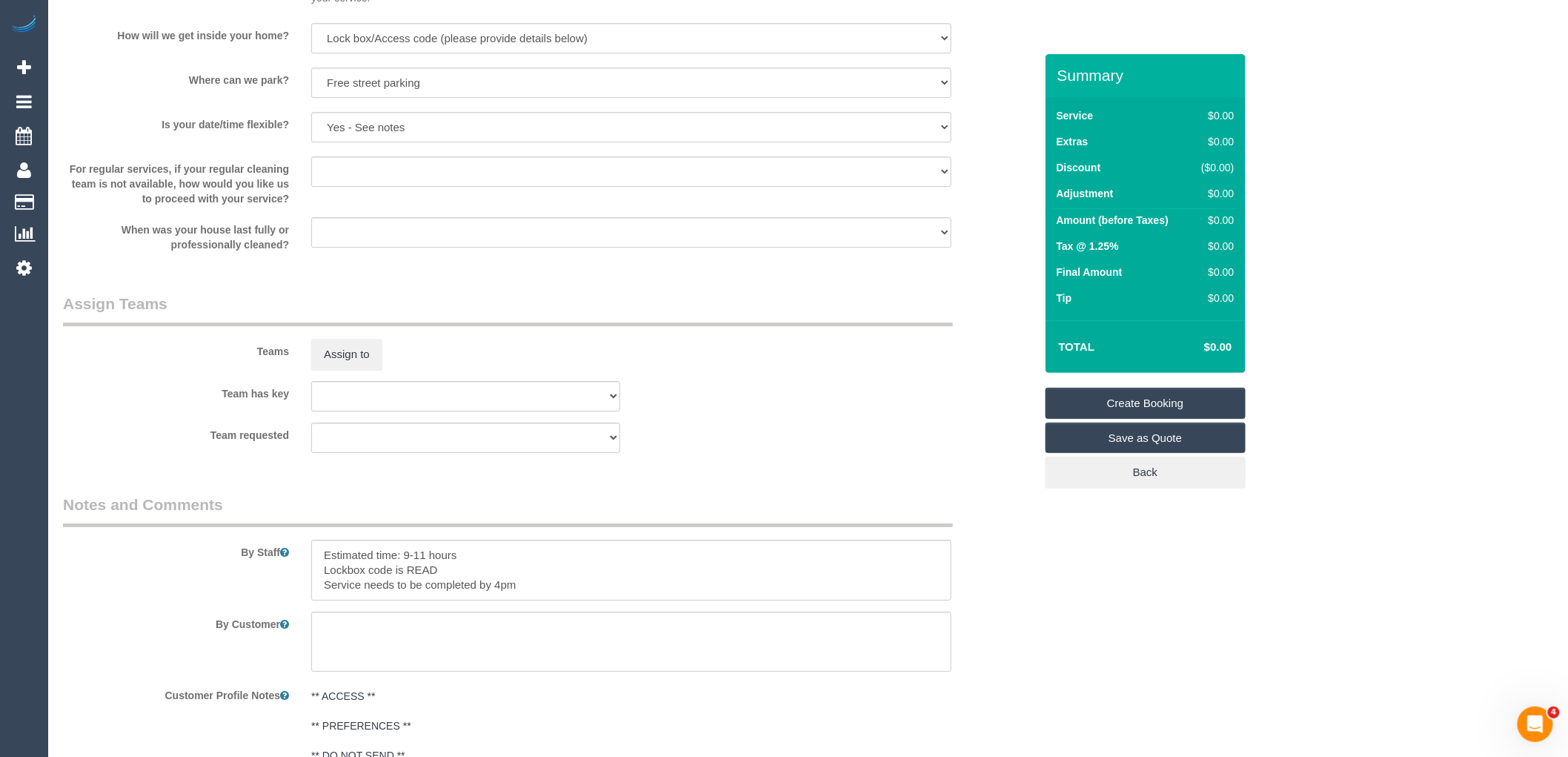
scroll to position [2095, 0]
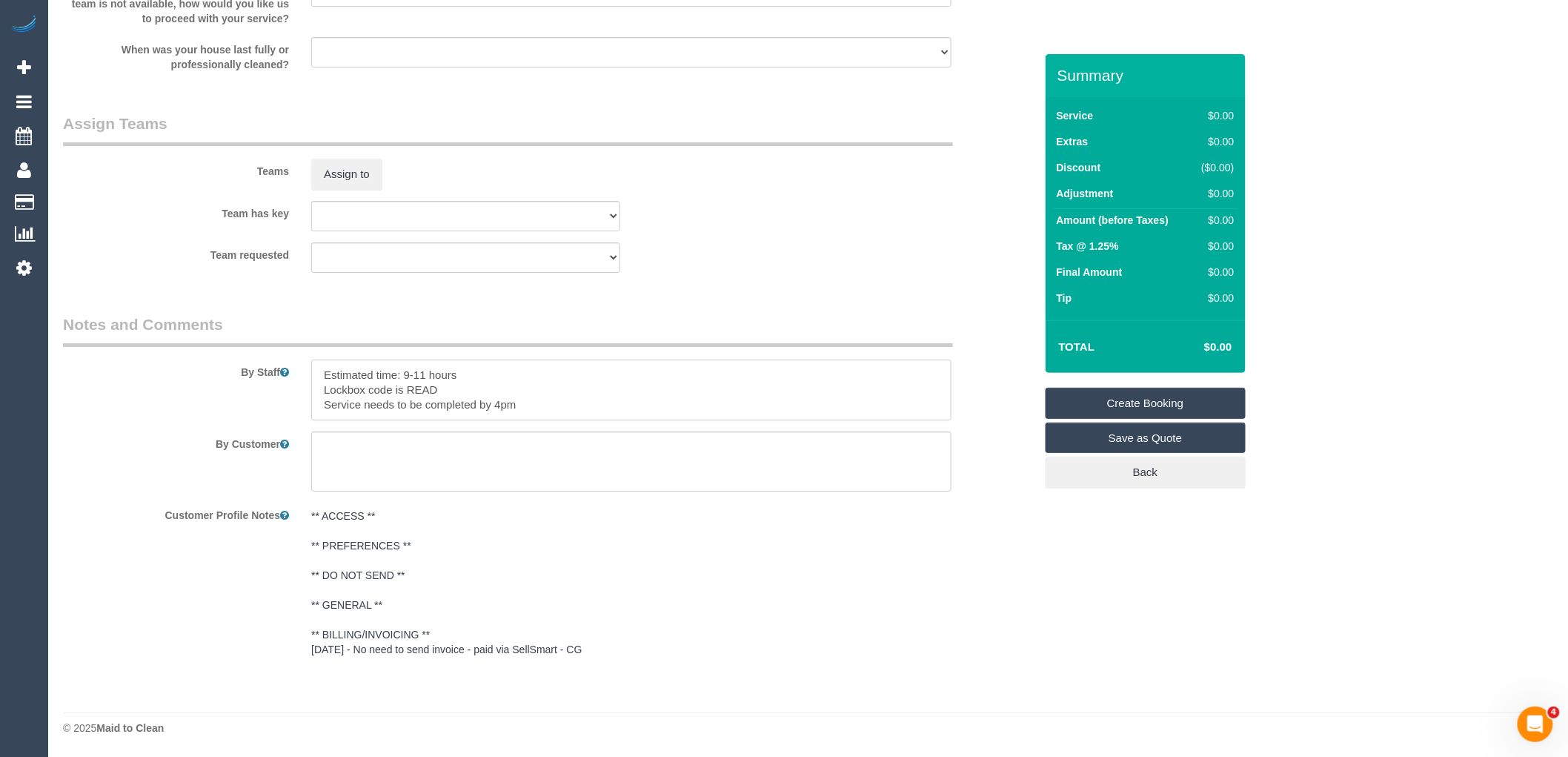
click at [247, 339] on fieldset "Notes and Comments By Staff By Customer Customer Profile Notes ** ACCESS ** ** …" at bounding box center [549, 495] width 972 height 363
click at [467, 490] on textarea at bounding box center [631, 461] width 640 height 61
paste textarea "Estimated time: 9-11 hours Lockbox code is READ Service needs to be completed b…"
type textarea "Estimated time: 9-11 hours Lockbox code is READ Service needs to be completed b…"
click at [420, 378] on textarea at bounding box center [631, 390] width 640 height 61
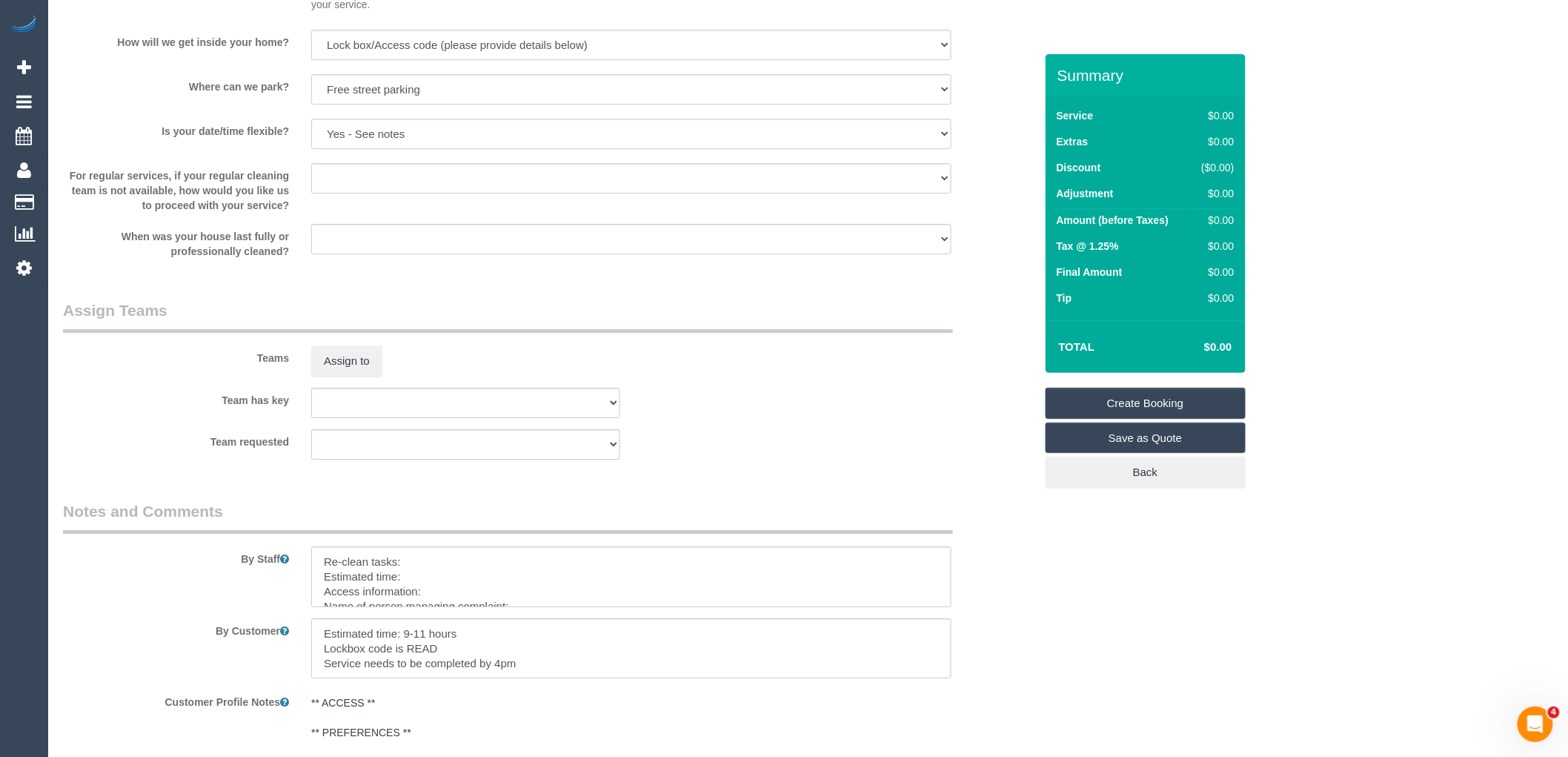
scroll to position [1931, 0]
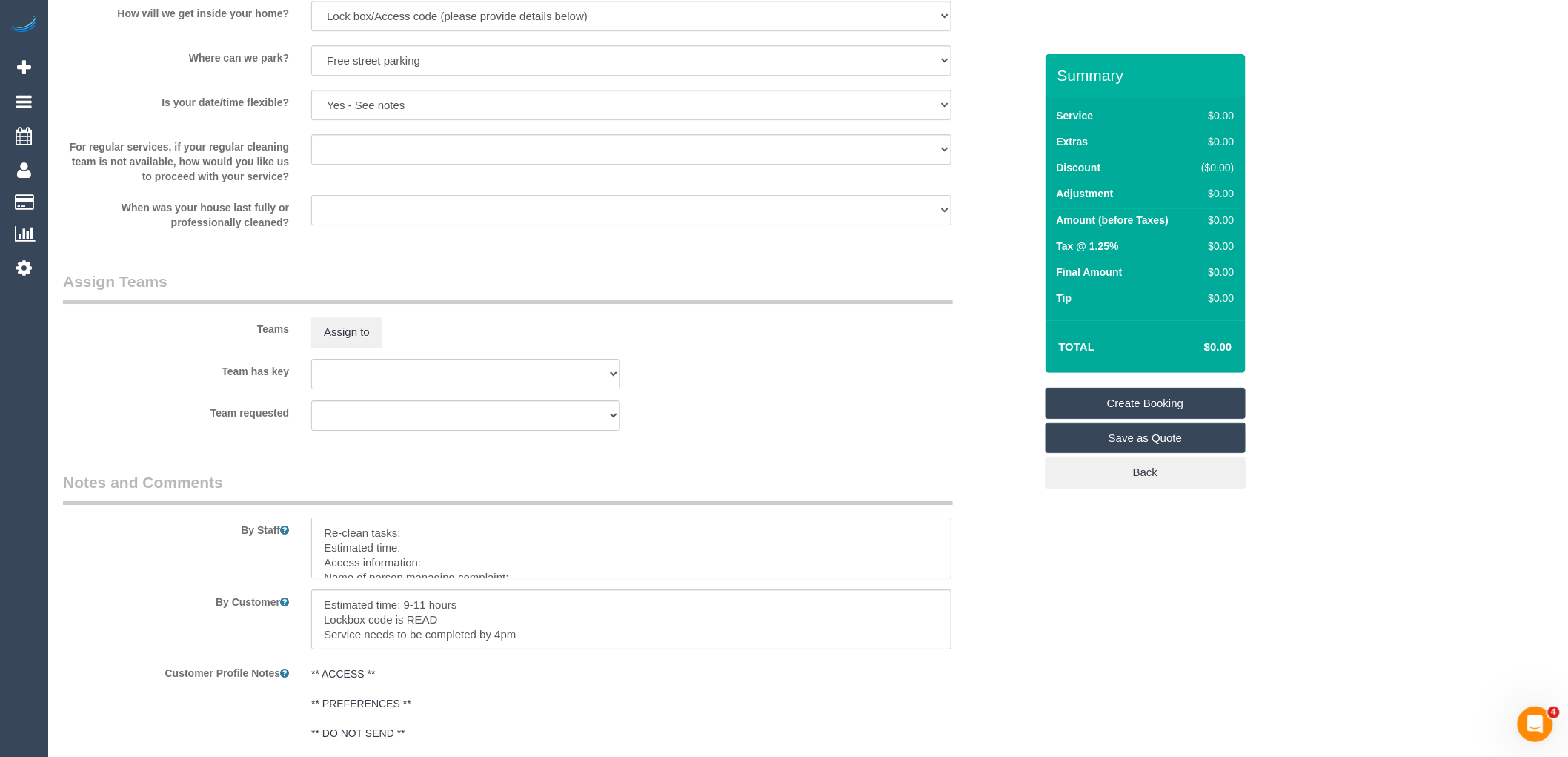
click at [430, 530] on textarea at bounding box center [631, 547] width 640 height 61
paste textarea "The oven The range hood The inside of the cupboards Ensuite had wrappers (rubbi…"
click at [471, 553] on textarea at bounding box center [631, 547] width 640 height 61
drag, startPoint x: 410, startPoint y: 626, endPoint x: 283, endPoint y: 624, distance: 127.0
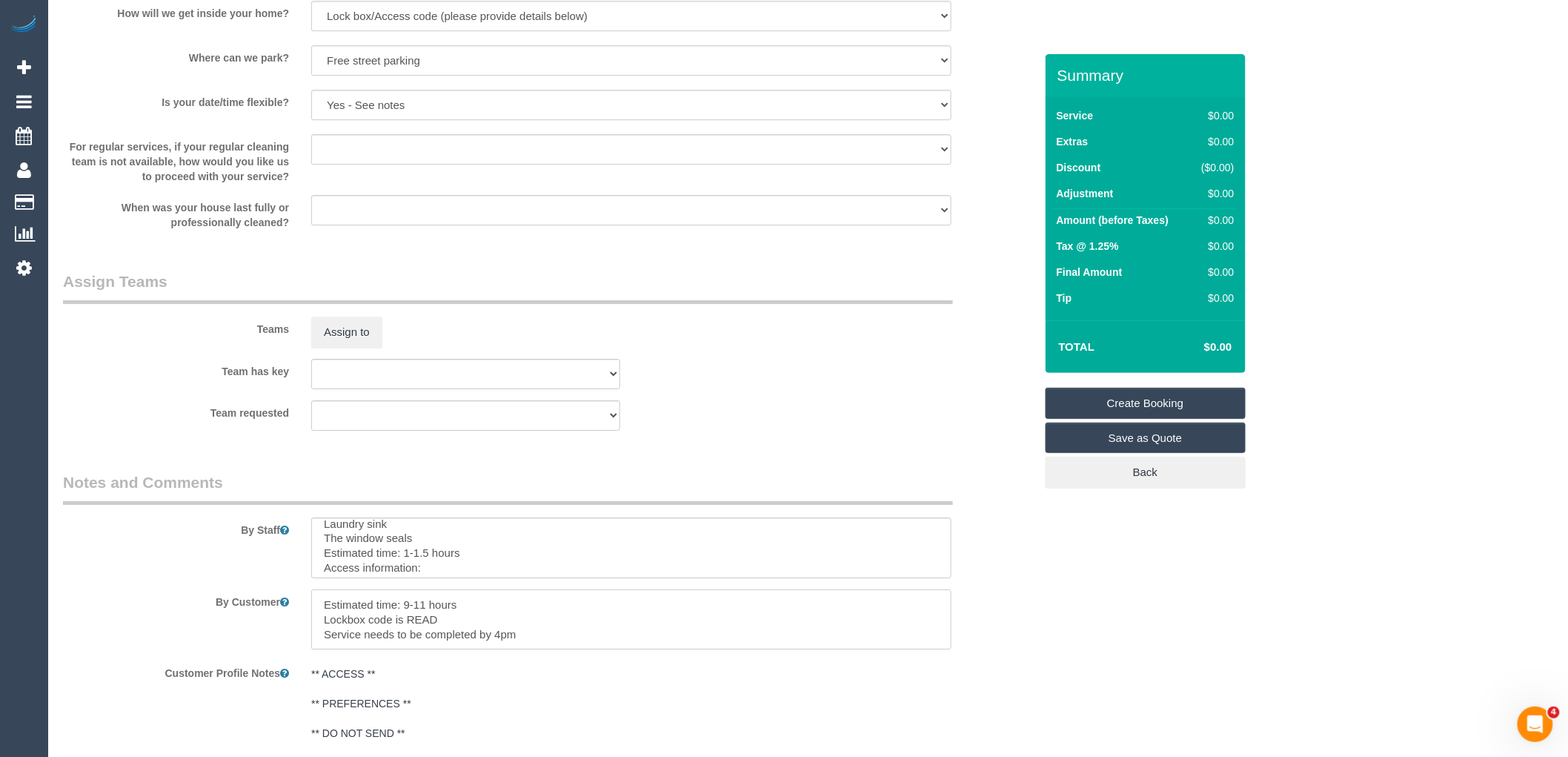
click at [283, 624] on div "By Customer" at bounding box center [549, 619] width 994 height 61
click at [452, 577] on textarea at bounding box center [631, 547] width 640 height 61
paste textarea "Lockbox code is READ"
click at [540, 557] on textarea at bounding box center [631, 547] width 640 height 61
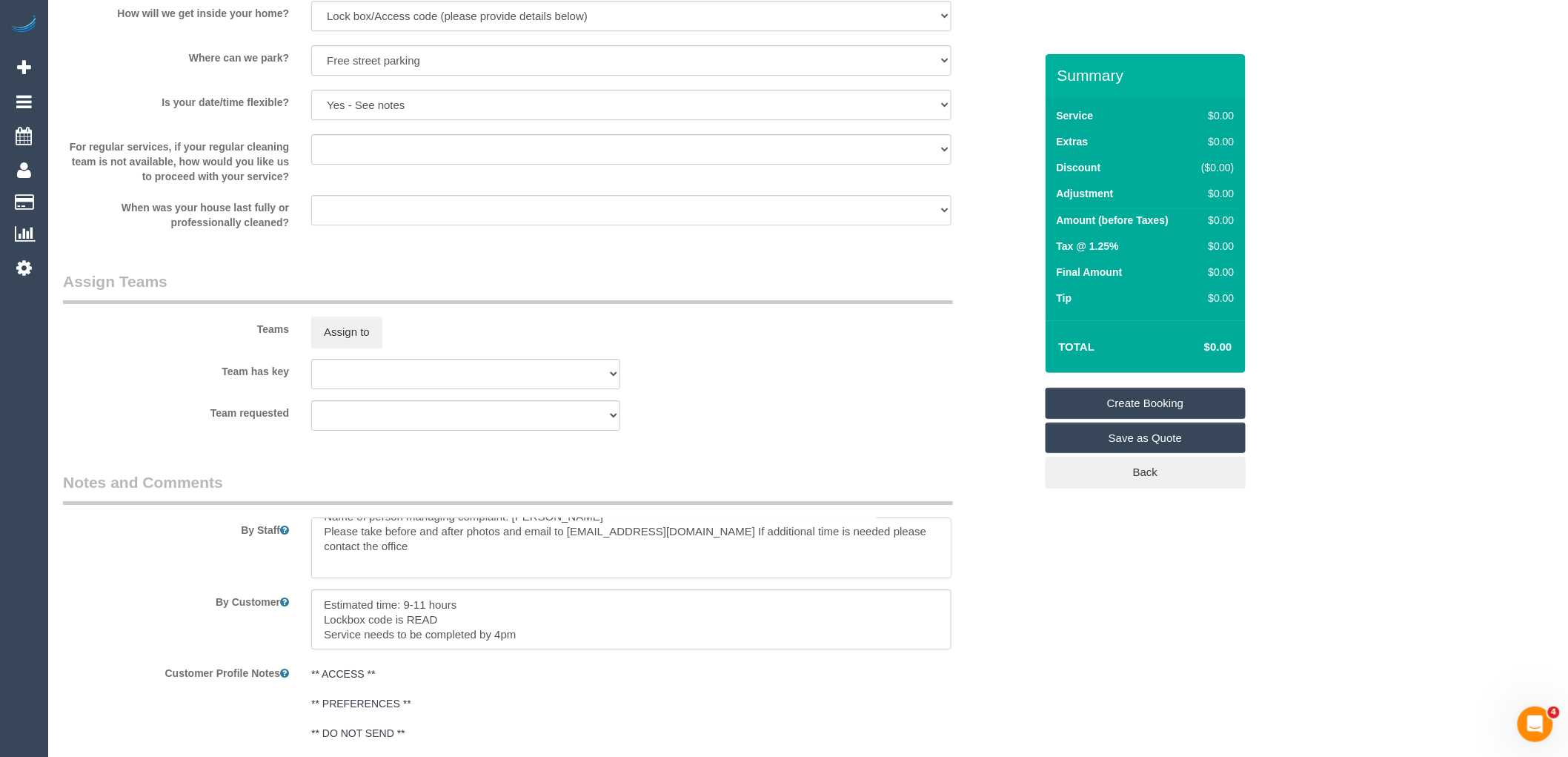
scroll to position [182, 0]
click at [531, 558] on textarea at bounding box center [631, 547] width 640 height 61
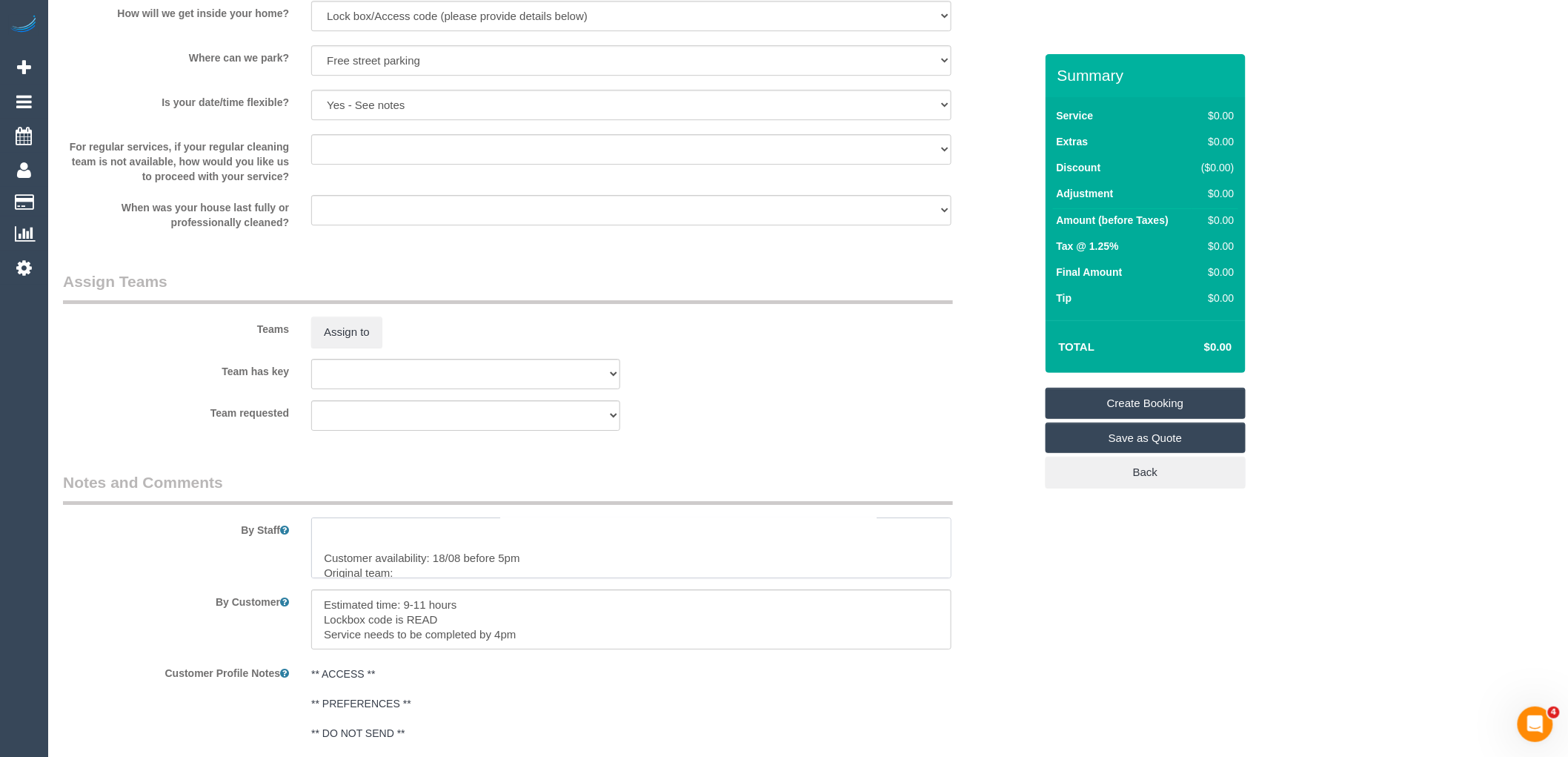
scroll to position [183, 0]
drag, startPoint x: 501, startPoint y: 624, endPoint x: 502, endPoint y: 638, distance: 14.0
click at [501, 624] on textarea at bounding box center [631, 619] width 640 height 61
click at [432, 574] on textarea at bounding box center [631, 547] width 640 height 61
paste textarea "(CF) [PERSON_NAME] (CG)"
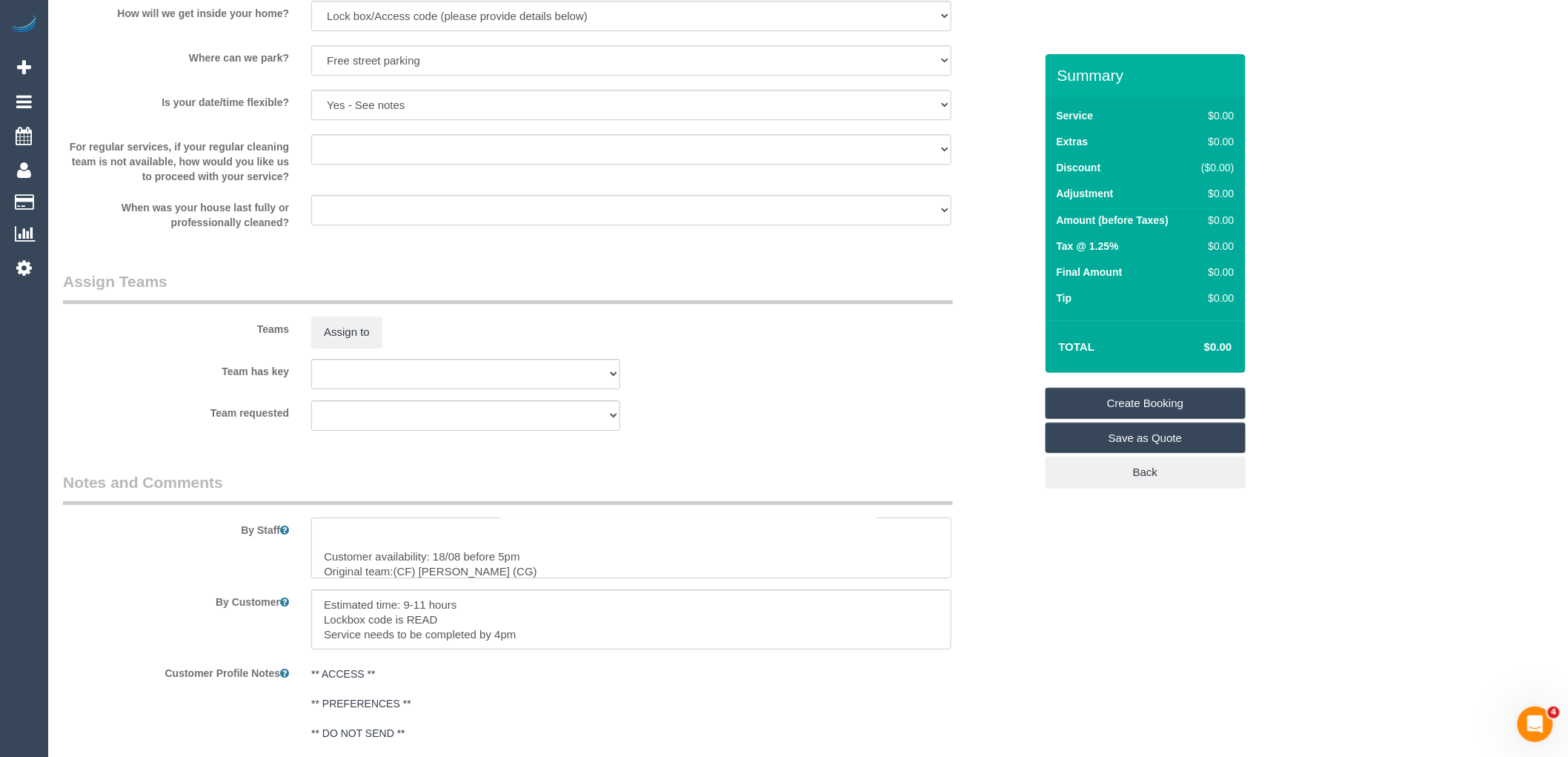
scroll to position [216, 0]
click at [531, 561] on textarea at bounding box center [631, 547] width 640 height 61
click at [554, 559] on textarea at bounding box center [631, 547] width 640 height 61
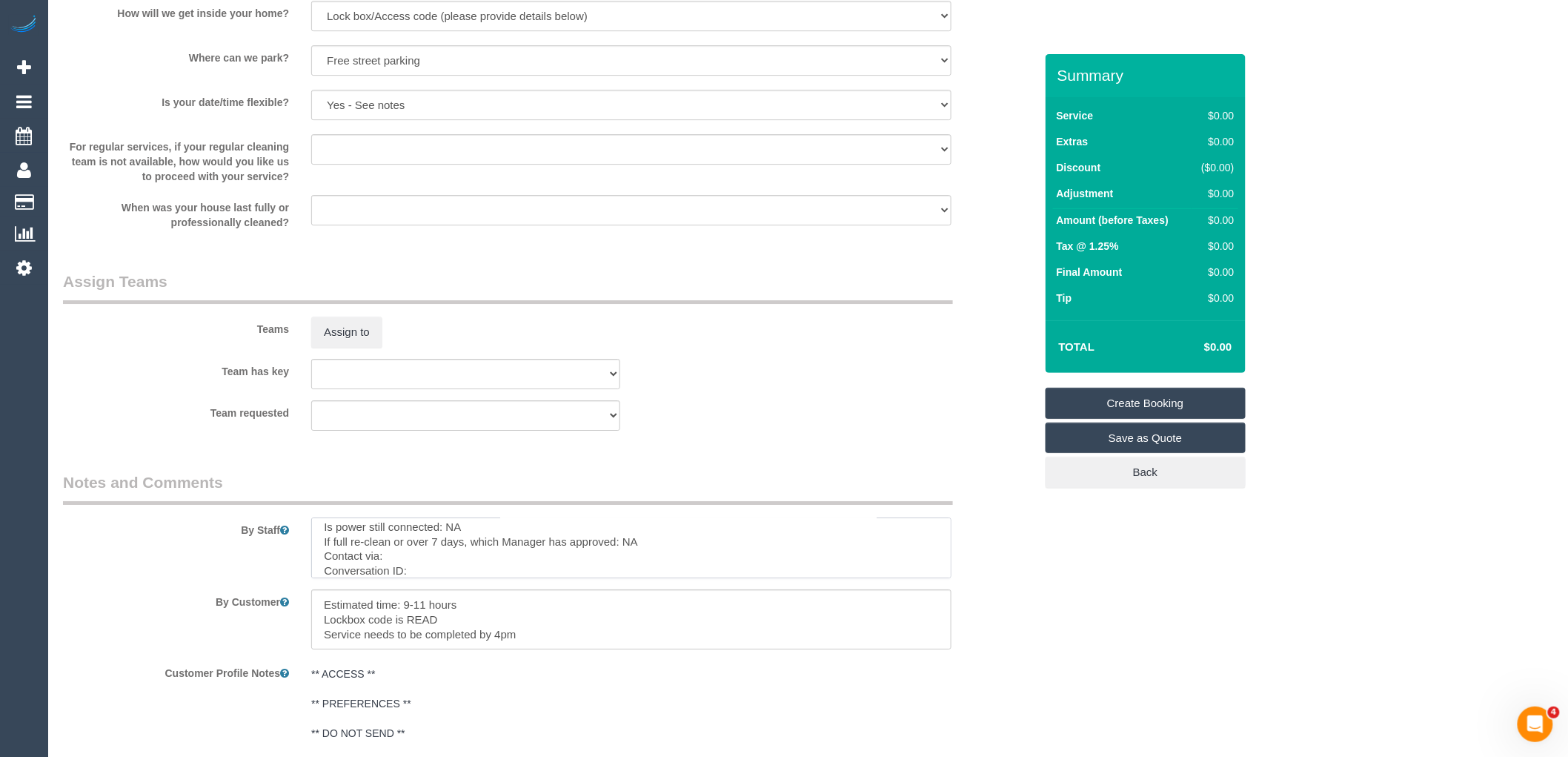
click at [468, 558] on textarea at bounding box center [631, 547] width 640 height 61
click at [476, 586] on sui-booking-comments "By Staff By Customer Customer Profile Notes ** ACCESS ** ** PREFERENCES ** ** D…" at bounding box center [549, 647] width 972 height 351
click at [479, 576] on textarea at bounding box center [631, 547] width 640 height 61
click at [435, 573] on textarea at bounding box center [631, 547] width 640 height 61
paste textarea "cnv_q6wq79r"
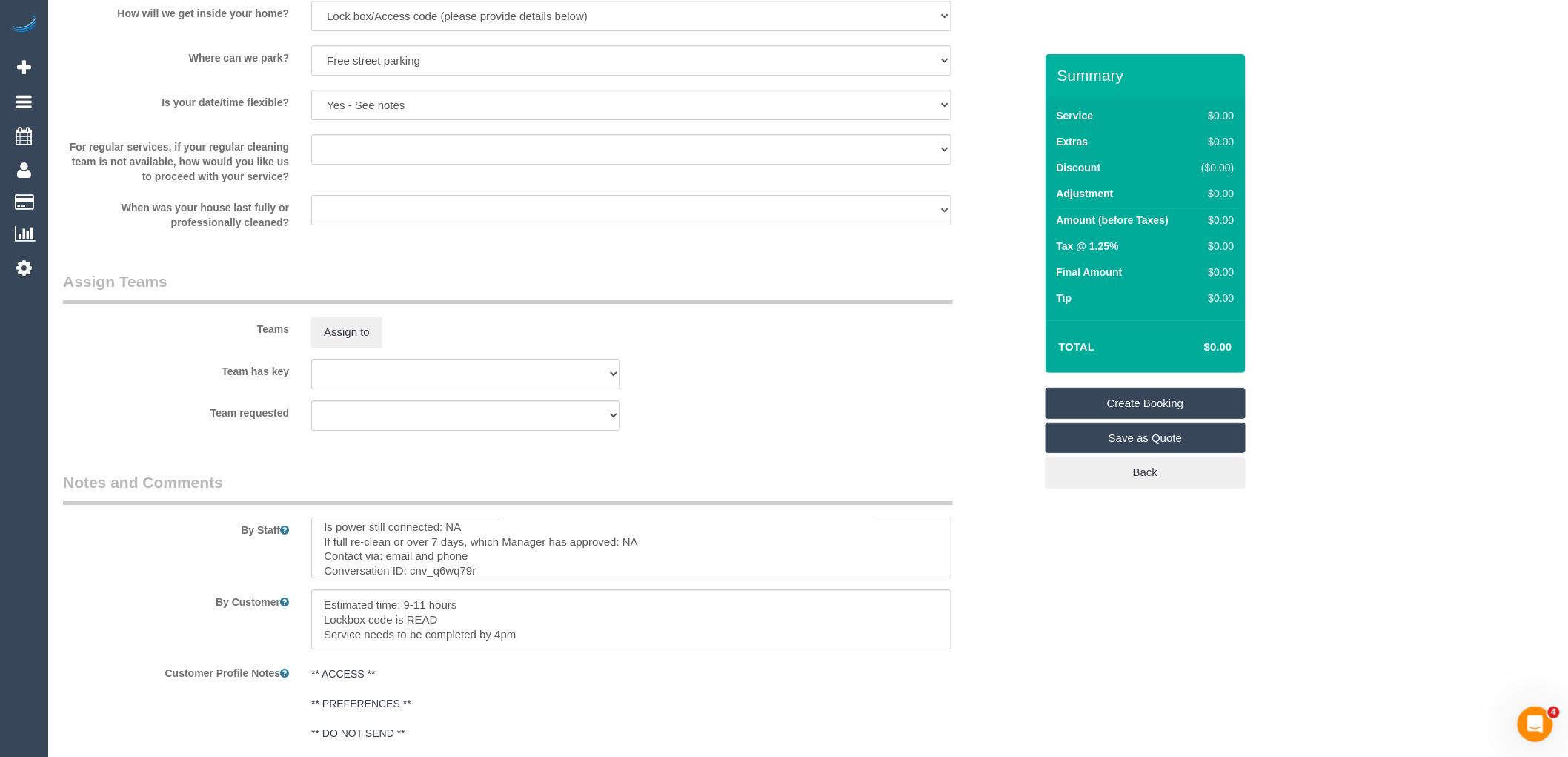
type textarea "Re-clean tasks: The oven The range hood The inside of the cupboards Ensuite had…"
drag, startPoint x: 546, startPoint y: 638, endPoint x: 296, endPoint y: 637, distance: 250.0
click at [296, 637] on div "By Customer" at bounding box center [549, 619] width 994 height 61
drag, startPoint x: 495, startPoint y: 611, endPoint x: 190, endPoint y: 612, distance: 305.0
click at [191, 612] on div "By Customer" at bounding box center [549, 619] width 994 height 61
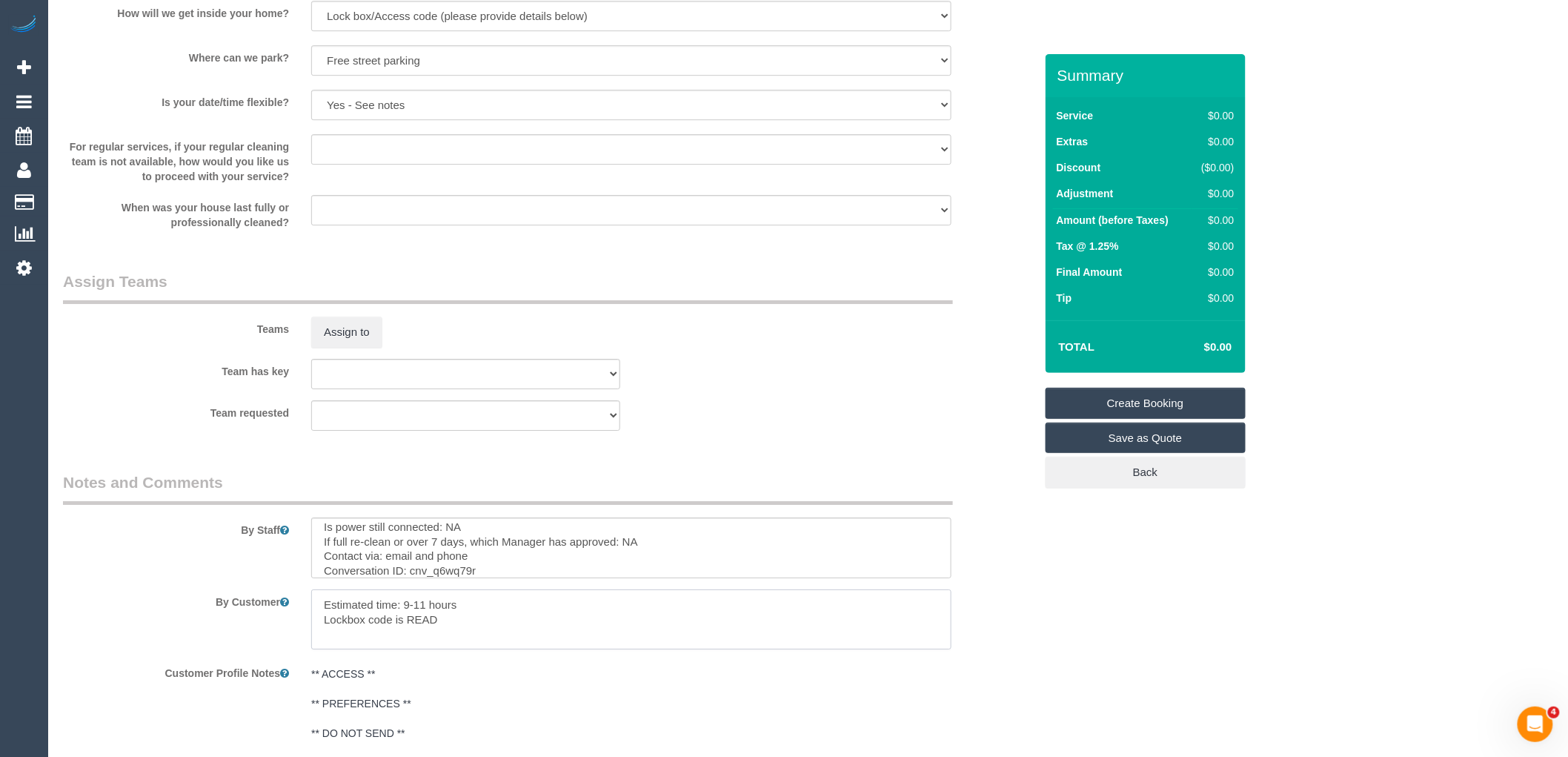
type textarea "Lockbox code is READ"
drag, startPoint x: 467, startPoint y: 623, endPoint x: 145, endPoint y: 594, distance: 323.3
click at [146, 595] on div "By Customer" at bounding box center [549, 619] width 994 height 61
click at [1174, 406] on link "Create Booking" at bounding box center [1145, 403] width 200 height 31
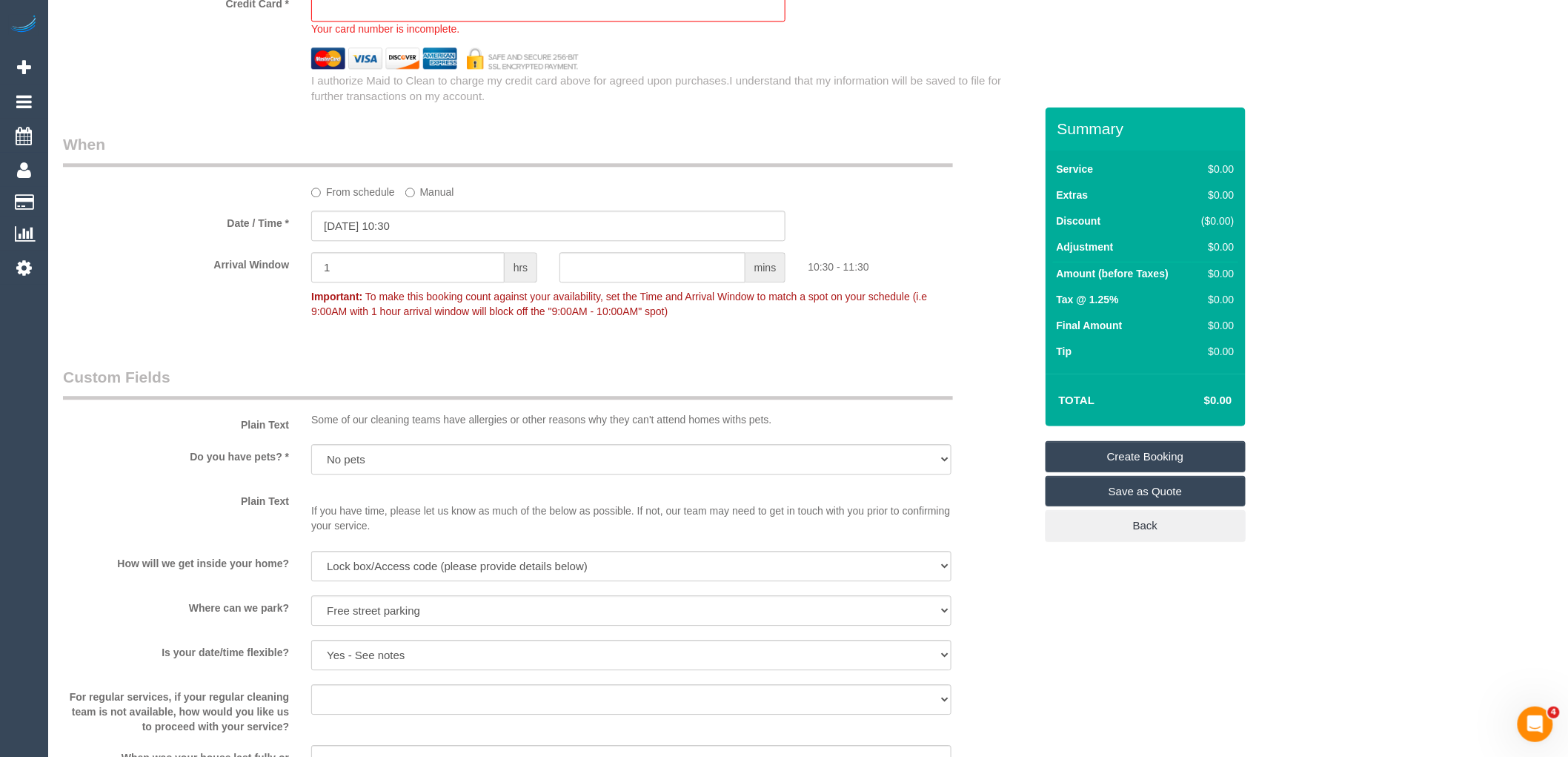
scroll to position [1367, 0]
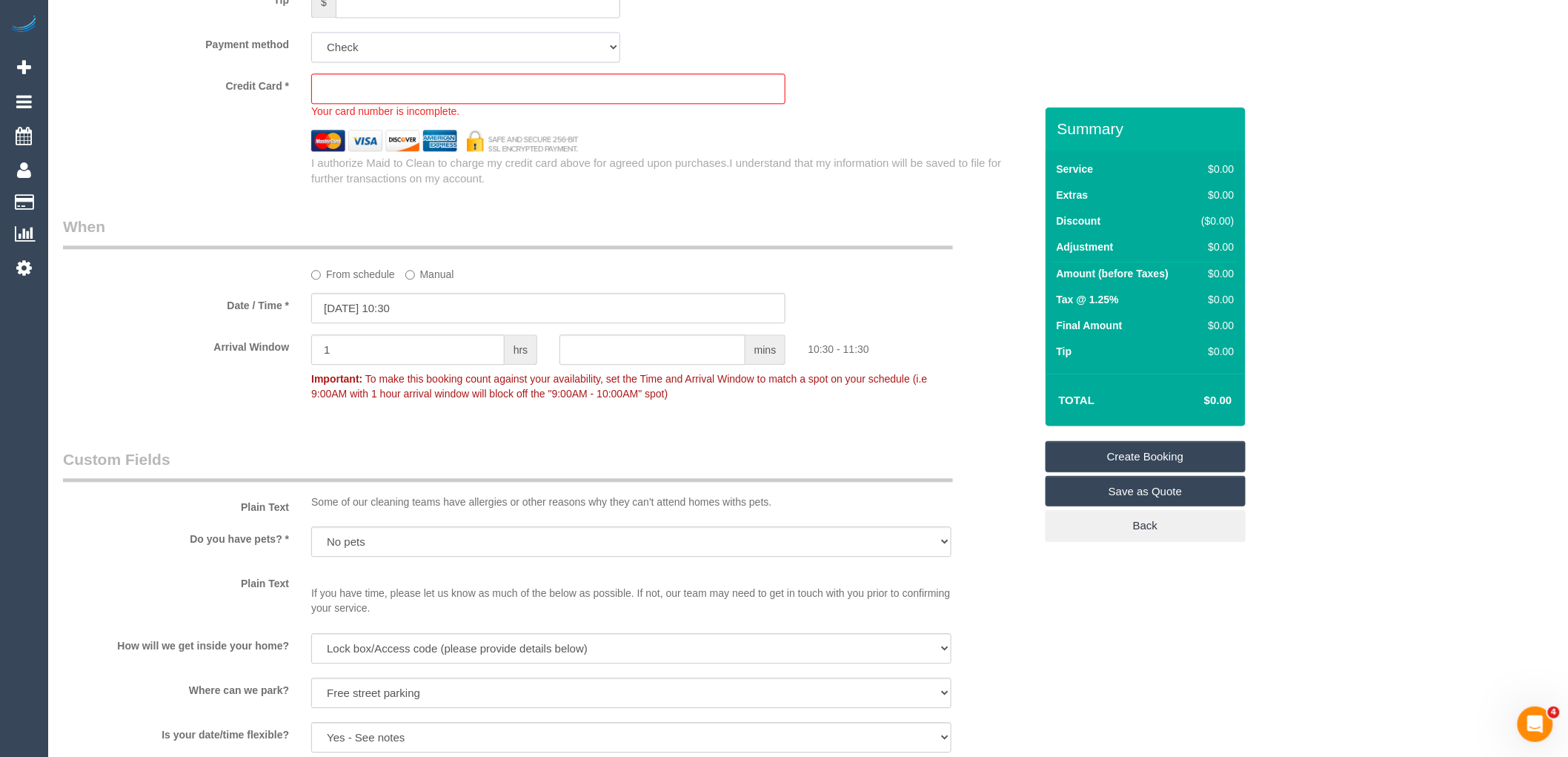
drag, startPoint x: 427, startPoint y: 48, endPoint x: 426, endPoint y: 61, distance: 13.0
click at [427, 48] on select "Add Credit Card Cash Check Paypal" at bounding box center [466, 47] width 309 height 30
select select "string:check"
click at [311, 40] on select "Add Credit Card Cash Check Paypal" at bounding box center [466, 47] width 309 height 30
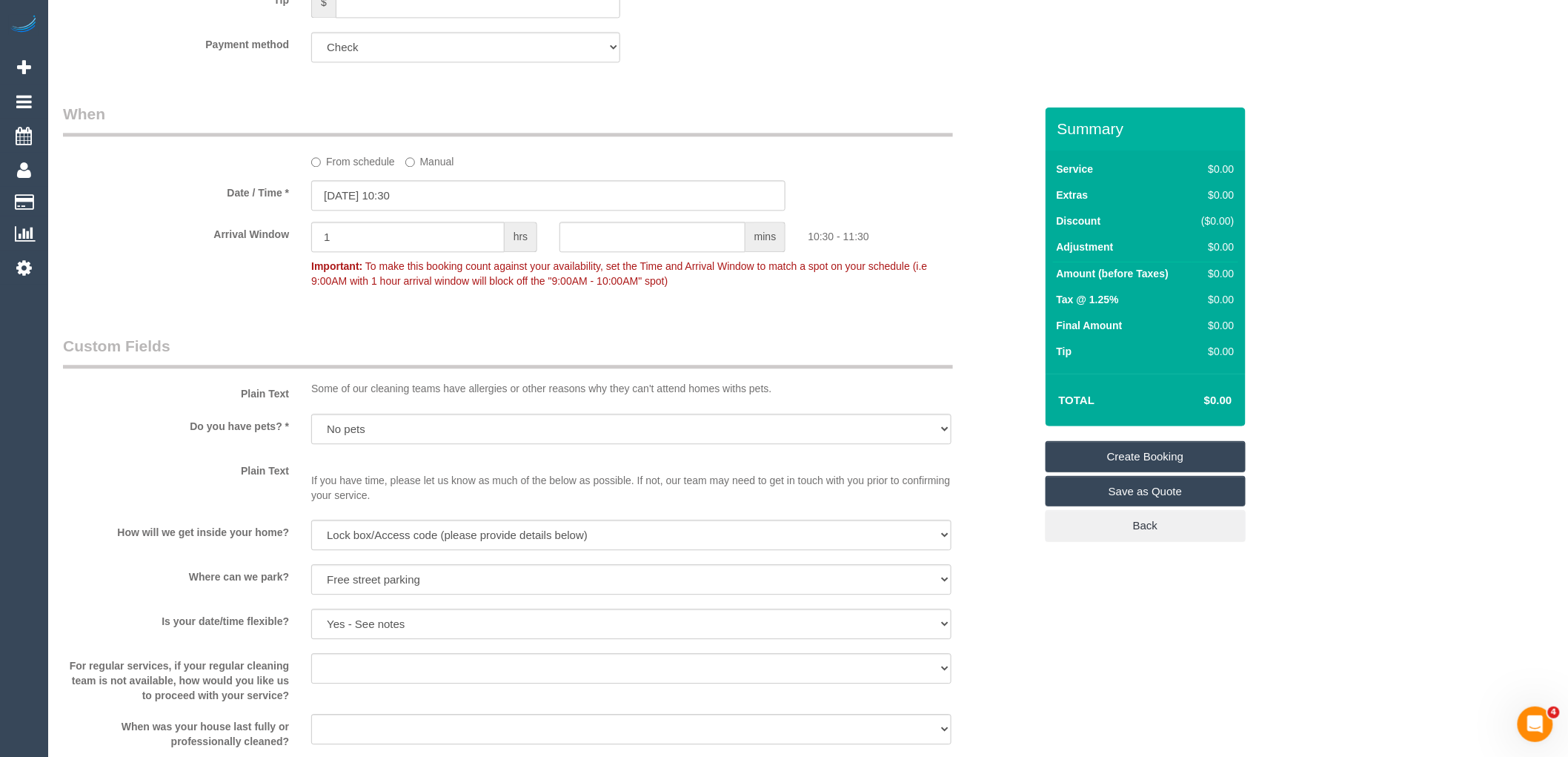
click at [1172, 462] on link "Create Booking" at bounding box center [1145, 456] width 200 height 31
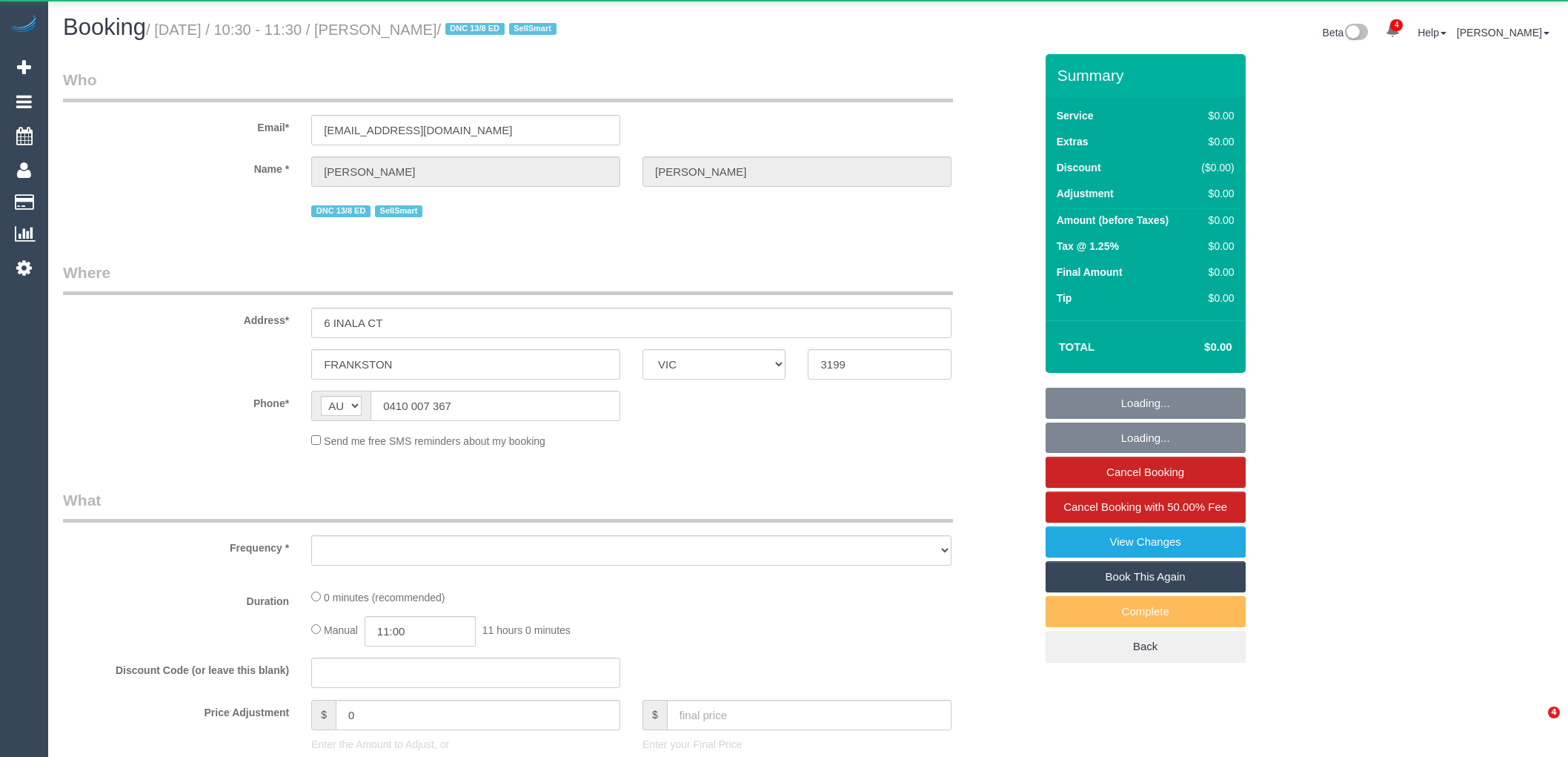
select select "VIC"
select select "number:28"
select select "number:16"
select select "number:19"
select select "number:36"
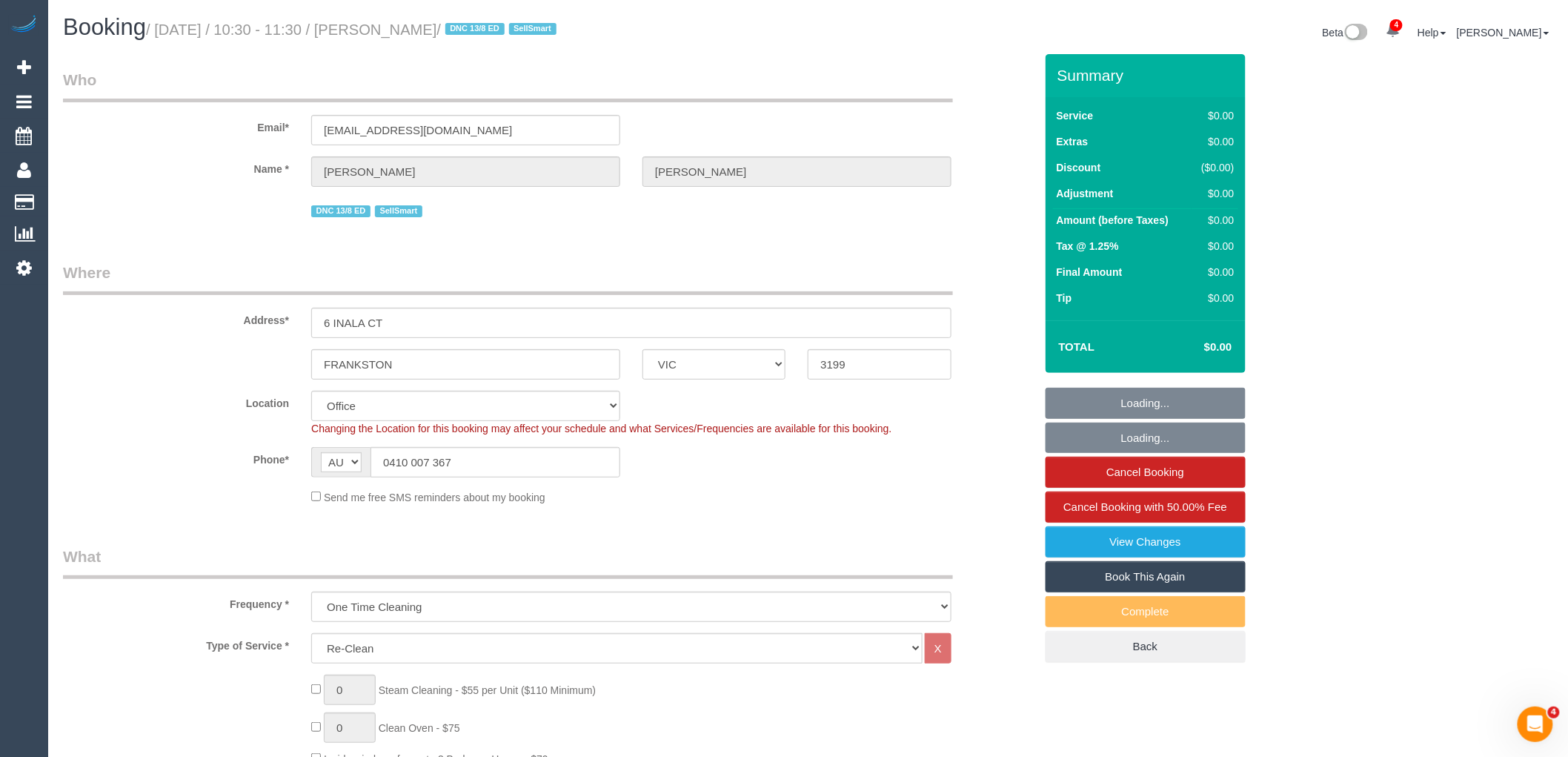
select select "object:783"
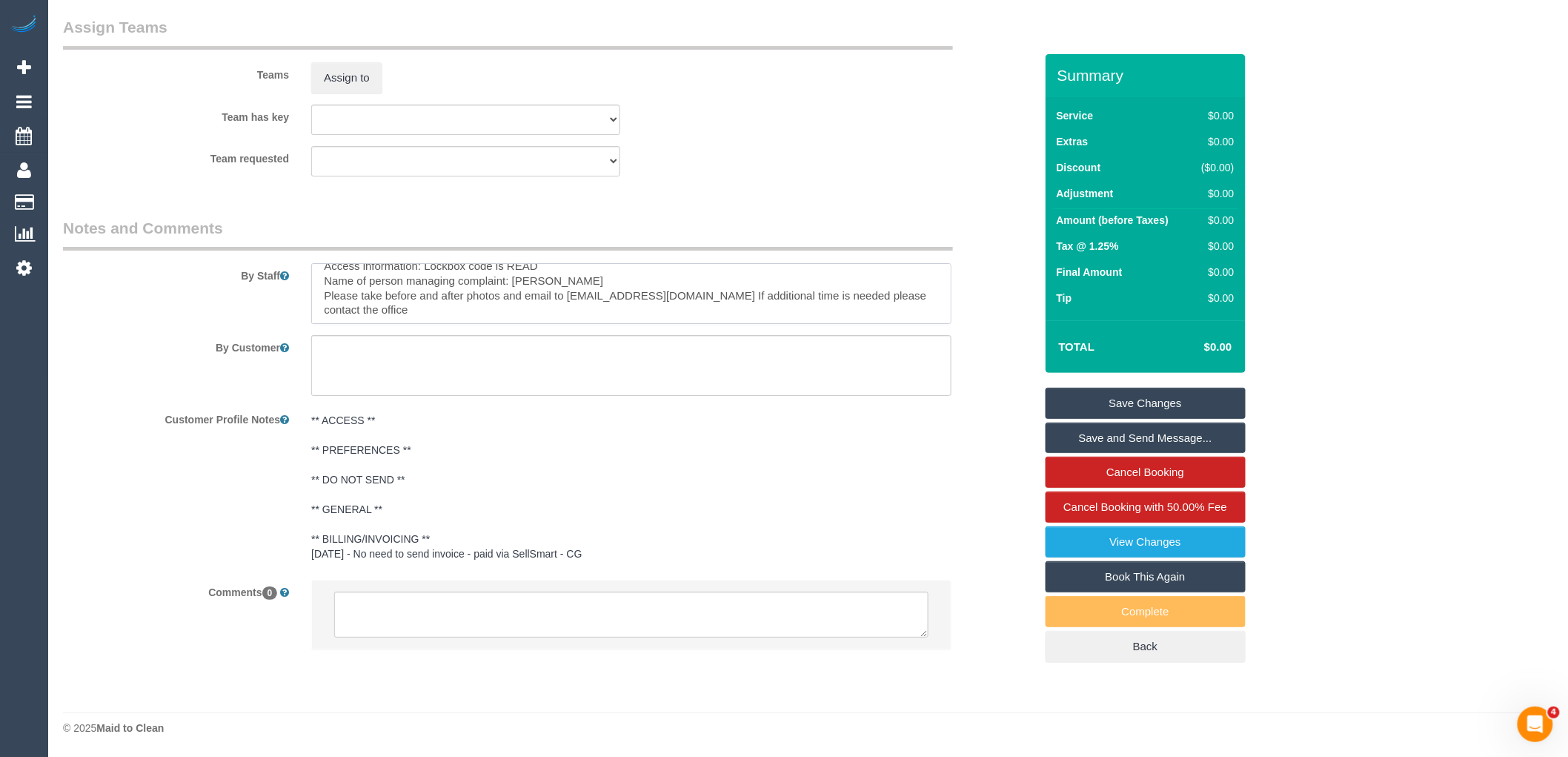
scroll to position [164, 0]
drag, startPoint x: 323, startPoint y: 324, endPoint x: 688, endPoint y: 497, distance: 403.9
click at [688, 497] on sui-booking-comments "By Staff By Customer Customer Profile Notes ** ACCESS ** ** PREFERENCES ** ** D…" at bounding box center [549, 440] width 972 height 447
type textarea "Re-clean tasks: The oven The range hood The inside of the cupboards Ensuite had…"
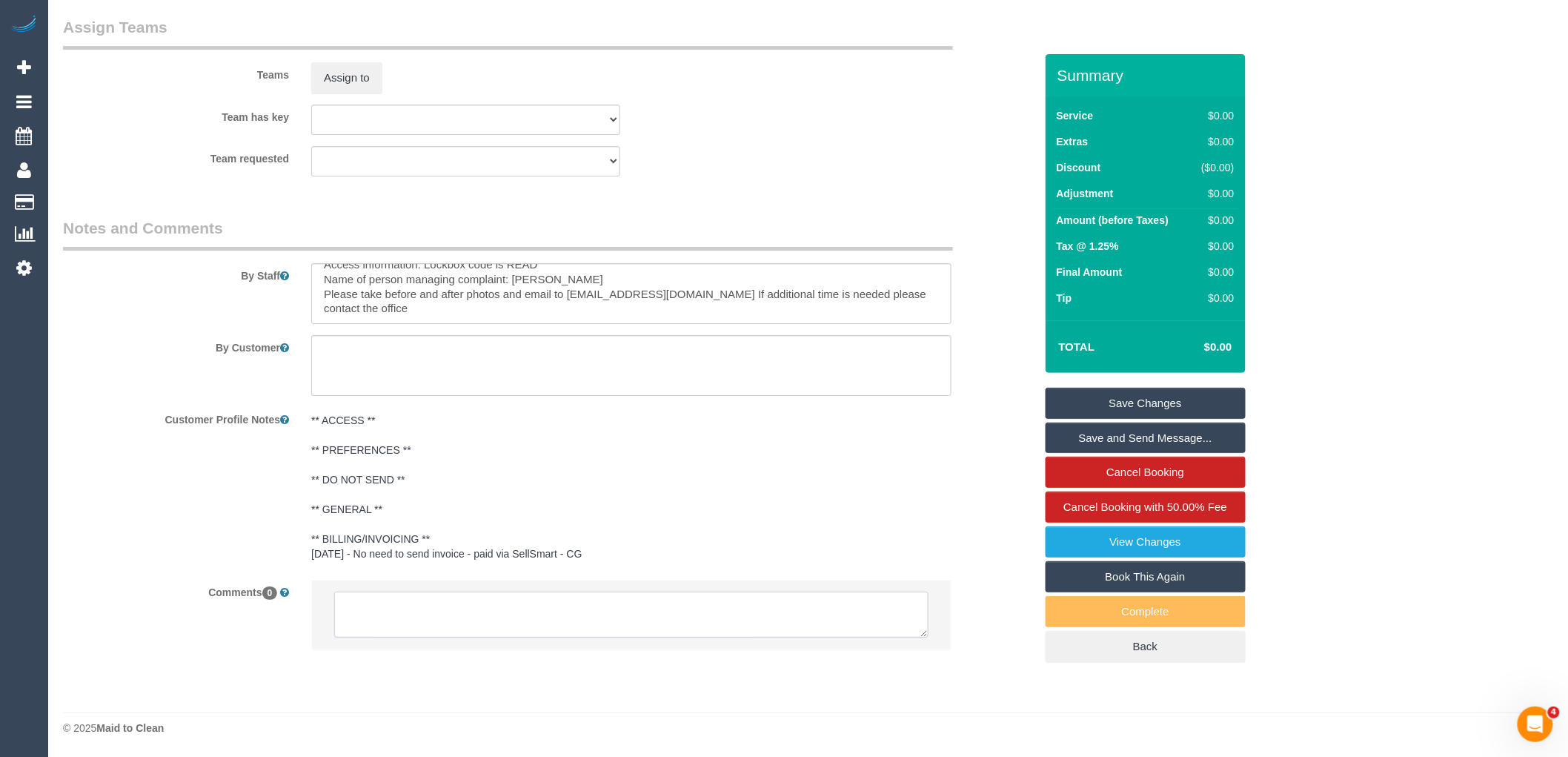
click at [452, 620] on textarea at bounding box center [631, 614] width 594 height 46
paste textarea "Customer availability: 18/08 before 5pm Original team:(CF) [PERSON_NAME] (CG) A…"
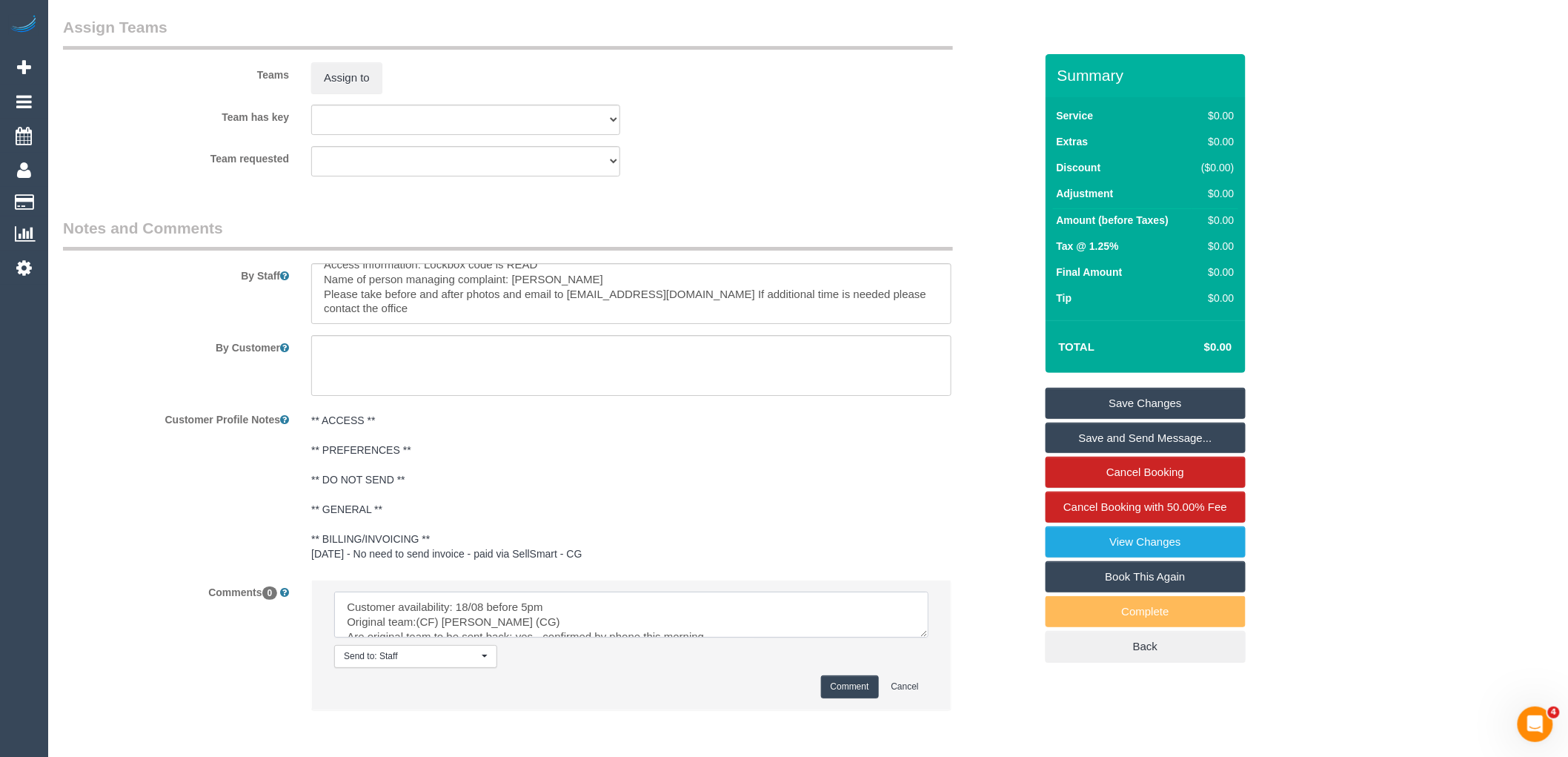
scroll to position [109, 0]
type textarea "Customer availability: 18/08 before 5pm Original team:(CF) [PERSON_NAME] (CG) A…"
click at [864, 697] on button "Comment" at bounding box center [850, 686] width 58 height 23
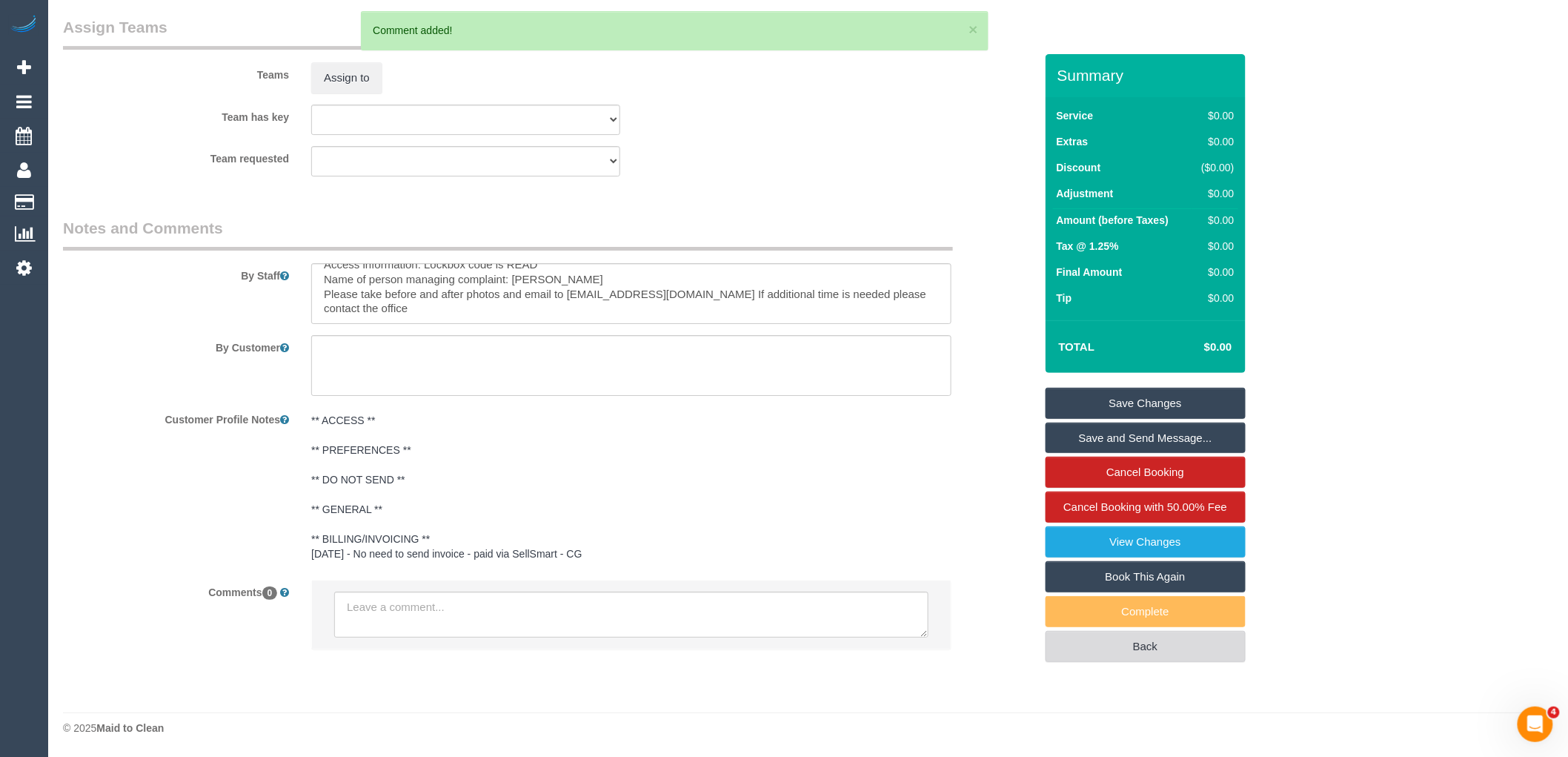
scroll to position [0, 0]
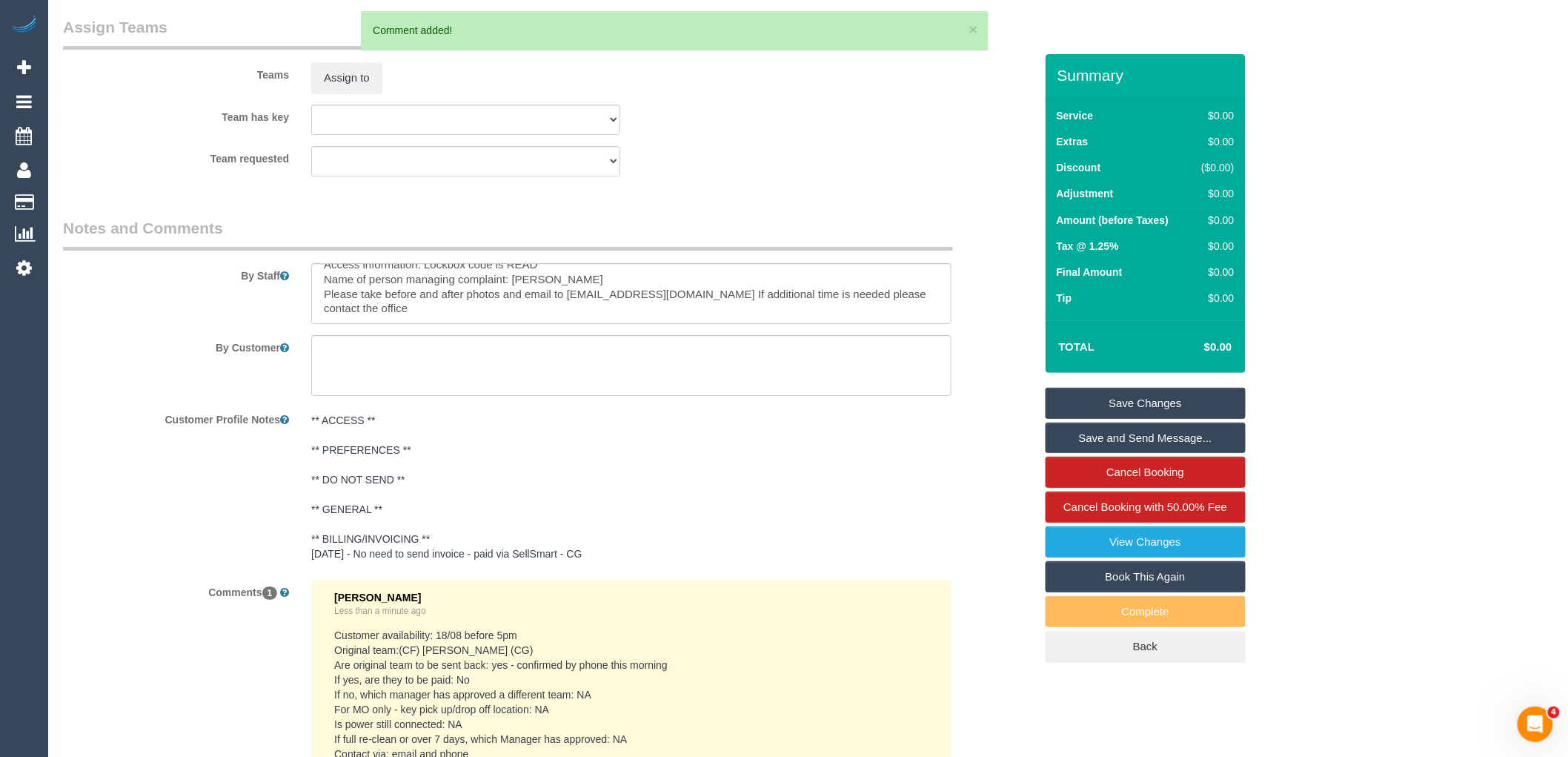
click at [1215, 402] on link "Save Changes" at bounding box center [1145, 403] width 200 height 31
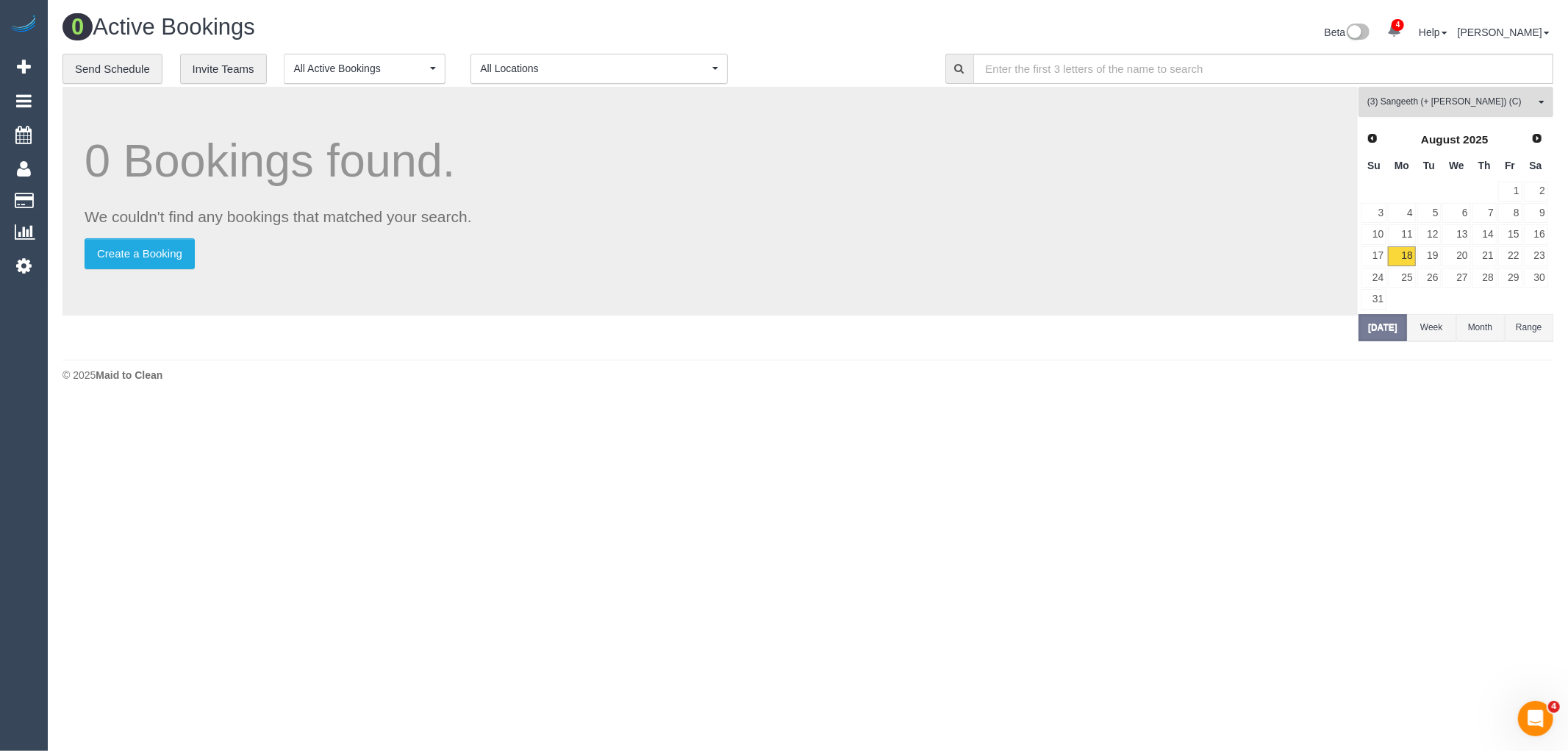
click at [1443, 113] on button "(3) Sangeeth (+ Kaveen) (C) All Teams" at bounding box center [1455, 102] width 194 height 30
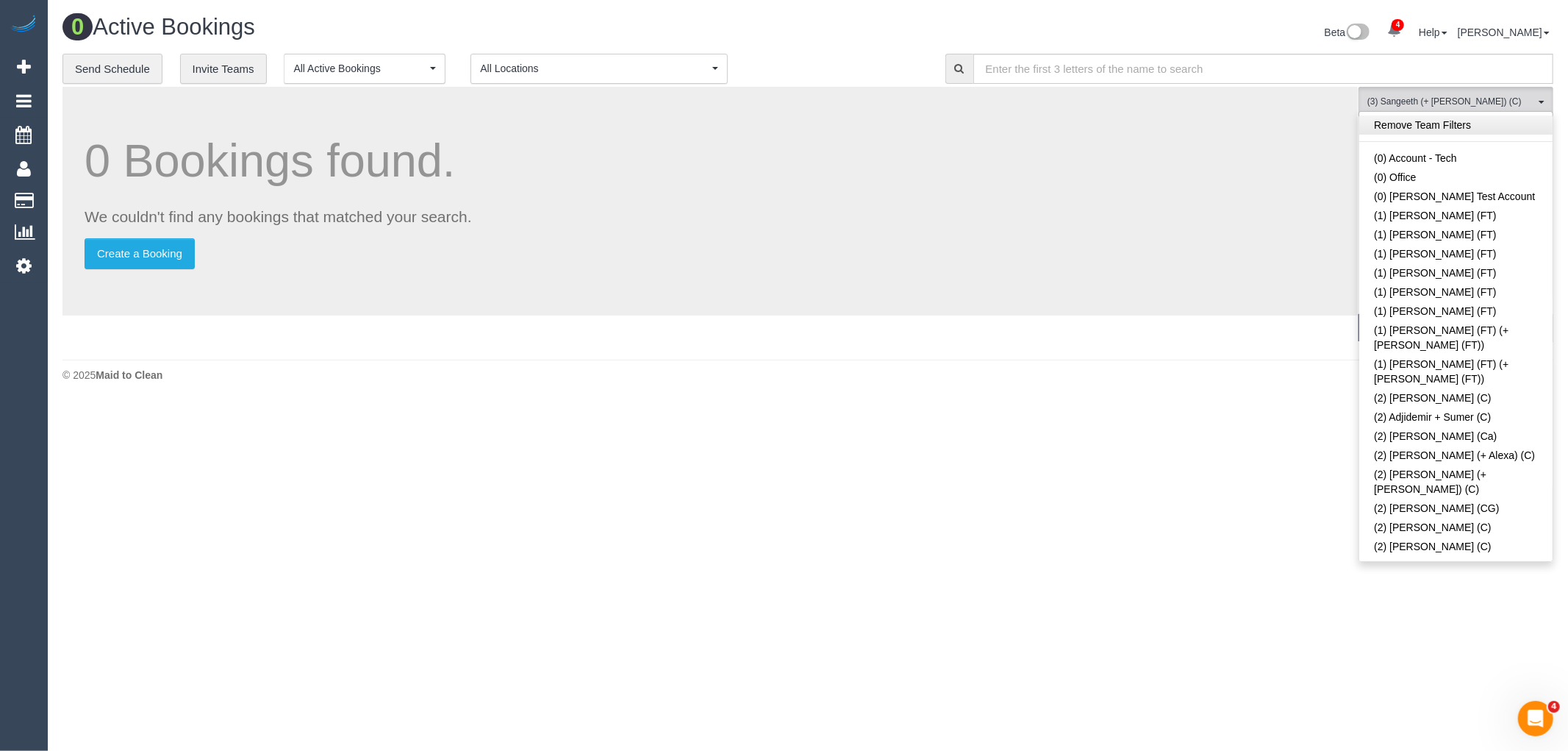
click at [1419, 123] on link "Remove Team Filters" at bounding box center [1455, 125] width 194 height 19
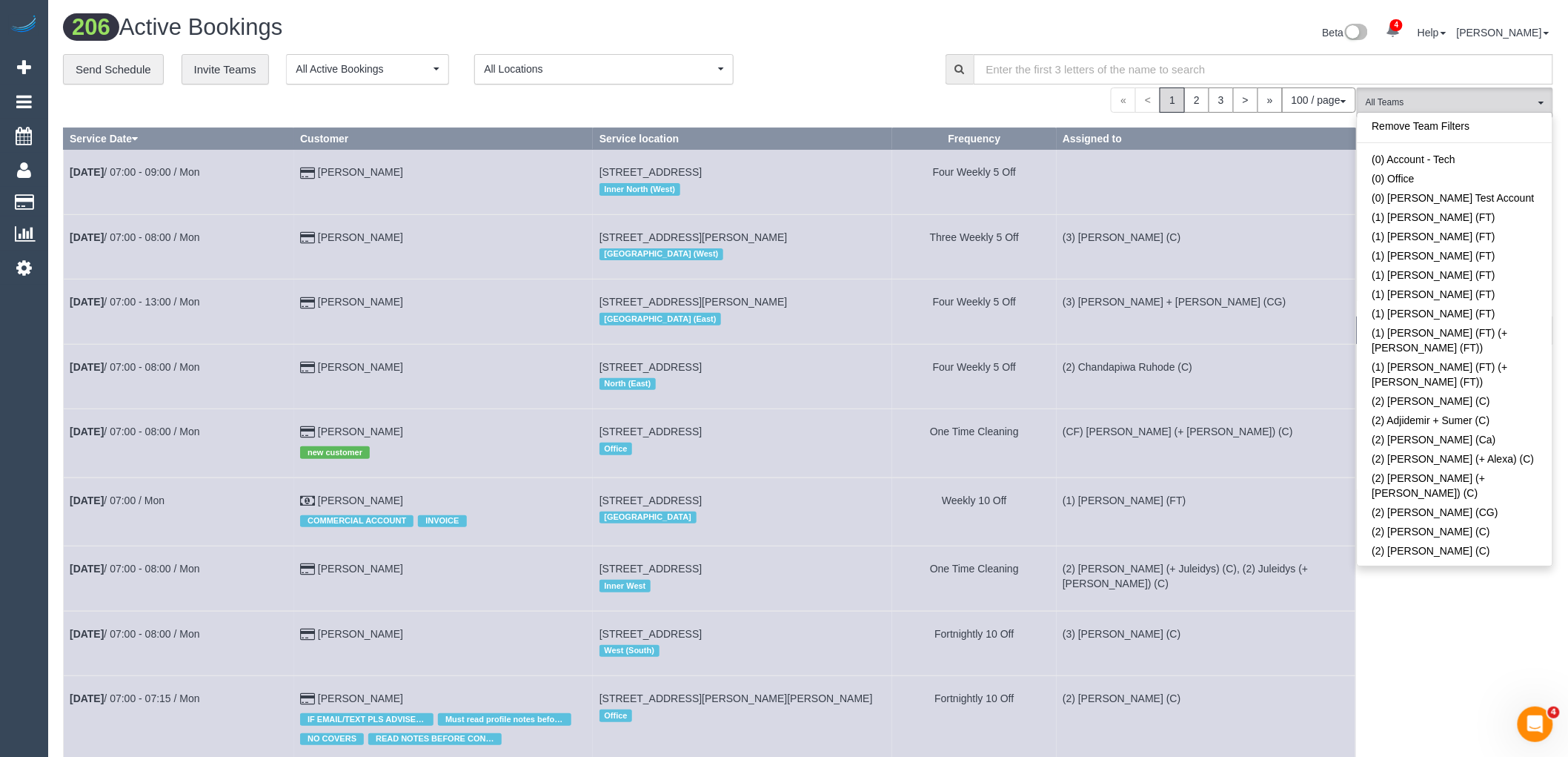
click at [1236, 15] on div "Beta 4 Your Notifications You have 0 alerts × You have 1 to charge for 18/08/20…" at bounding box center [1187, 35] width 757 height 39
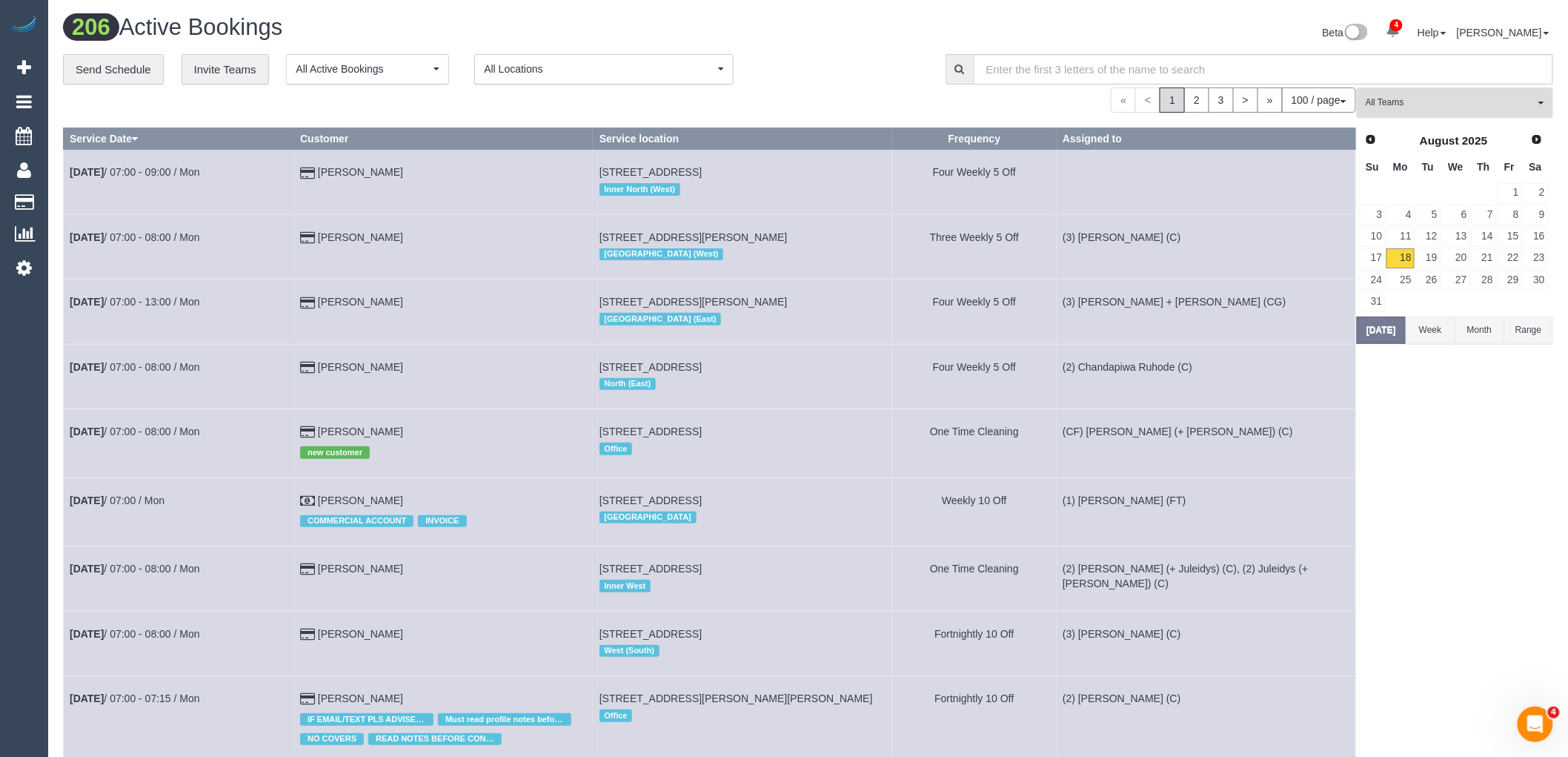
click at [1427, 101] on span "All Teams" at bounding box center [1450, 103] width 169 height 13
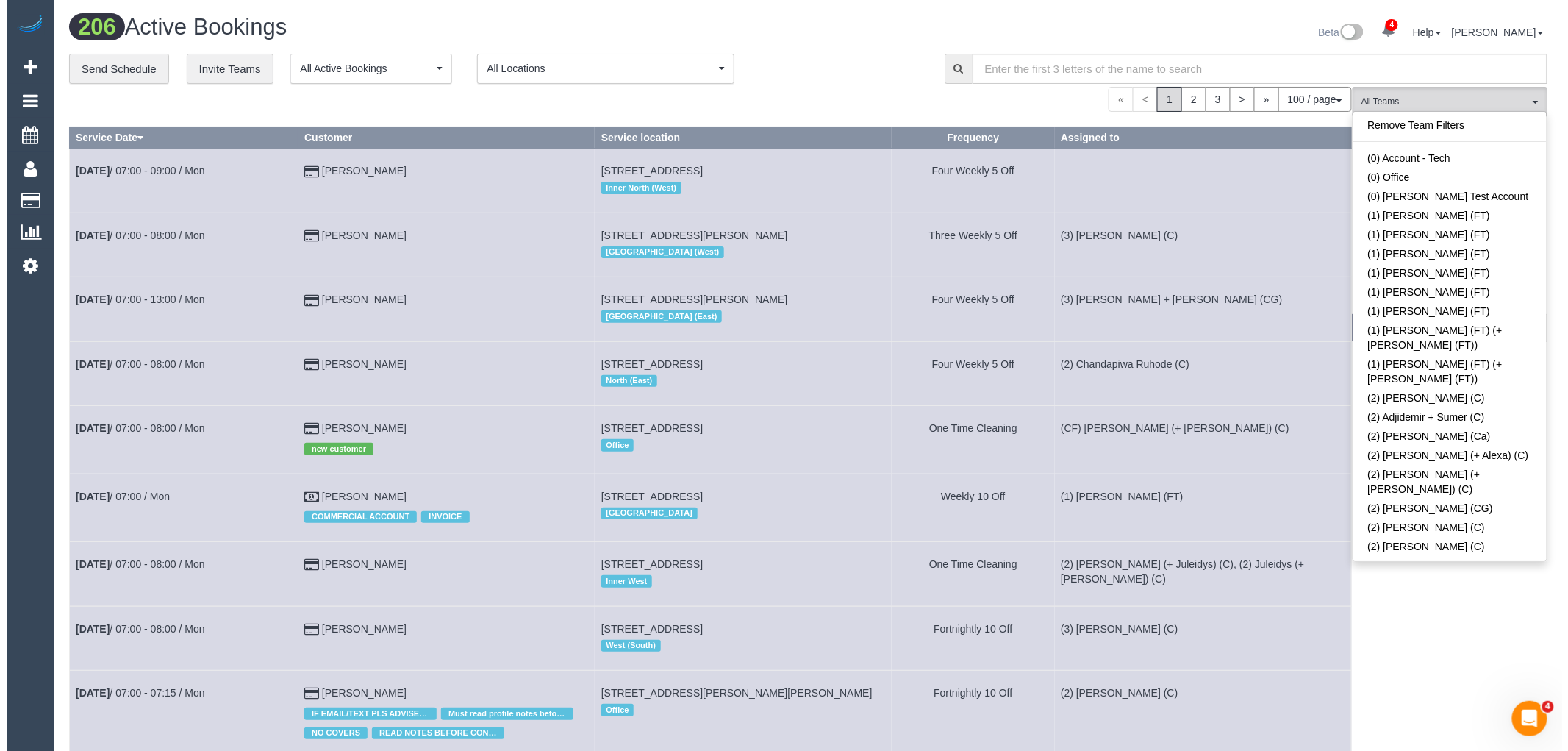
scroll to position [3920, 0]
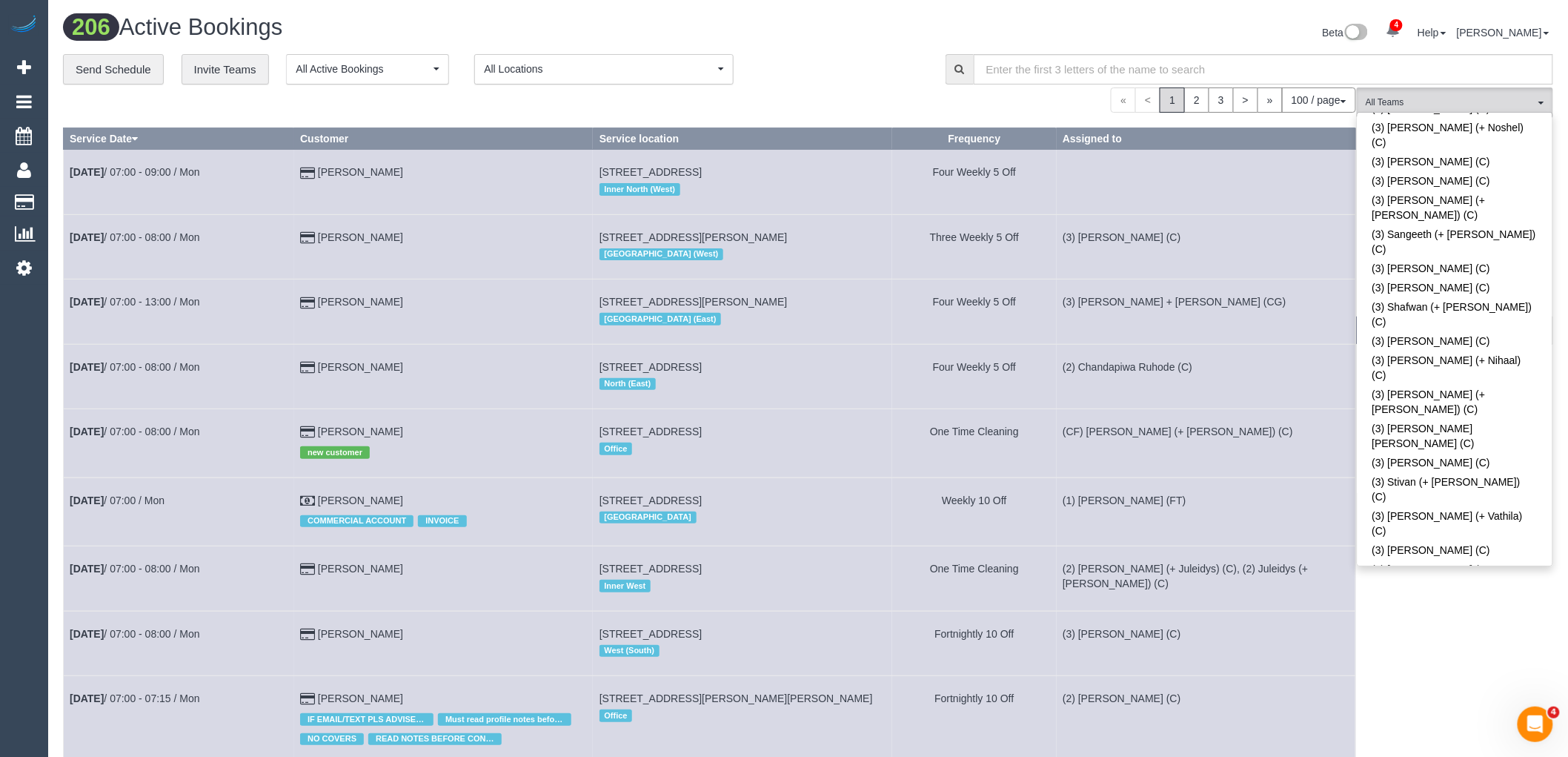
click at [858, 90] on div "« < 1 2 3 > » 100 / page 10 / page 20 / page 30 / page 40 / page 50 / page 100 …" at bounding box center [709, 100] width 1293 height 25
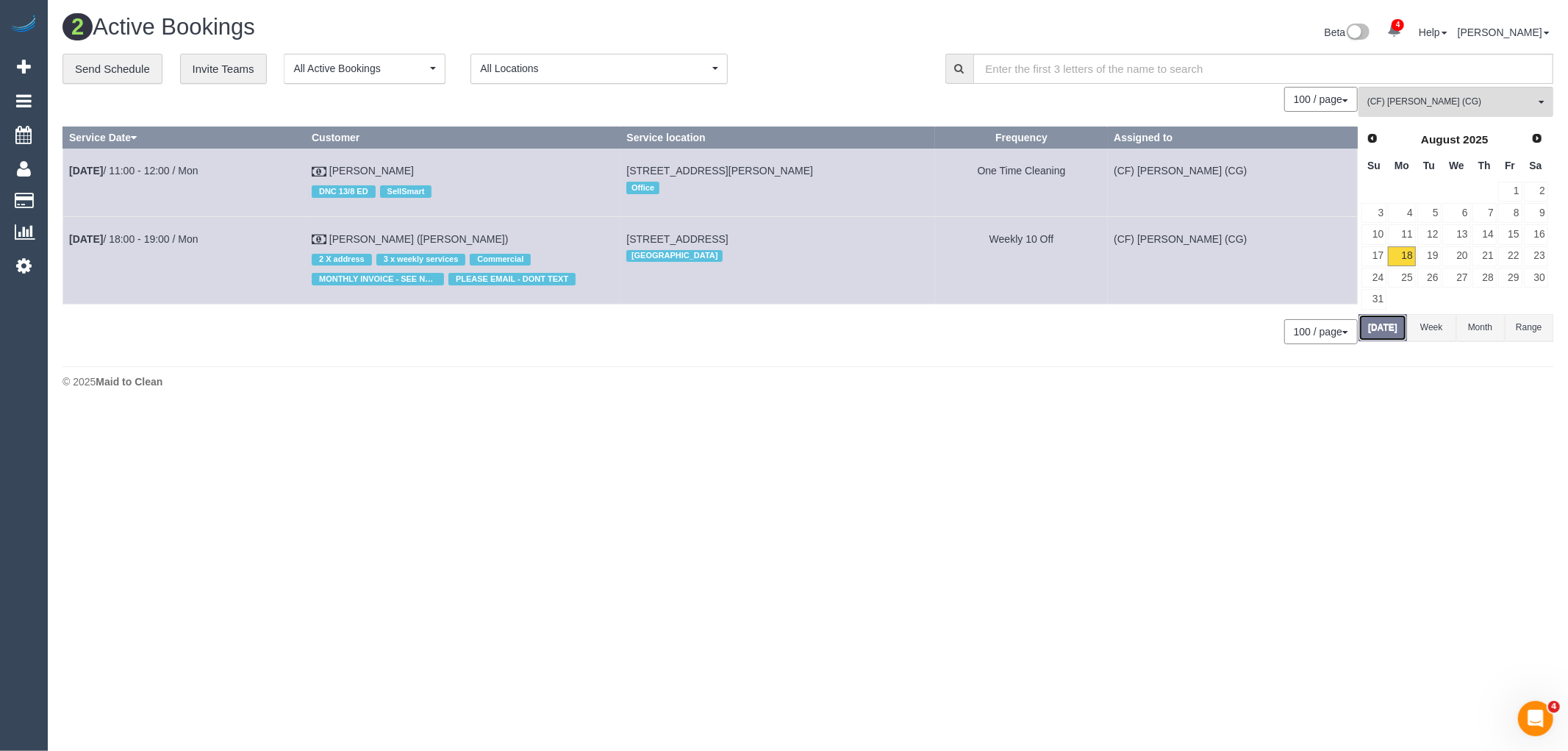
click at [1395, 324] on button "[DATE]" at bounding box center [1382, 328] width 49 height 27
click at [144, 68] on link "Send Schedule" at bounding box center [113, 69] width 100 height 31
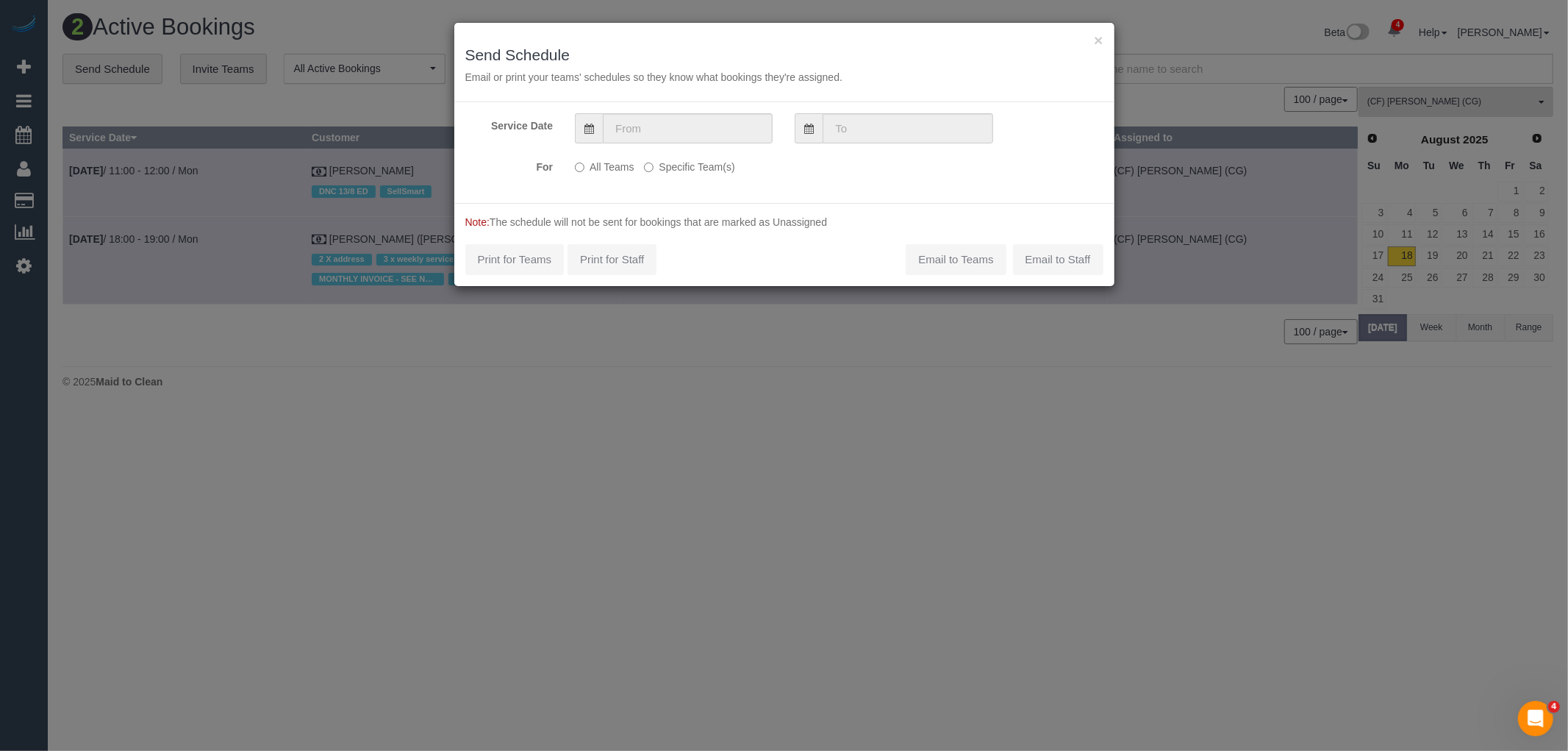
click at [708, 162] on label "Specific Team(s)" at bounding box center [689, 164] width 90 height 20
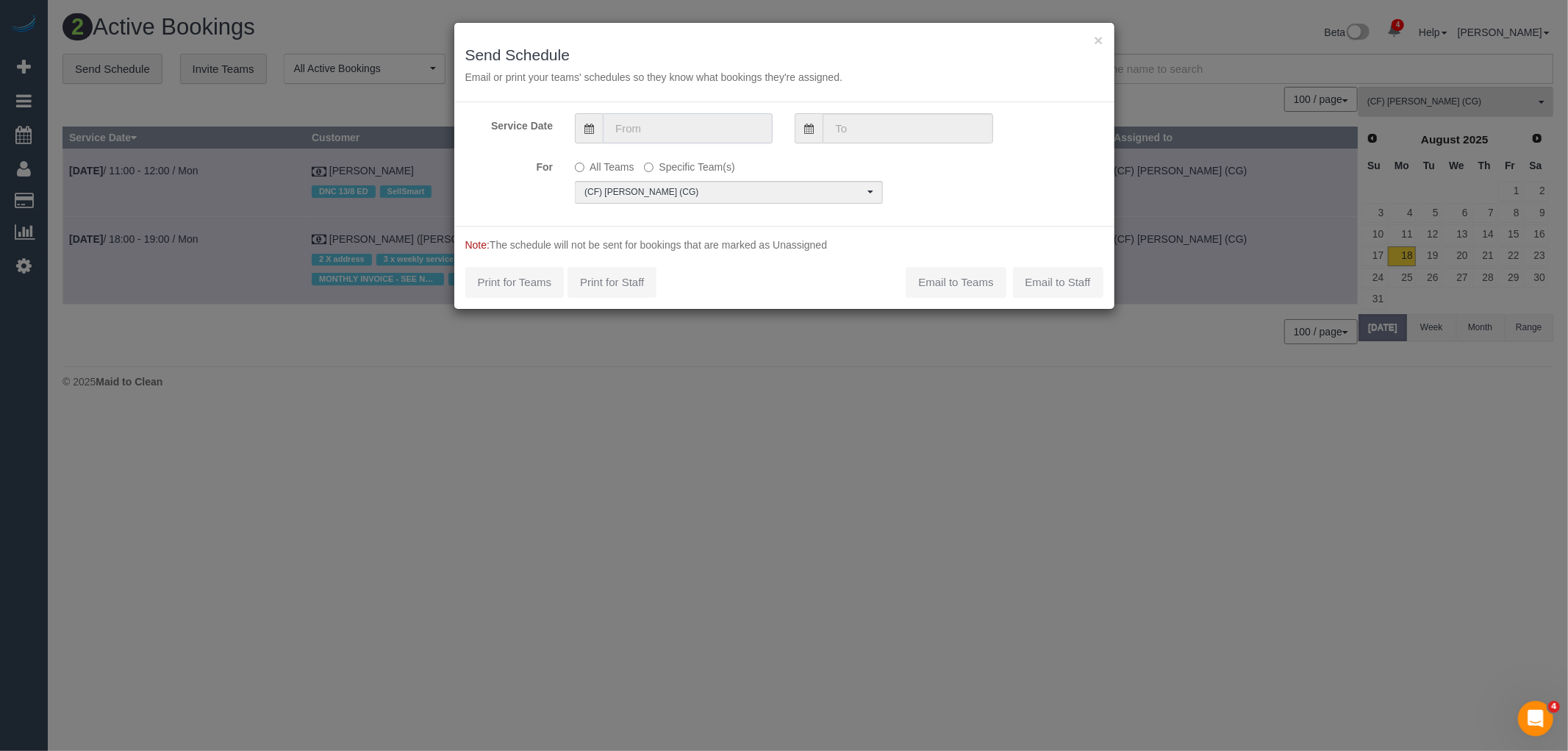
click at [710, 129] on input "text" at bounding box center [687, 128] width 170 height 30
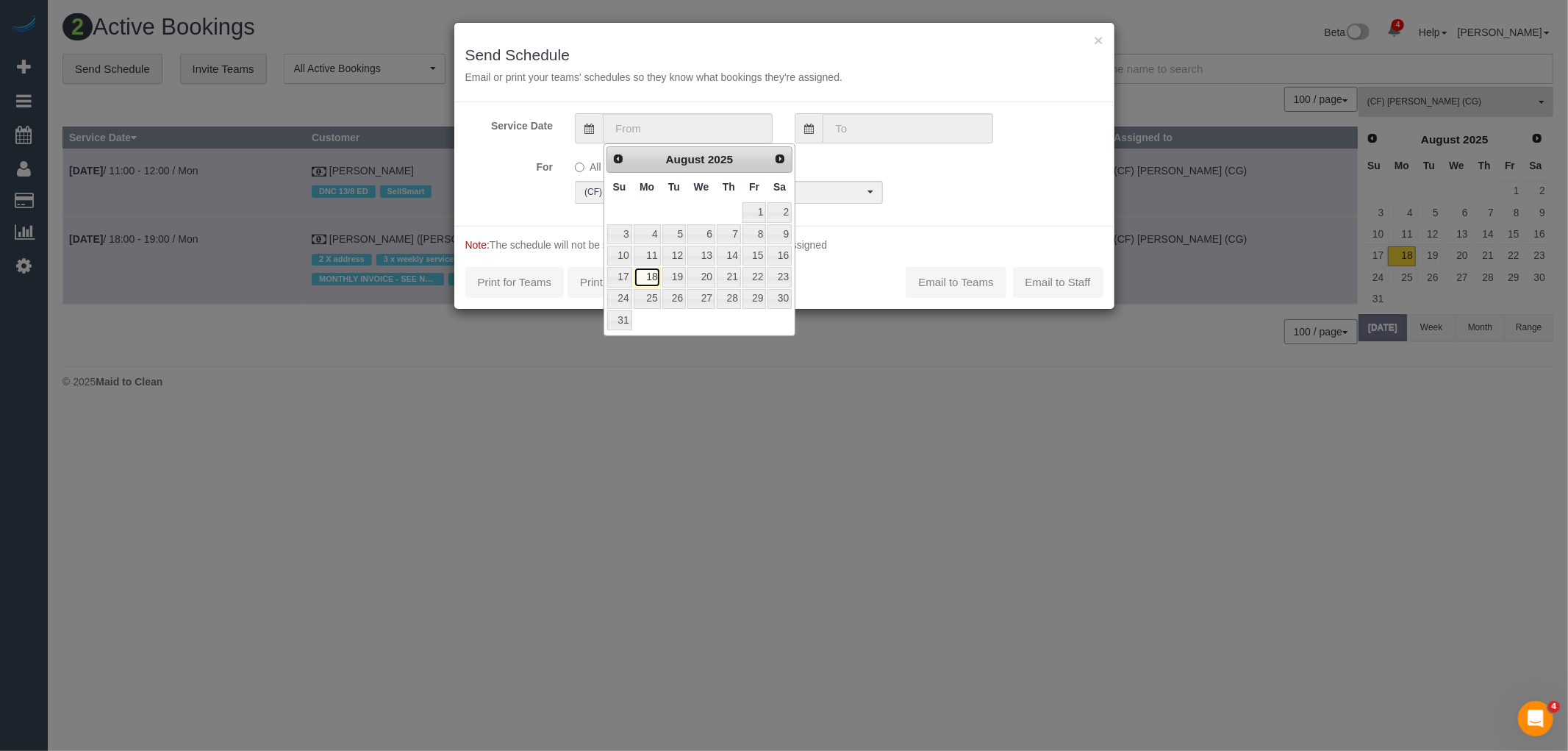
click at [644, 274] on link "18" at bounding box center [647, 277] width 27 height 20
type input "18/08/2025"
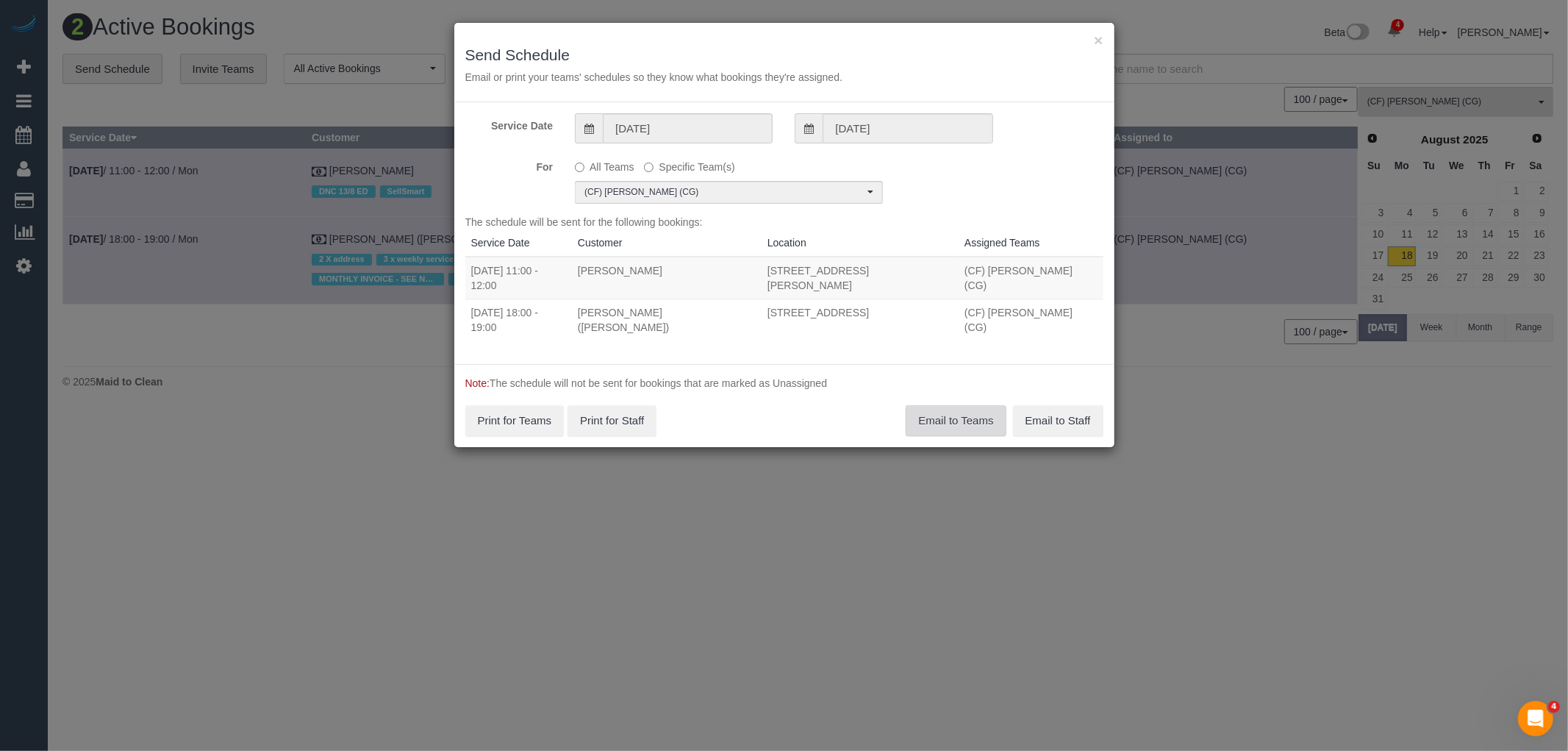
click at [960, 405] on button "Email to Teams" at bounding box center [956, 420] width 100 height 31
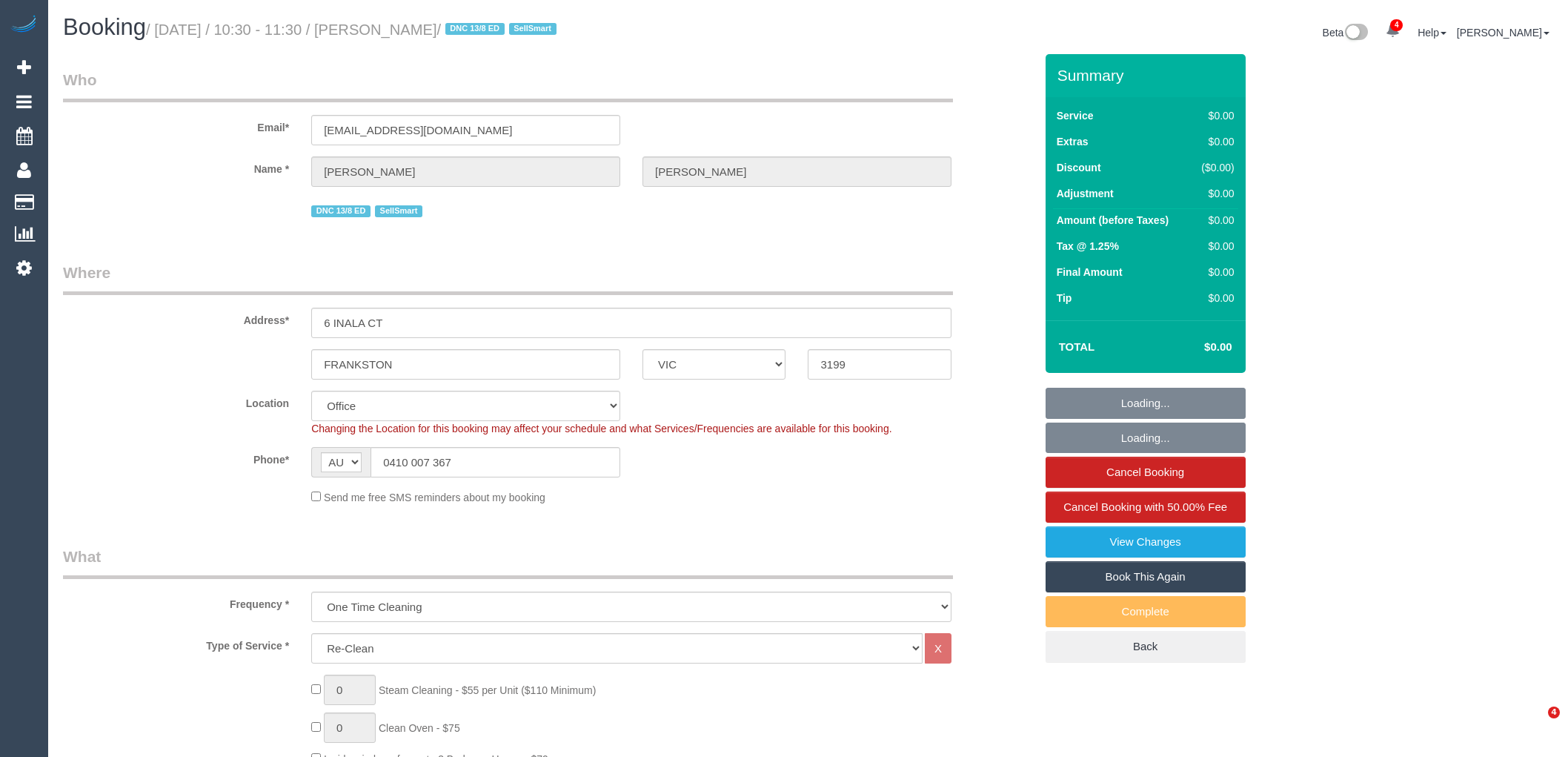
select select "VIC"
select select "number:28"
select select "number:16"
select select "number:19"
select select "number:36"
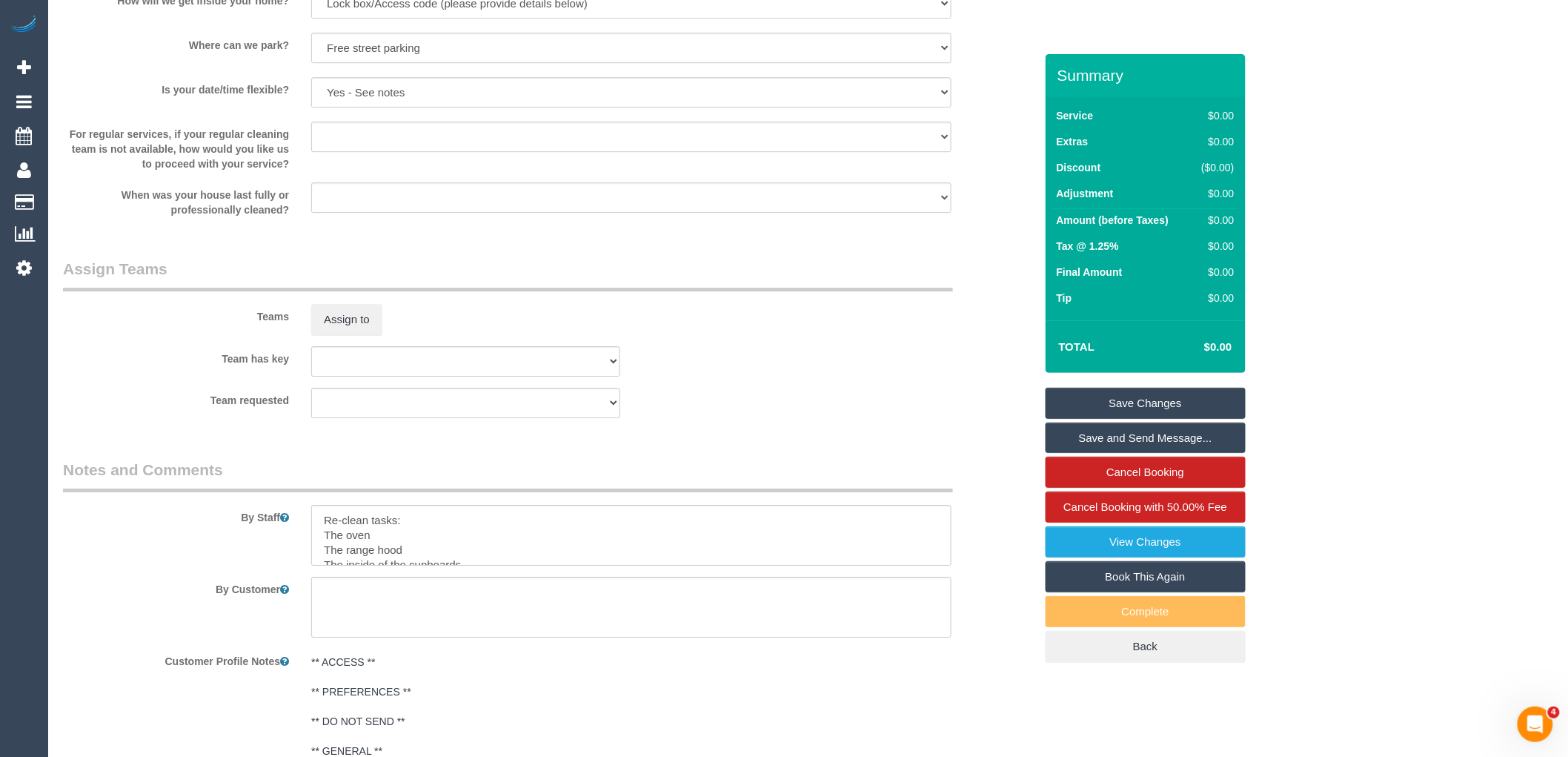
scroll to position [1975, 0]
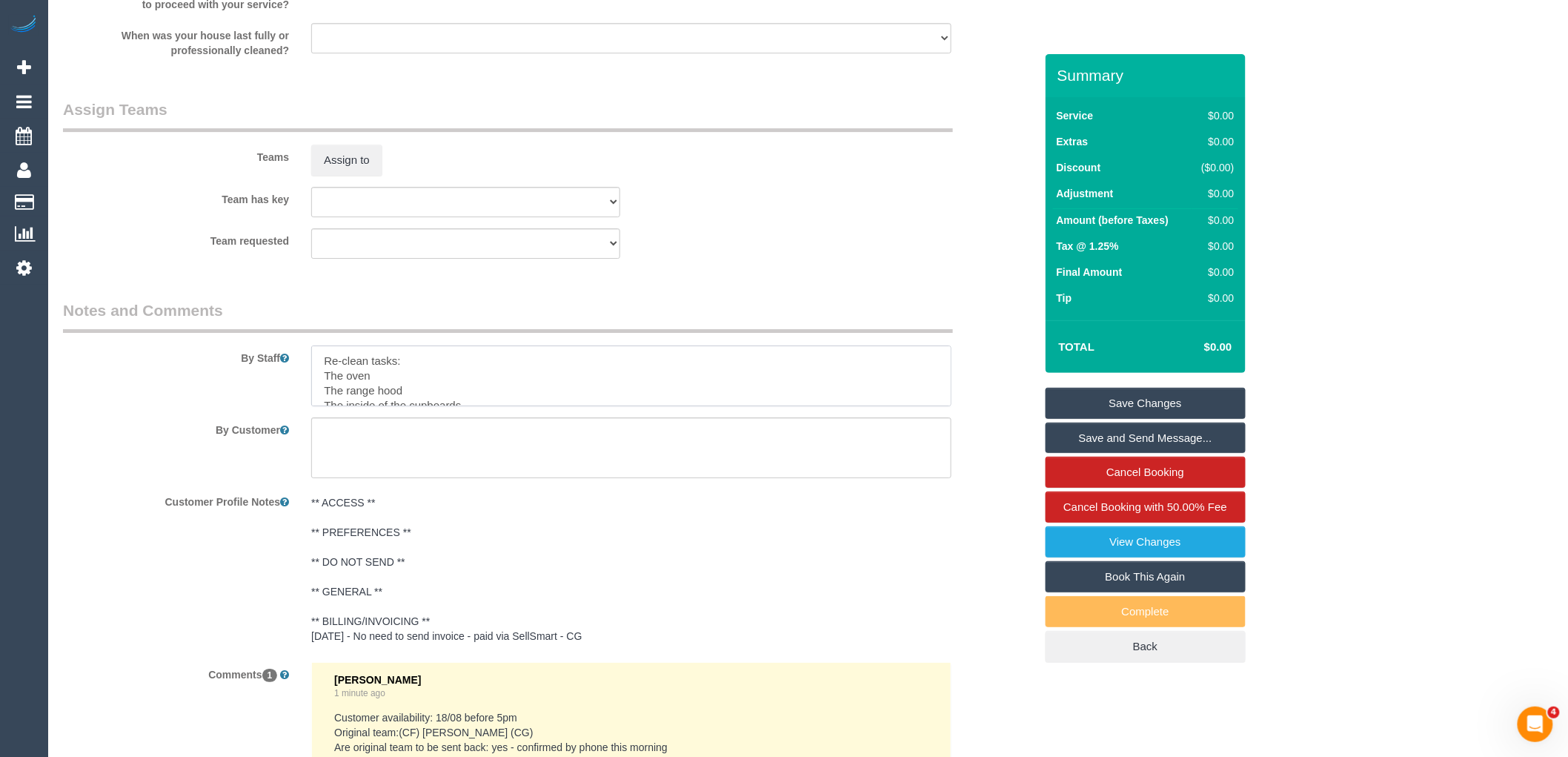
click at [424, 365] on textarea at bounding box center [631, 375] width 640 height 61
click at [951, 402] on div at bounding box center [631, 375] width 663 height 61
click at [937, 403] on textarea at bounding box center [631, 375] width 640 height 61
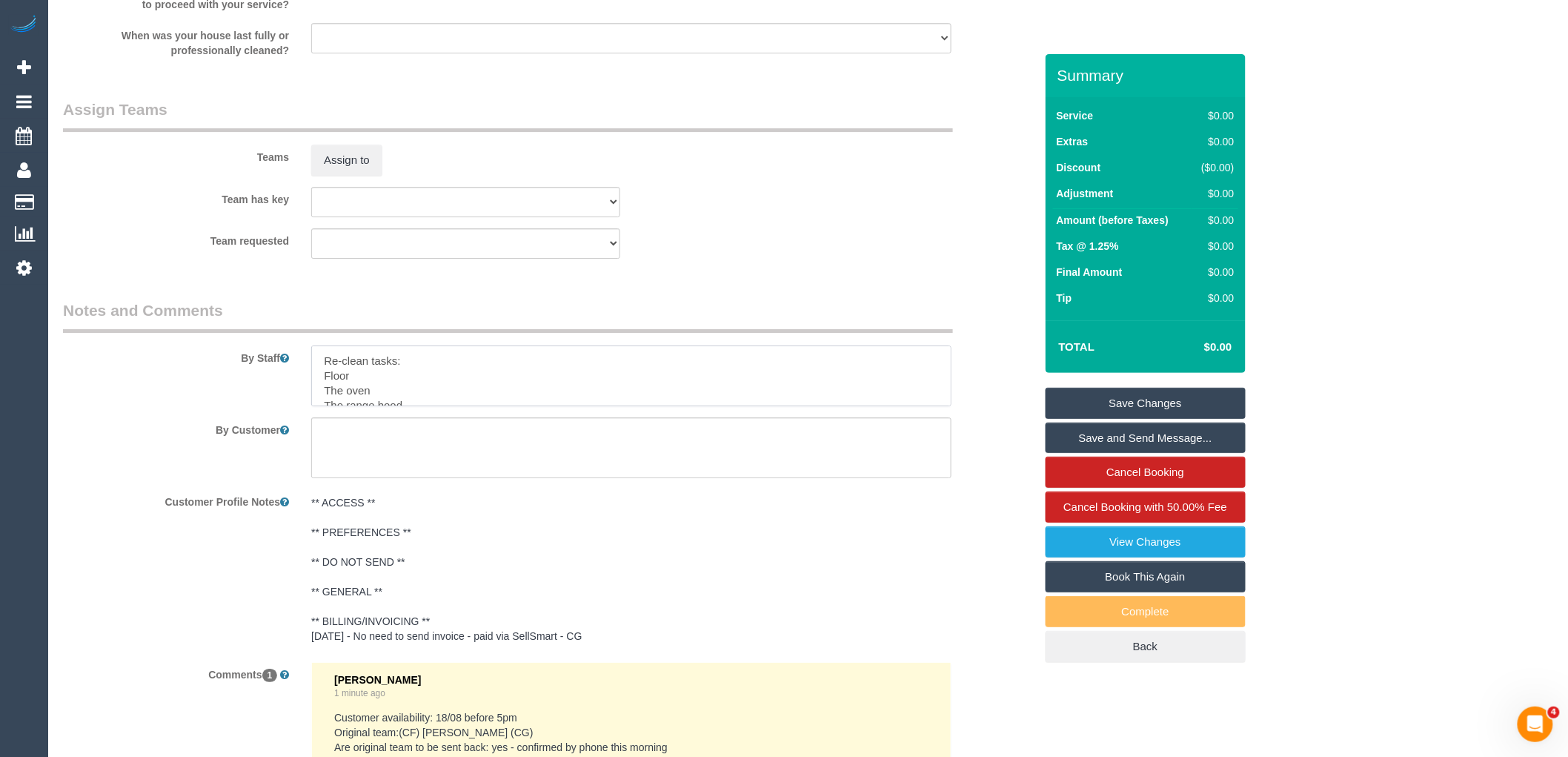
drag, startPoint x: 423, startPoint y: 373, endPoint x: 305, endPoint y: 379, distance: 118.2
click at [305, 379] on div at bounding box center [631, 375] width 663 height 61
type textarea "Re-clean tasks: Floor The oven The range hood The inside of the cupboards Ensui…"
click at [786, 270] on fieldset "Assign Teams Teams Assign to Team has key (0) Account - Tech (0) Office (0) Rau…" at bounding box center [549, 184] width 972 height 171
click at [1175, 409] on link "Save Changes" at bounding box center [1145, 403] width 200 height 31
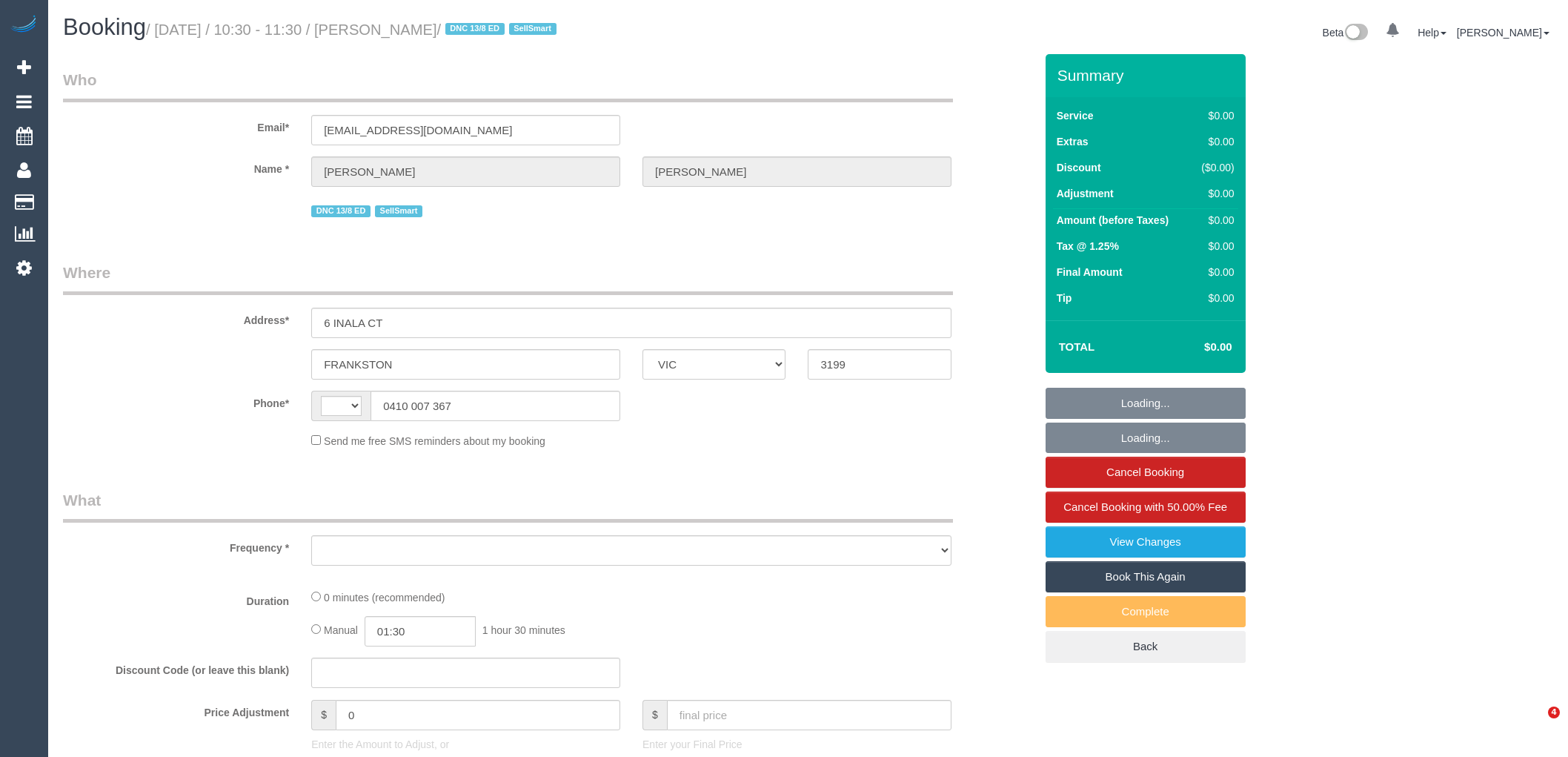
select select "VIC"
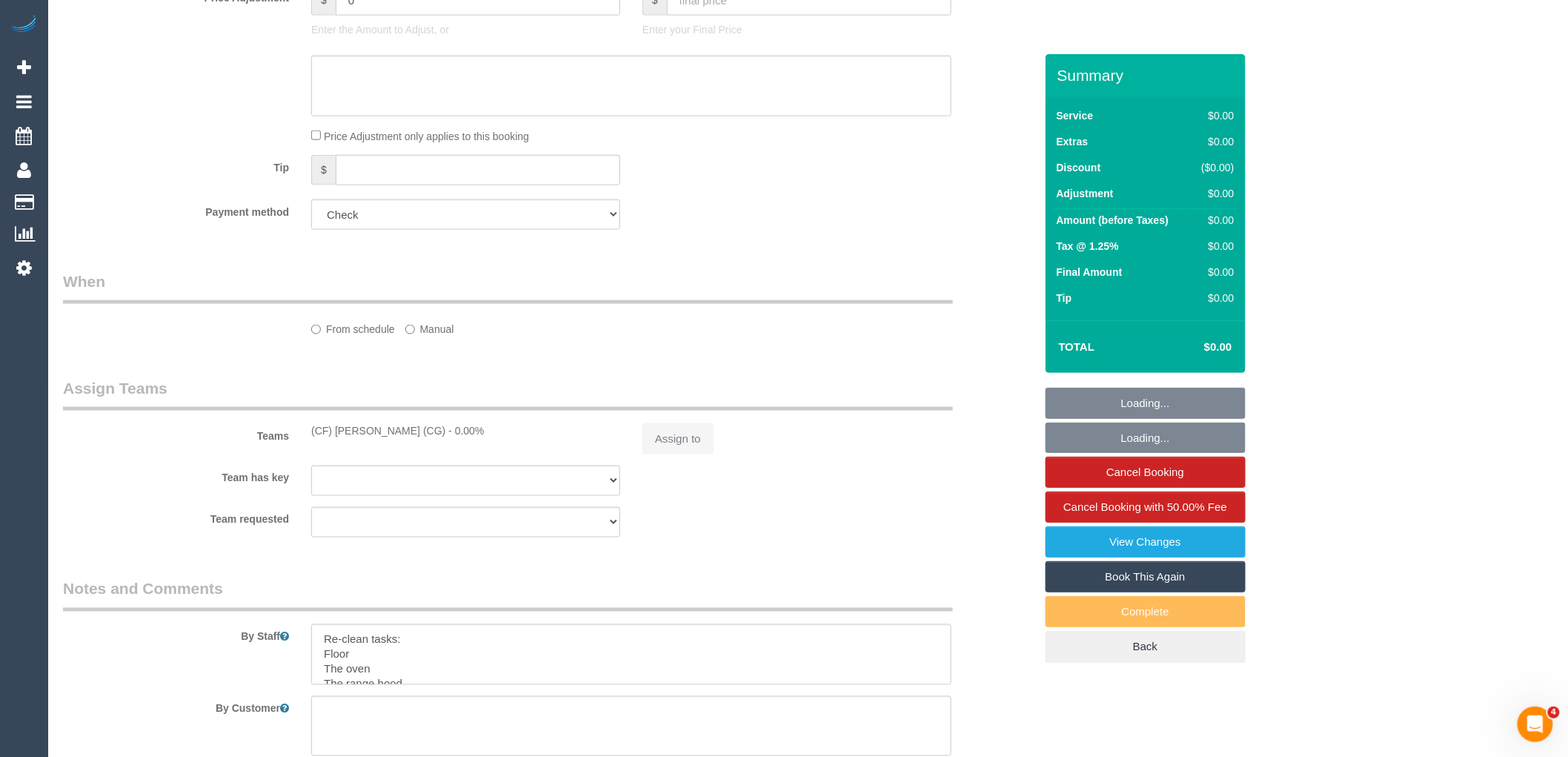
select select "string:AU"
select select "number:28"
select select "number:16"
select select "number:19"
select select "number:36"
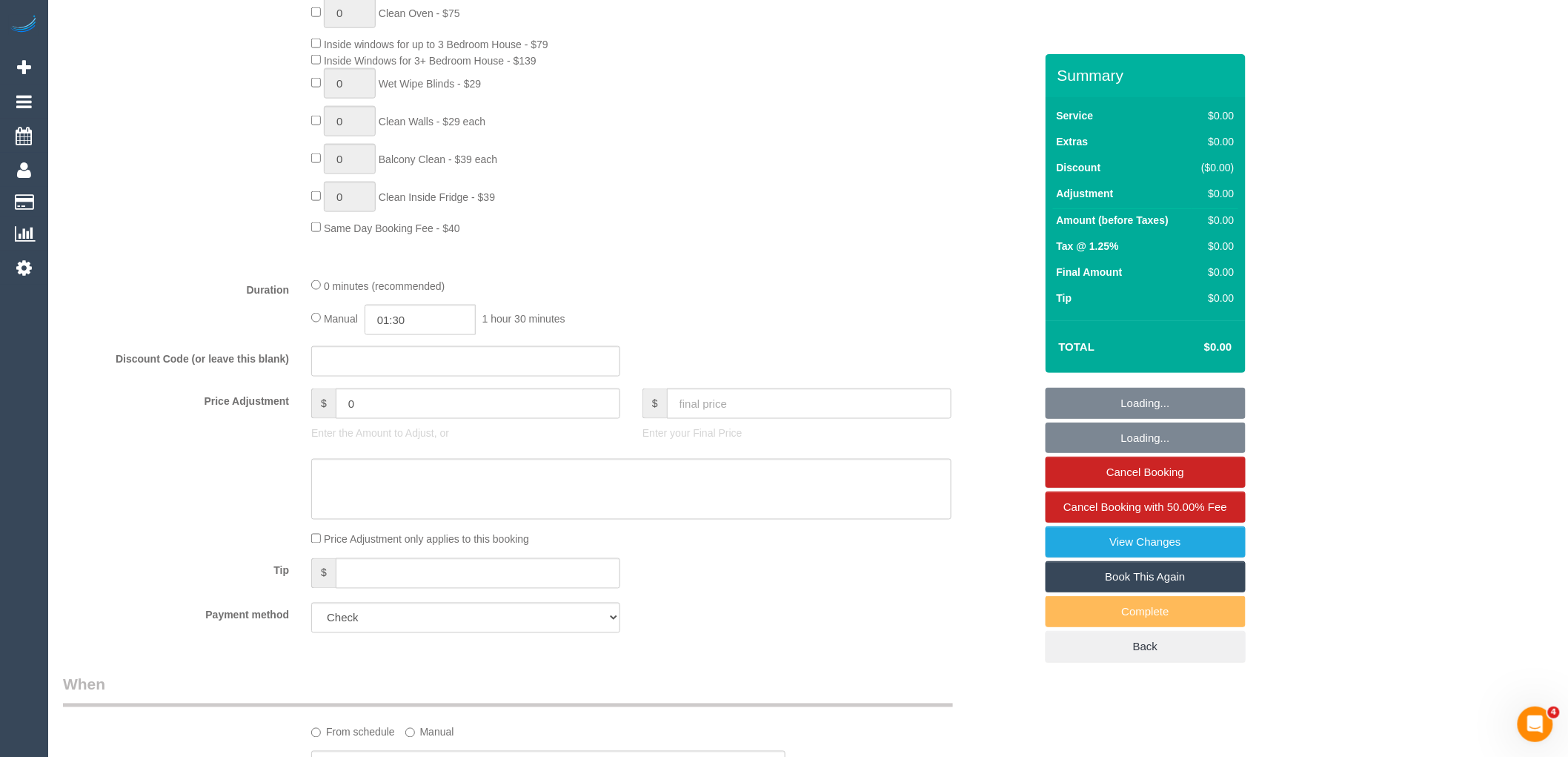
select select "object:2093"
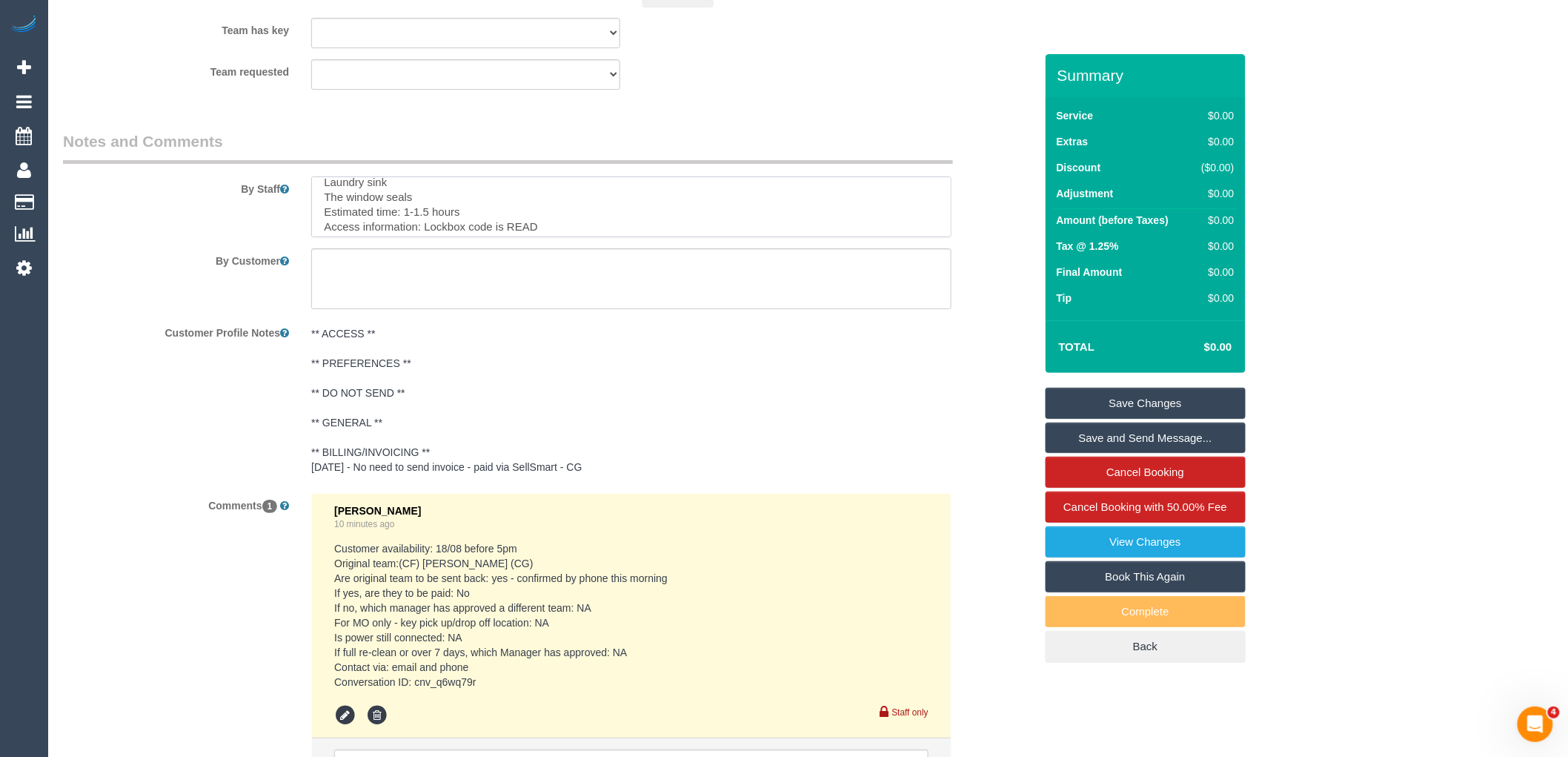
scroll to position [131, 0]
click at [595, 200] on textarea at bounding box center [631, 207] width 640 height 61
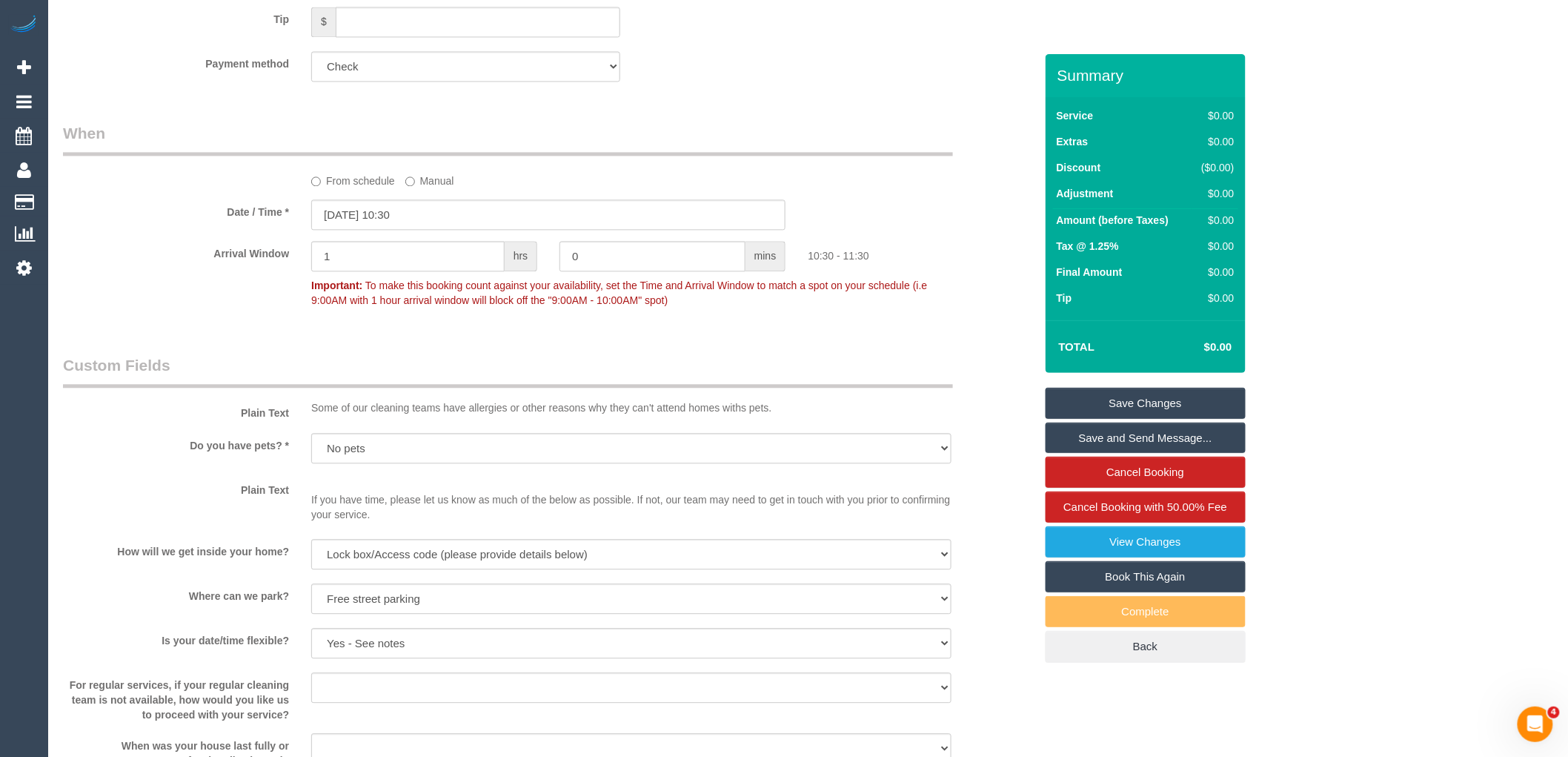
scroll to position [1317, 0]
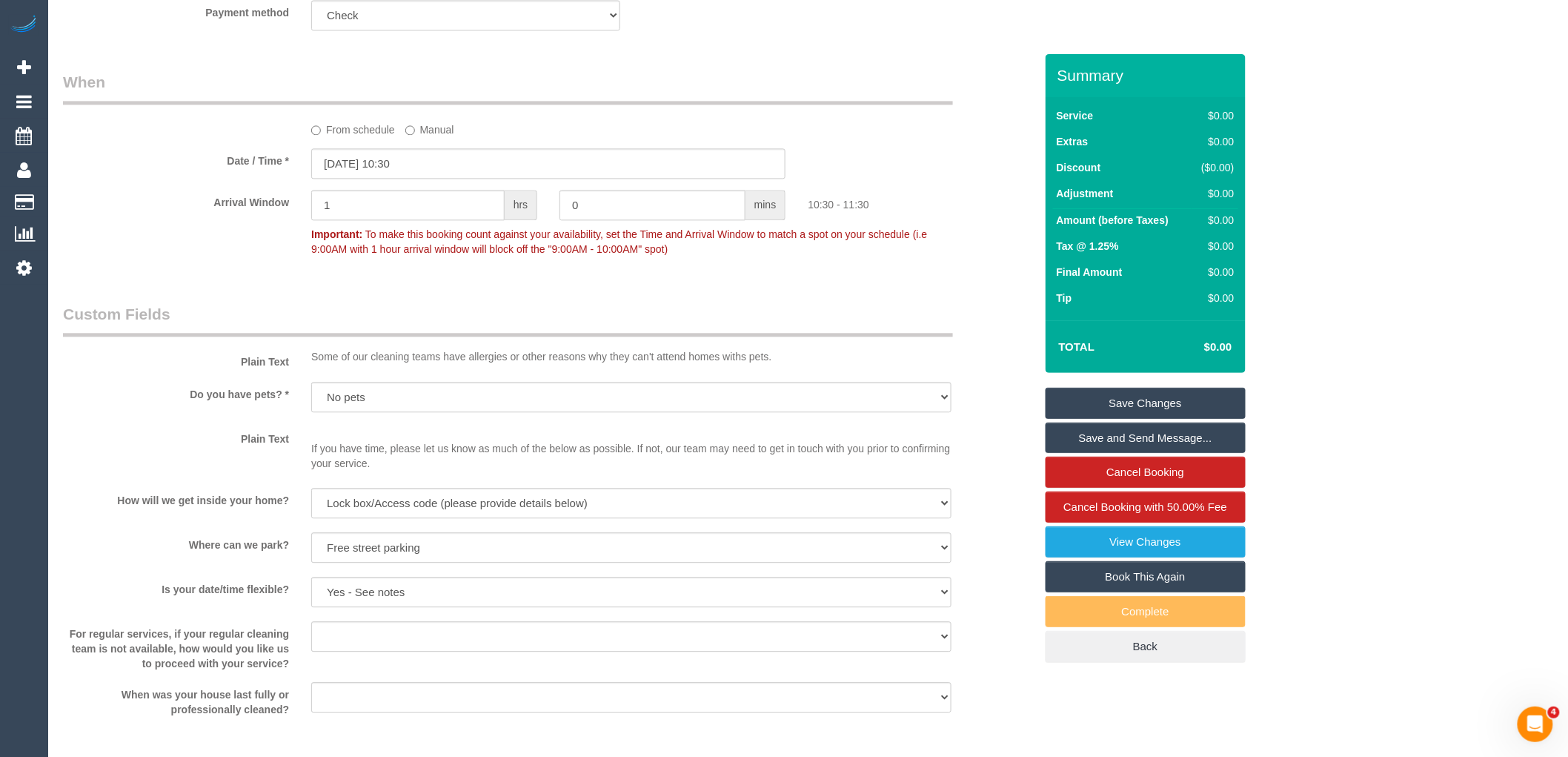
type textarea "Re-clean tasks: Floor The oven The range hood The inside of the cupboards Ensui…"
click at [454, 163] on input "[DATE] 10:30" at bounding box center [548, 164] width 474 height 30
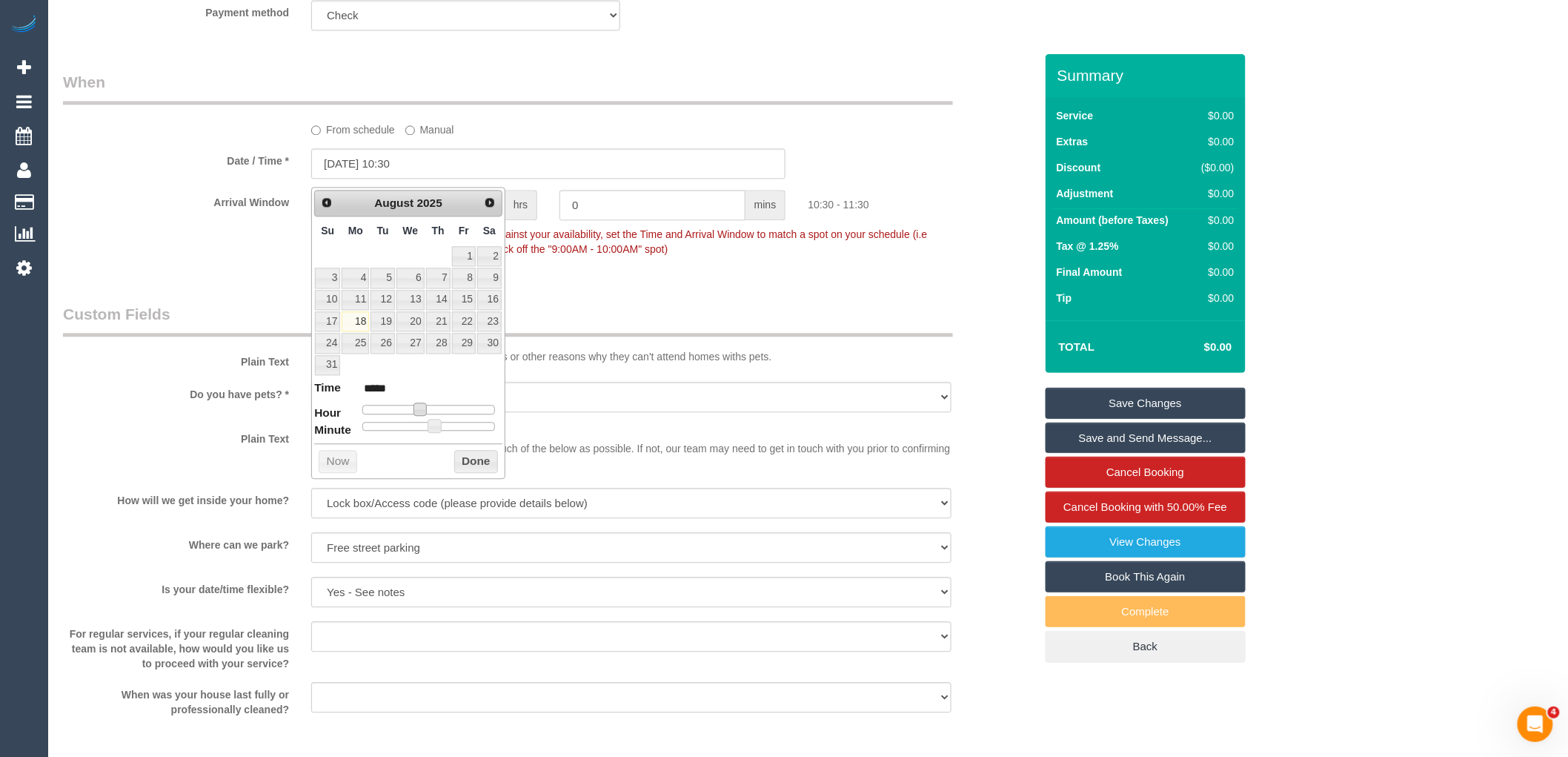
type input "[DATE] 11:30"
type input "*****"
click at [426, 408] on span at bounding box center [426, 409] width 14 height 14
type input "[DATE] 11:25"
type input "*****"
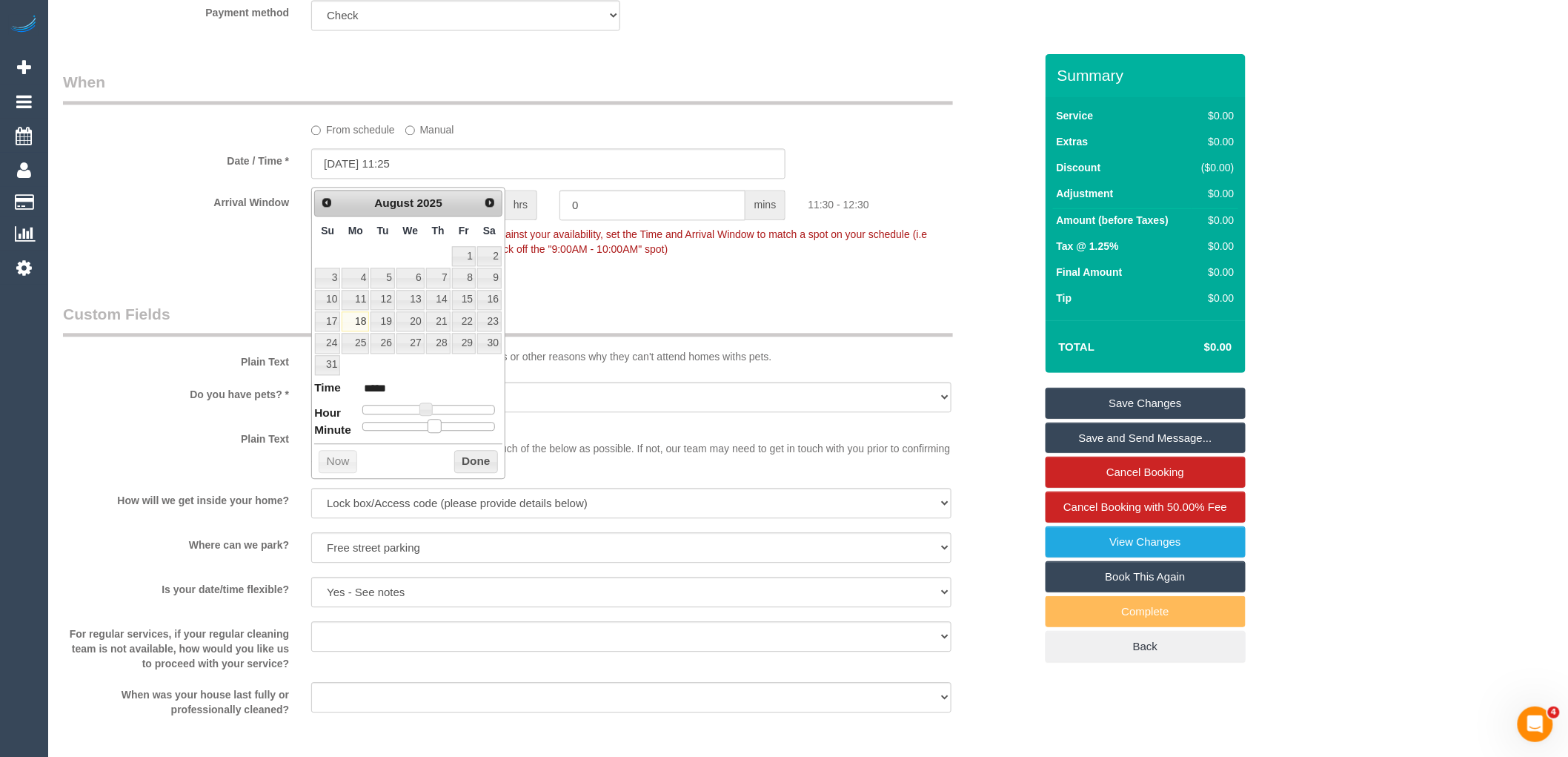
type input "[DATE] 11:20"
type input "*****"
type input "[DATE] 11:10"
type input "*****"
type input "[DATE] 11:05"
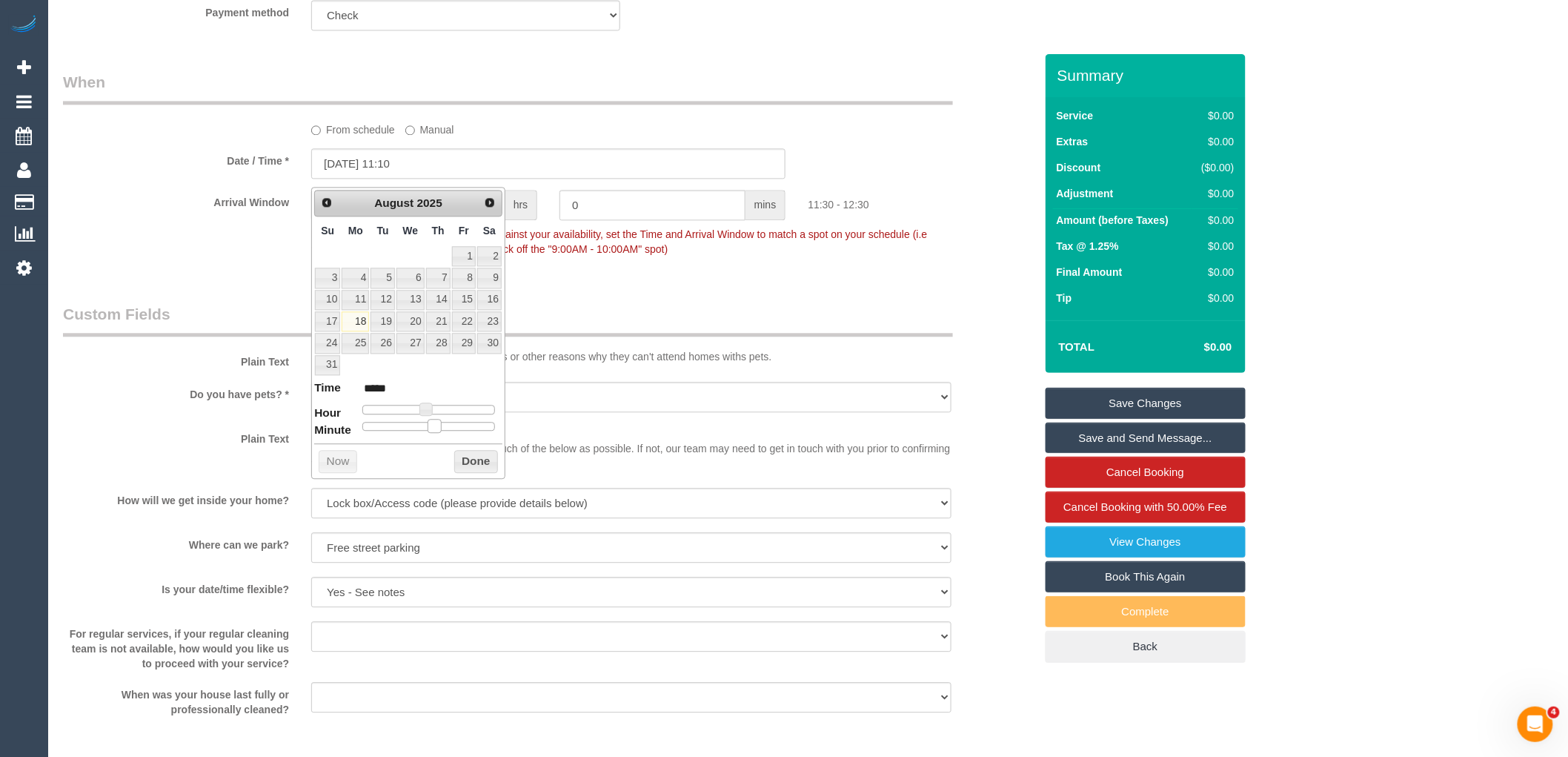
type input "*****"
type input "[DATE] 11:00"
type input "*****"
drag, startPoint x: 430, startPoint y: 424, endPoint x: 323, endPoint y: 424, distance: 107.0
click at [323, 424] on dl "Time ***** Hour Minute Second Millisecond Microsecond Time Zone ***** ***** ***…" at bounding box center [409, 405] width 188 height 51
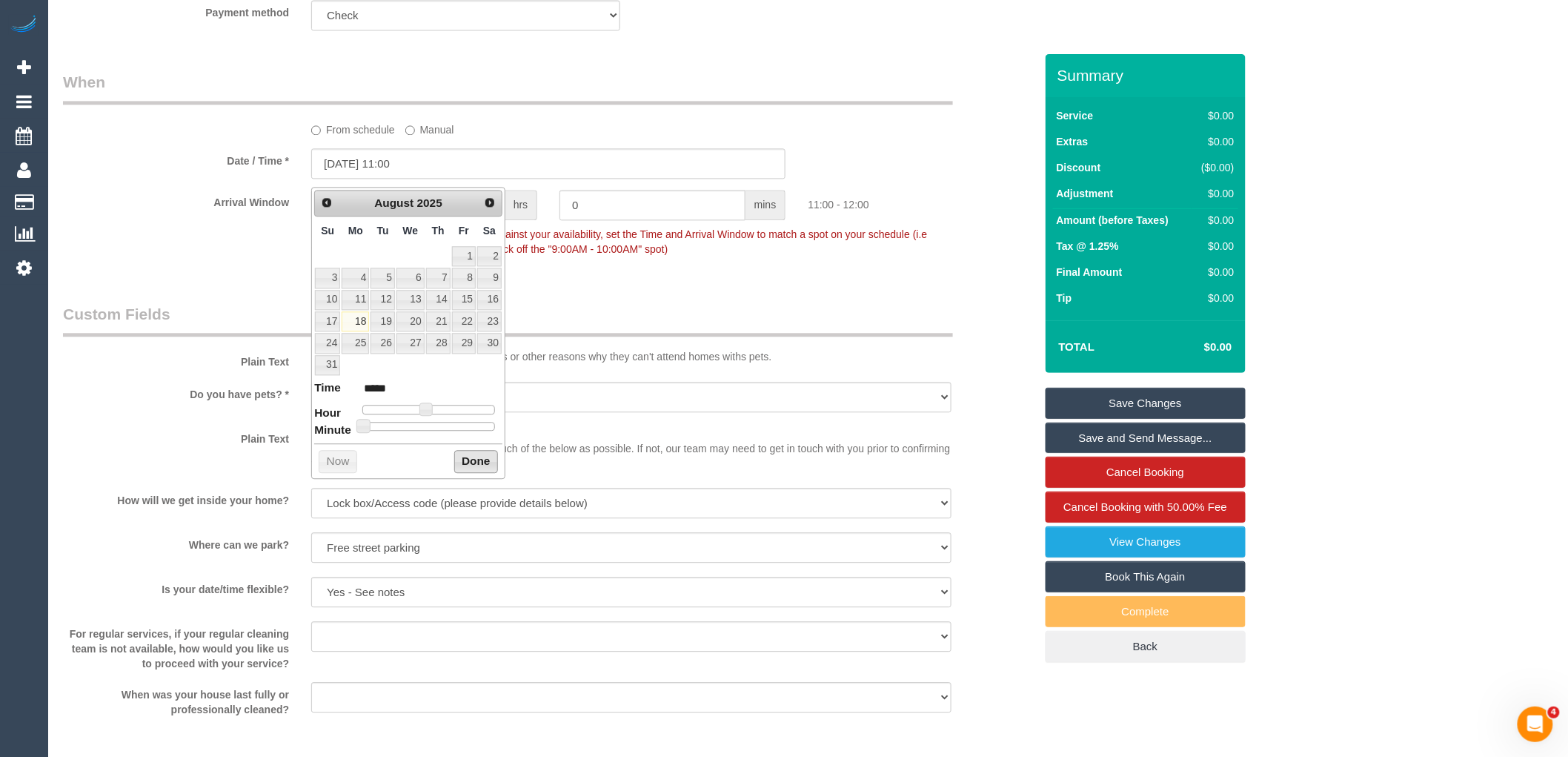
click at [470, 455] on button "Done" at bounding box center [476, 461] width 44 height 23
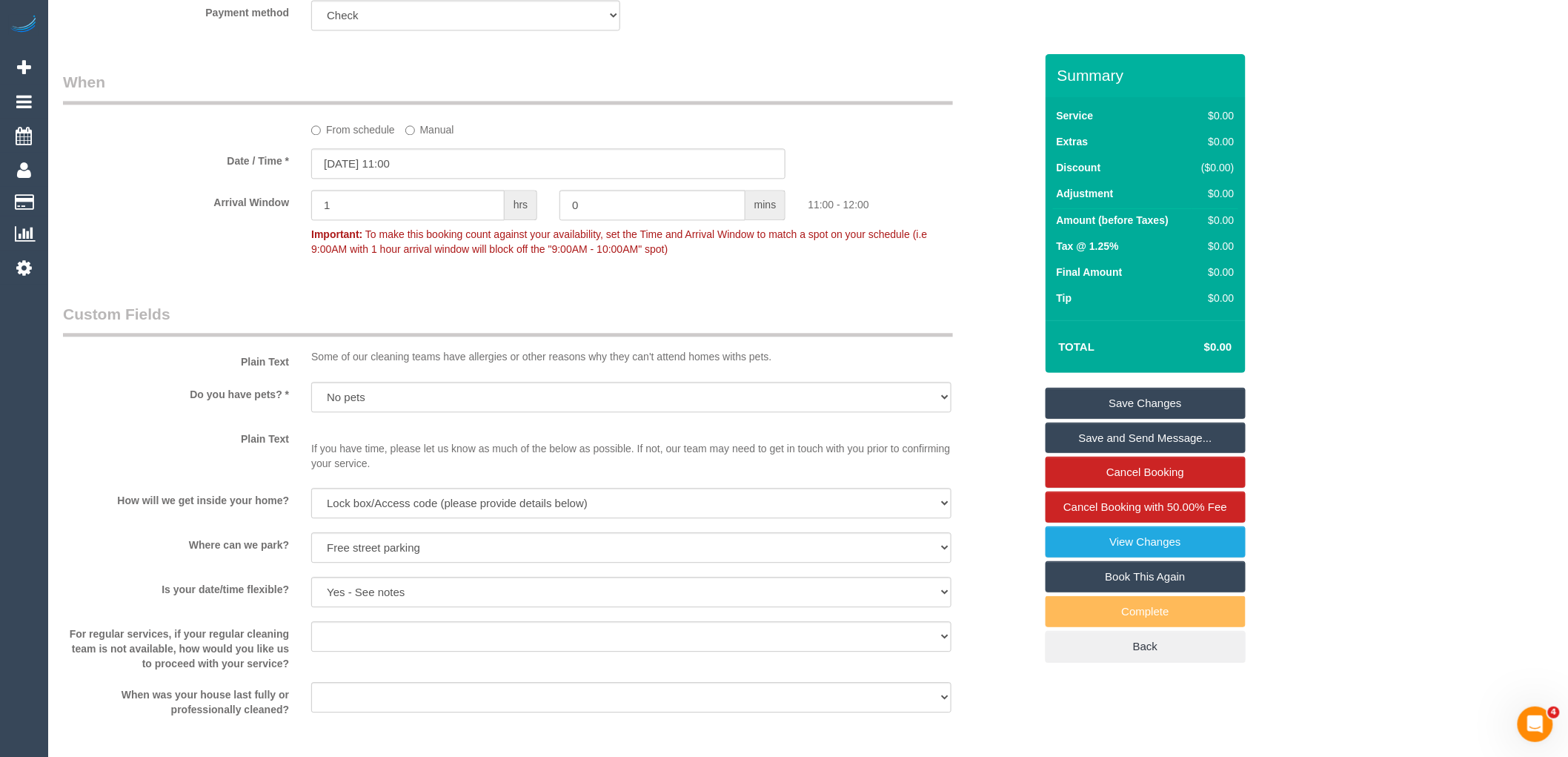
click at [571, 324] on legend "Custom Fields" at bounding box center [508, 320] width 890 height 33
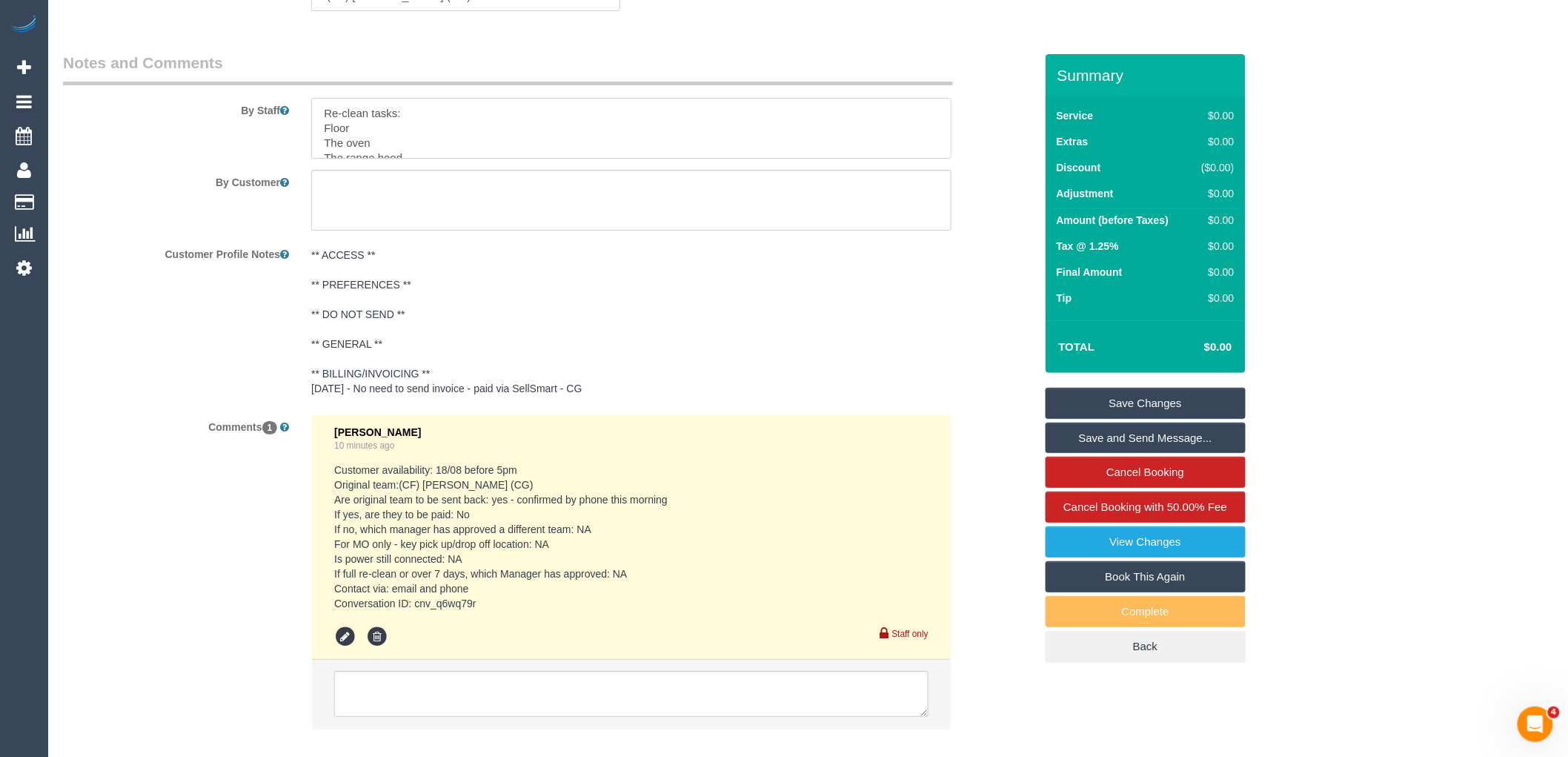
scroll to position [2306, 0]
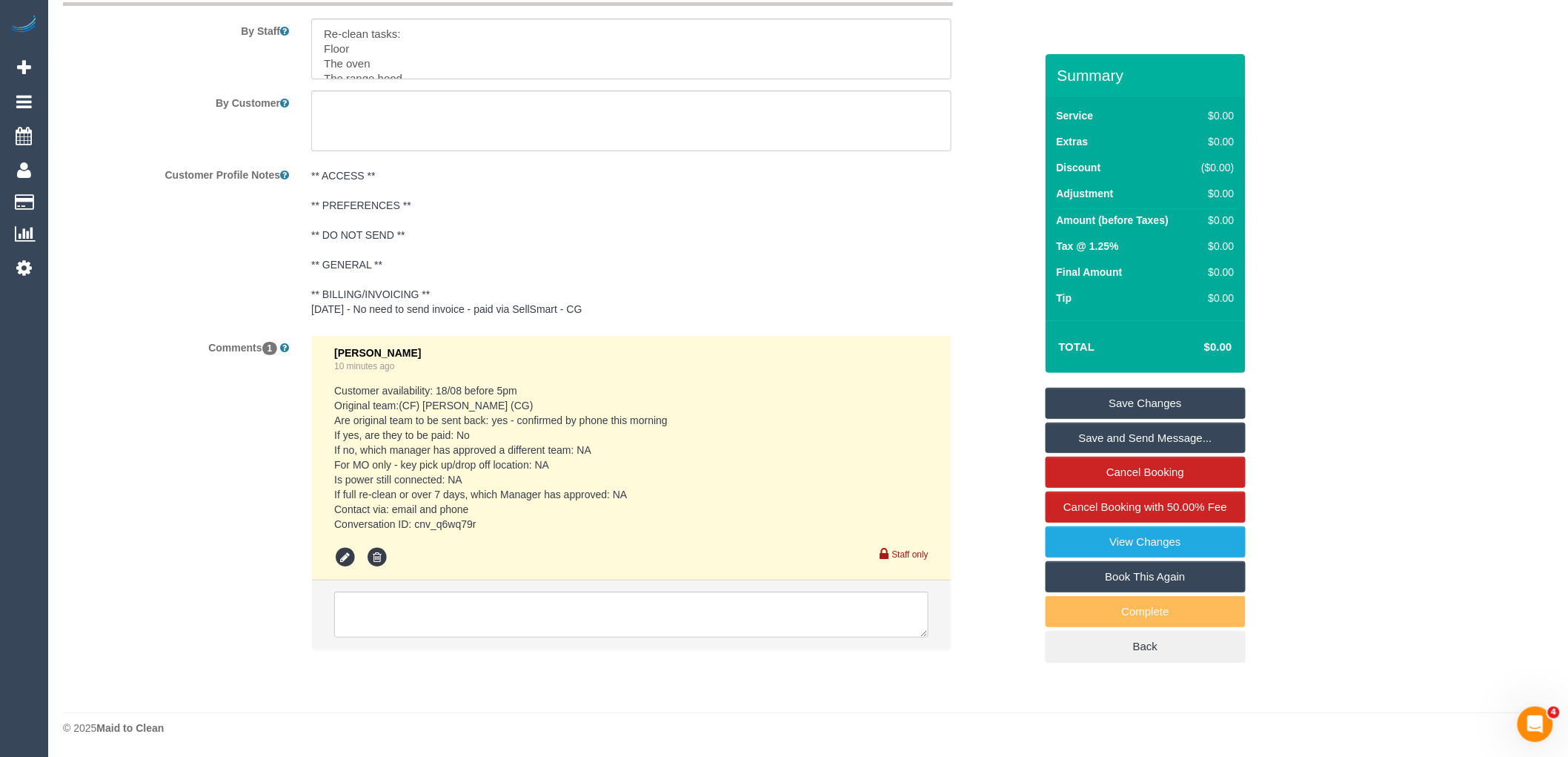
click at [1166, 405] on link "Save Changes" at bounding box center [1145, 403] width 200 height 31
